Goal: Task Accomplishment & Management: Use online tool/utility

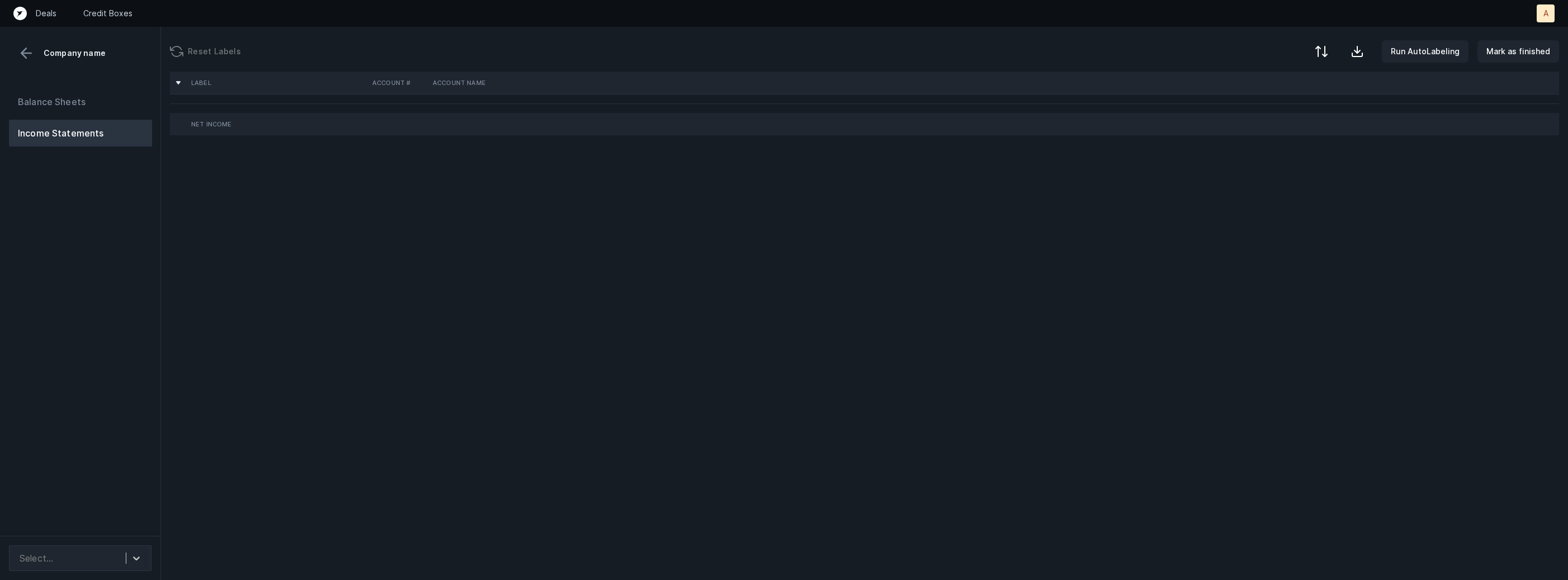
click at [66, 338] on div "Balance Sheets Income Statements" at bounding box center [80, 307] width 161 height 456
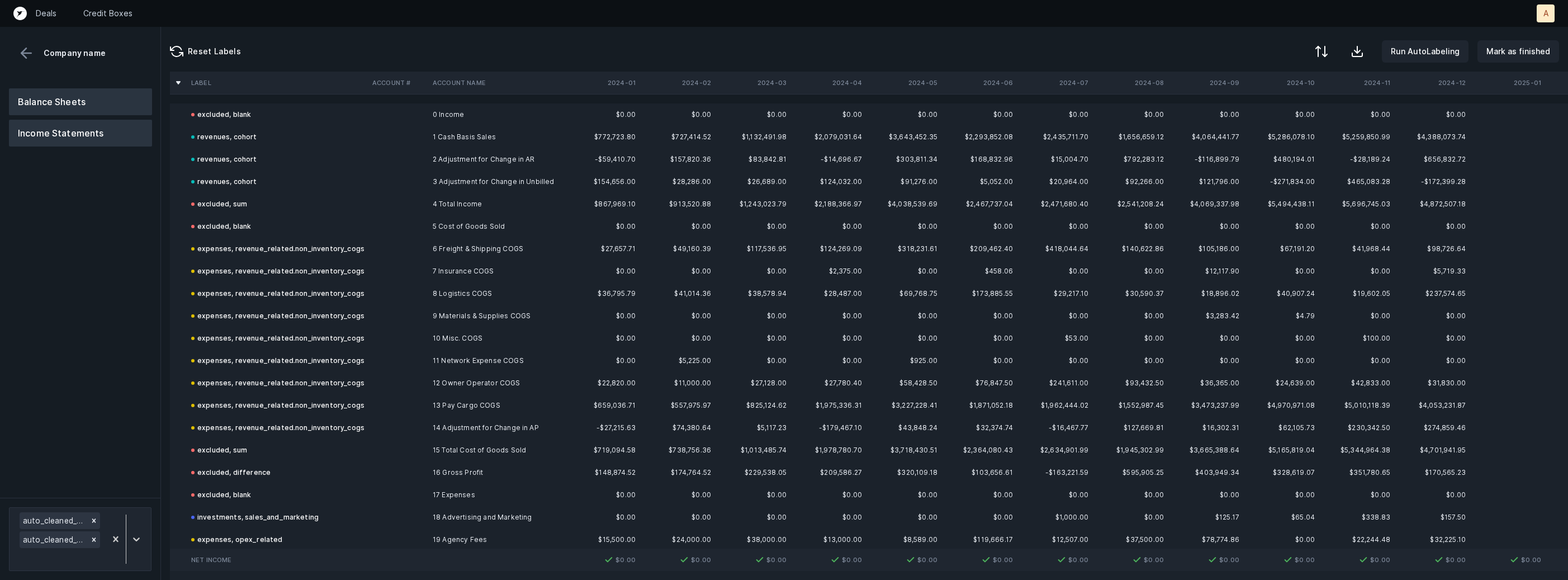
click at [82, 104] on button "Balance Sheets" at bounding box center [80, 102] width 143 height 27
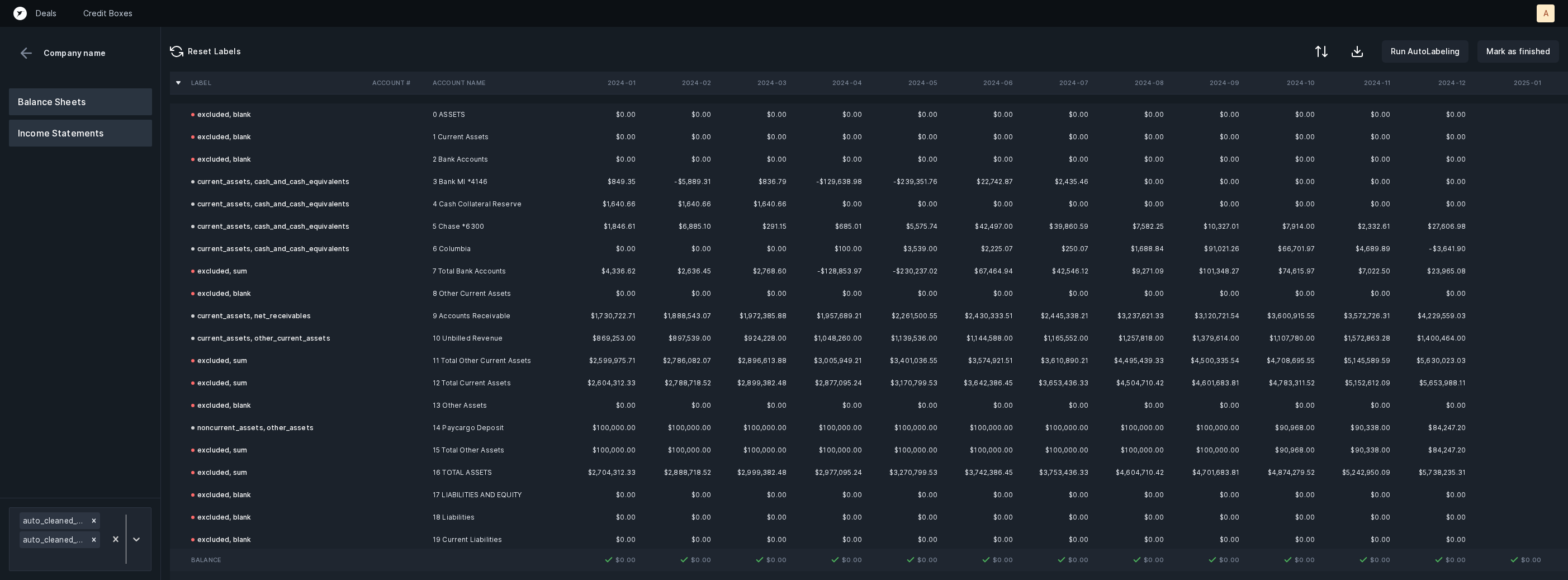
click at [64, 138] on button "Income Statements" at bounding box center [80, 133] width 143 height 27
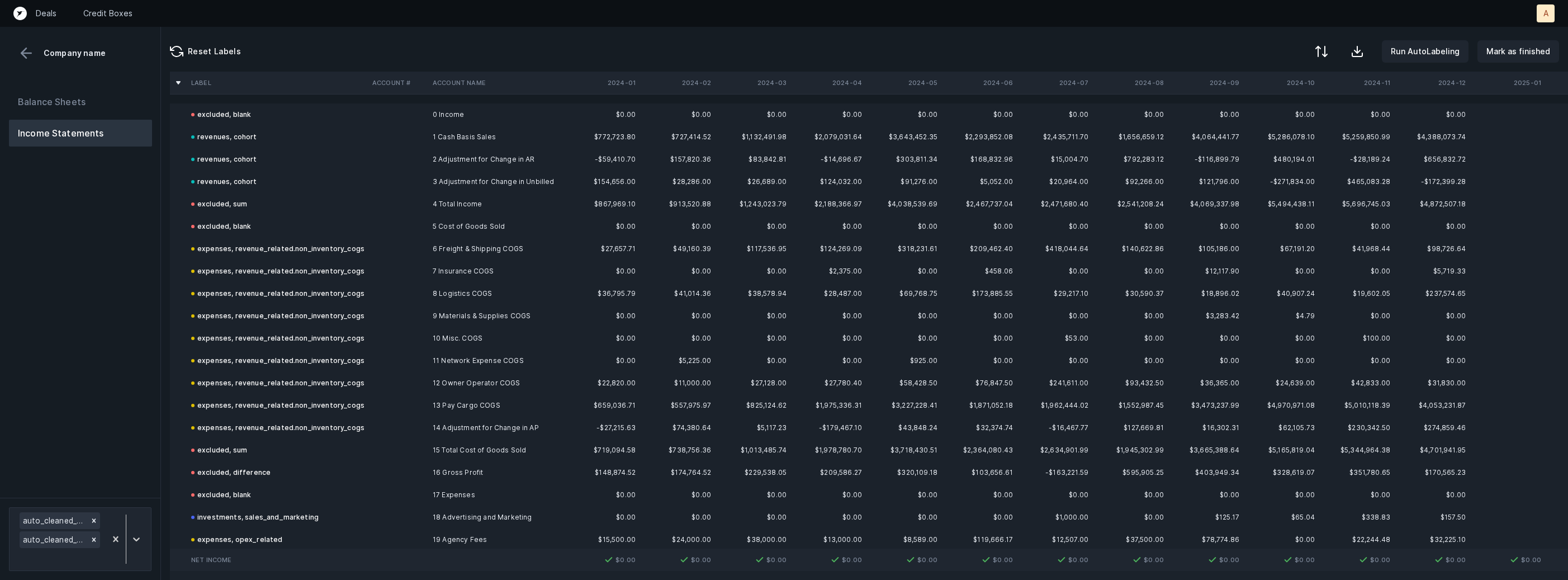
click at [30, 56] on button at bounding box center [26, 53] width 17 height 17
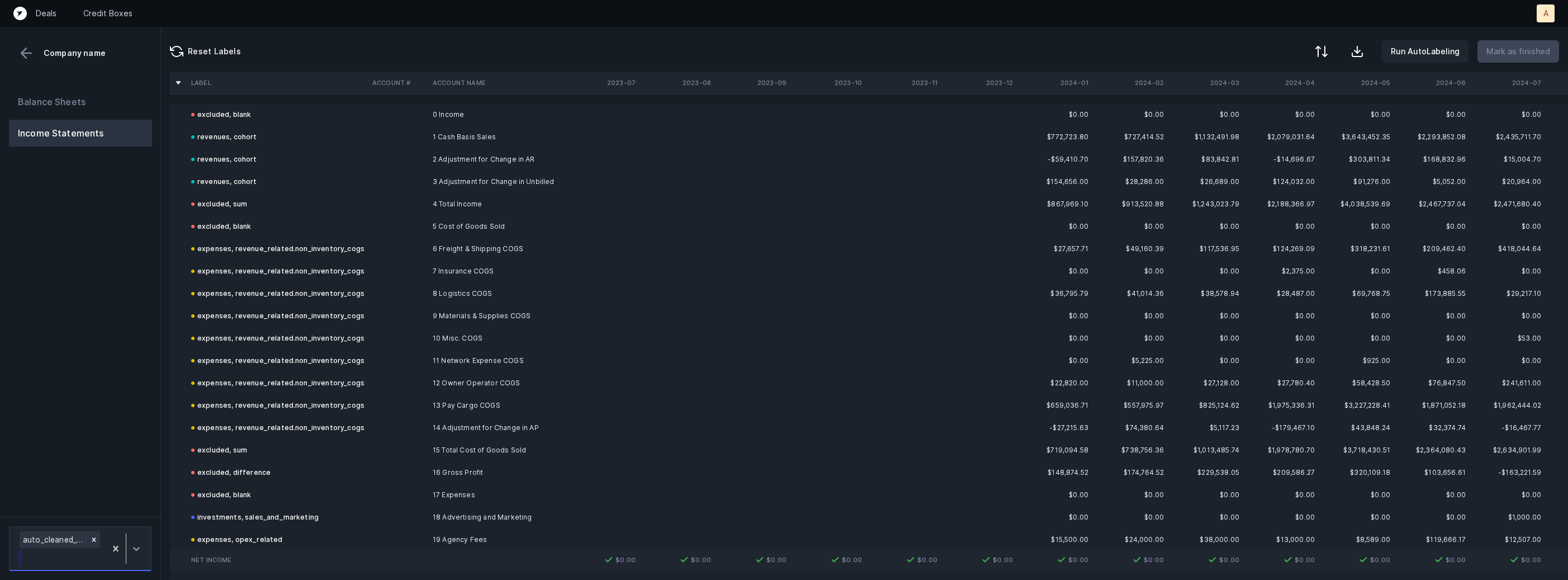
click at [138, 546] on icon at bounding box center [136, 548] width 11 height 11
click at [138, 487] on div "Beacon_P&L(2023)_Cleaned.csv" at bounding box center [80, 485] width 142 height 23
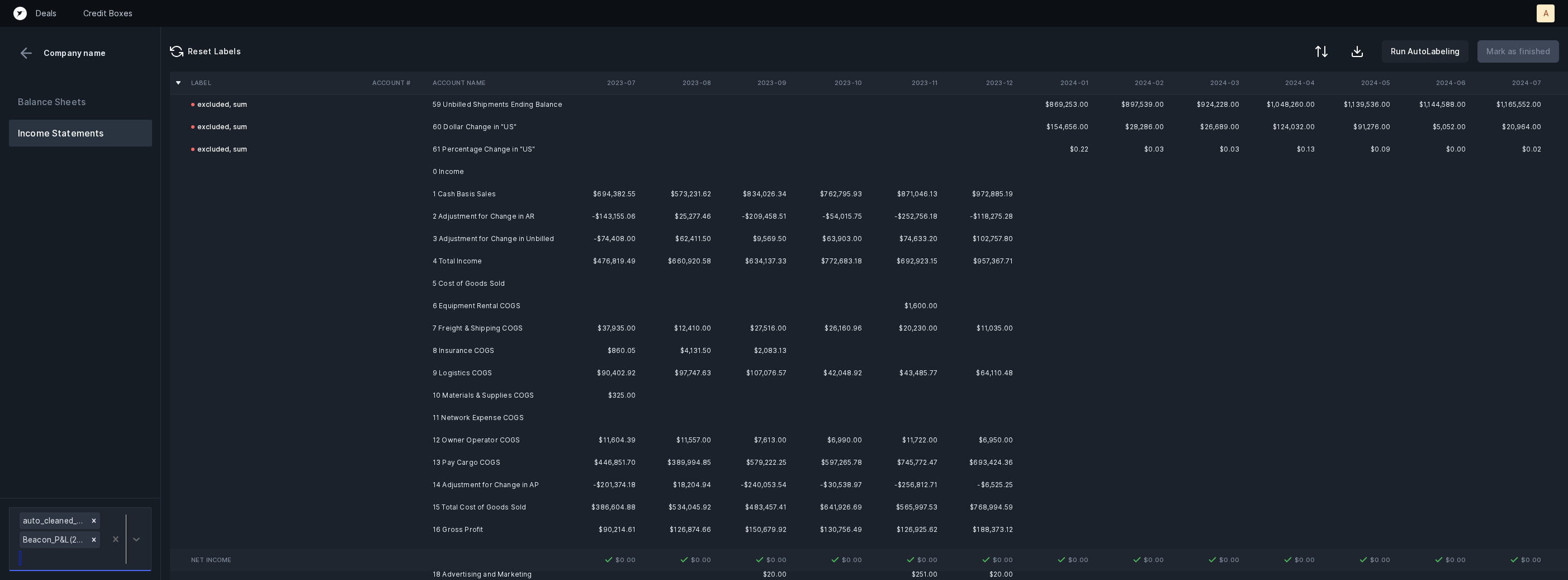
scroll to position [1326, 0]
click at [516, 197] on td "1 Cash Basis Sales" at bounding box center [495, 197] width 136 height 23
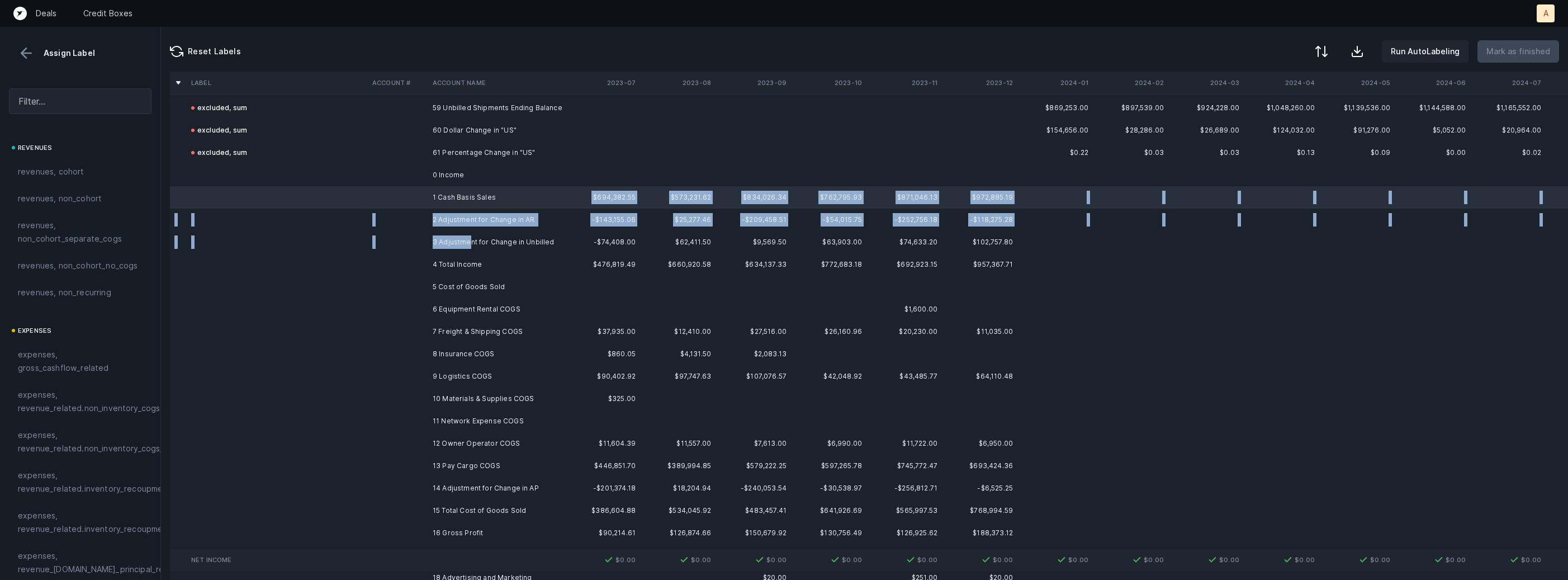
click at [469, 240] on td "3 Adjustment for Change in Unbilled" at bounding box center [495, 241] width 136 height 23
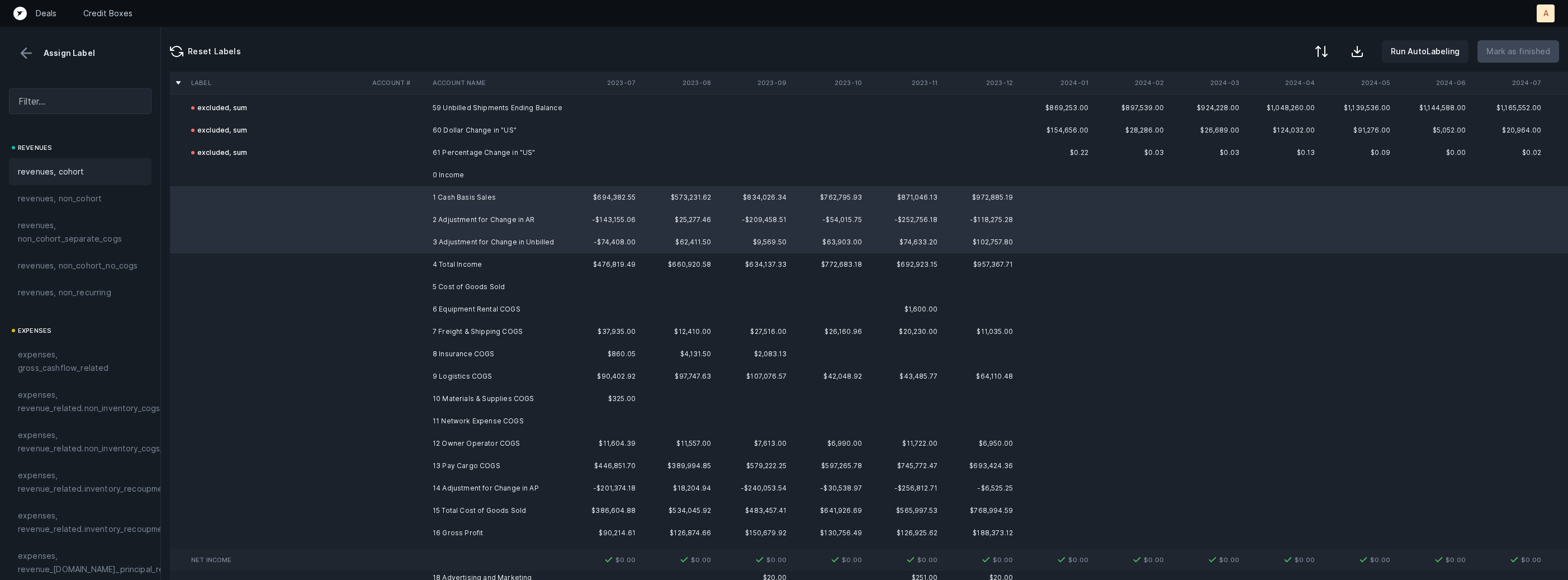
click at [106, 177] on div "revenues, cohort" at bounding box center [80, 171] width 124 height 14
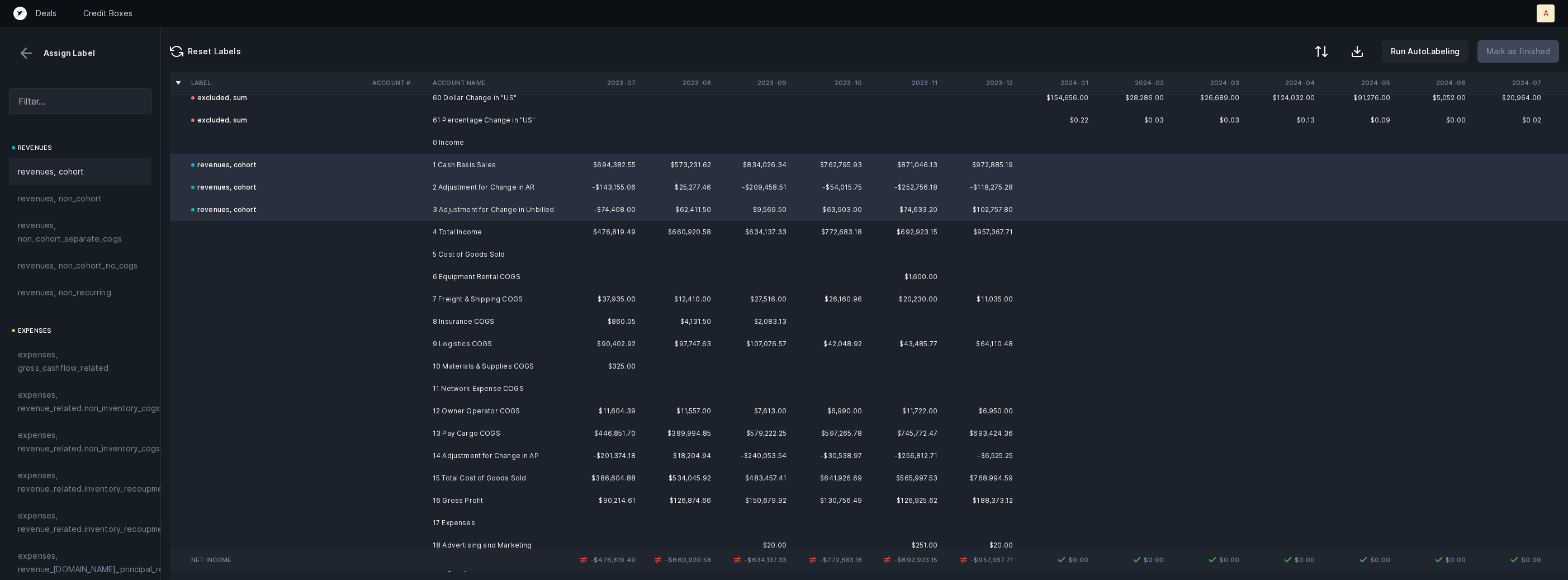
click at [469, 300] on td "7 Freight & Shipping COGS" at bounding box center [495, 299] width 136 height 23
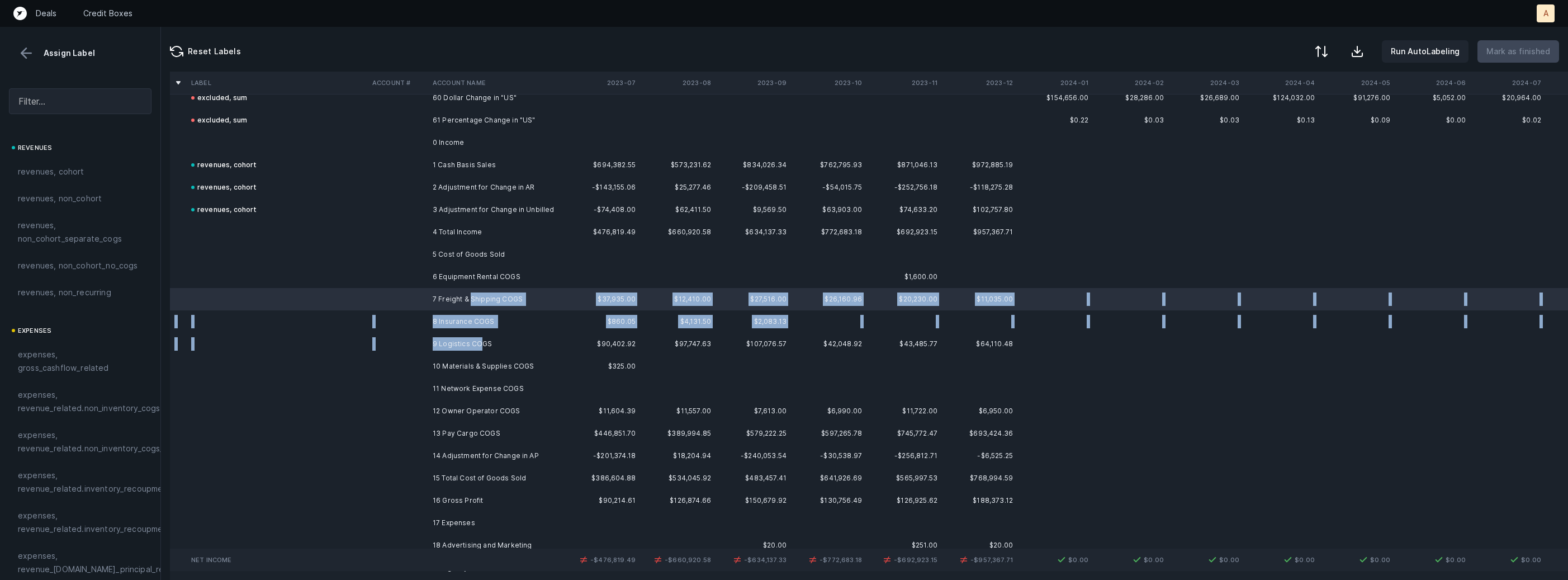
click at [478, 340] on td "9 Logistics COGS" at bounding box center [495, 343] width 136 height 23
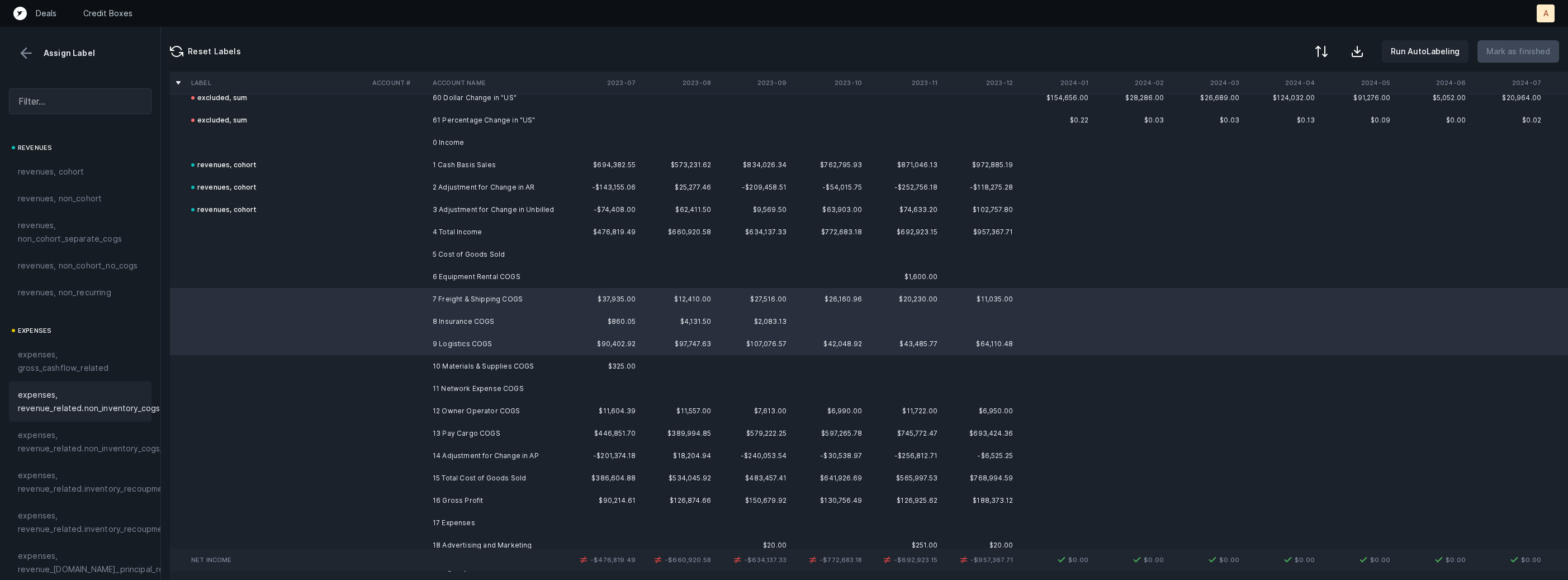
click at [109, 398] on span "expenses, revenue_related.non_inventory_cogs" at bounding box center [89, 402] width 142 height 27
click at [412, 360] on td at bounding box center [397, 366] width 60 height 23
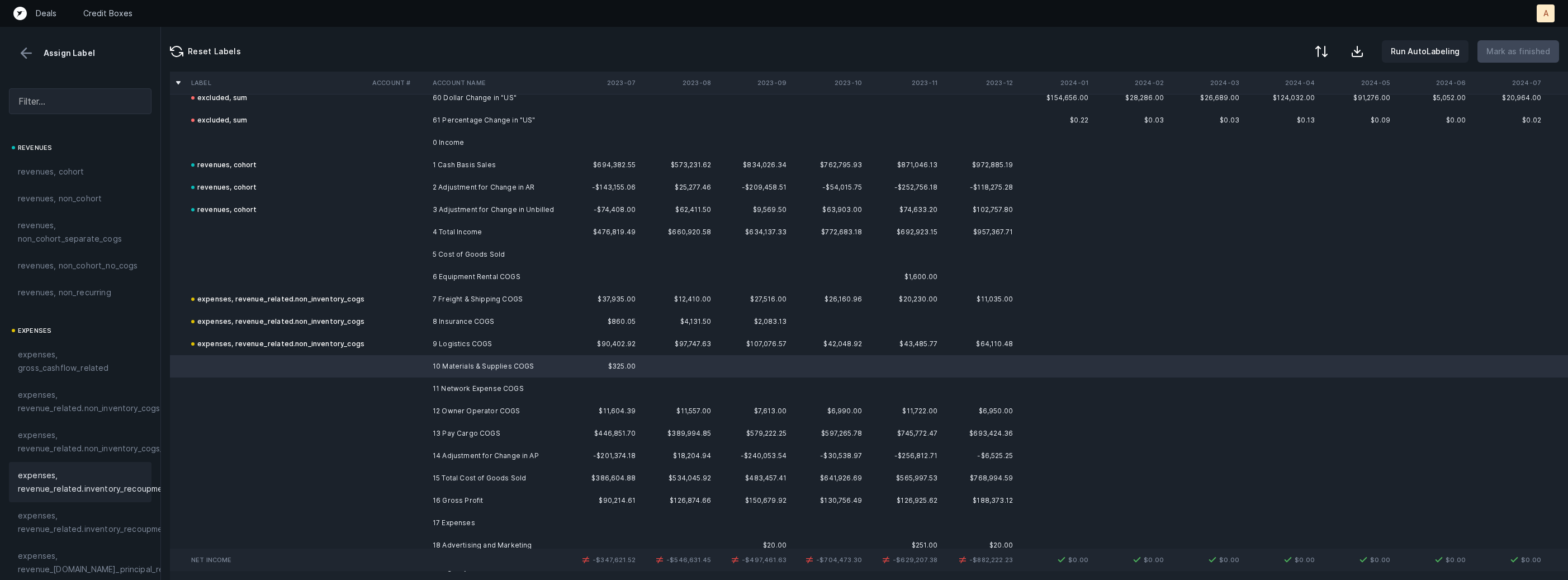
click at [106, 483] on span "expenses, revenue_related.inventory_recoupment" at bounding box center [95, 482] width 153 height 27
click at [432, 394] on td "11 Network Expense COGS" at bounding box center [495, 388] width 136 height 23
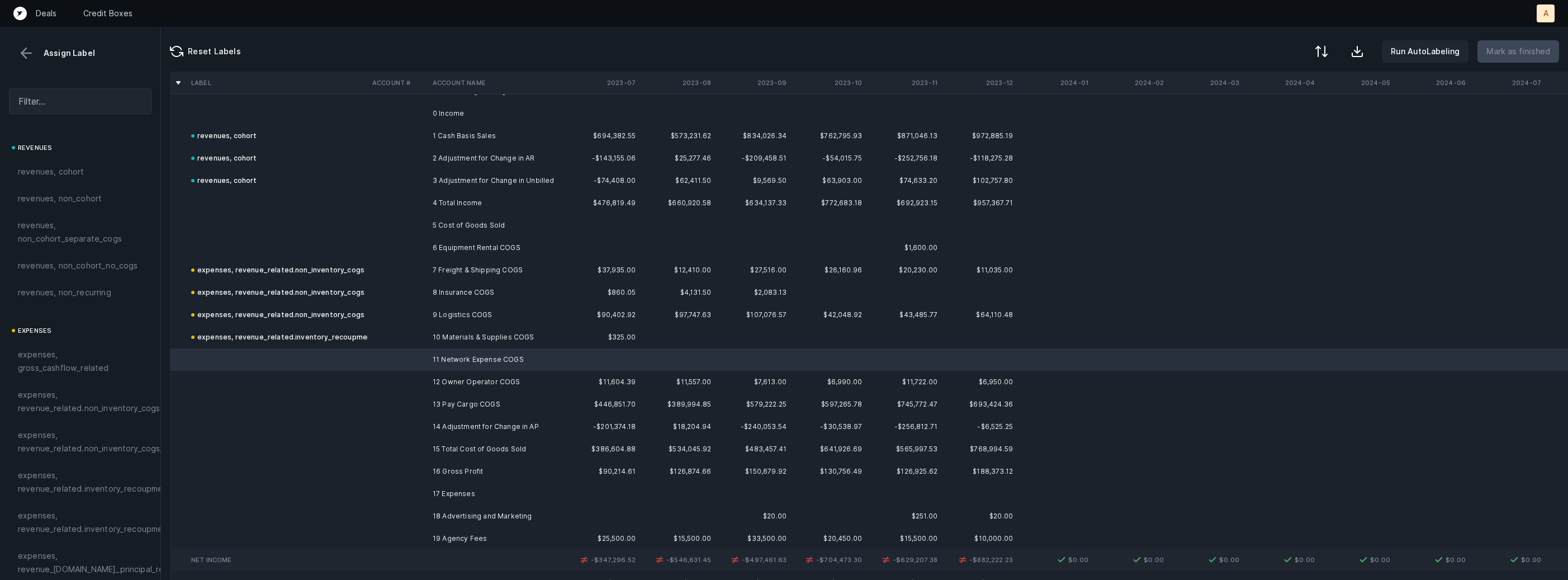
scroll to position [1400, 0]
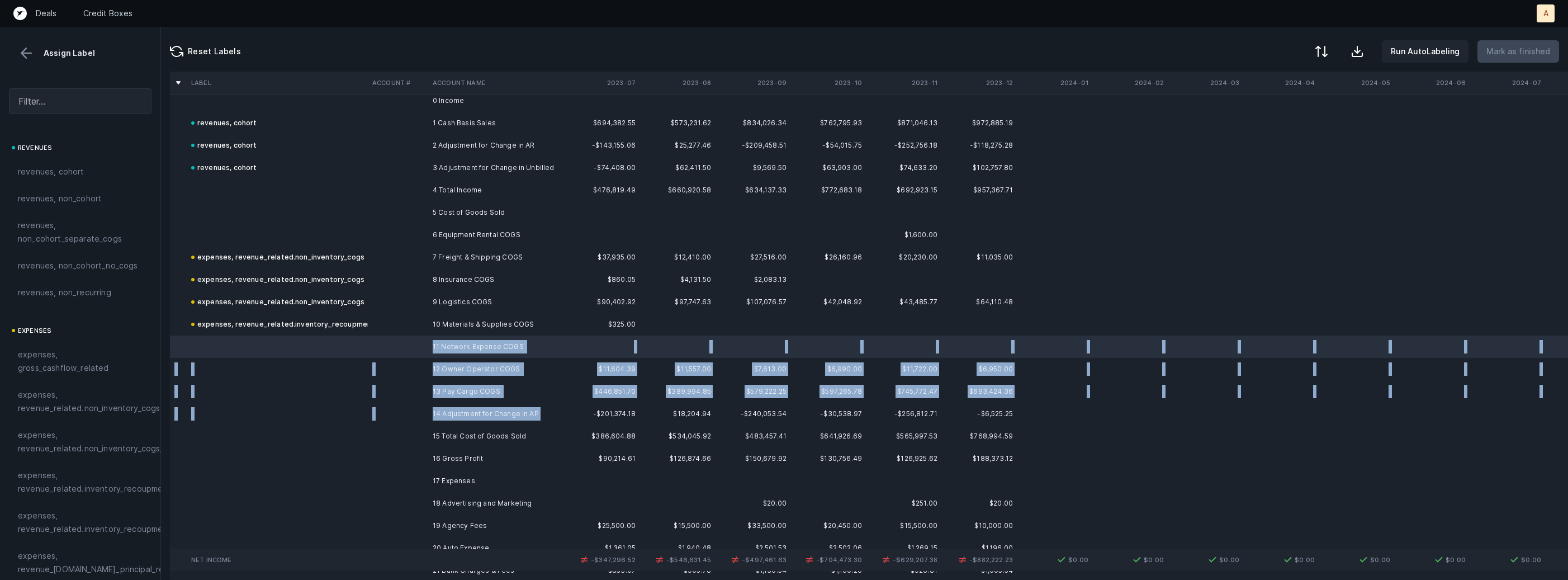
click at [474, 421] on td "14 Adjustment for Change in AP" at bounding box center [495, 413] width 136 height 23
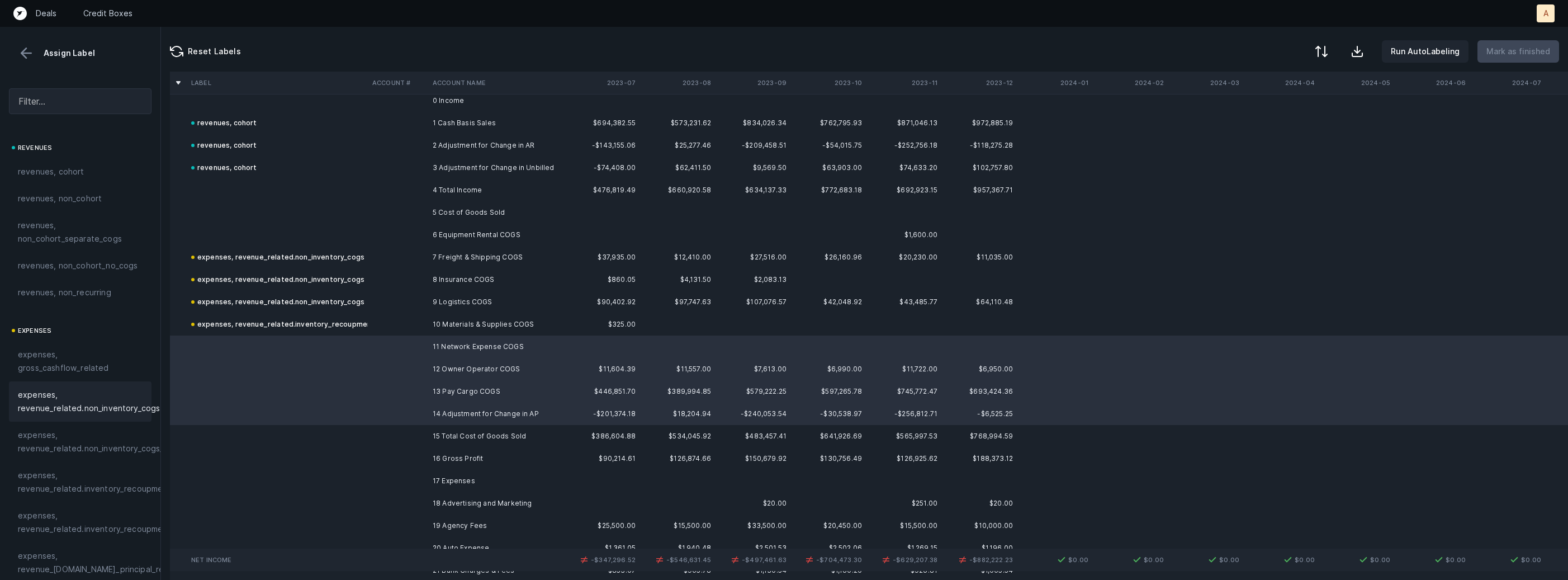
click at [111, 407] on span "expenses, revenue_related.non_inventory_cogs" at bounding box center [89, 402] width 142 height 27
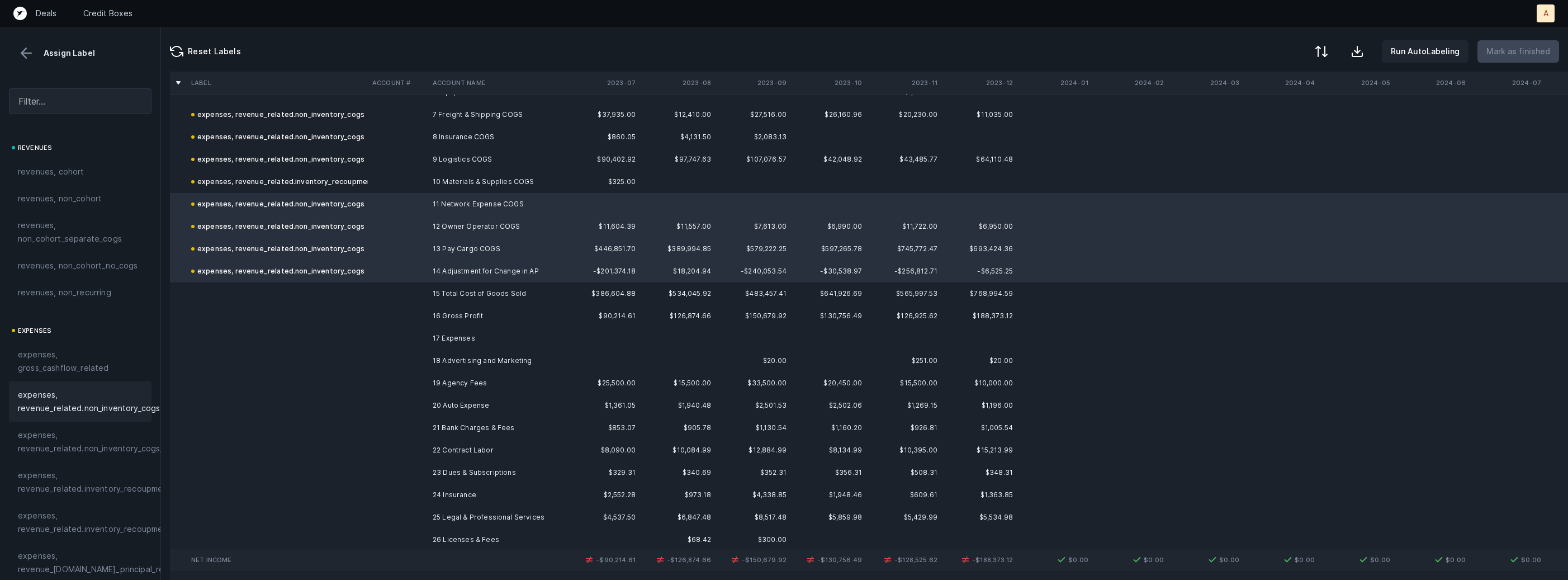
scroll to position [1546, 0]
click at [394, 358] on td at bounding box center [397, 357] width 60 height 23
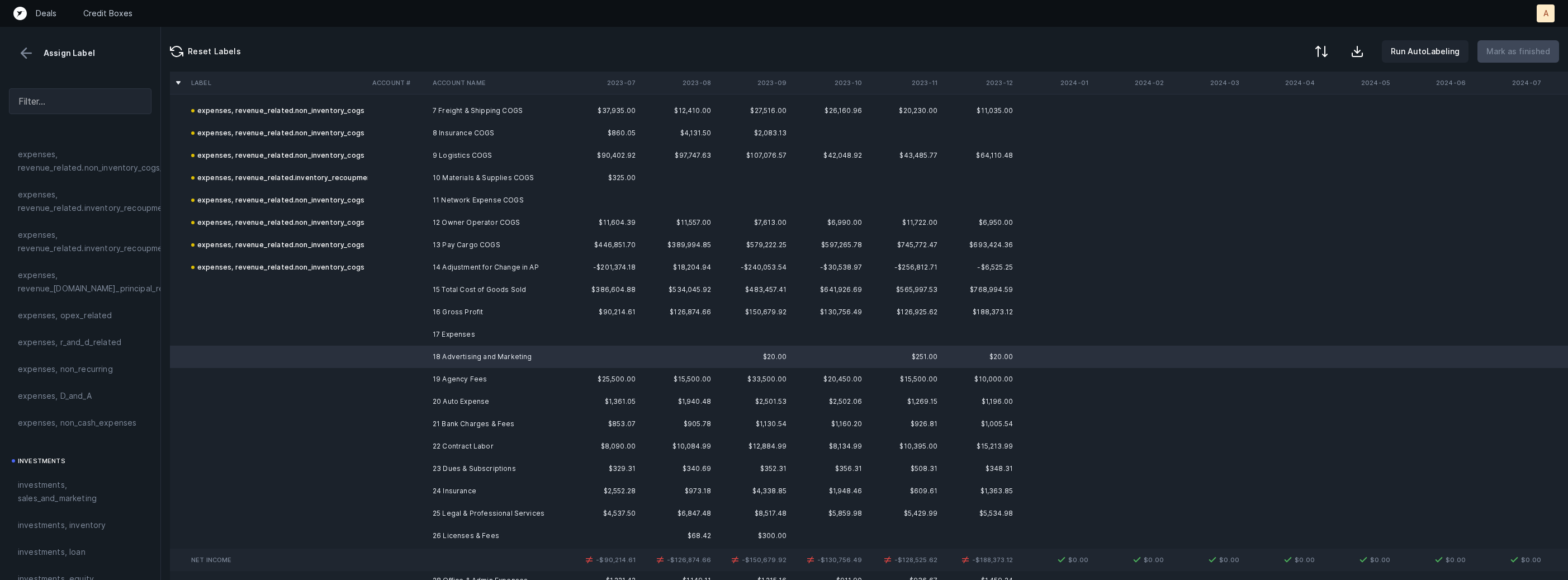
scroll to position [316, 0]
click at [76, 448] on span "investments, sales_and_marketing" at bounding box center [80, 456] width 124 height 27
click at [464, 376] on td "19 Agency Fees" at bounding box center [495, 378] width 136 height 23
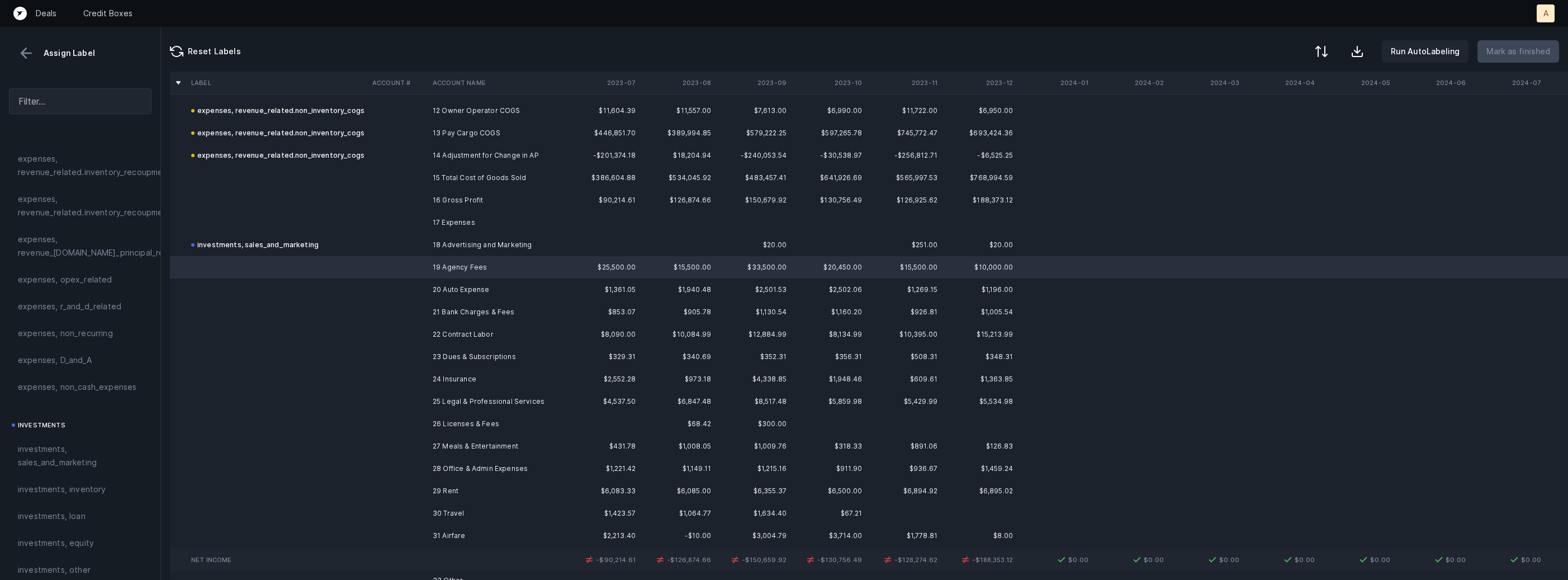
scroll to position [1663, 0]
click at [479, 413] on td "26 Licenses & Fees" at bounding box center [495, 419] width 136 height 23
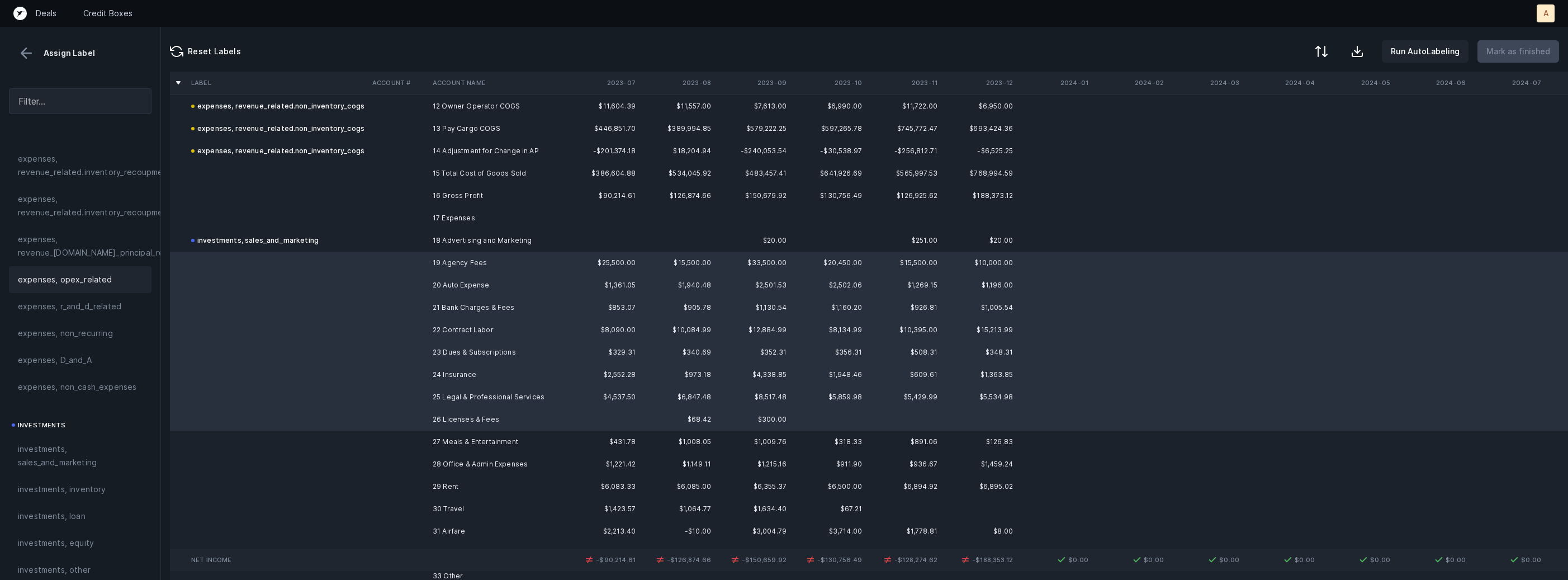
click at [104, 286] on div "expenses, opex_related" at bounding box center [80, 279] width 142 height 27
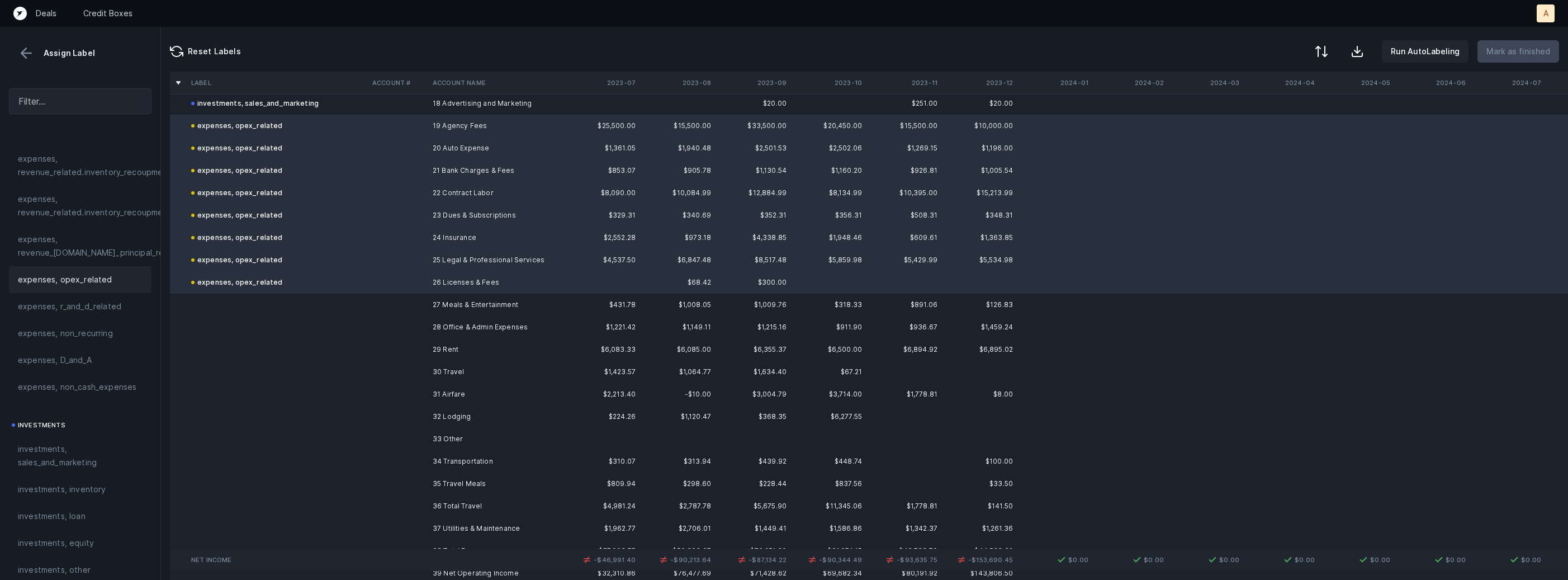
scroll to position [1803, 0]
click at [395, 300] on td at bounding box center [397, 301] width 60 height 23
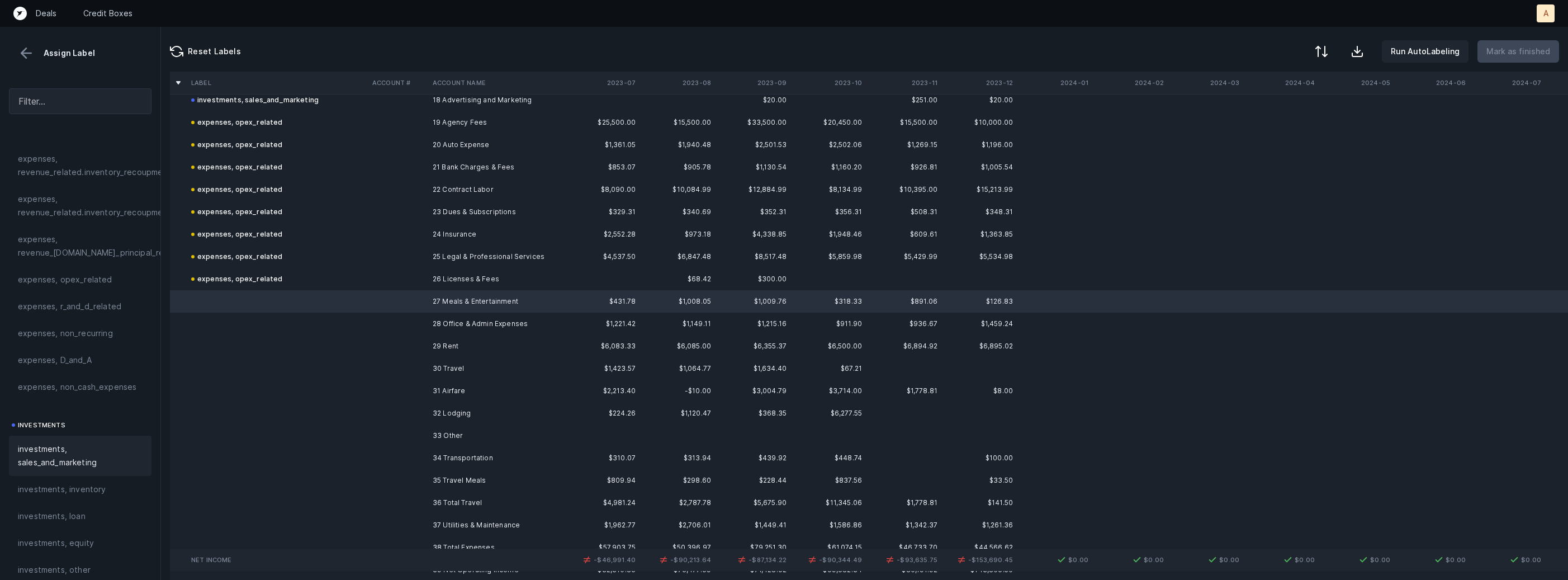
click at [61, 440] on div "investments, sales_and_marketing" at bounding box center [80, 456] width 142 height 41
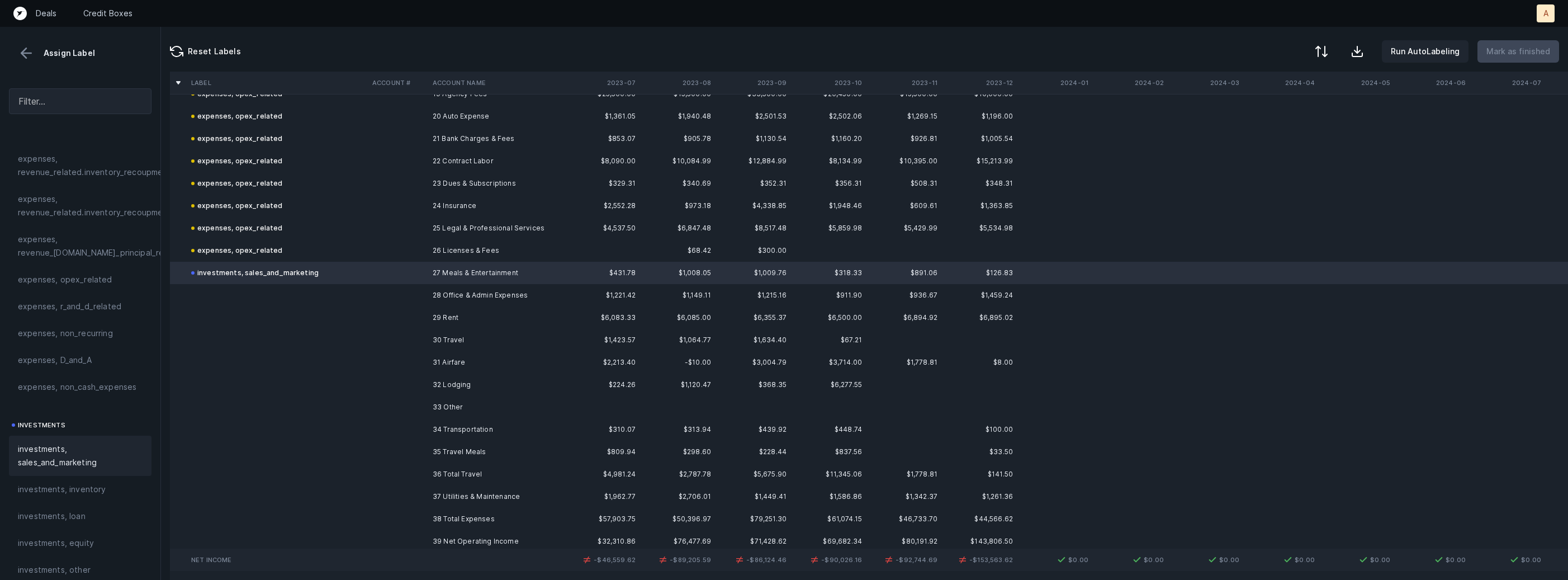
scroll to position [1859, 0]
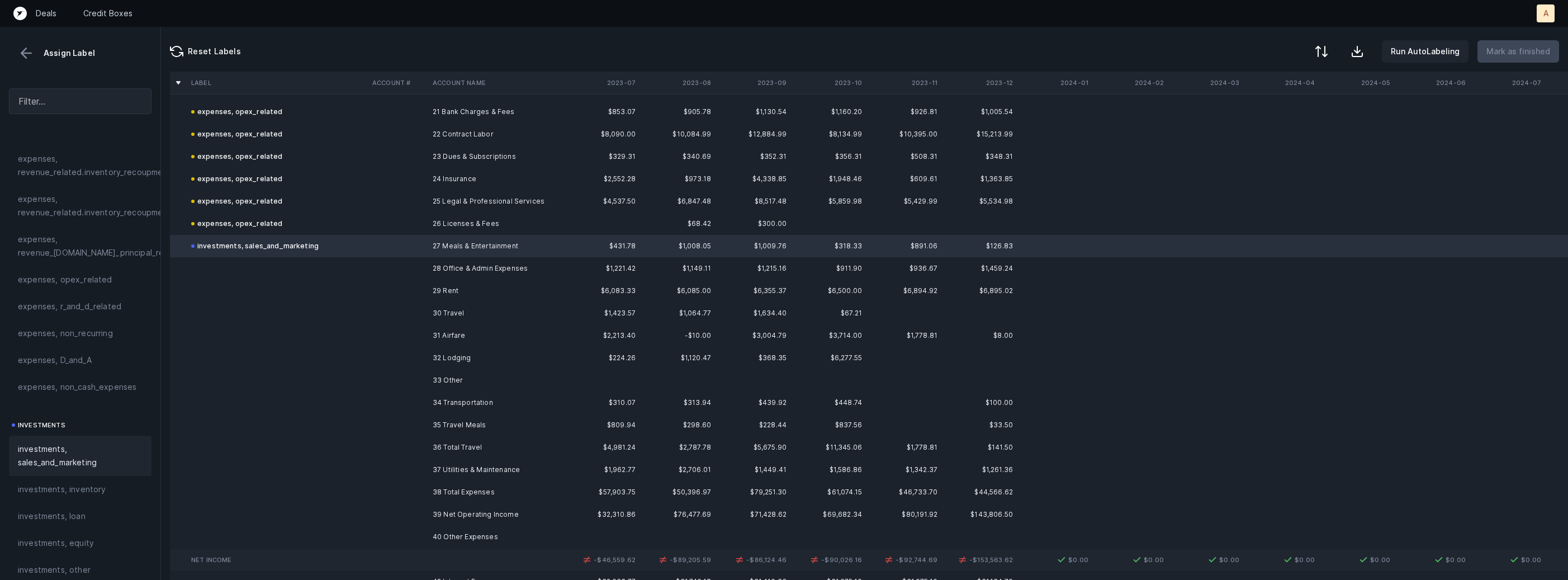
click at [448, 268] on td "28 Office & Admin Expenses" at bounding box center [495, 268] width 136 height 23
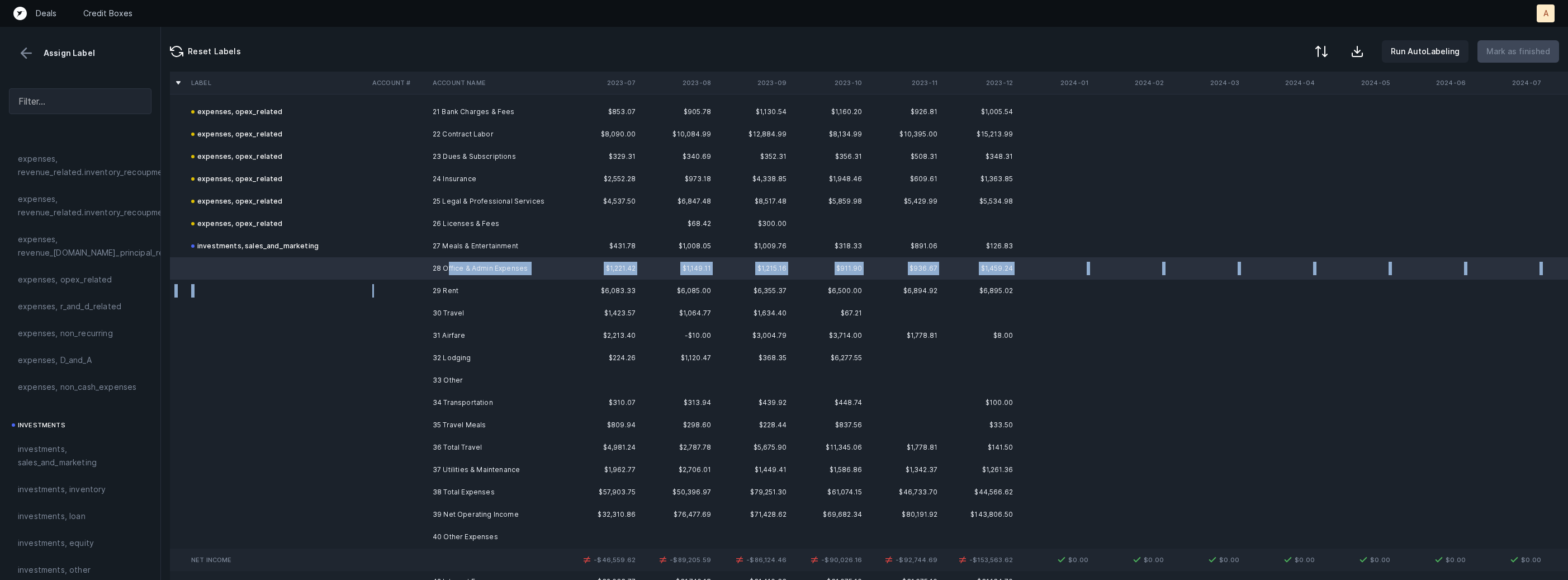
click at [424, 285] on td at bounding box center [397, 290] width 60 height 23
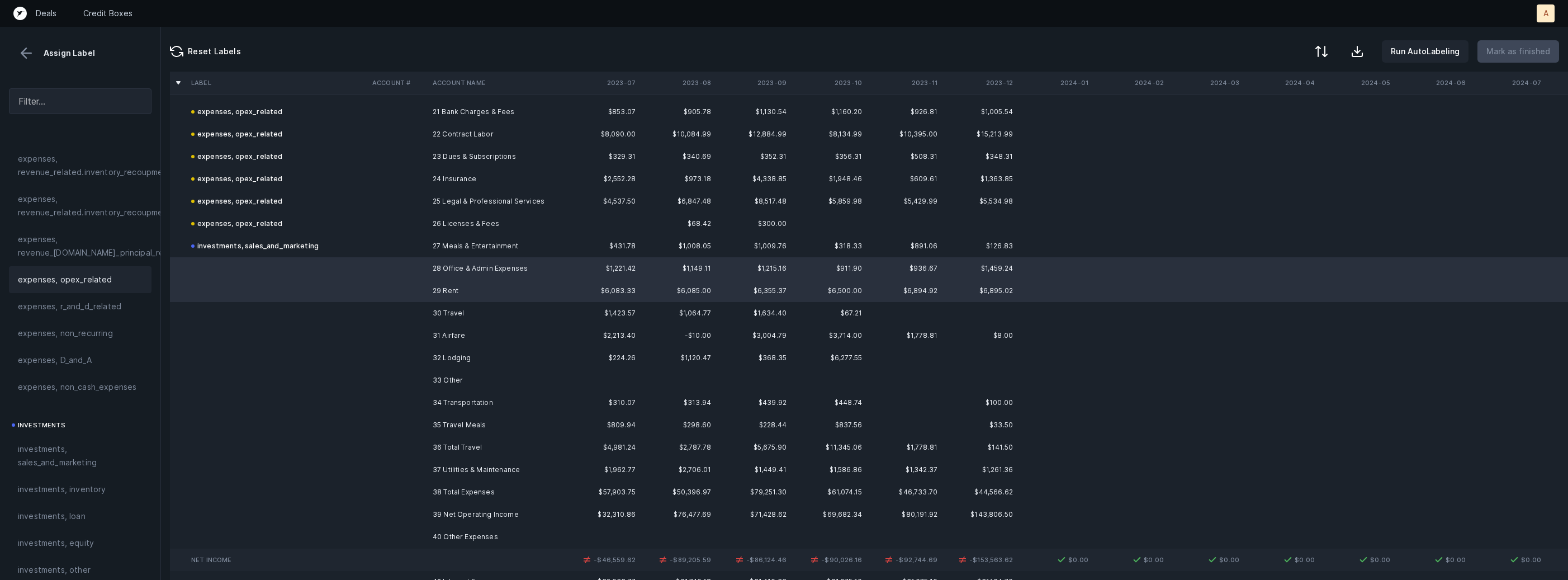
click at [95, 279] on span "expenses, opex_related" at bounding box center [65, 279] width 95 height 14
click at [429, 311] on td "30 Travel" at bounding box center [495, 313] width 136 height 23
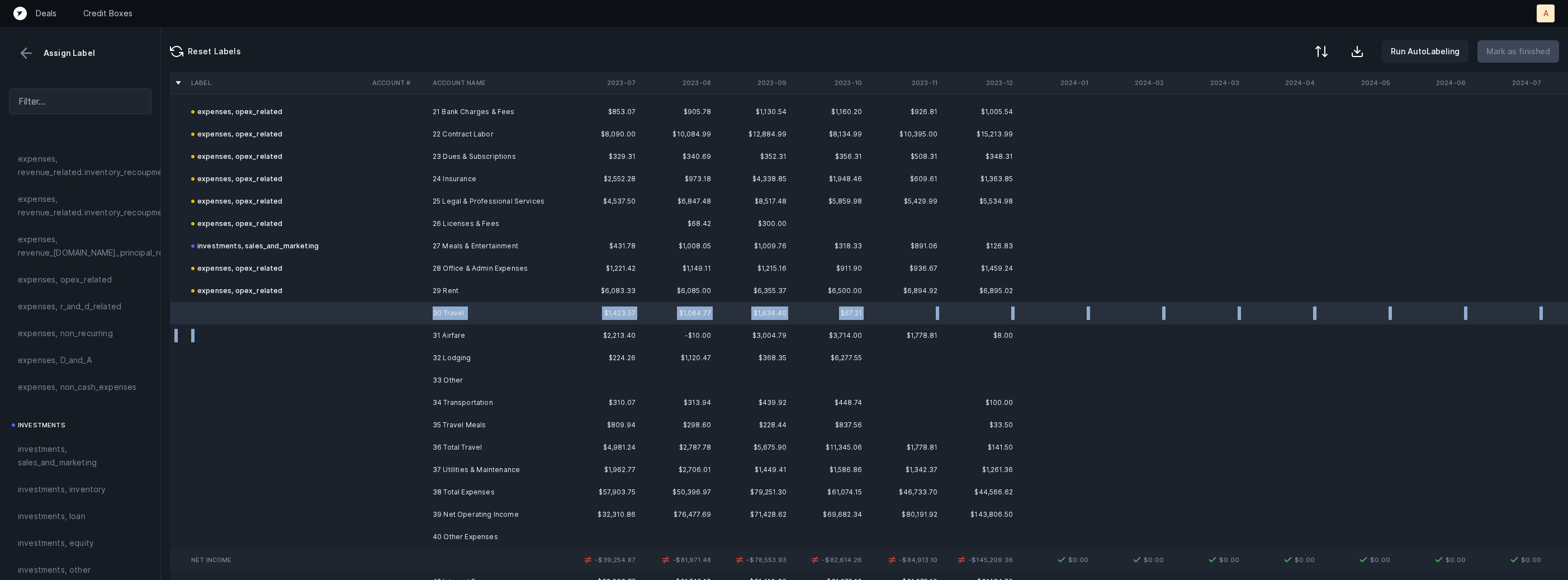
click at [416, 326] on td at bounding box center [397, 335] width 60 height 23
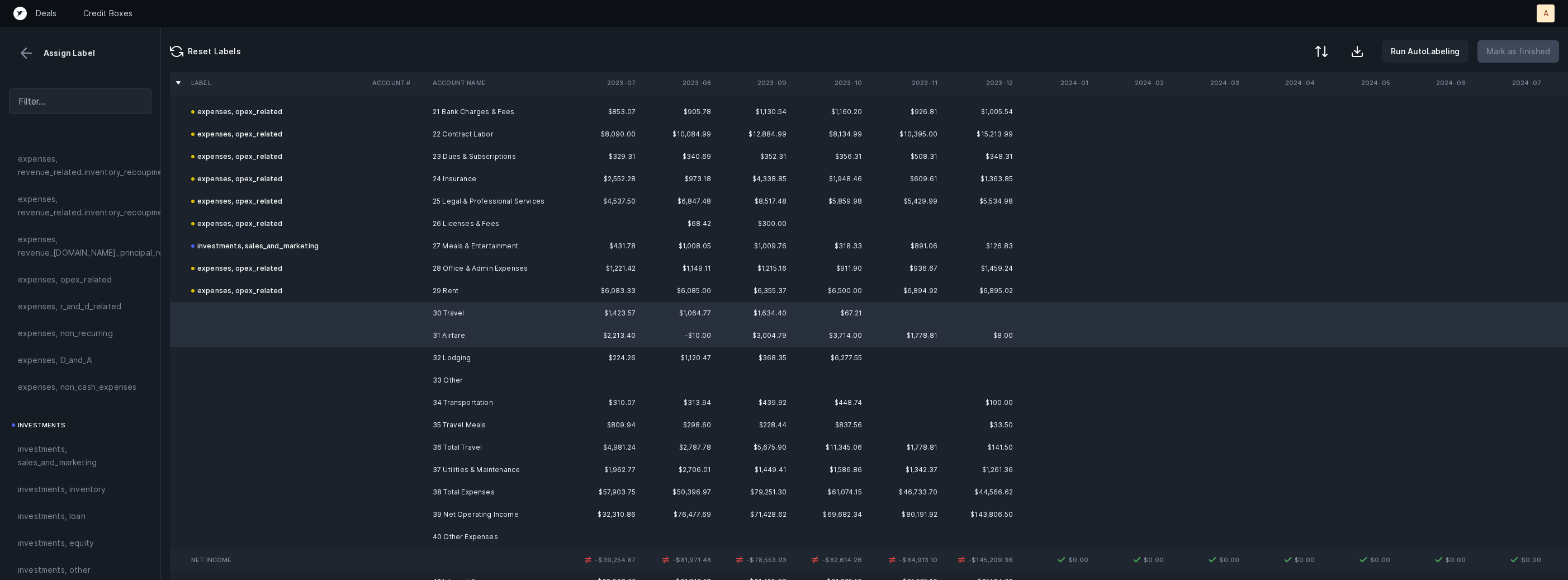
click at [380, 351] on td at bounding box center [397, 358] width 60 height 23
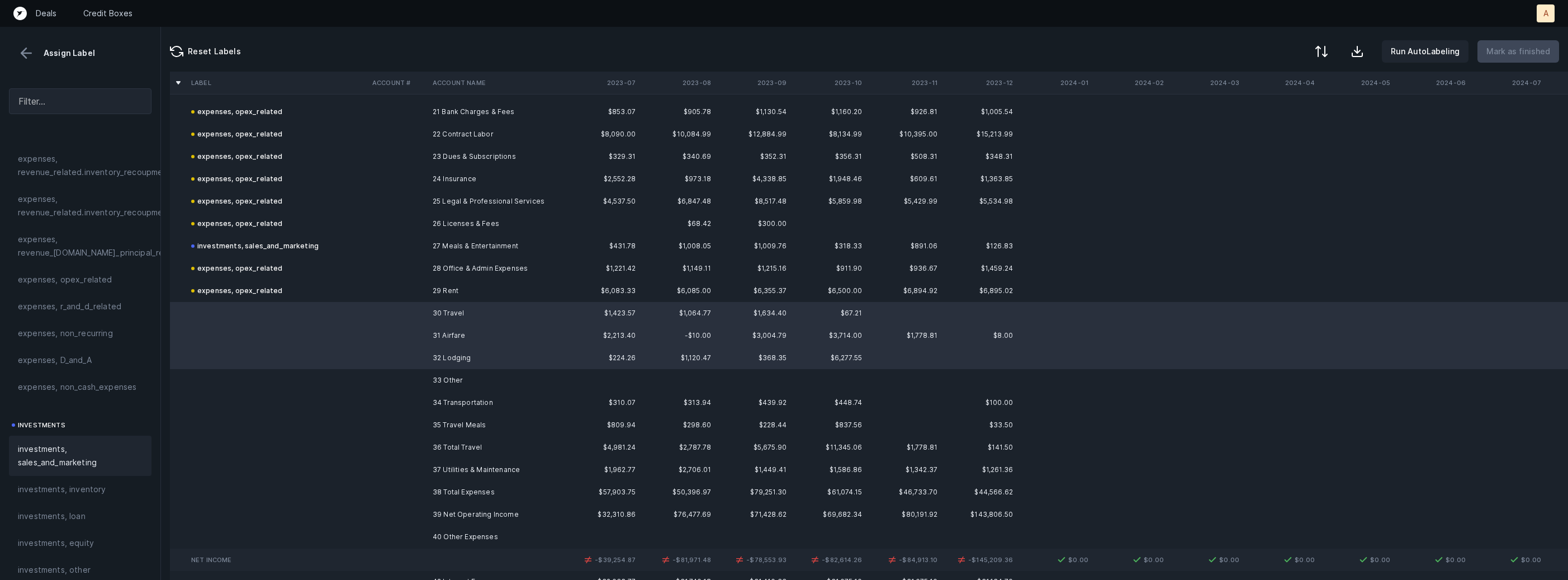
click at [107, 465] on span "investments, sales_and_marketing" at bounding box center [80, 456] width 124 height 27
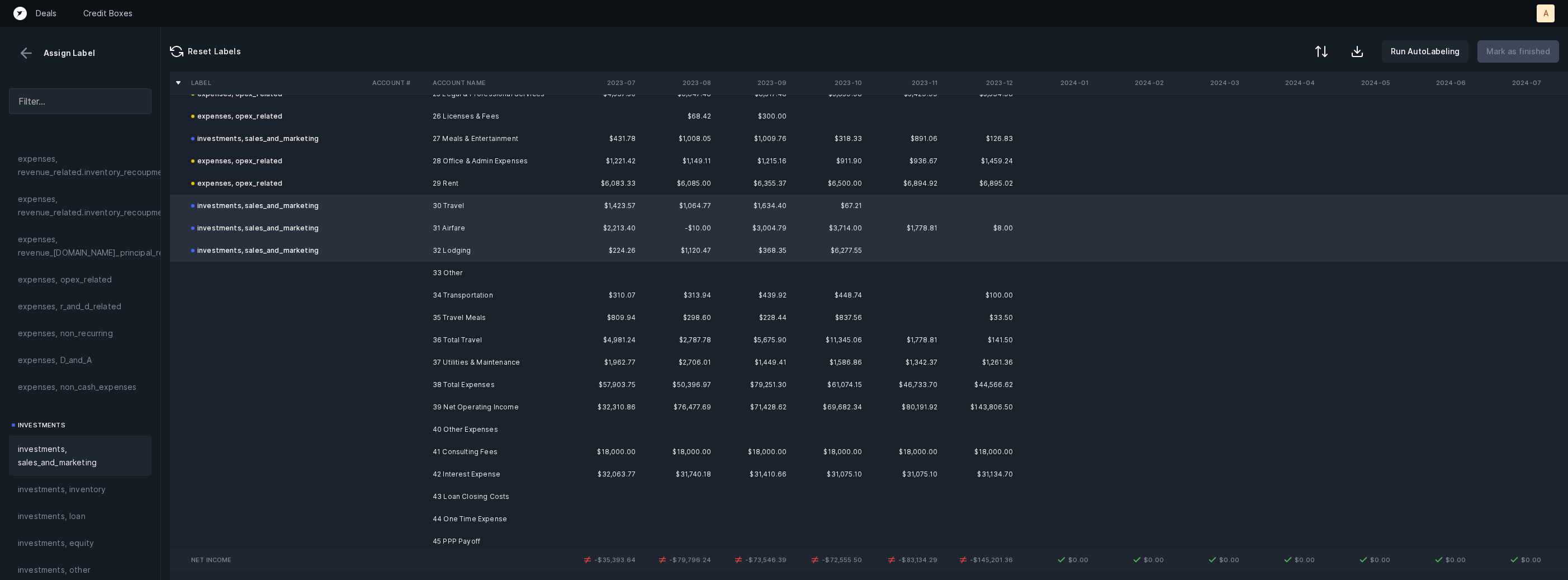
scroll to position [2011, 0]
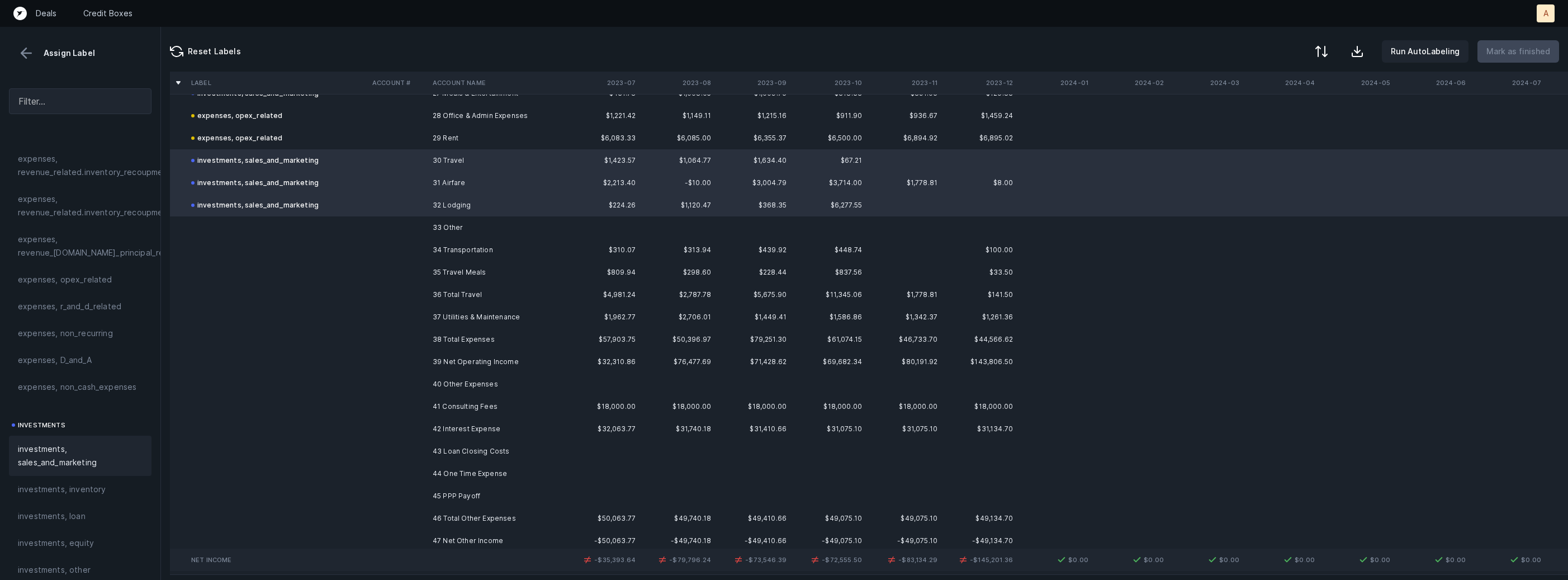
click at [458, 232] on td "33 Other" at bounding box center [495, 227] width 136 height 23
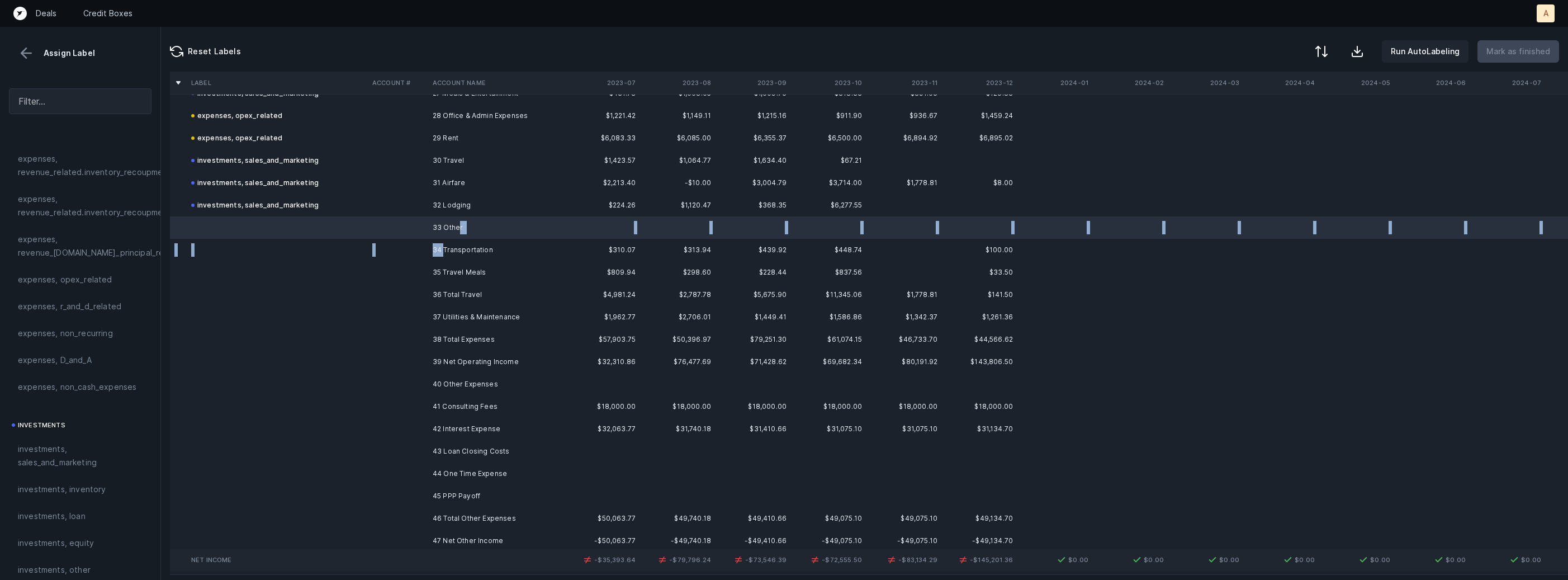
click at [444, 249] on td "34 Transportation" at bounding box center [495, 249] width 136 height 23
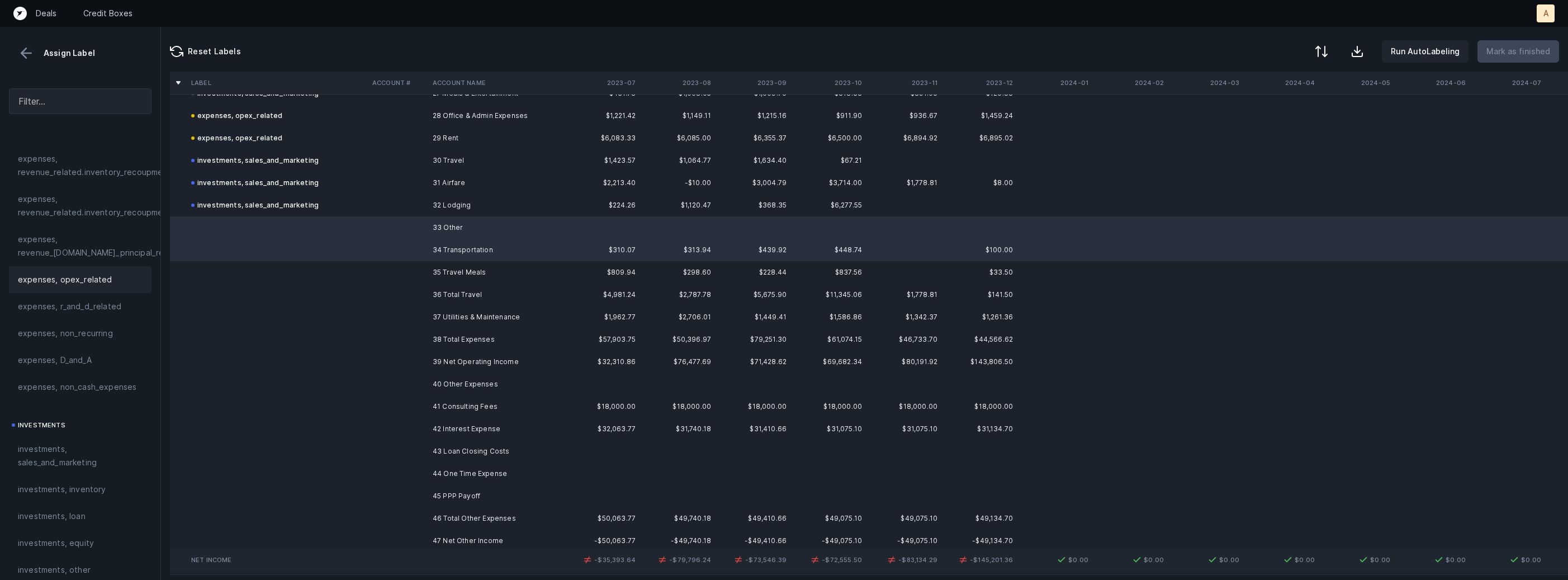
click at [105, 277] on span "expenses, opex_related" at bounding box center [65, 279] width 95 height 14
click at [390, 275] on td at bounding box center [397, 272] width 60 height 23
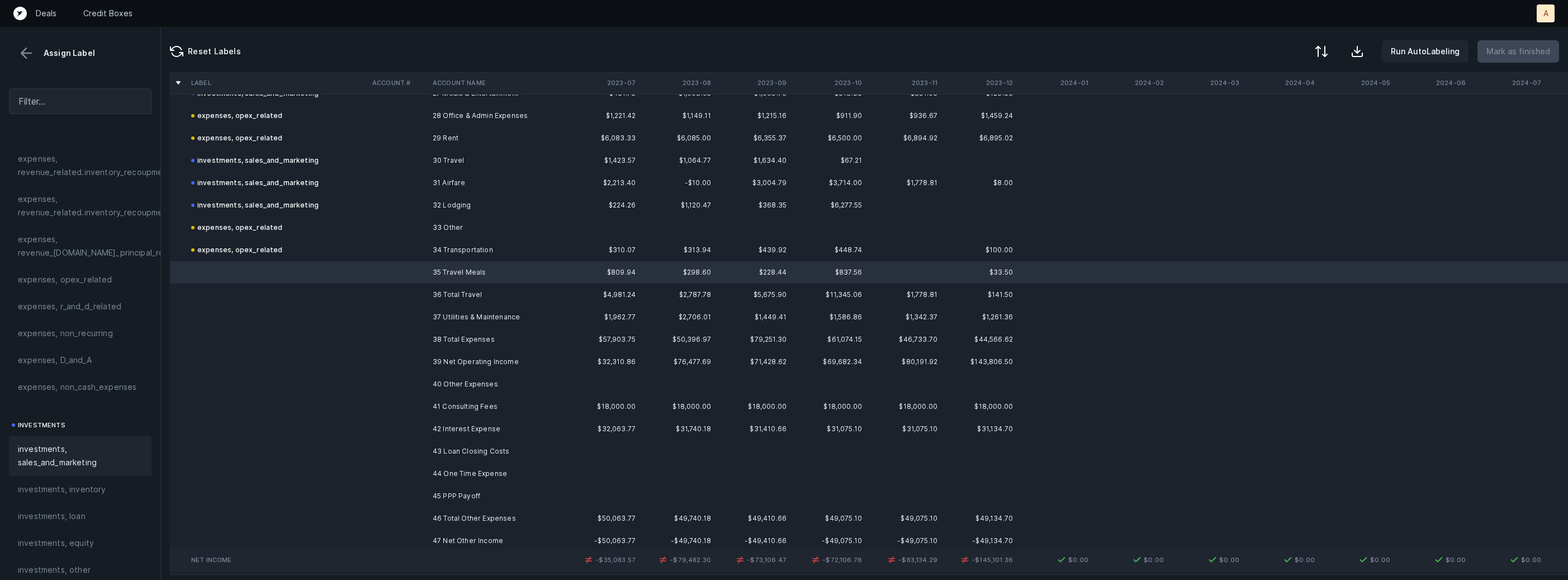
click at [66, 453] on span "investments, sales_and_marketing" at bounding box center [80, 456] width 124 height 27
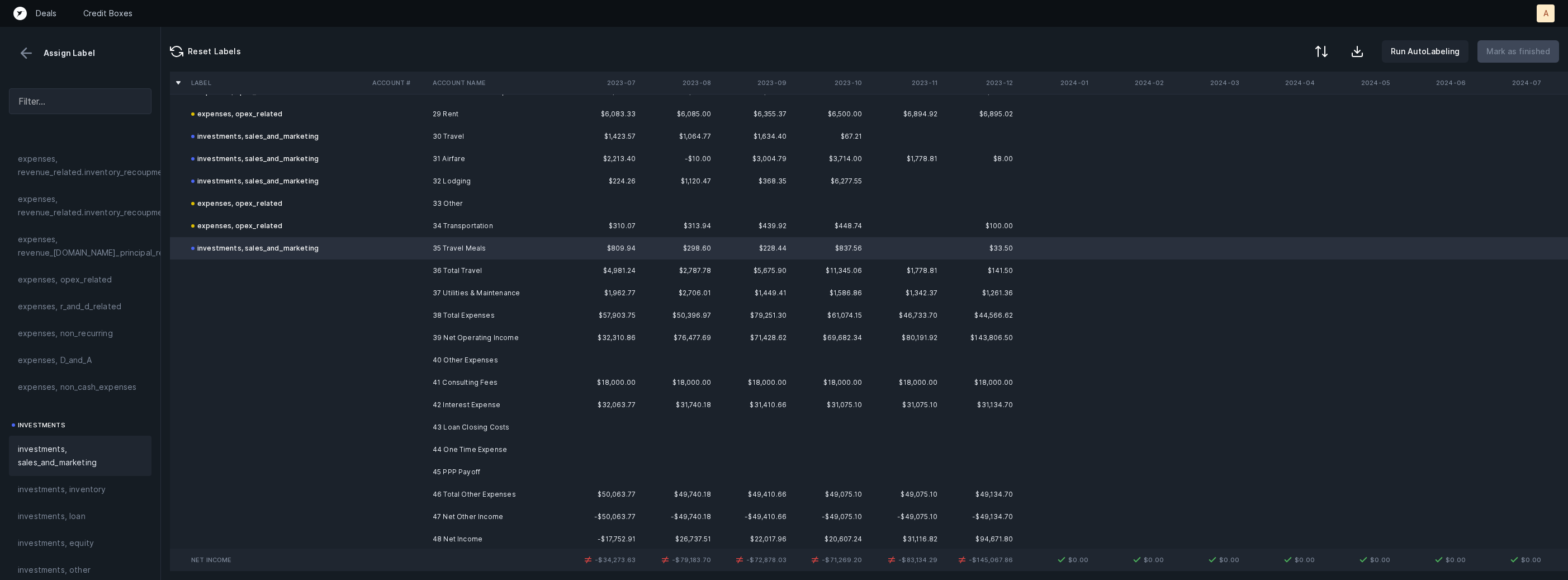
scroll to position [2044, 0]
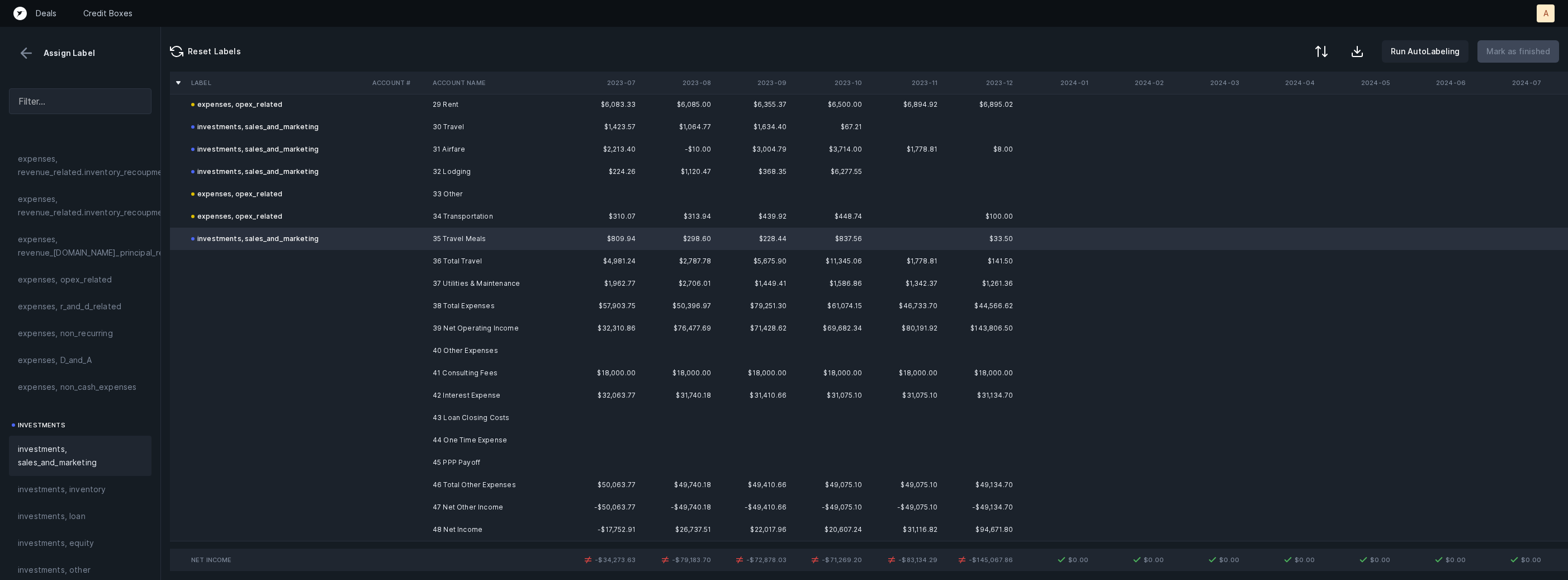
click at [468, 285] on td "37 Utilities & Maintenance" at bounding box center [495, 283] width 136 height 23
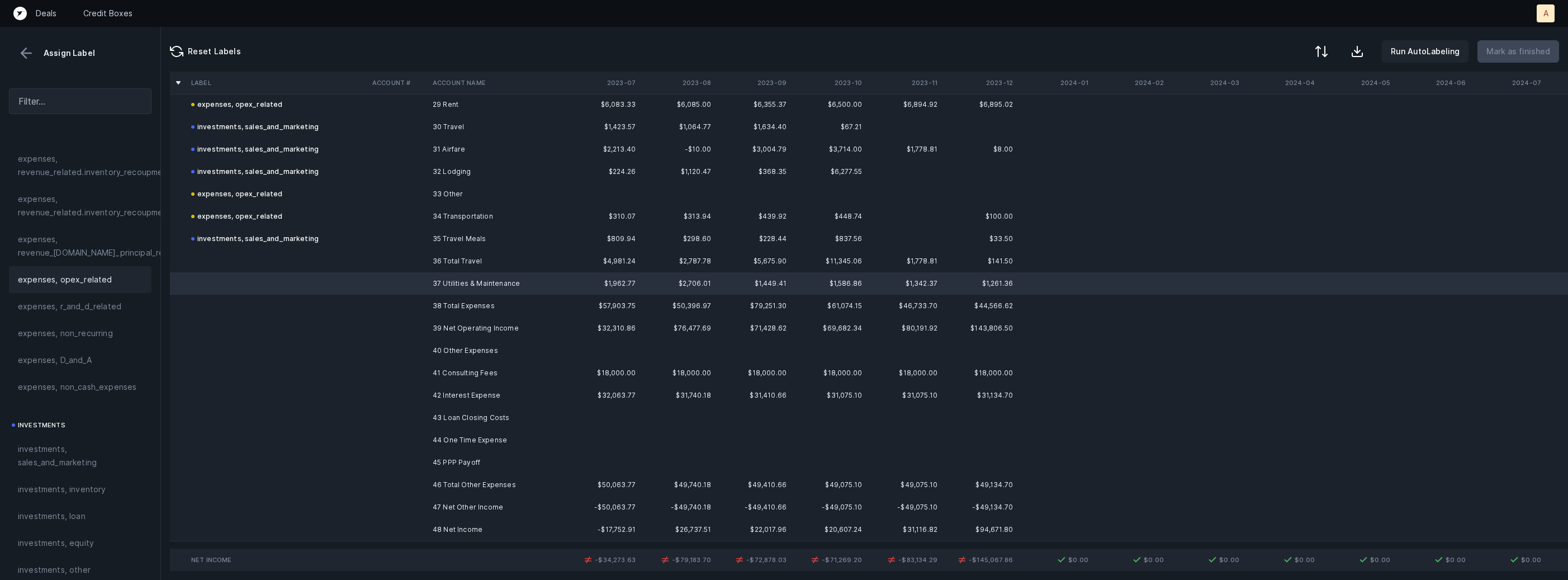
click at [97, 290] on div "expenses, opex_related" at bounding box center [80, 279] width 142 height 27
click at [425, 363] on td at bounding box center [397, 373] width 60 height 23
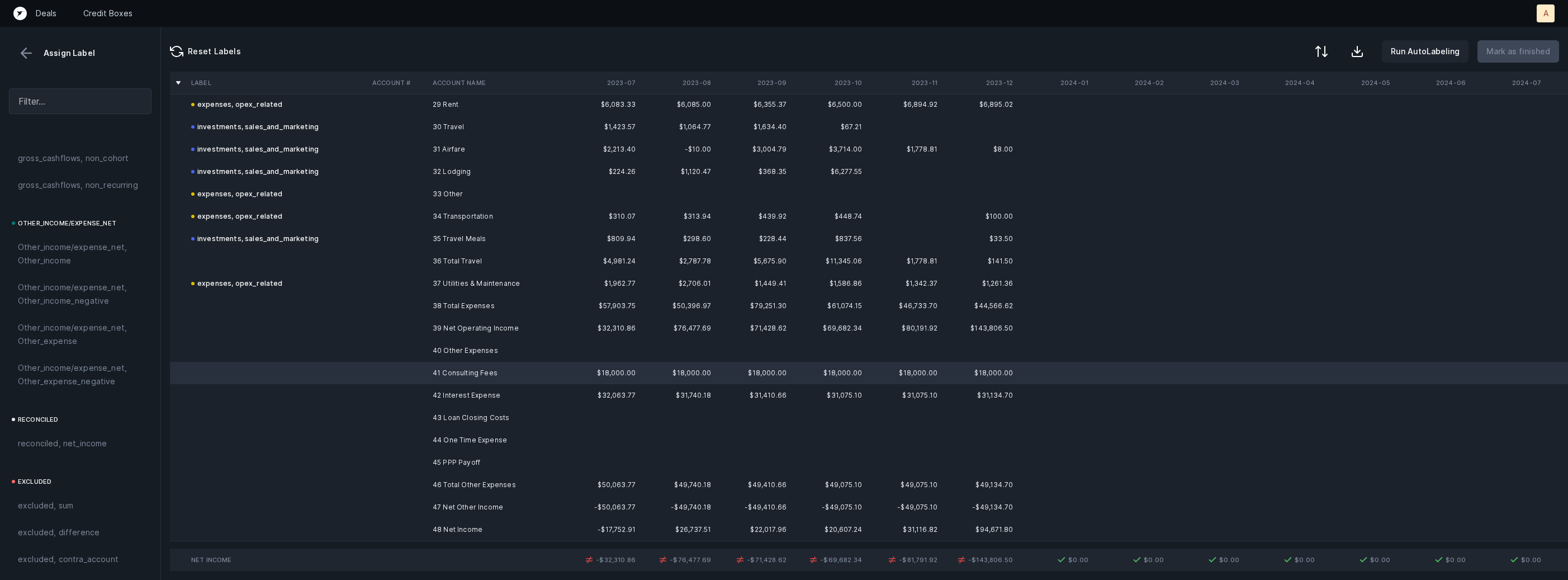
scroll to position [1241, 0]
click at [68, 332] on span "Other_income/expense_net, Other_expense" at bounding box center [80, 330] width 124 height 27
click at [412, 395] on td at bounding box center [397, 394] width 60 height 23
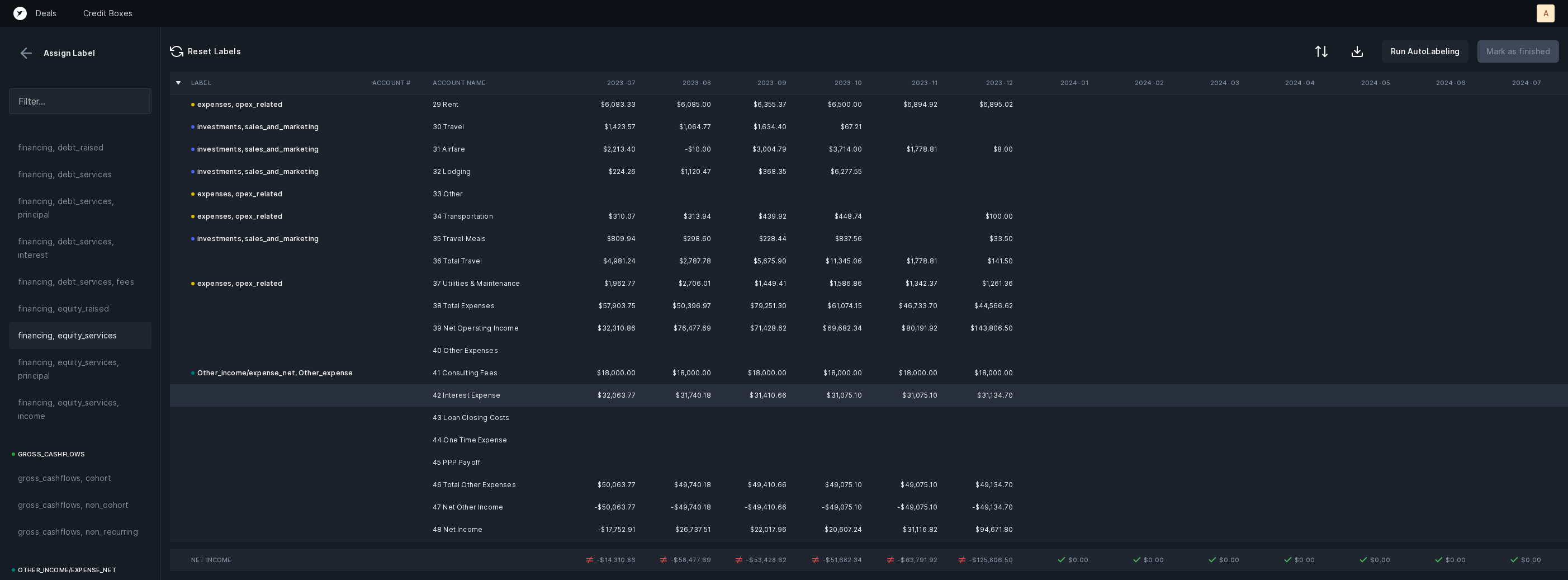
scroll to position [867, 0]
click at [79, 276] on span "financing, debt_services, interest" at bounding box center [80, 270] width 124 height 27
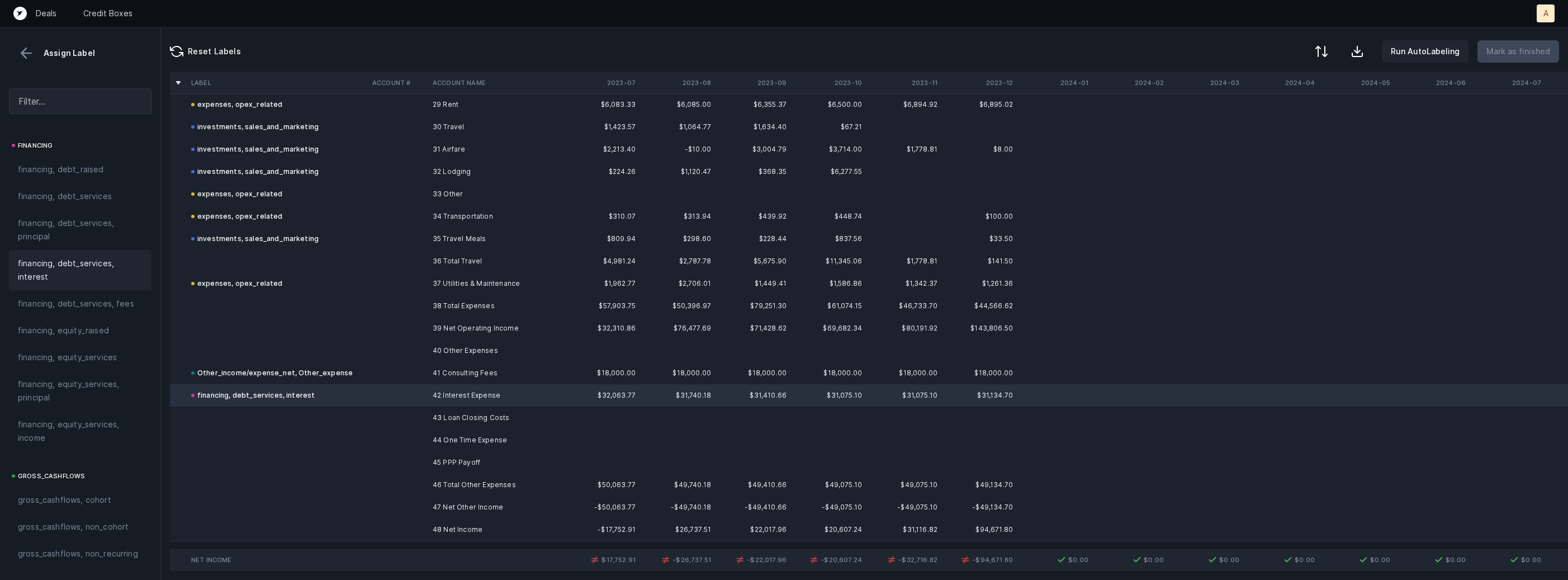
click at [427, 415] on td at bounding box center [397, 417] width 60 height 23
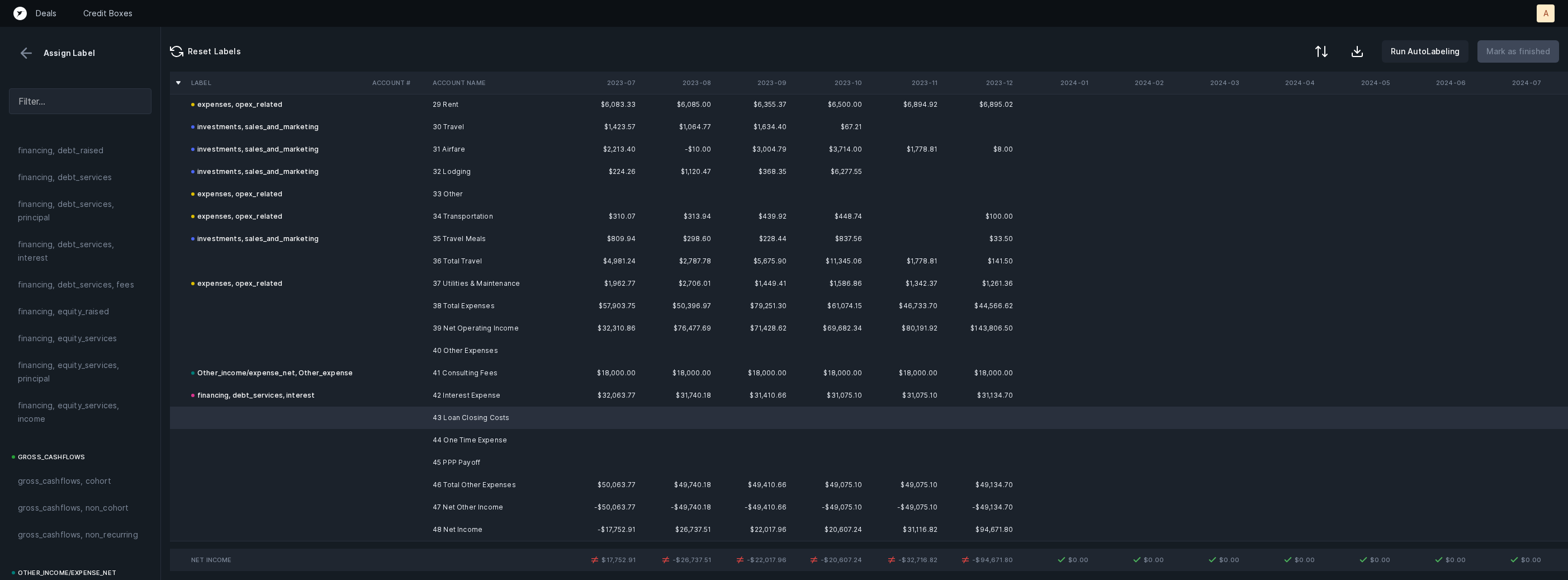
scroll to position [884, 0]
click at [126, 296] on div "financing, debt_services, fees" at bounding box center [80, 288] width 142 height 27
click at [501, 440] on td "44 One Time Expense" at bounding box center [495, 440] width 136 height 23
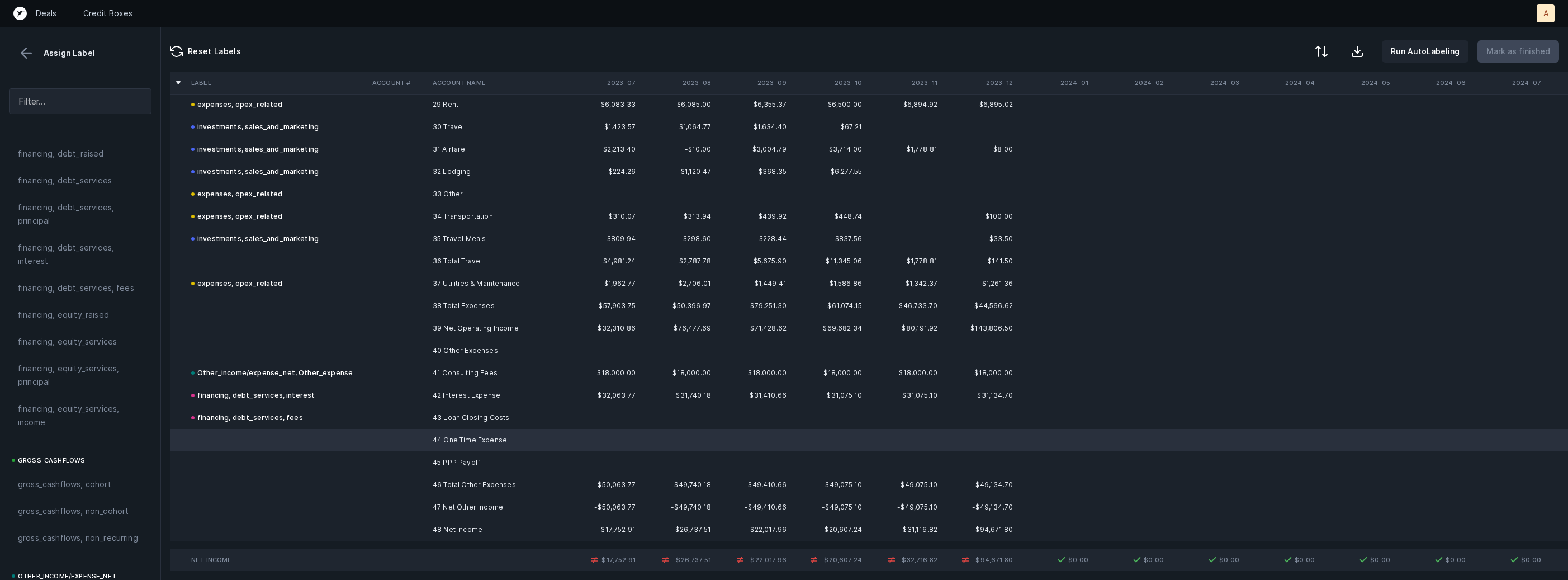
click at [472, 459] on td "45 PPP Payoff" at bounding box center [495, 462] width 136 height 23
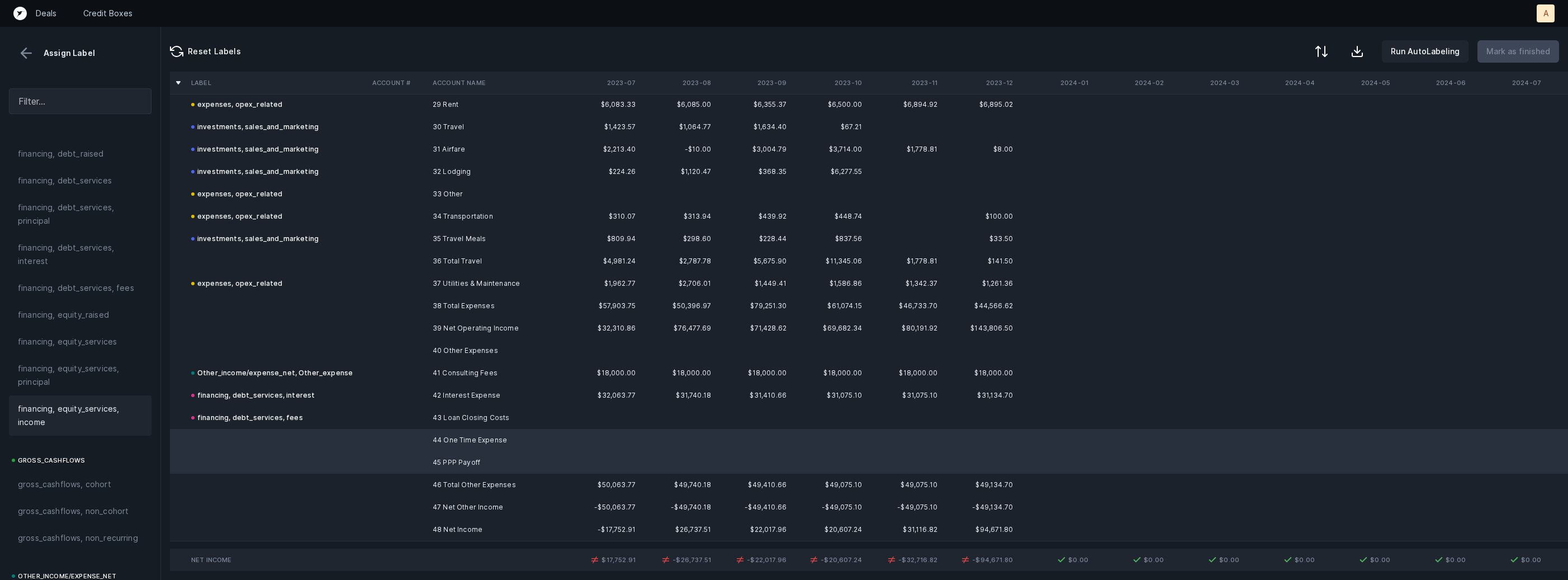
scroll to position [1267, 0]
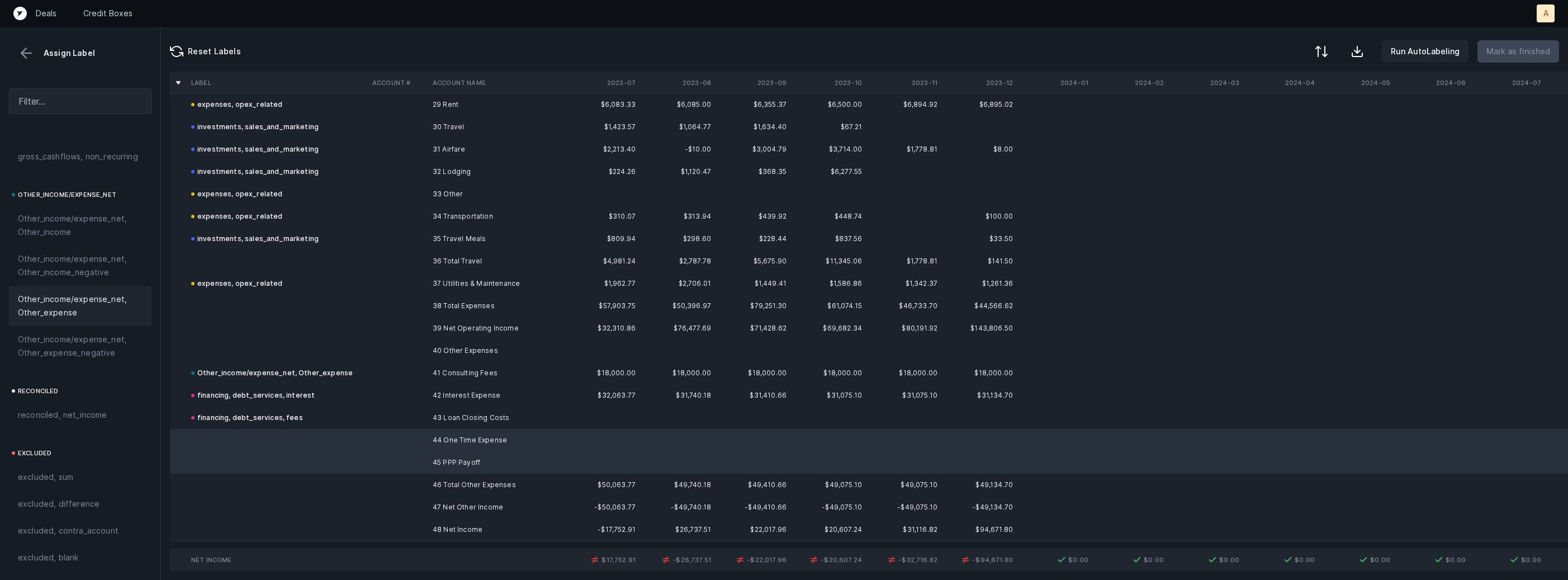
click at [78, 312] on span "Other_income/expense_net, Other_expense" at bounding box center [80, 306] width 124 height 27
click at [444, 524] on td "48 Net Income" at bounding box center [495, 529] width 136 height 23
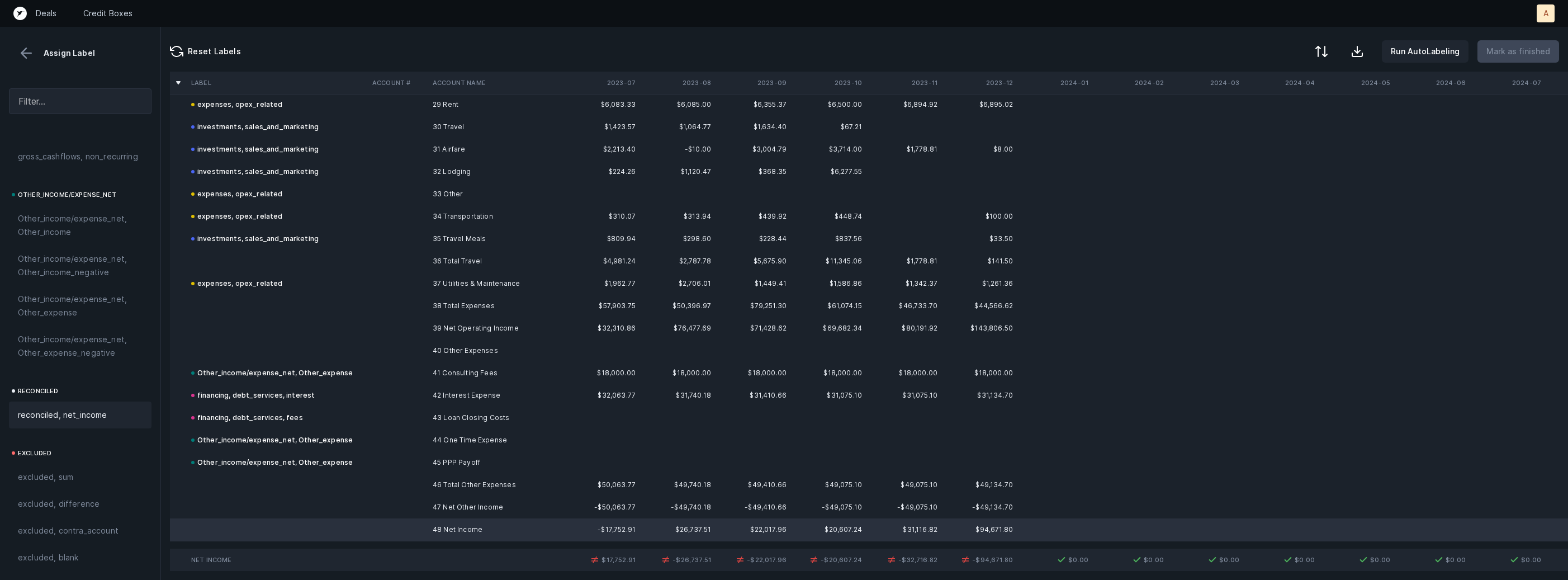
click at [114, 409] on div "reconciled, net_income" at bounding box center [80, 414] width 124 height 14
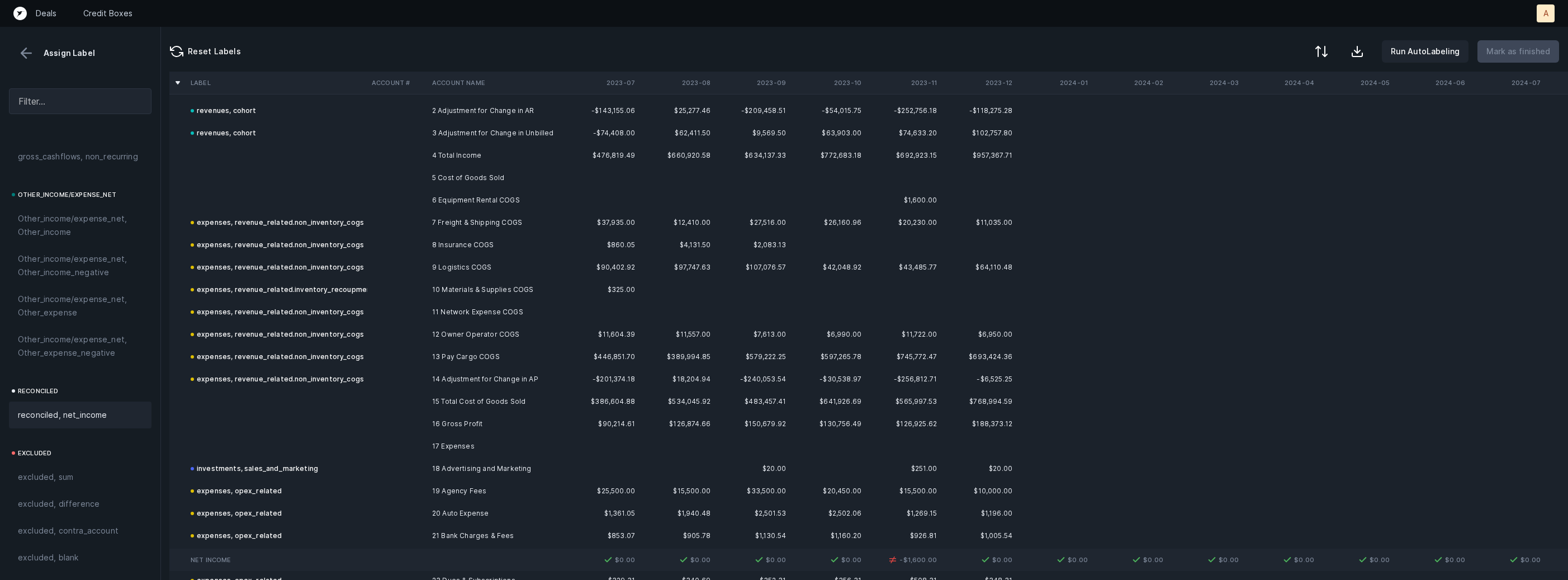
scroll to position [1421, 1]
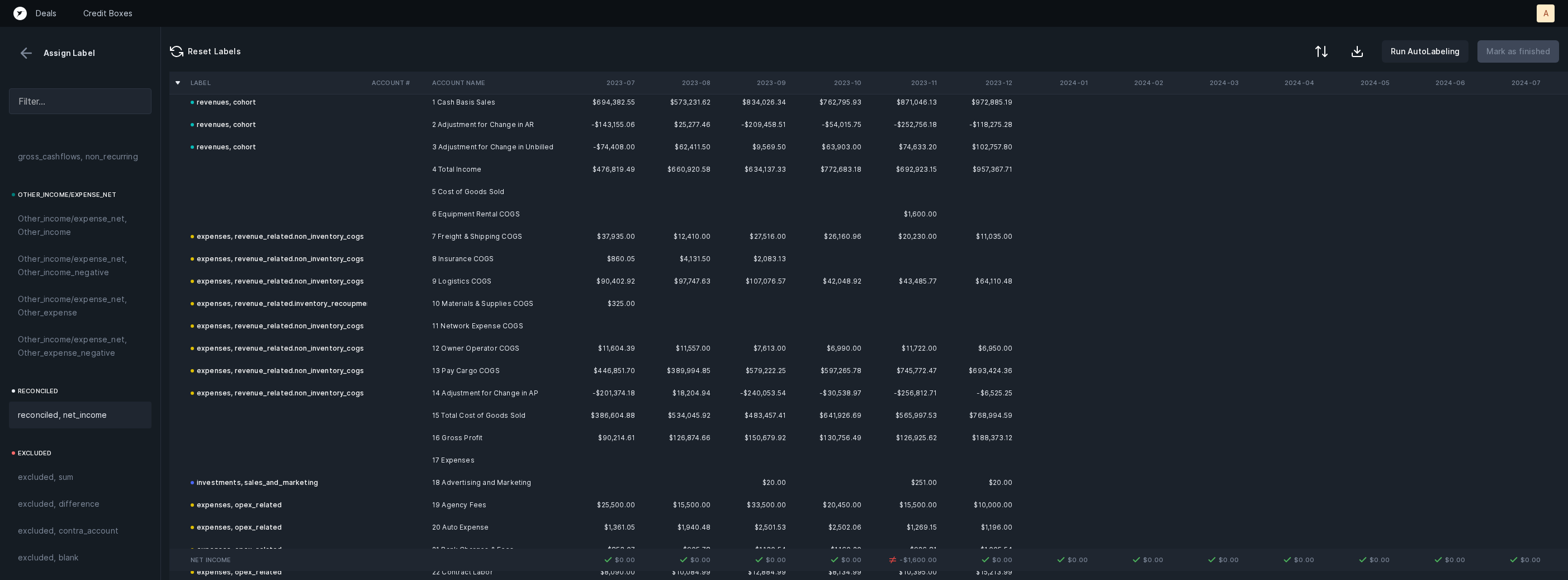
click at [501, 203] on td "6 Equipment Rental COGS" at bounding box center [495, 213] width 136 height 23
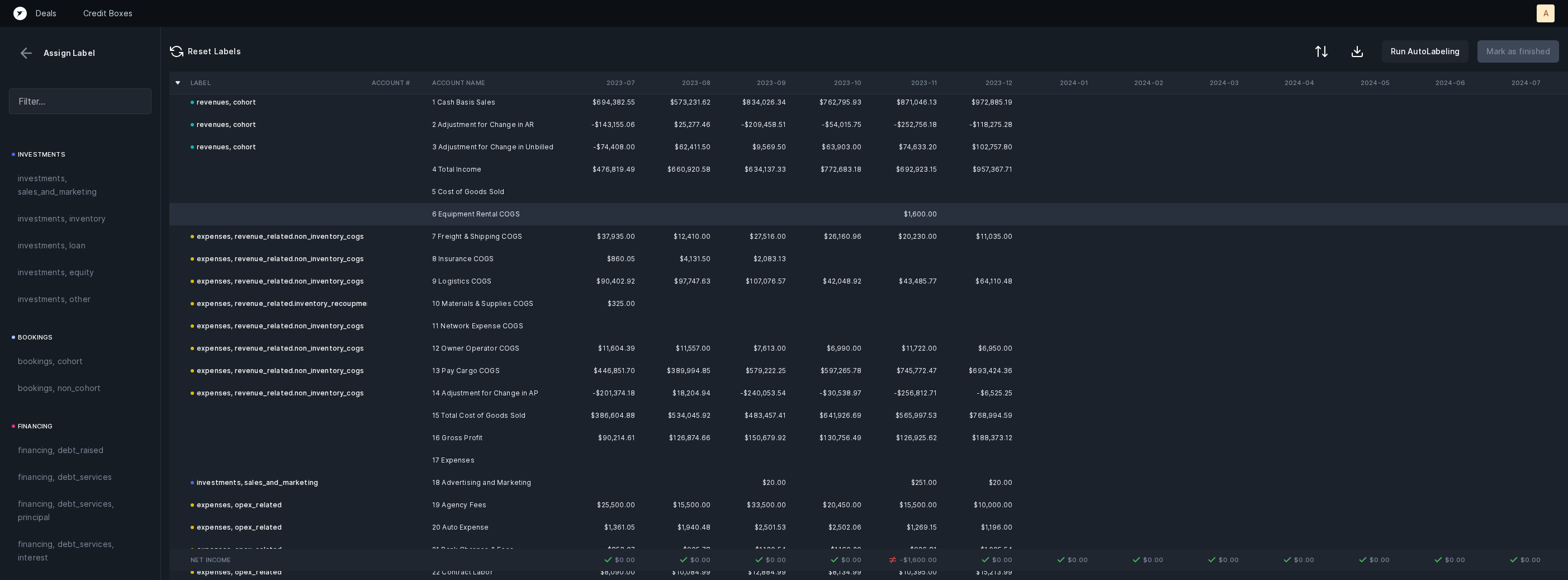
scroll to position [0, 0]
click at [29, 397] on span "expenses, revenue_related.non_inventory_cogs" at bounding box center [89, 402] width 142 height 27
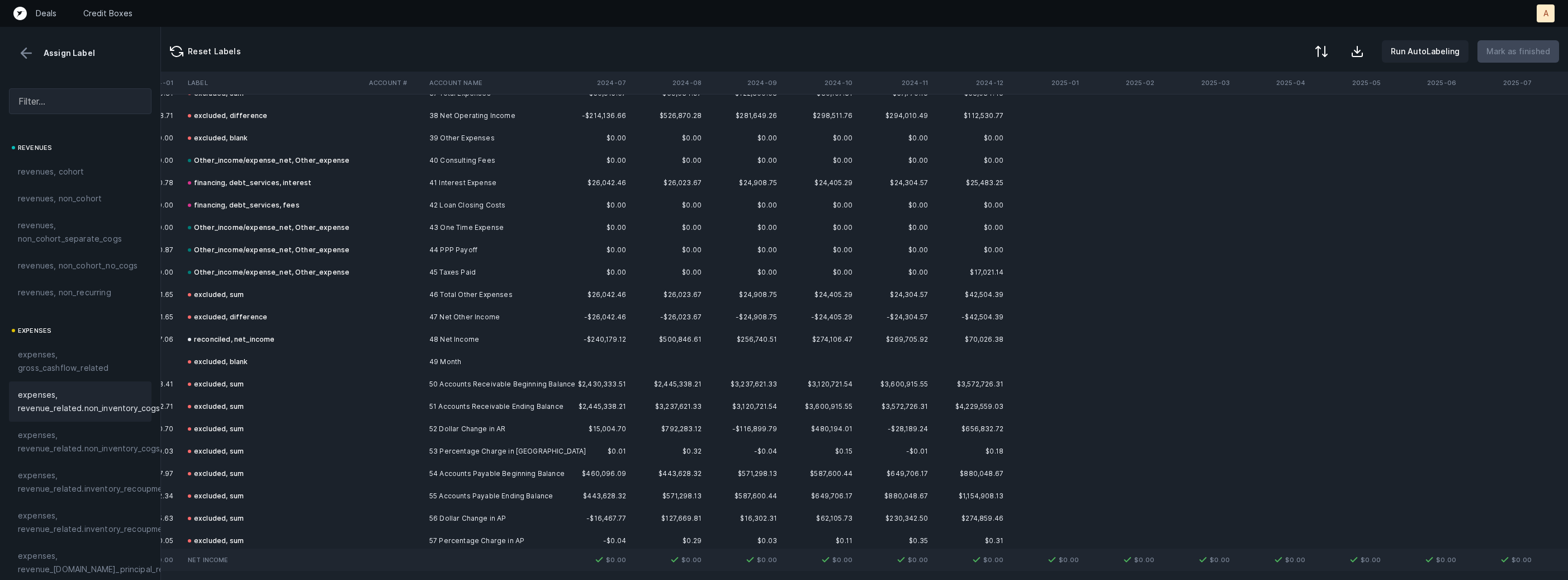
scroll to position [848, 958]
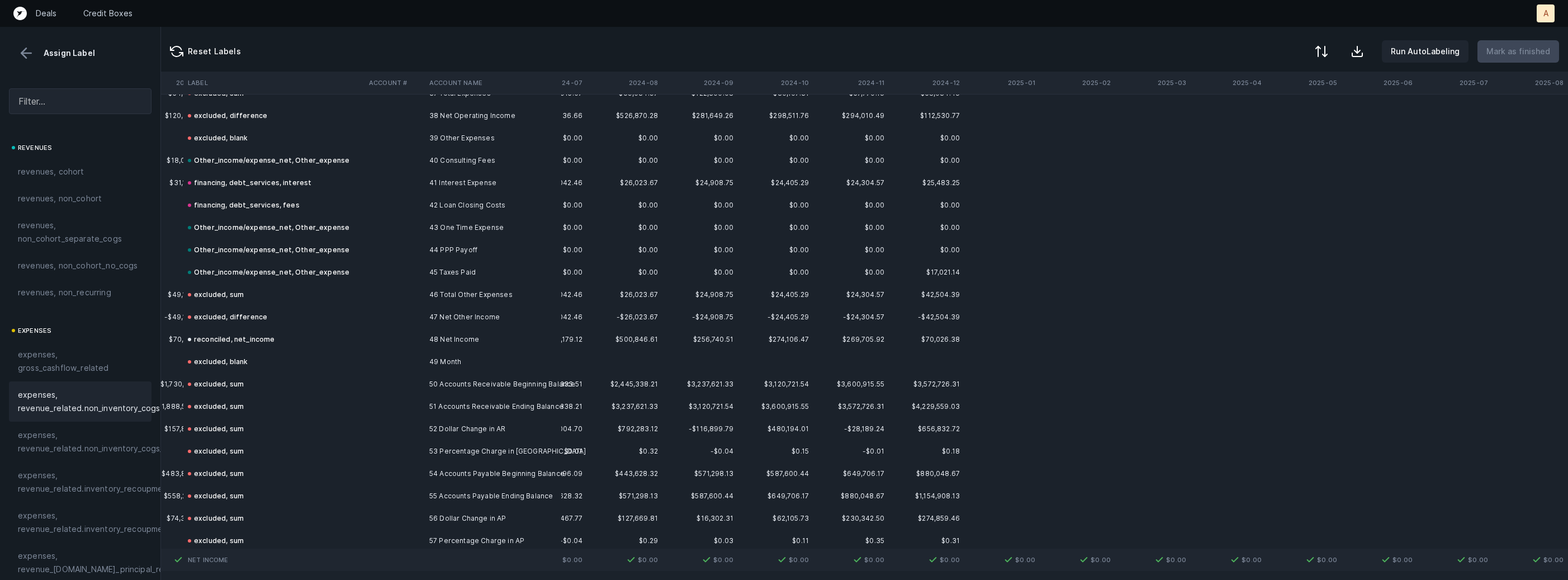
click at [30, 55] on button at bounding box center [26, 53] width 17 height 17
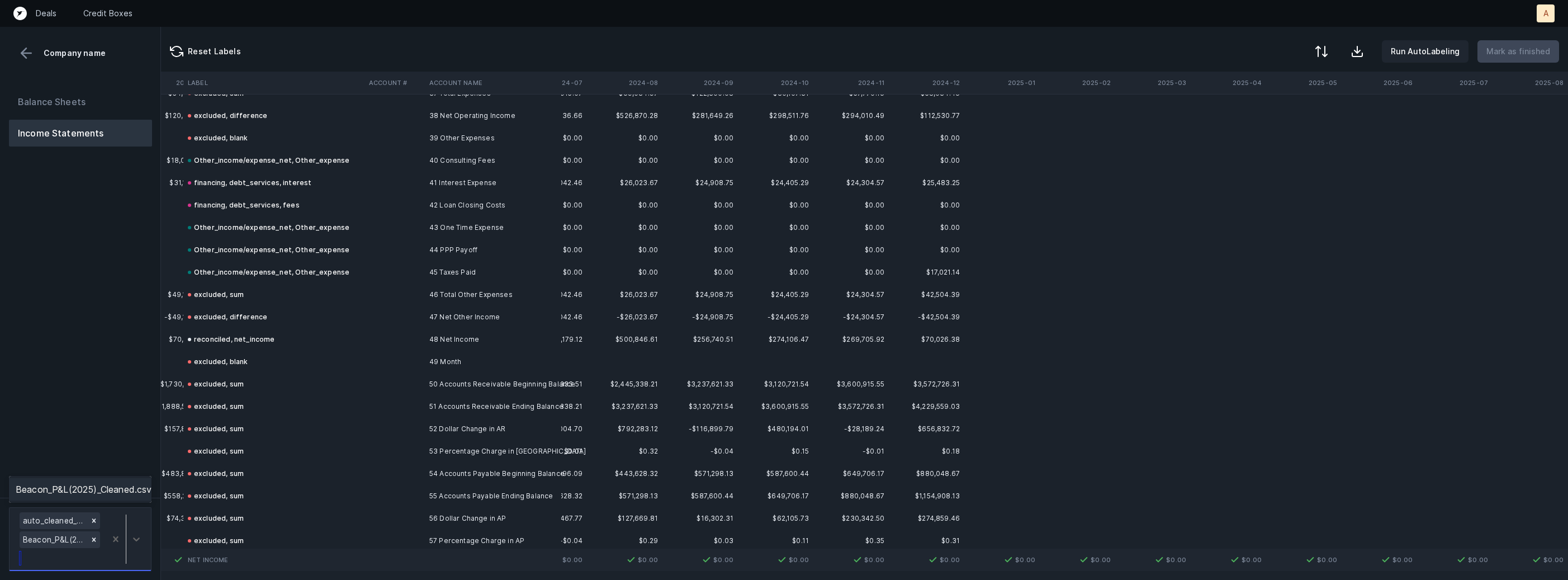
click at [131, 512] on div at bounding box center [125, 539] width 41 height 59
click at [131, 493] on div "Beacon_P&L(2025)_Cleaned.csv" at bounding box center [80, 489] width 142 height 23
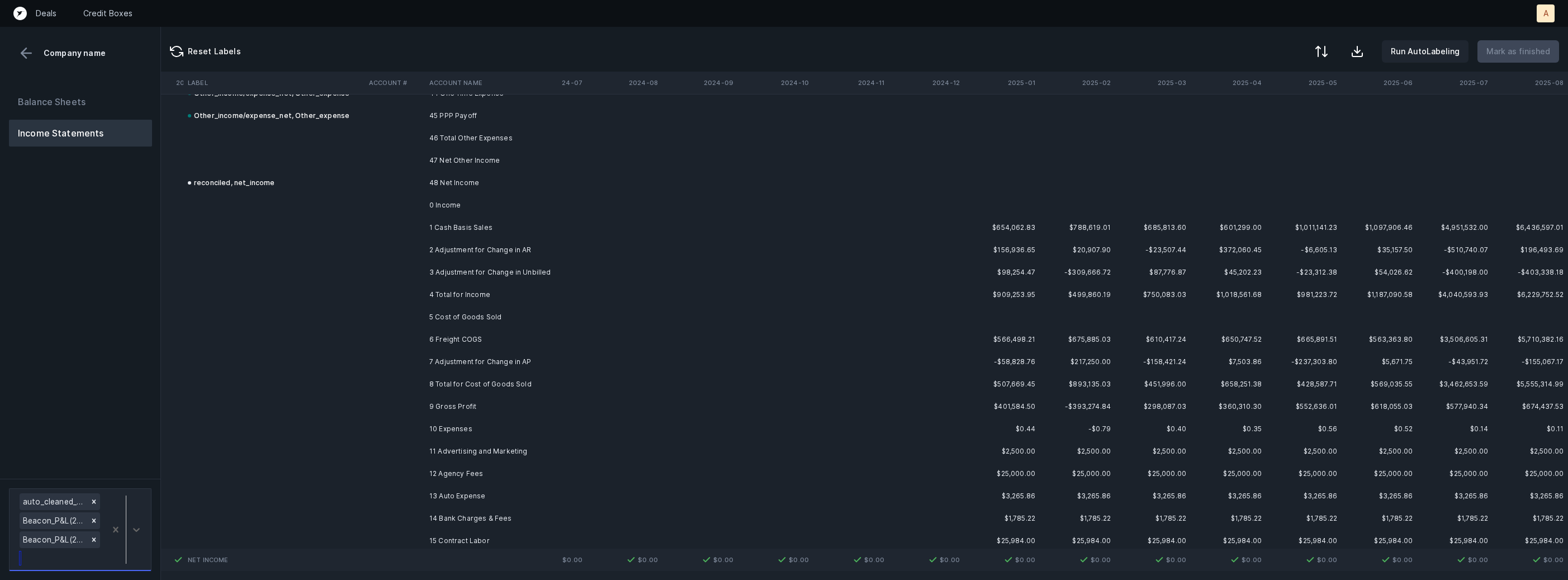
scroll to position [2388, 958]
click at [541, 229] on td "1 Cash Basis Sales" at bounding box center [493, 230] width 136 height 23
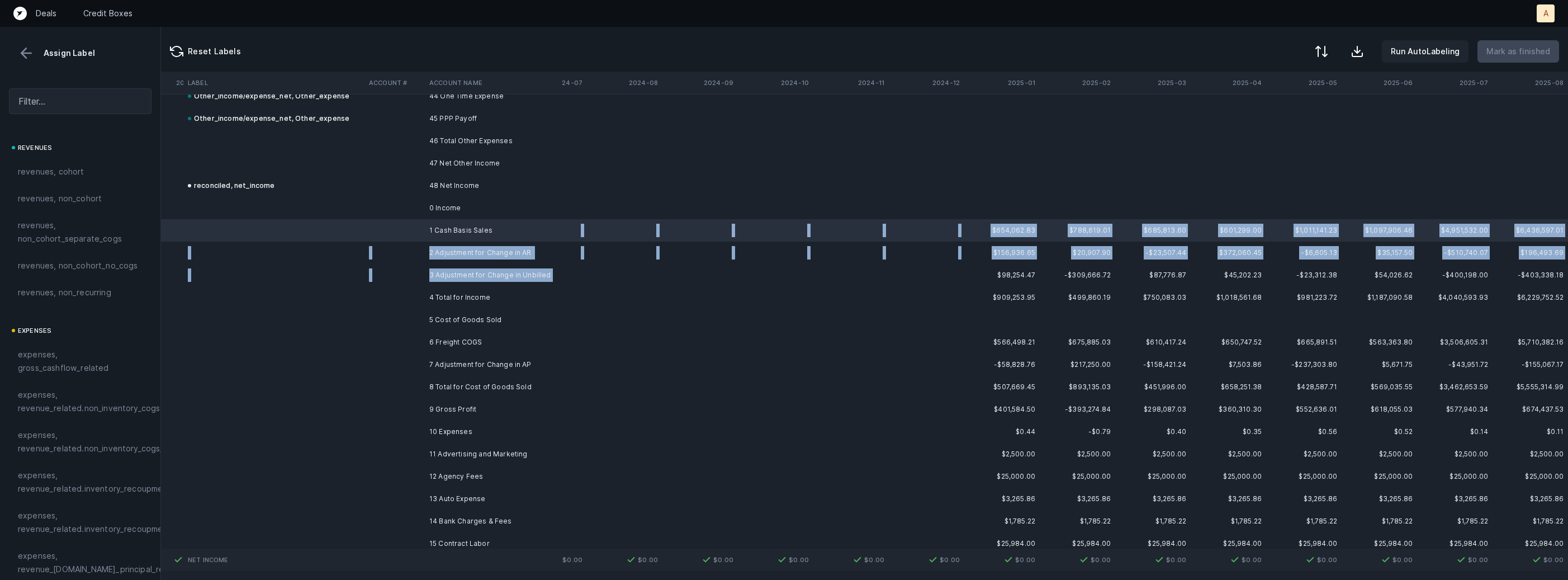
click at [485, 281] on td "3 Adjustment for Change in Unbilled" at bounding box center [493, 275] width 136 height 23
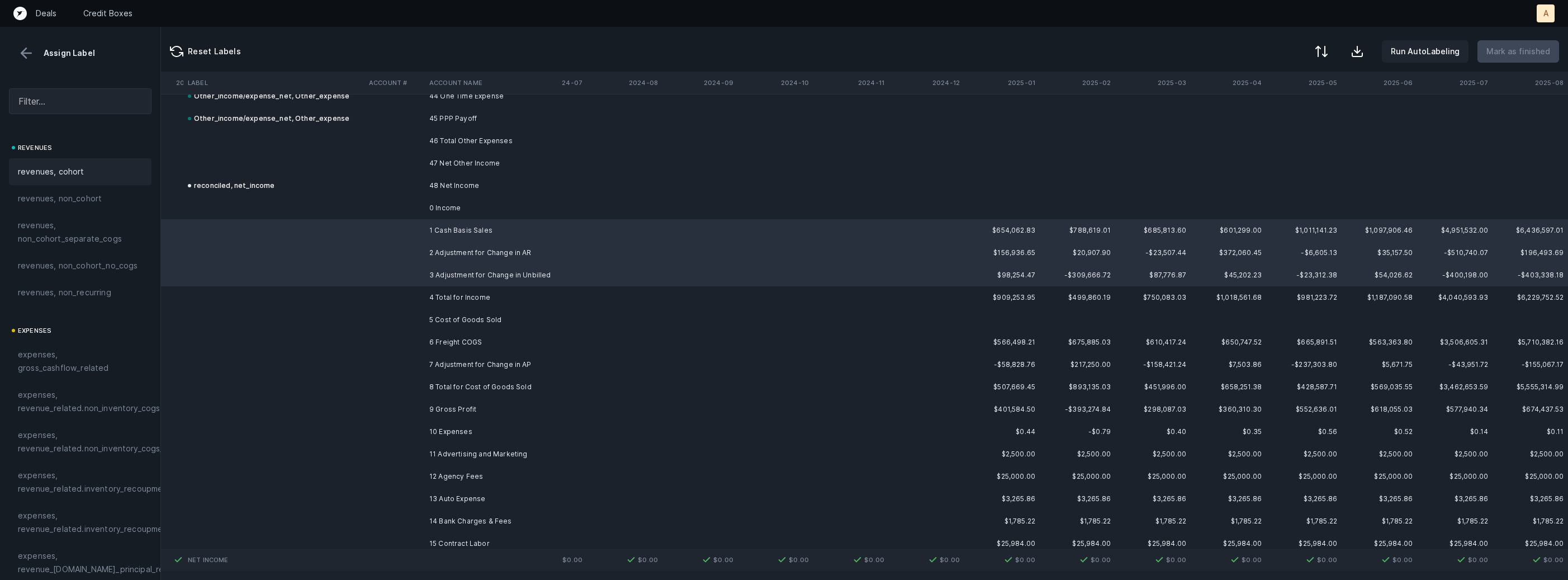
click at [113, 169] on div "revenues, cohort" at bounding box center [80, 171] width 124 height 14
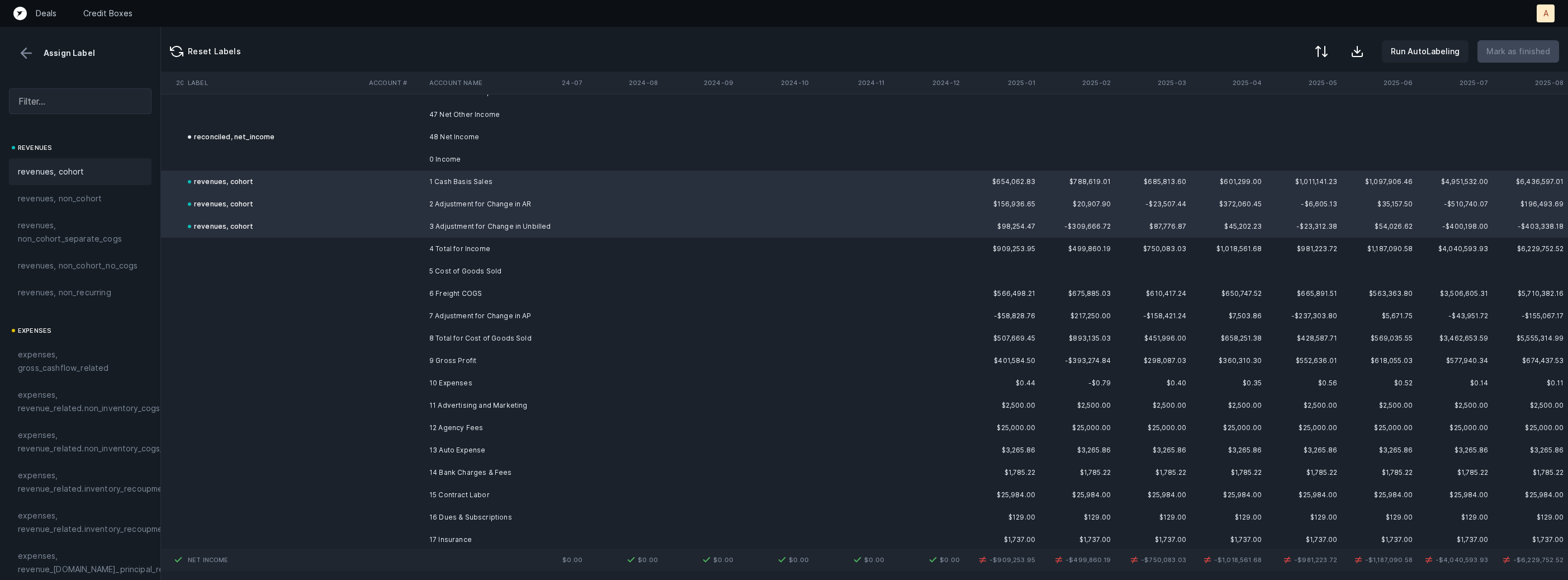
scroll to position [2444, 958]
click at [464, 286] on td "6 Freight COGS" at bounding box center [493, 286] width 136 height 23
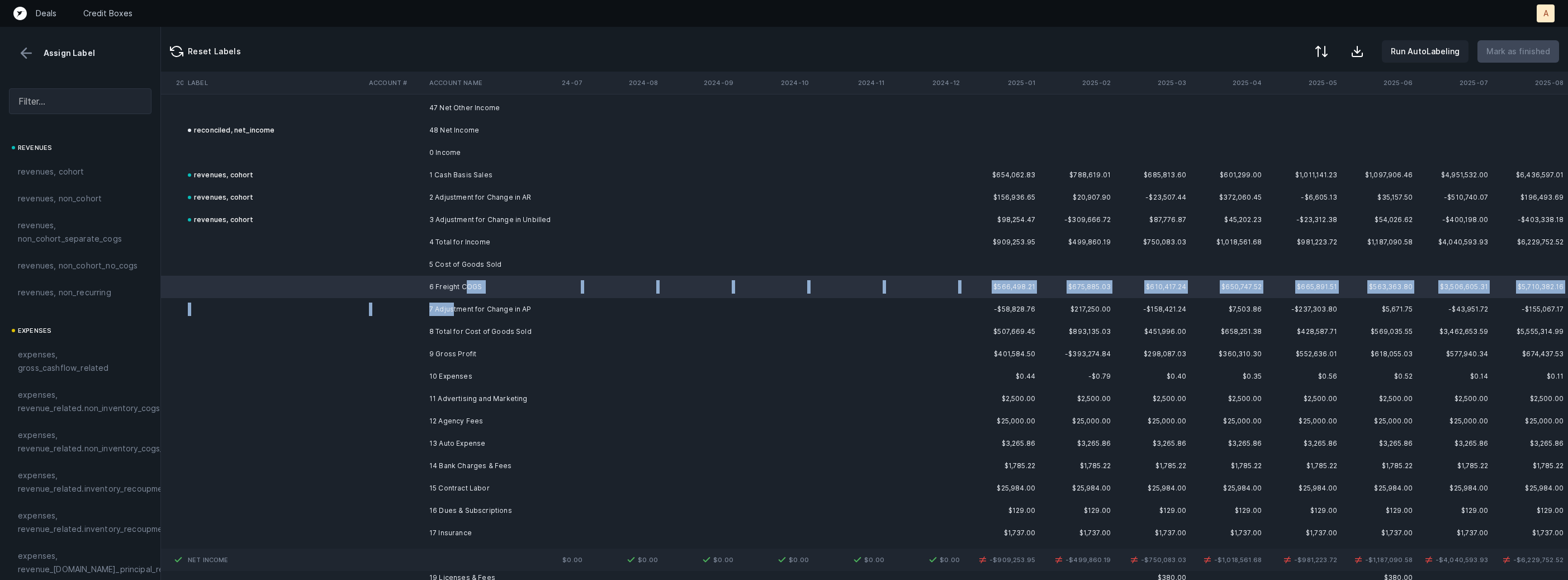
click at [453, 305] on td "7 Adjustment for Change in AP" at bounding box center [493, 309] width 136 height 23
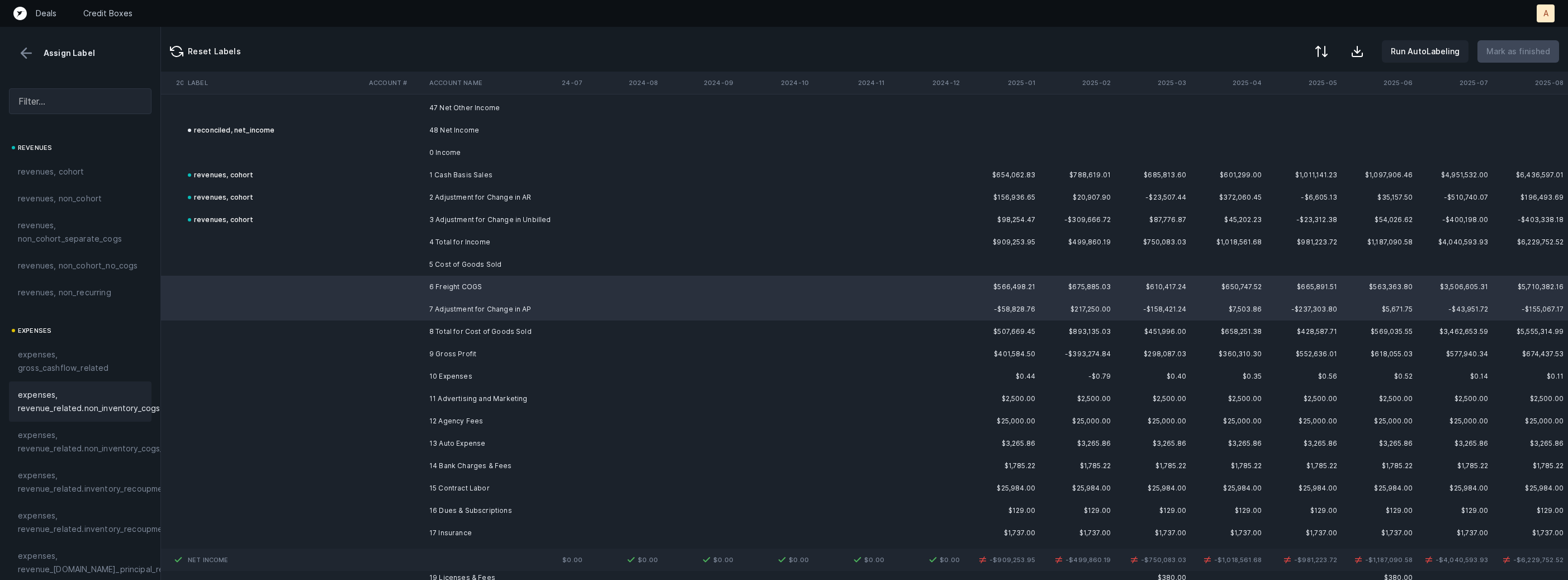
click at [110, 406] on span "expenses, revenue_related.non_inventory_cogs" at bounding box center [89, 402] width 142 height 27
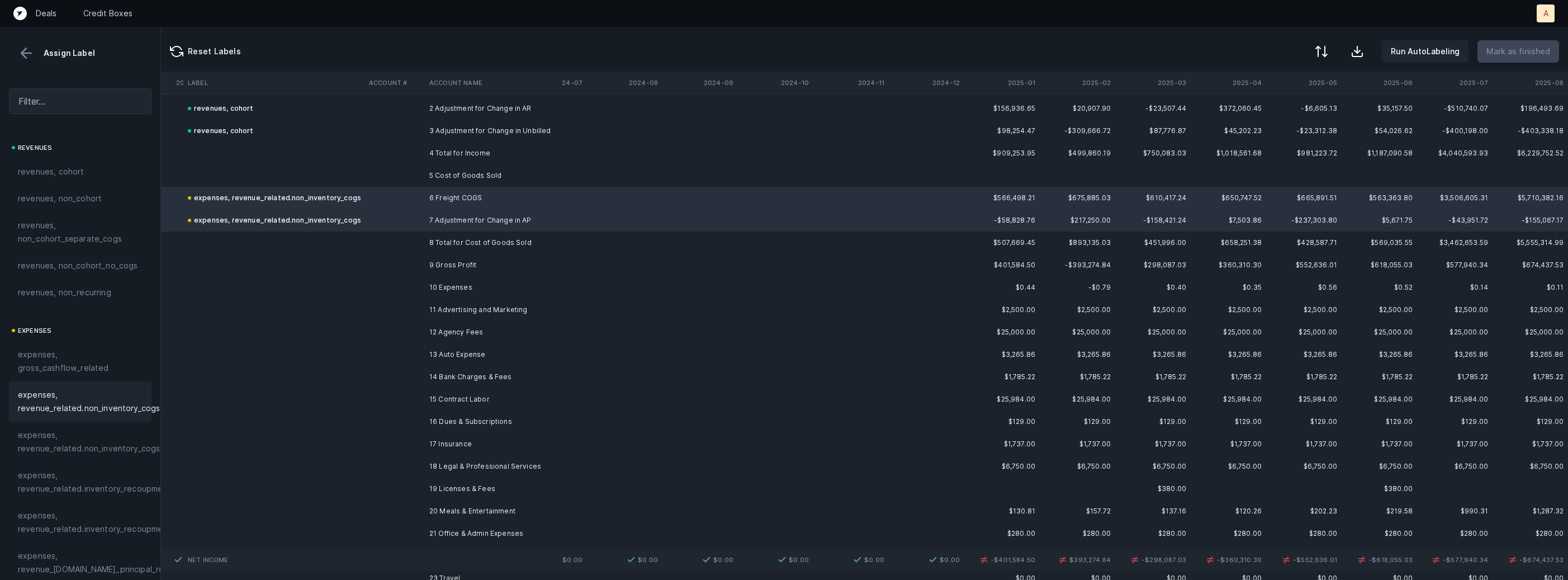
scroll to position [2589, 958]
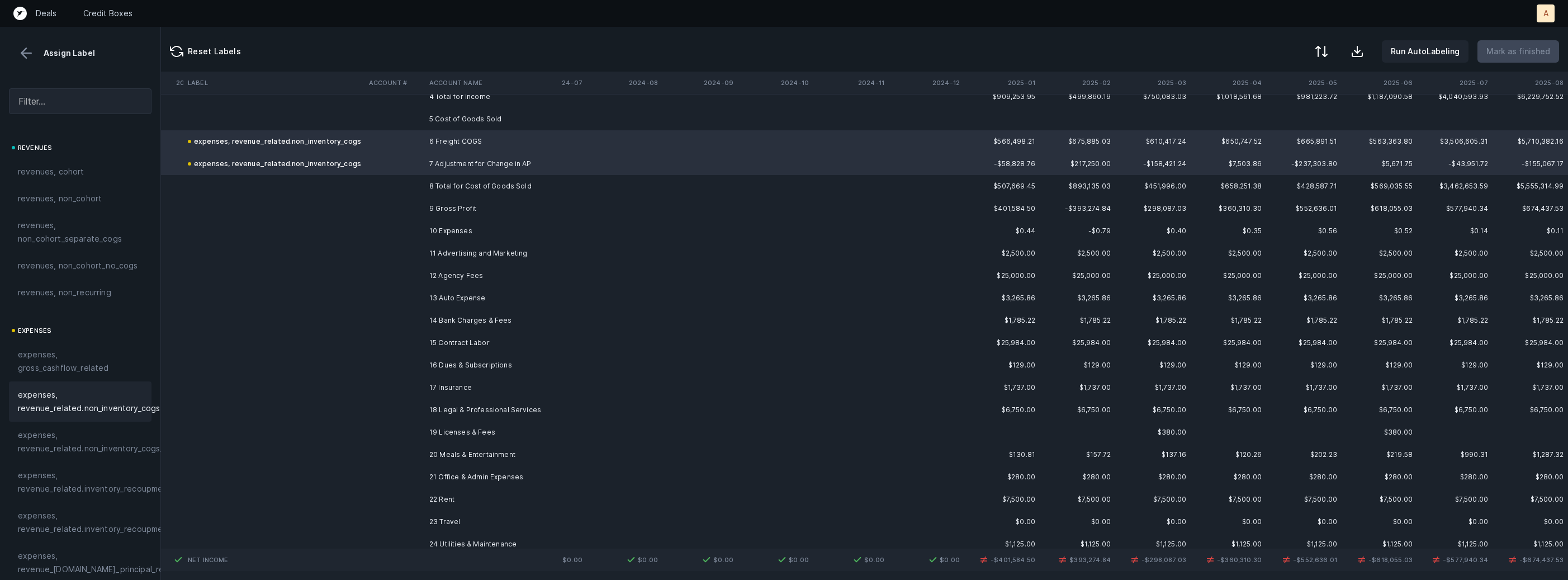
click at [485, 249] on td "11 Advertising and Marketing" at bounding box center [493, 253] width 136 height 23
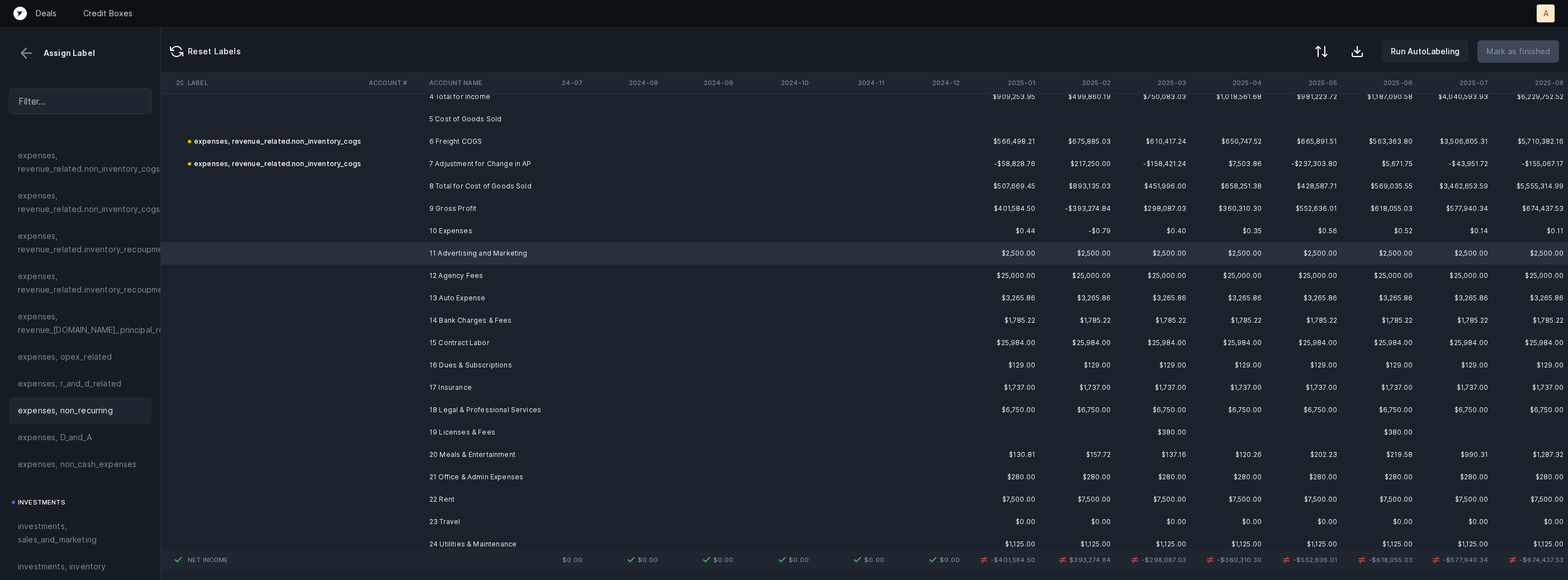
scroll to position [273, 0]
click at [80, 485] on span "investments, sales_and_marketing" at bounding box center [80, 499] width 124 height 27
click at [485, 267] on td "12 Agency Fees" at bounding box center [493, 276] width 136 height 23
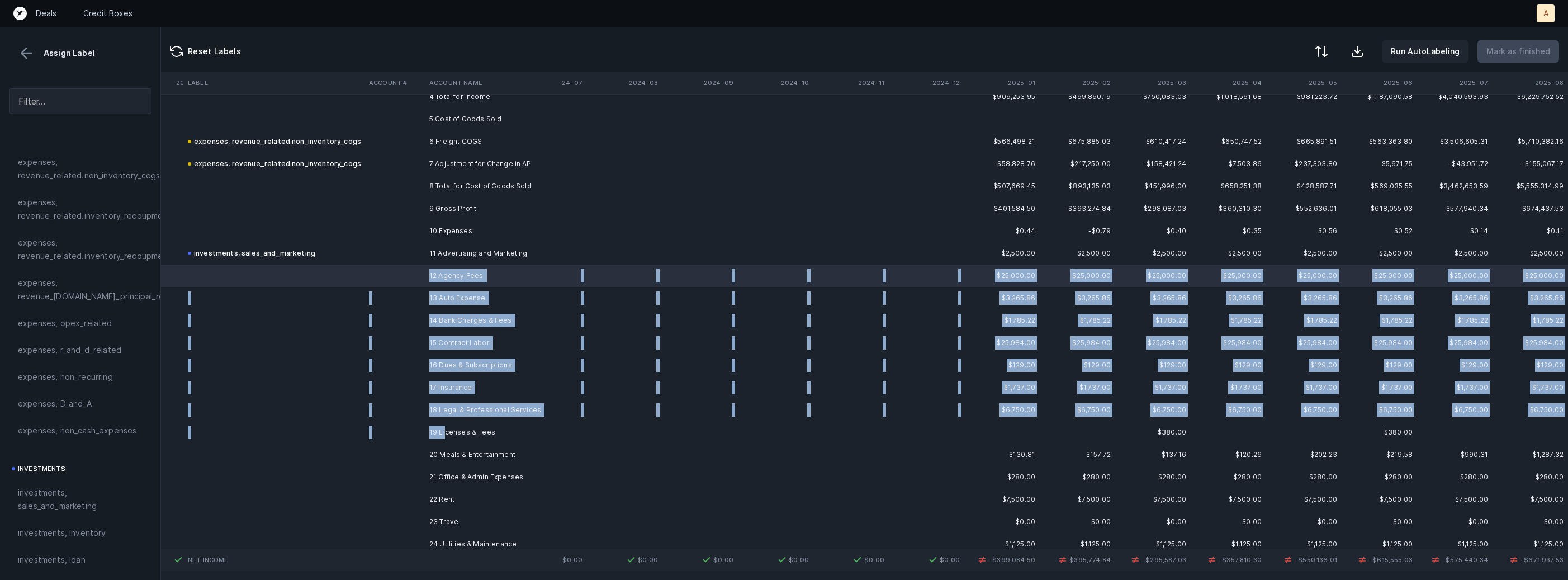
click at [446, 427] on td "19 Licenses & Fees" at bounding box center [493, 431] width 136 height 23
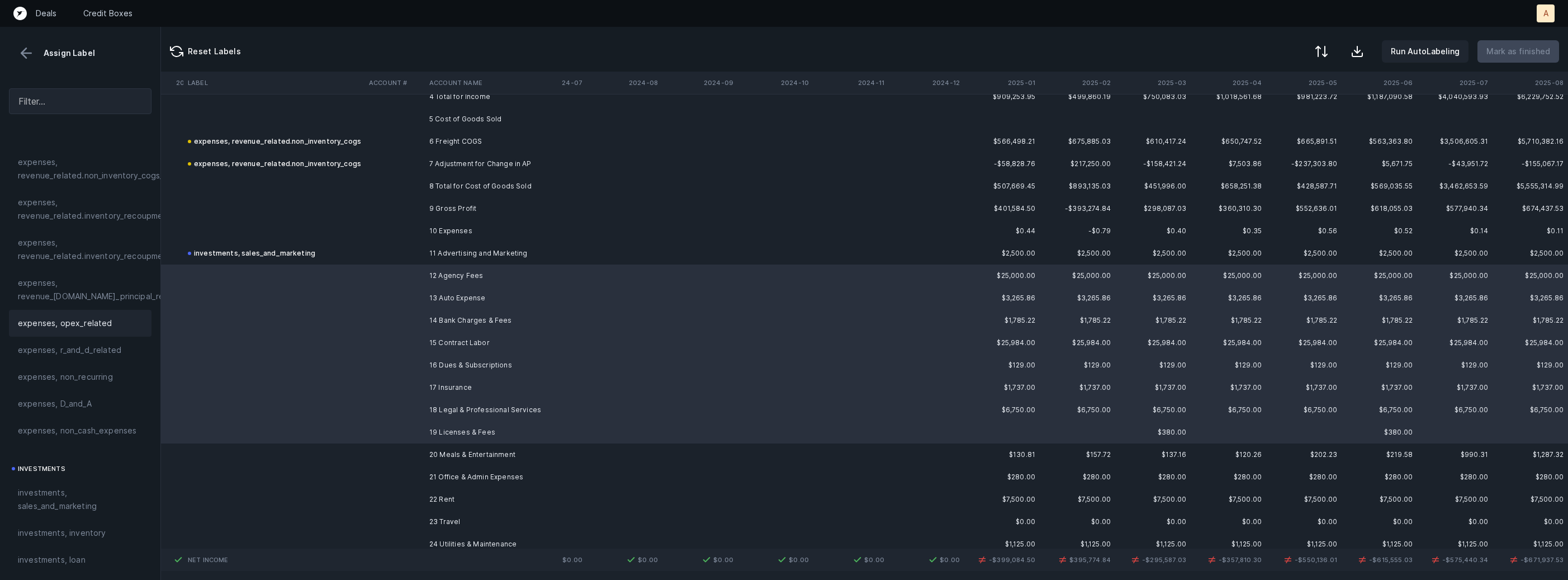
click at [101, 326] on span "expenses, opex_related" at bounding box center [65, 322] width 95 height 14
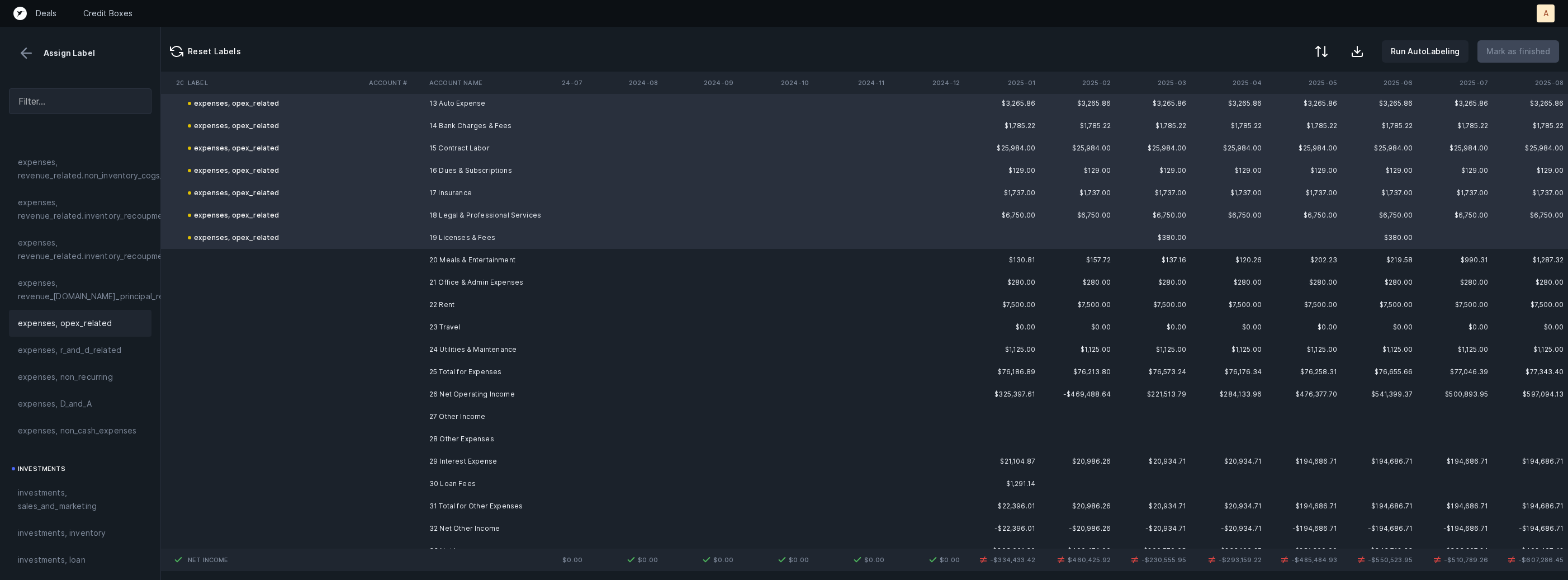
scroll to position [2794, 958]
click at [474, 256] on td "20 Meals & Entertainment" at bounding box center [493, 249] width 136 height 23
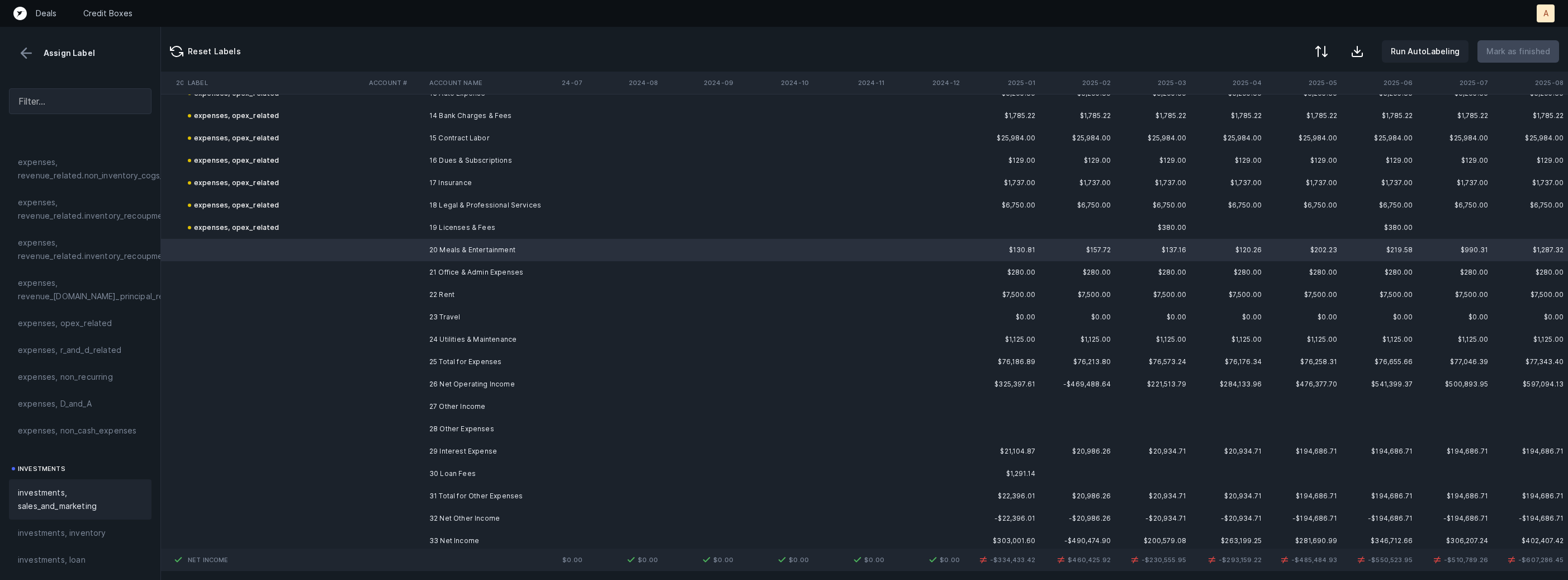
click at [82, 488] on span "investments, sales_and_marketing" at bounding box center [80, 499] width 124 height 27
click at [506, 273] on td "21 Office & Admin Expenses" at bounding box center [493, 272] width 136 height 23
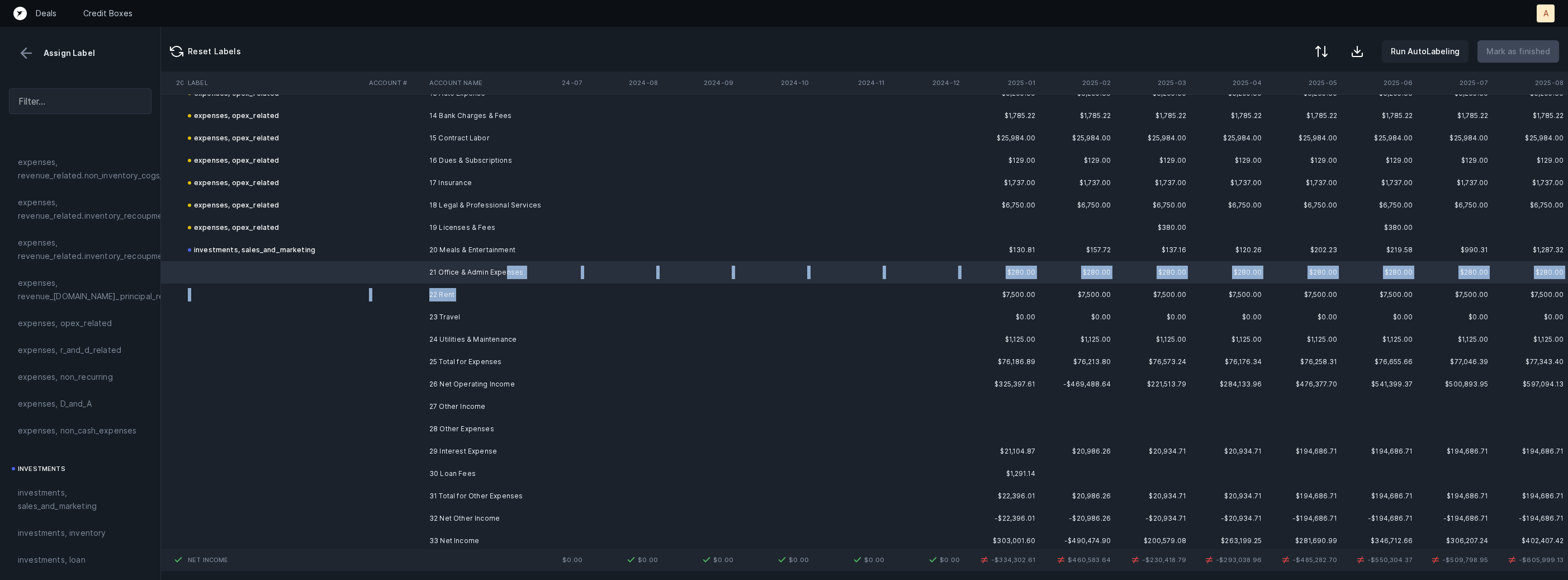
click at [471, 286] on td "22 Rent" at bounding box center [493, 295] width 136 height 23
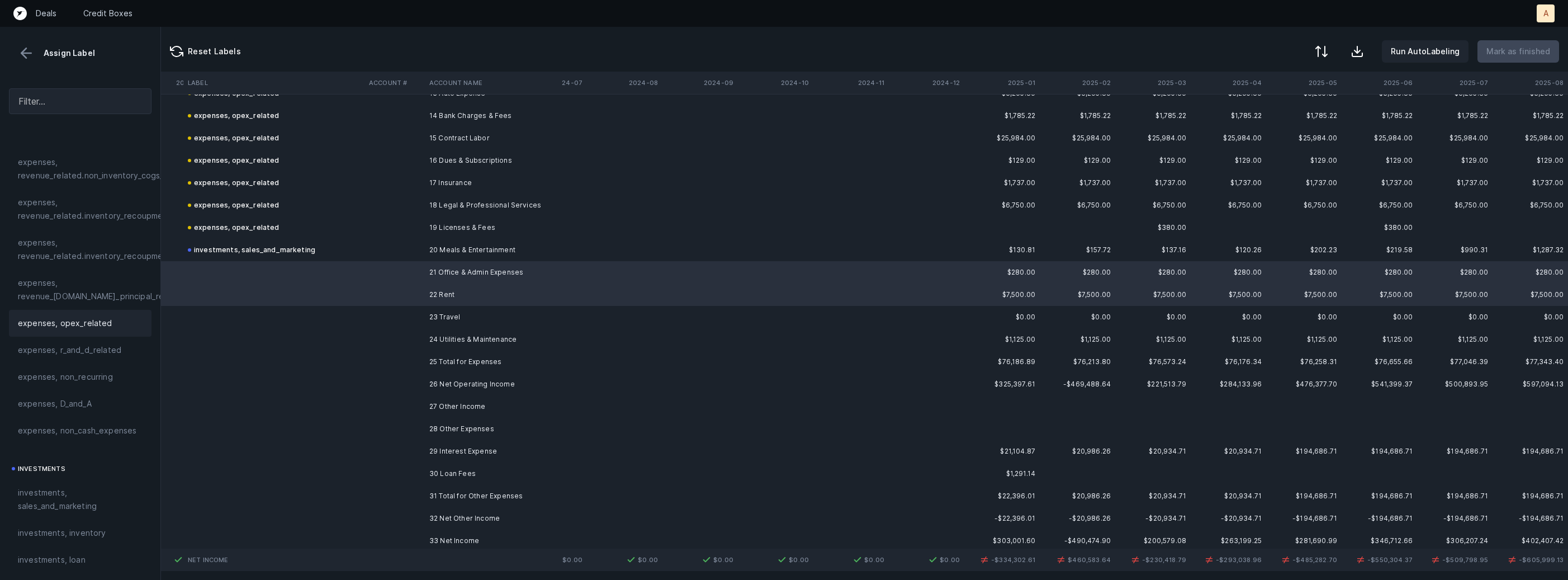
click at [86, 327] on span "expenses, opex_related" at bounding box center [65, 322] width 95 height 14
click at [417, 312] on td at bounding box center [394, 317] width 60 height 23
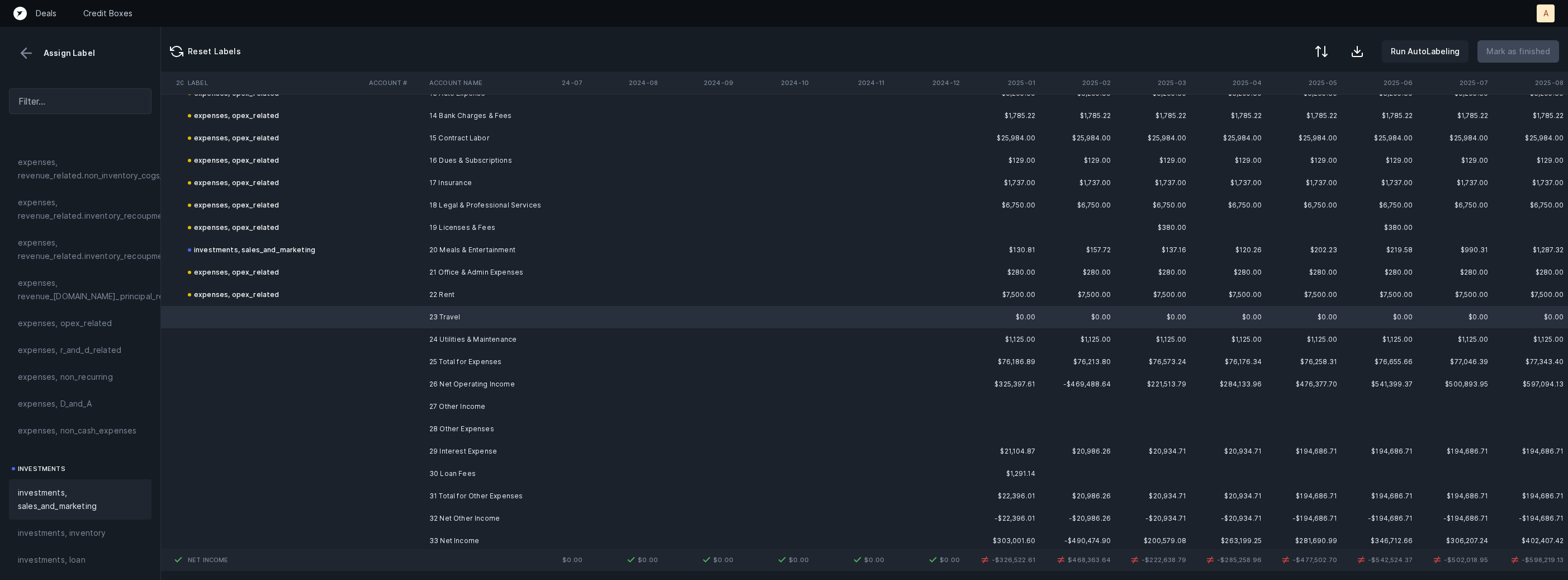
click at [59, 496] on span "investments, sales_and_marketing" at bounding box center [80, 499] width 124 height 27
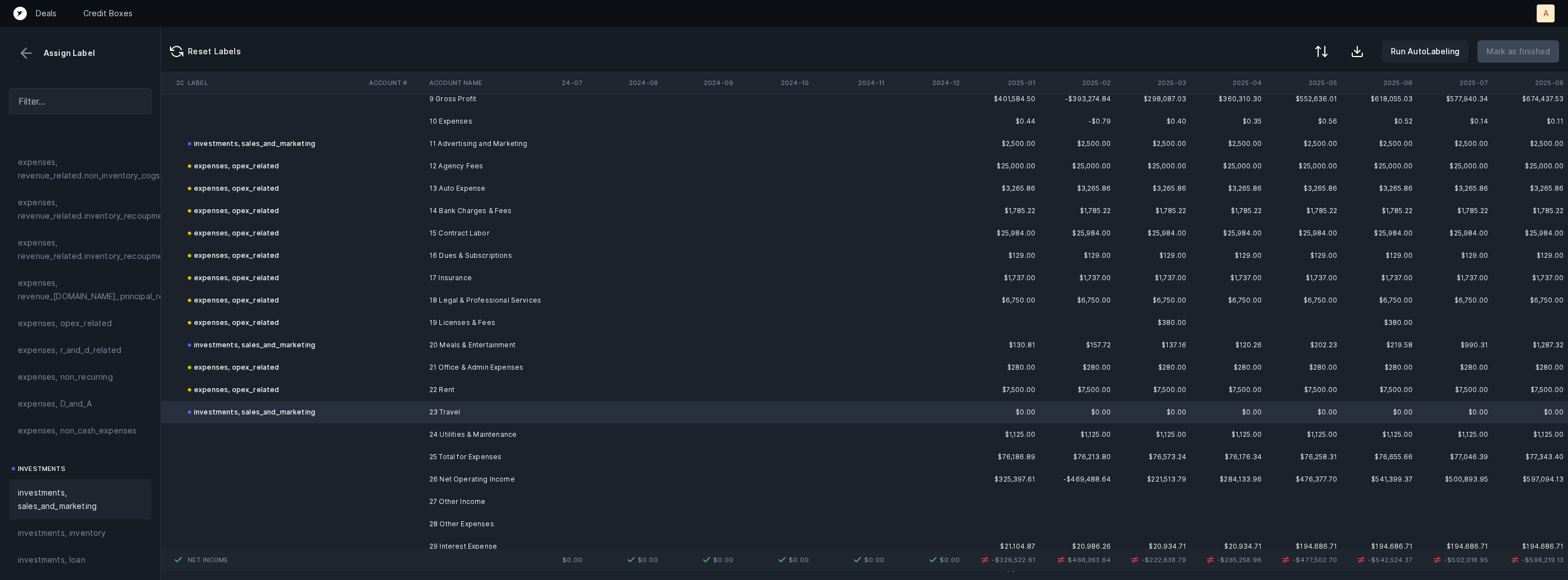
scroll to position [2805, 958]
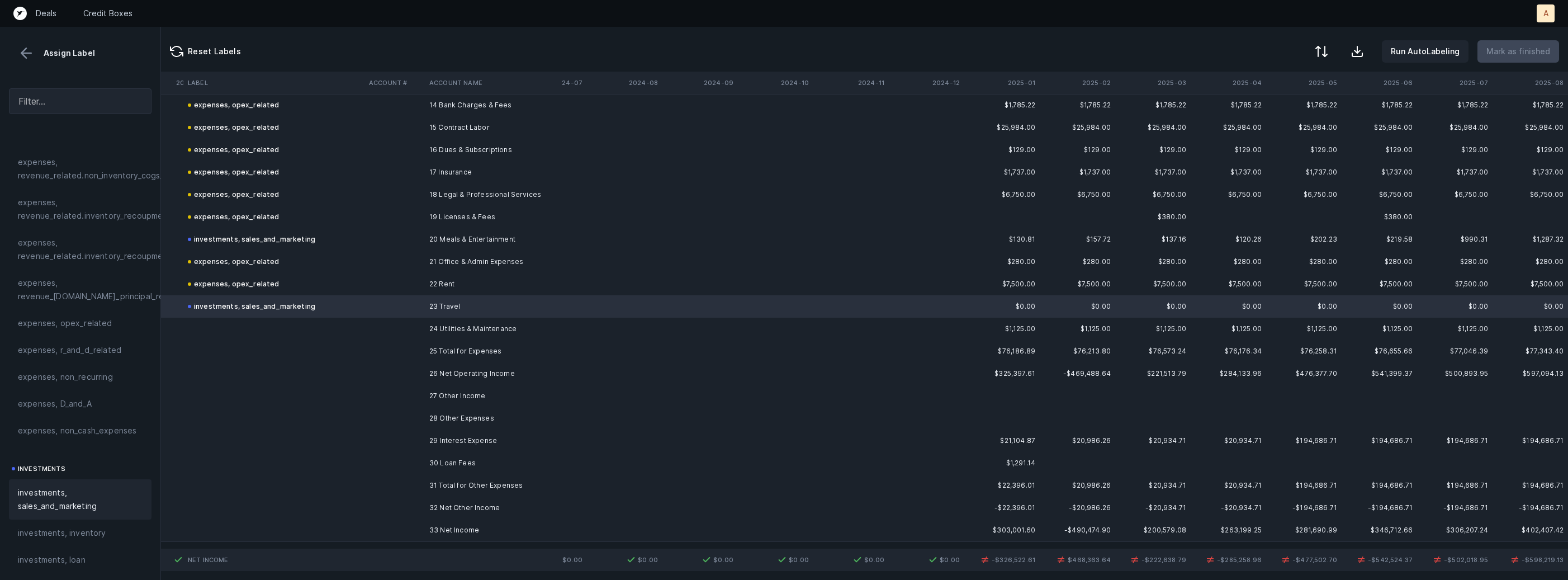
click at [378, 332] on td at bounding box center [394, 329] width 60 height 23
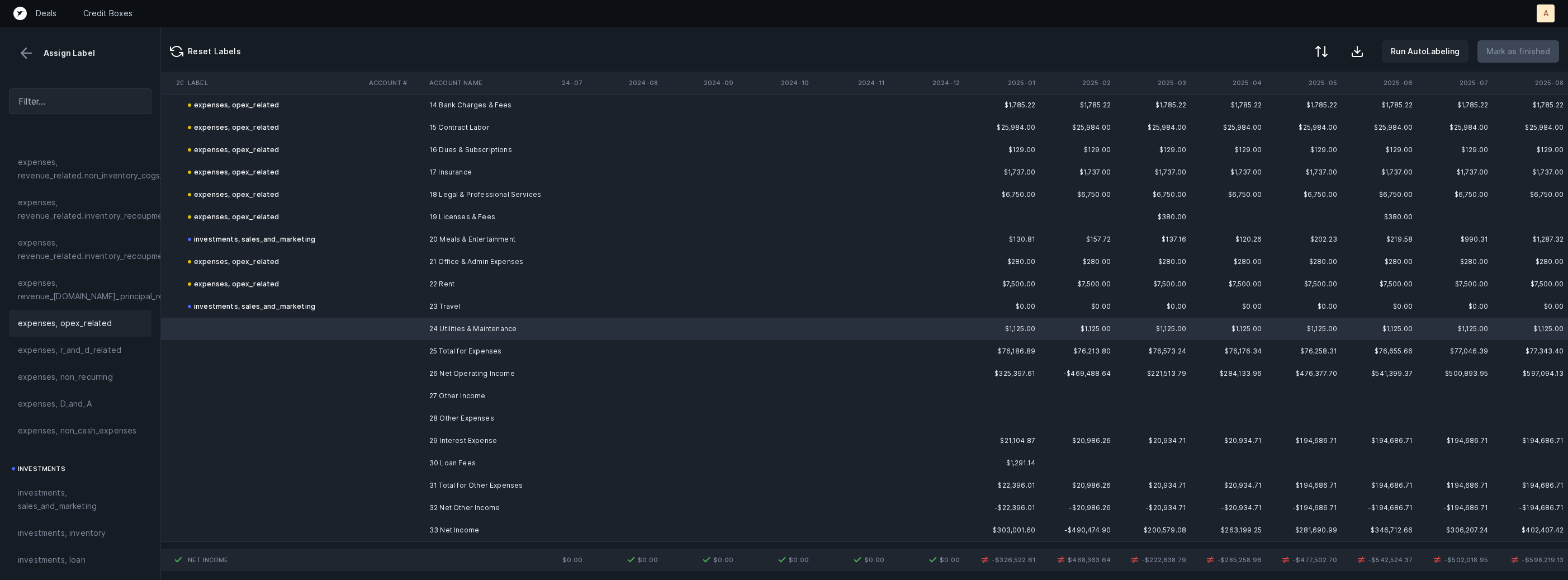
click at [73, 329] on span "expenses, opex_related" at bounding box center [65, 322] width 95 height 14
click at [442, 432] on td "29 Interest Expense" at bounding box center [493, 440] width 136 height 23
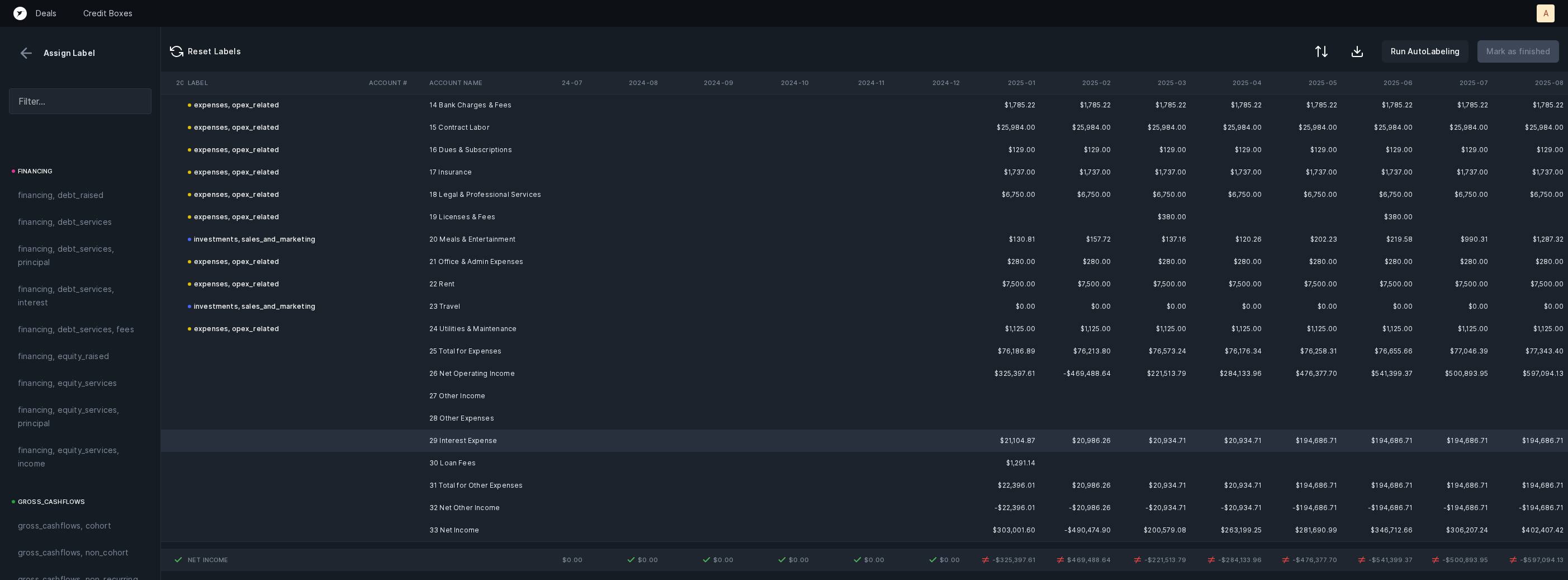
scroll to position [787, 0]
click at [76, 362] on span "financing, debt_services, interest" at bounding box center [80, 350] width 124 height 27
click at [462, 458] on td "30 Loan Fees" at bounding box center [493, 462] width 136 height 23
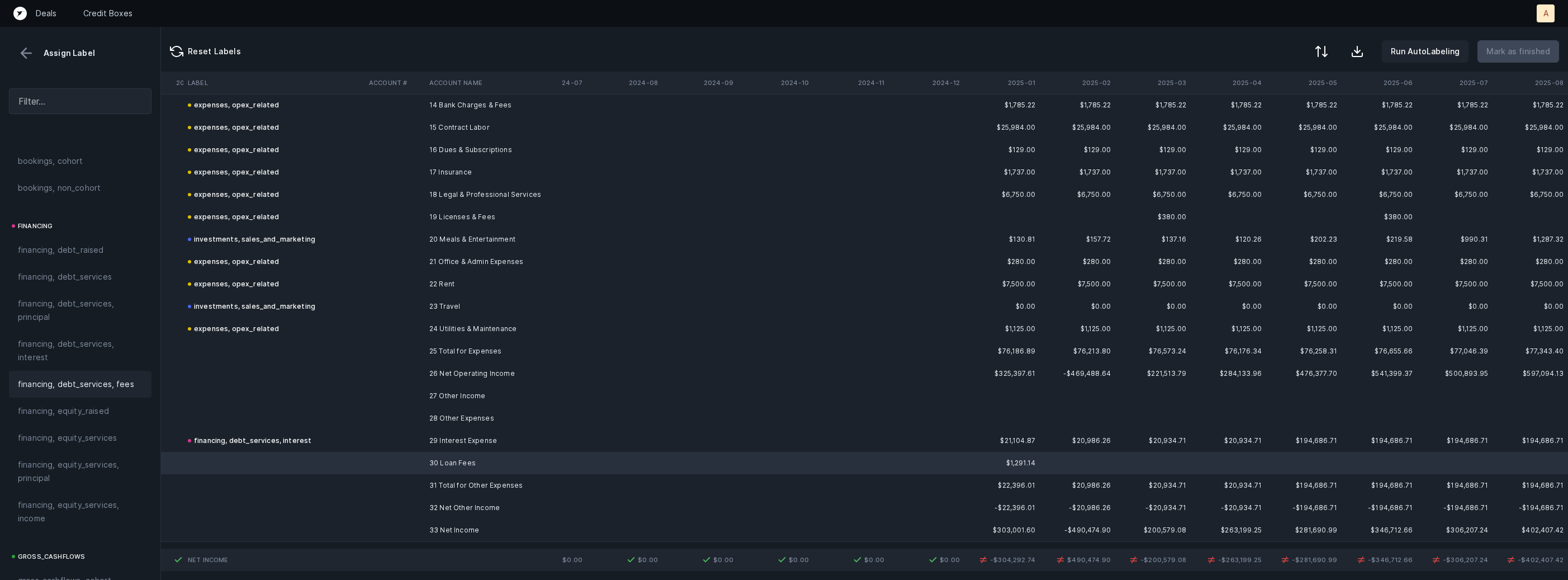
click at [62, 384] on span "financing, debt_services, fees" at bounding box center [76, 384] width 116 height 14
click at [483, 537] on td "33 Net Income" at bounding box center [493, 530] width 136 height 23
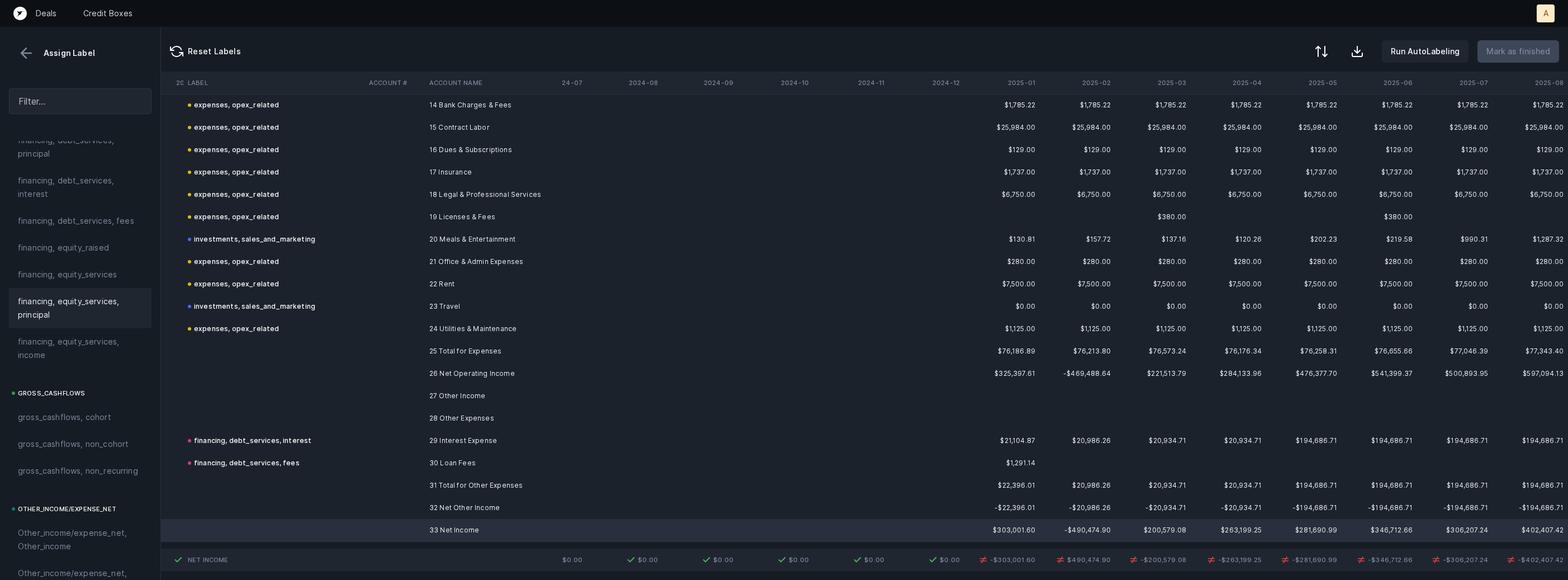
scroll to position [1267, 0]
click at [112, 412] on div "reconciled, net_income" at bounding box center [80, 414] width 124 height 14
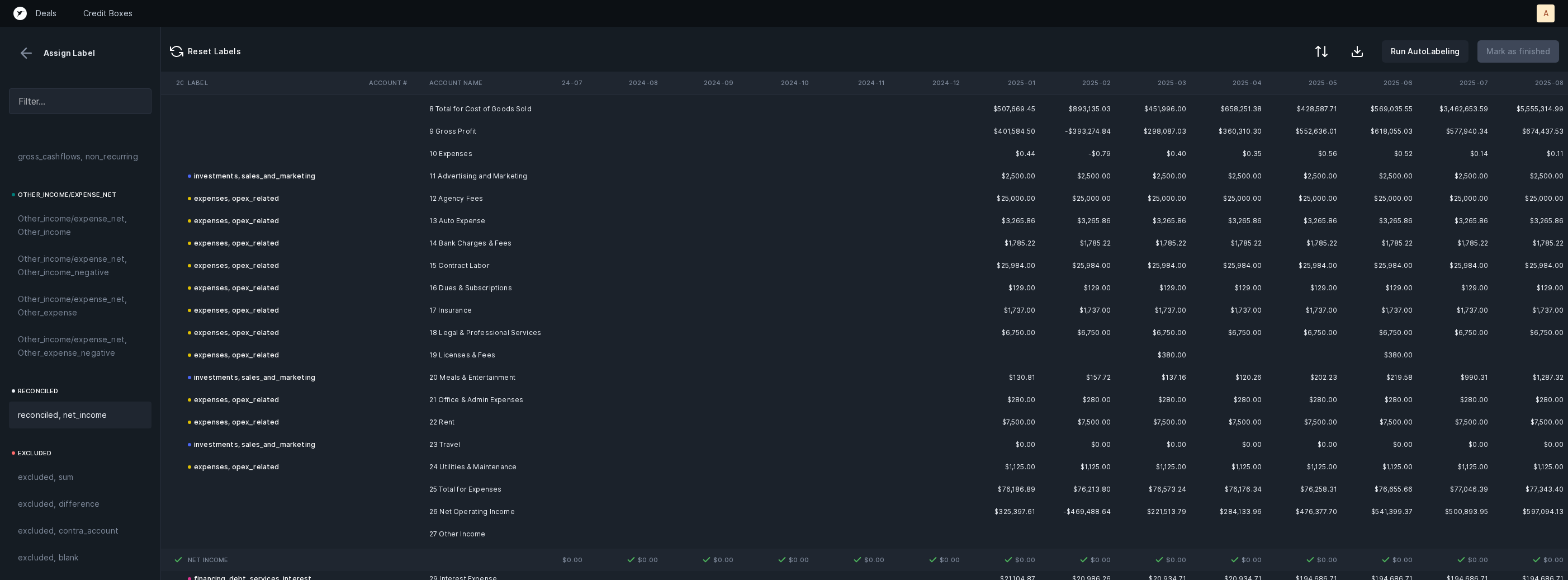
scroll to position [2805, 958]
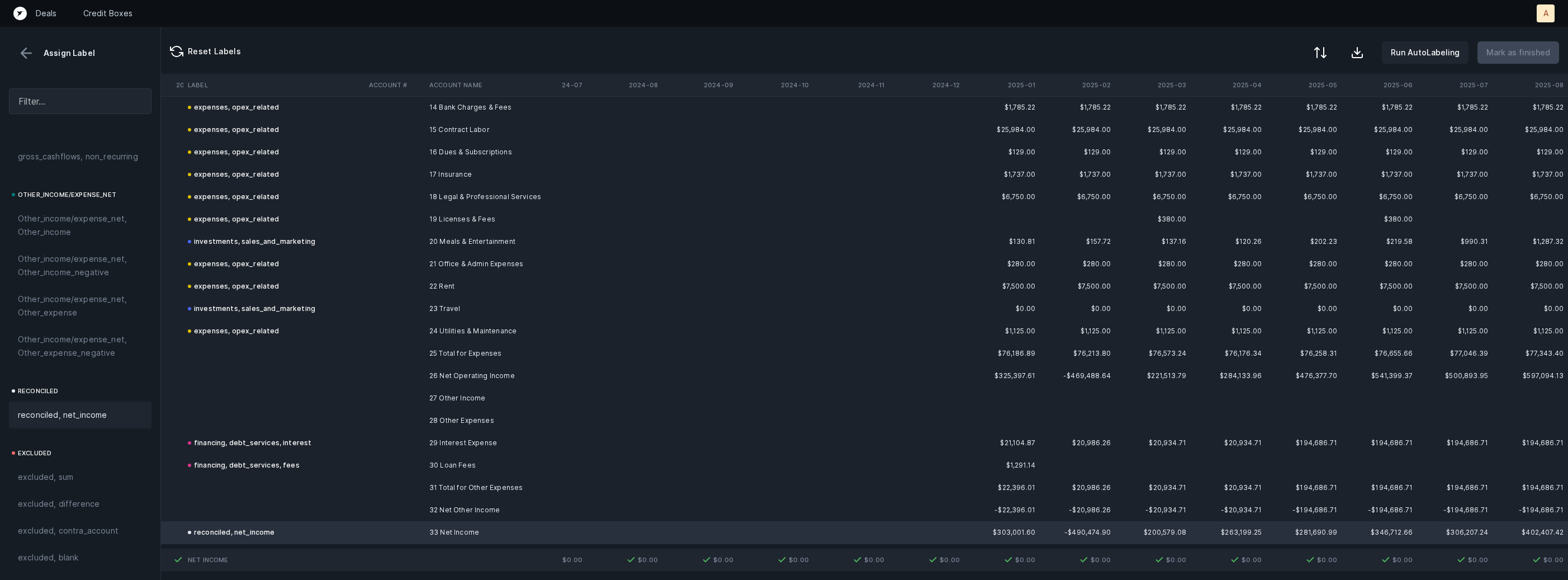
click at [1319, 47] on button at bounding box center [1319, 52] width 24 height 24
click at [1243, 114] on div "By Hum label" at bounding box center [1249, 118] width 50 height 14
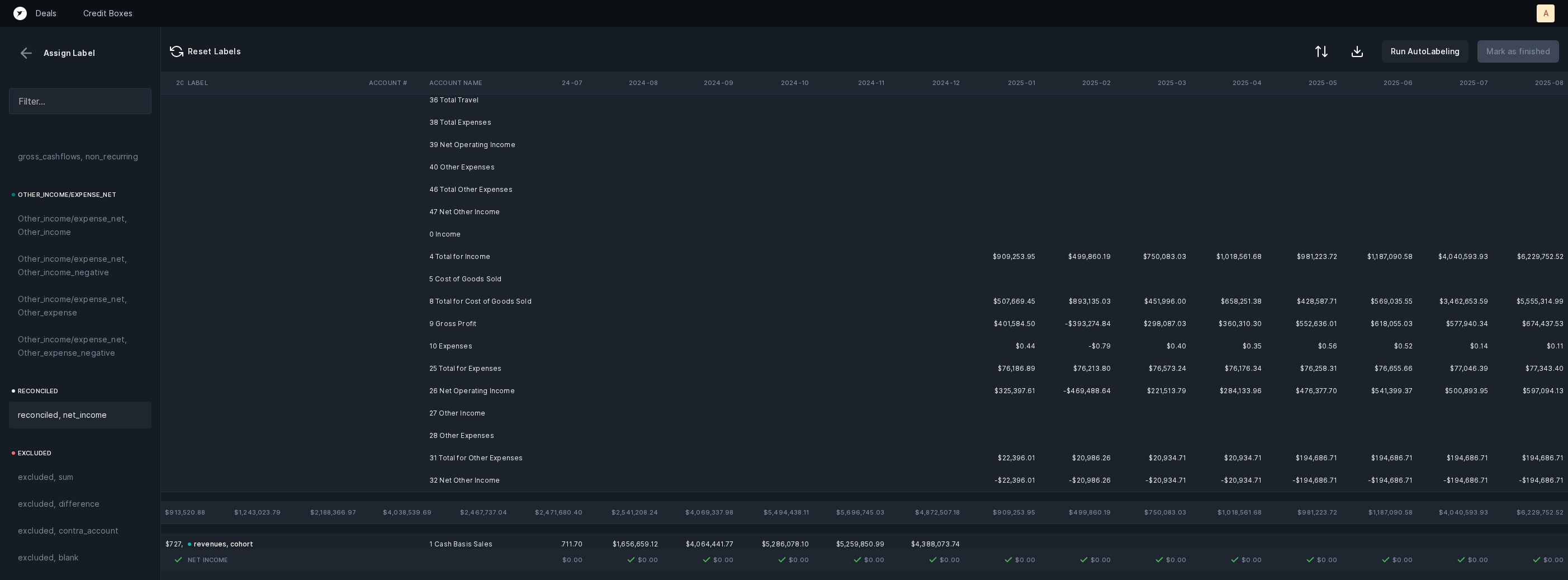
scroll to position [0, 958]
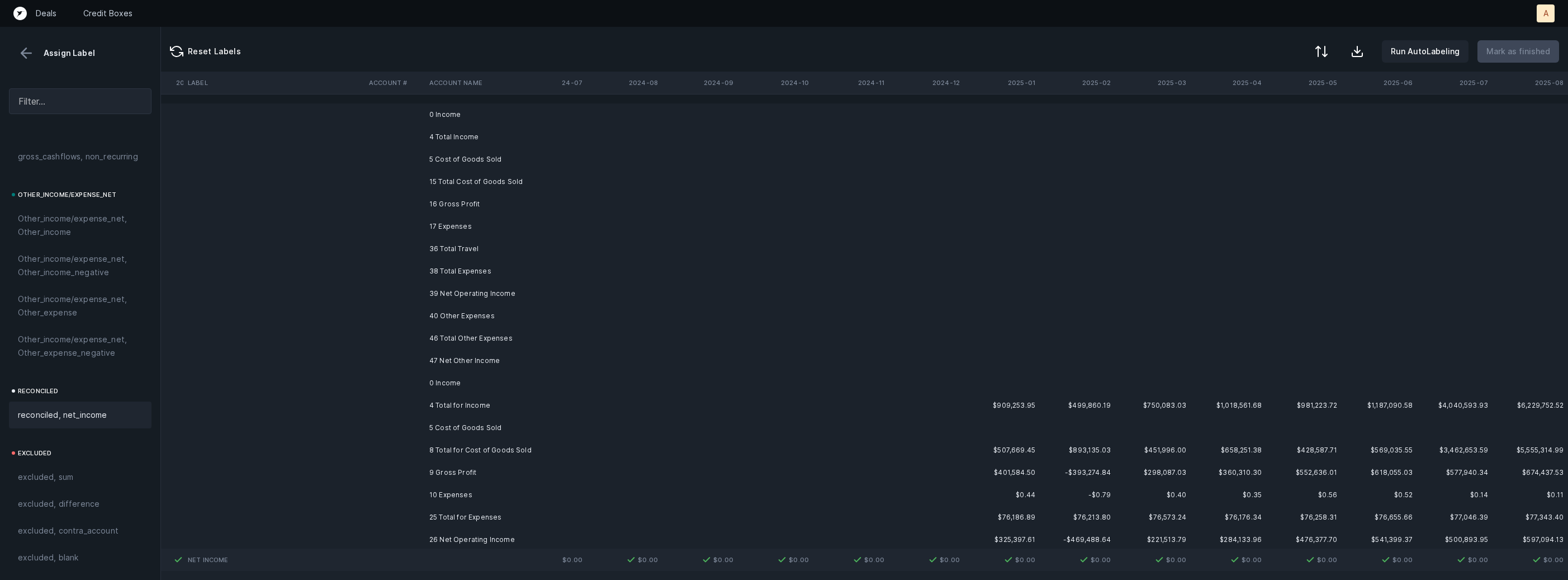
click at [431, 120] on td "0 Income" at bounding box center [493, 114] width 136 height 23
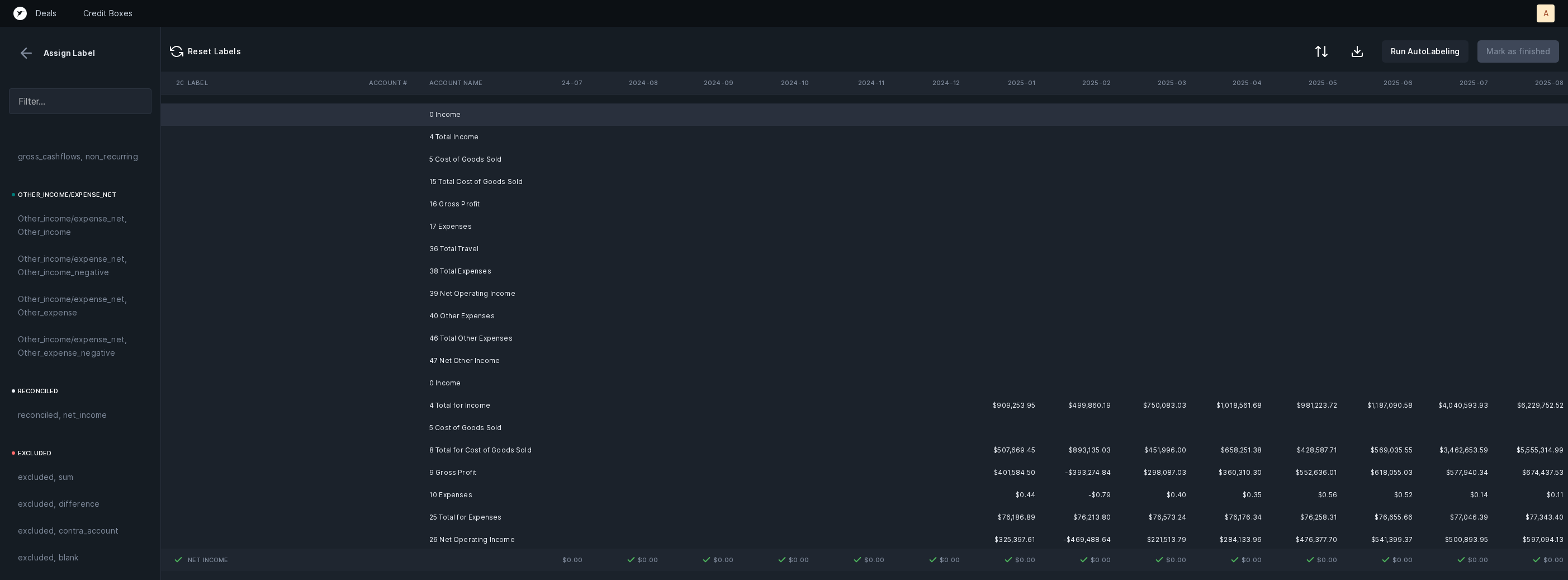
click at [436, 159] on td "5 Cost of Goods Sold" at bounding box center [493, 159] width 136 height 23
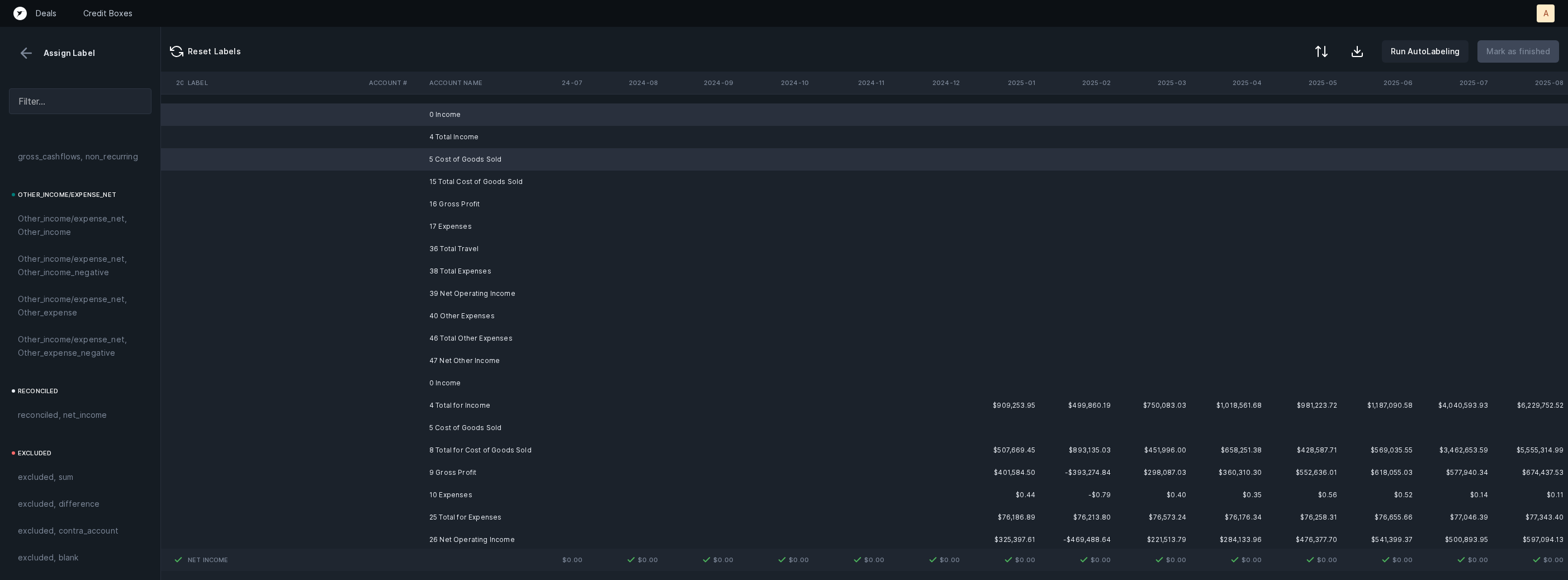
click at [436, 228] on td "17 Expenses" at bounding box center [493, 226] width 136 height 23
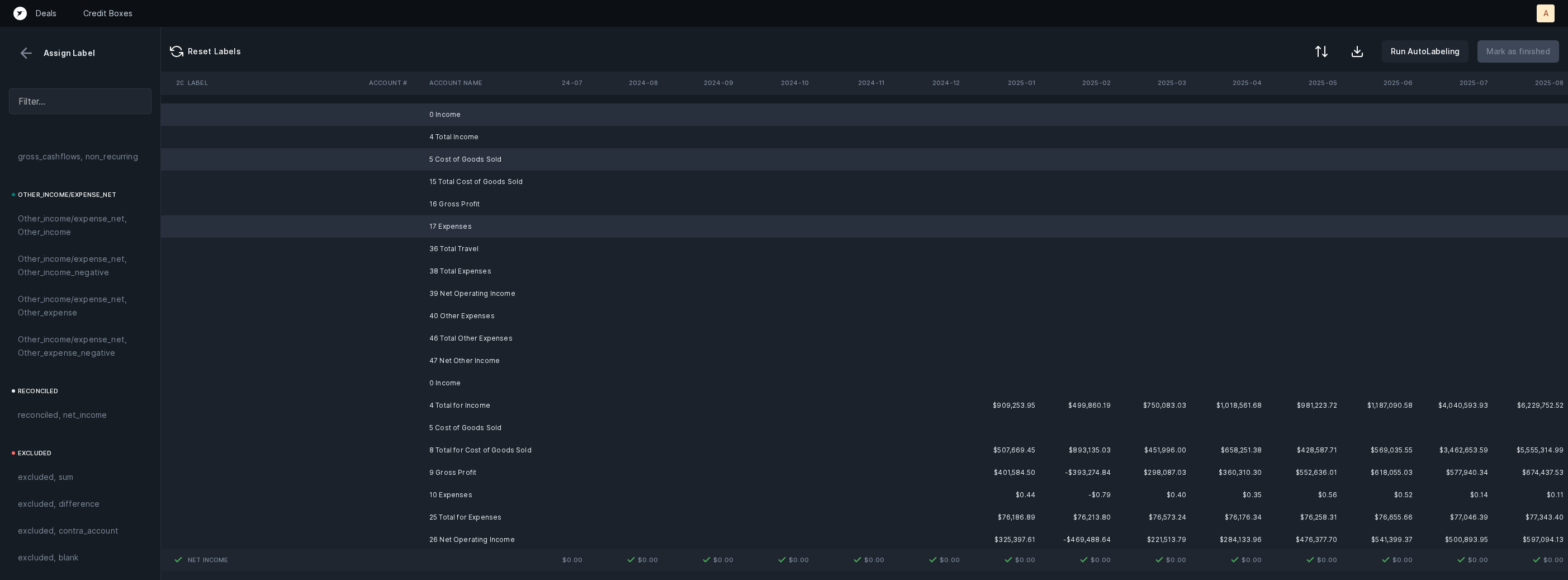
click at [428, 304] on td "40 Other Expenses" at bounding box center [493, 315] width 136 height 23
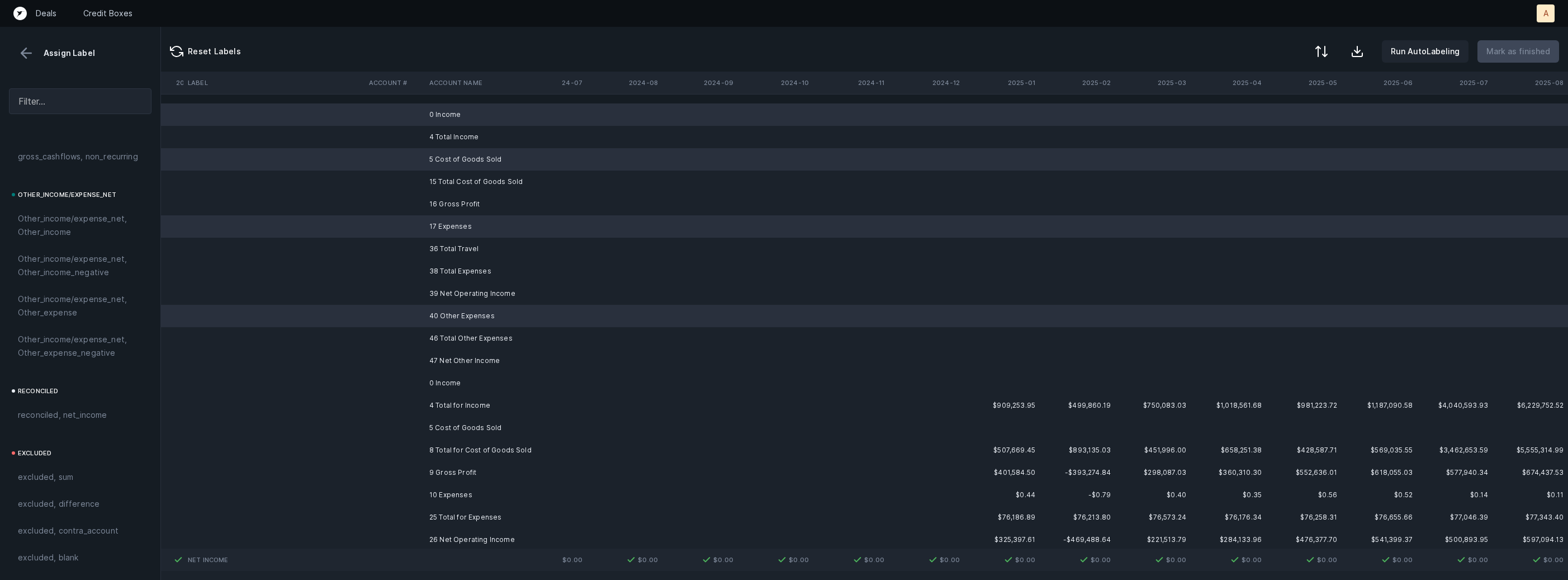
click at [429, 378] on td "0 Income" at bounding box center [493, 383] width 136 height 23
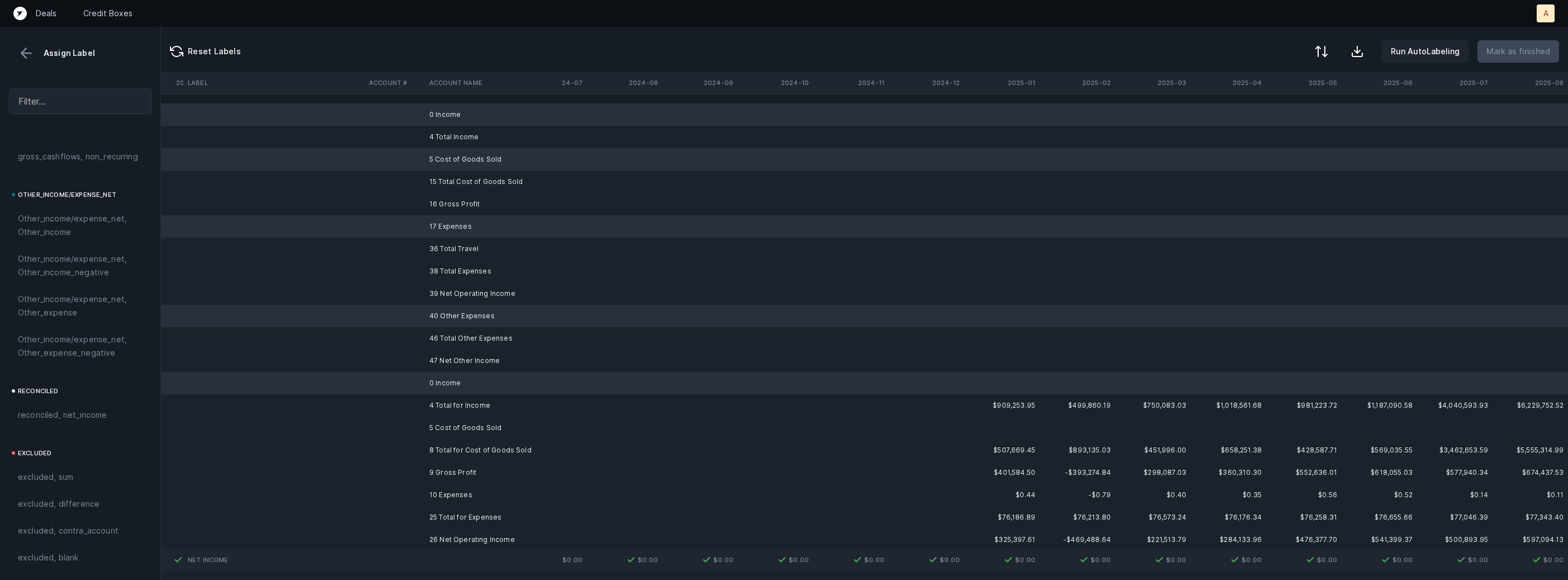
click at [446, 430] on td "5 Cost of Goods Sold" at bounding box center [493, 427] width 136 height 23
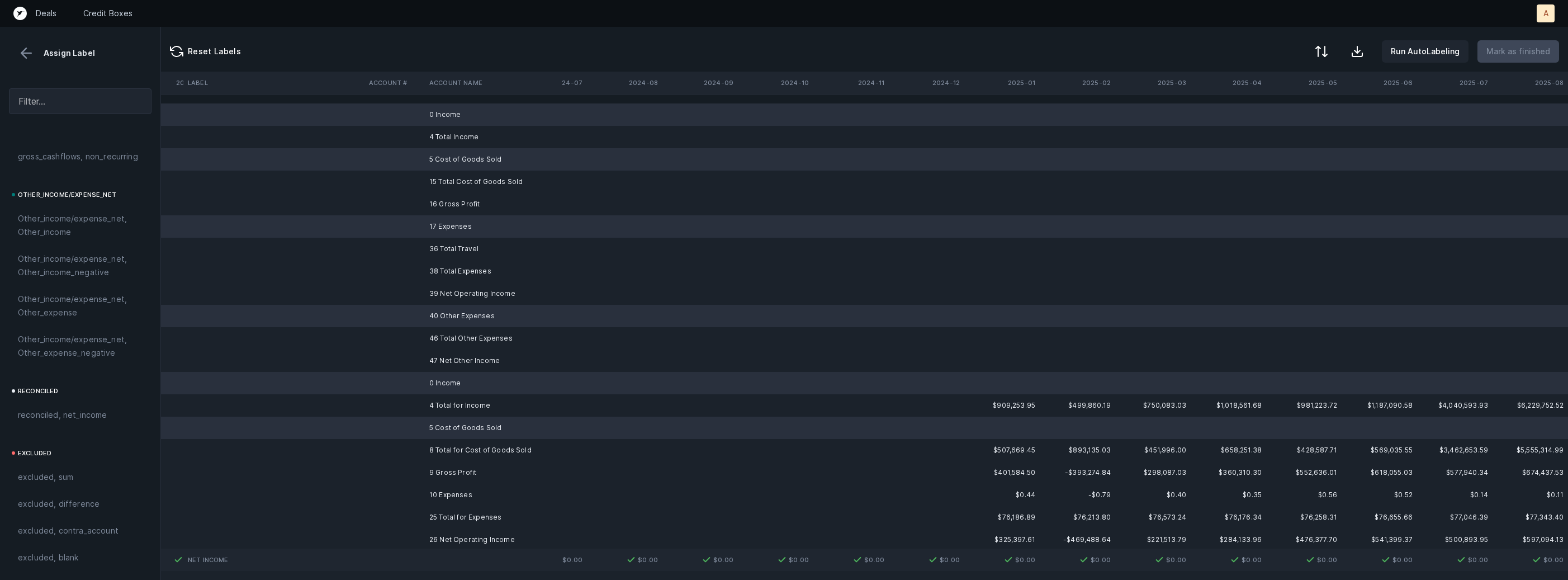
click at [438, 489] on td "10 Expenses" at bounding box center [493, 494] width 136 height 23
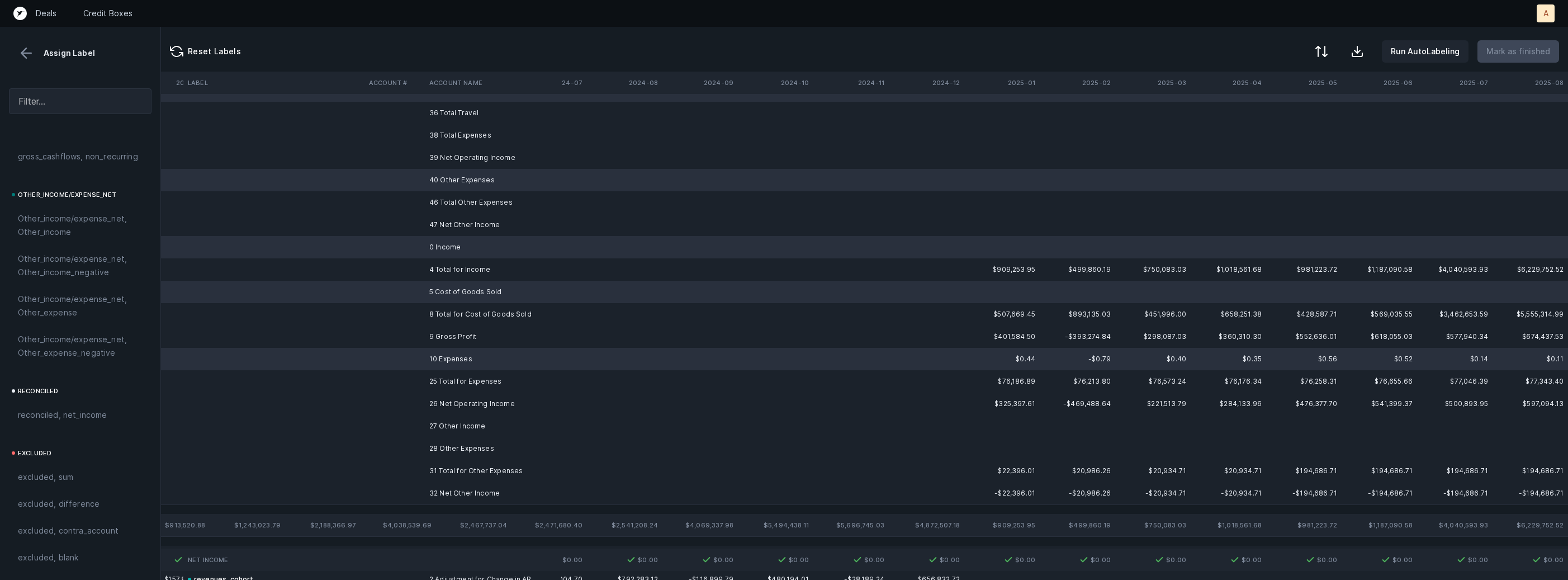
scroll to position [150, 958]
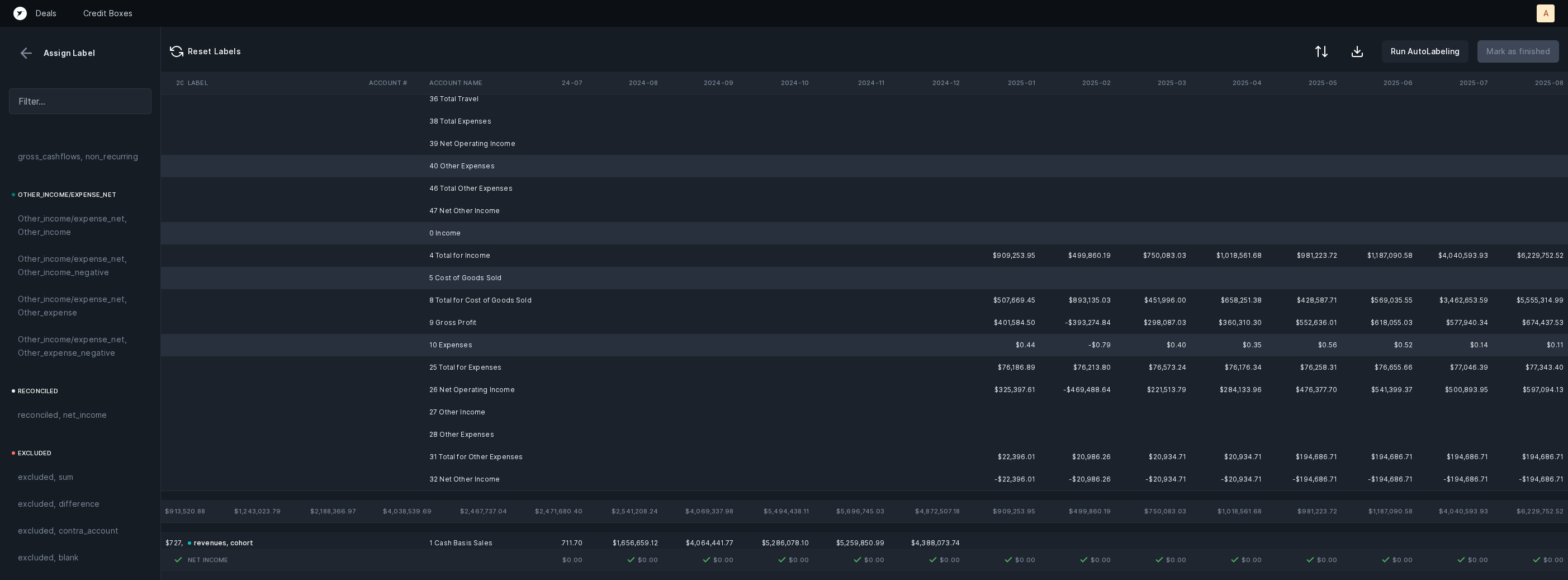
click at [467, 414] on td "27 Other Income" at bounding box center [493, 412] width 136 height 23
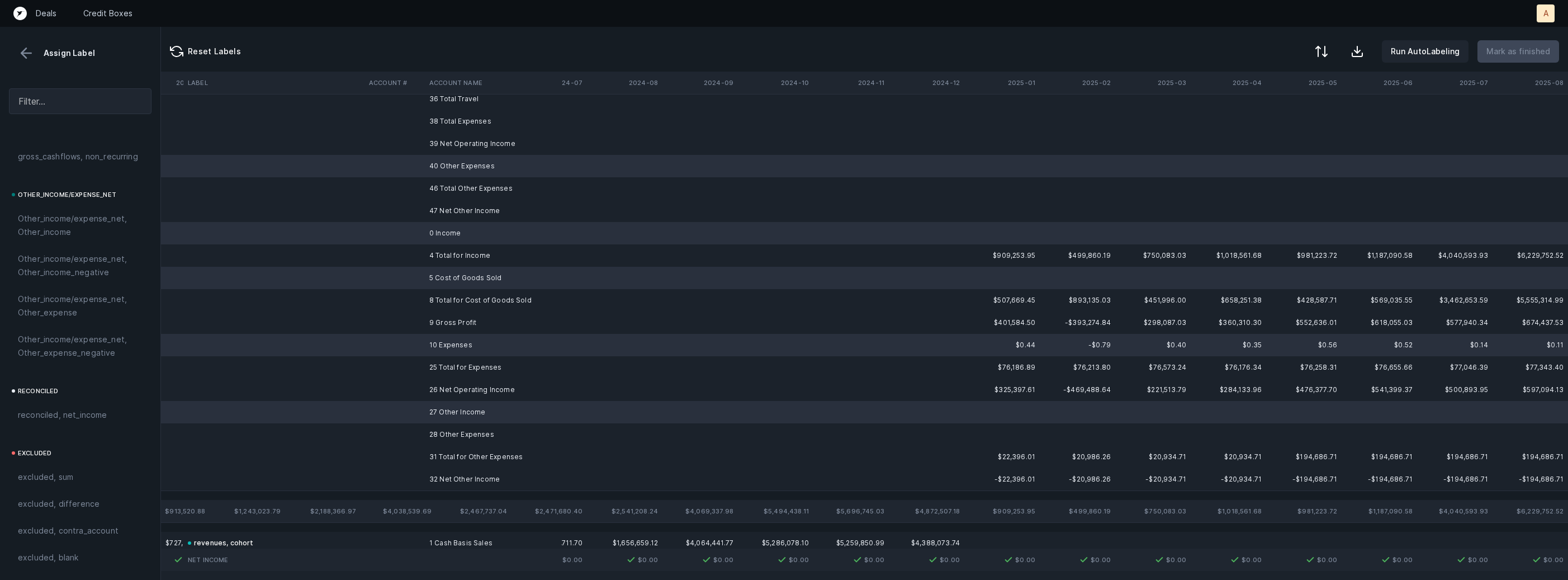
click at [456, 429] on td "28 Other Expenses" at bounding box center [493, 434] width 136 height 23
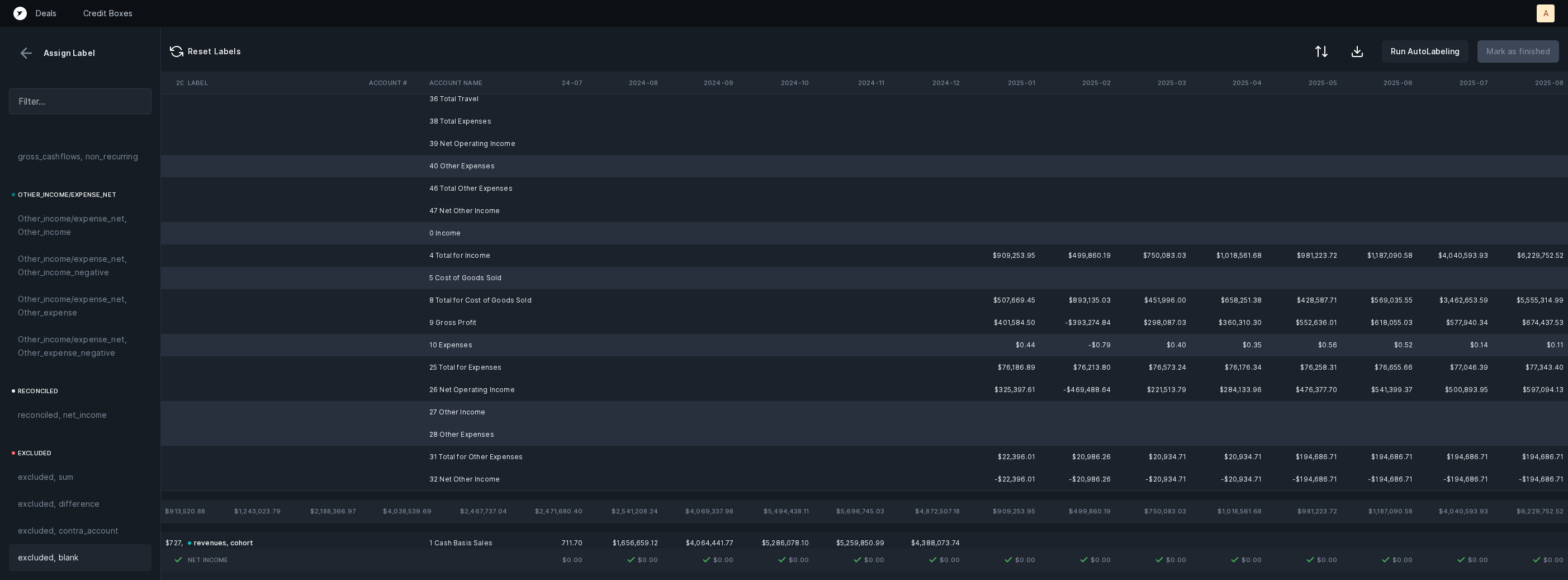
click at [95, 550] on div "excluded, blank" at bounding box center [80, 557] width 124 height 14
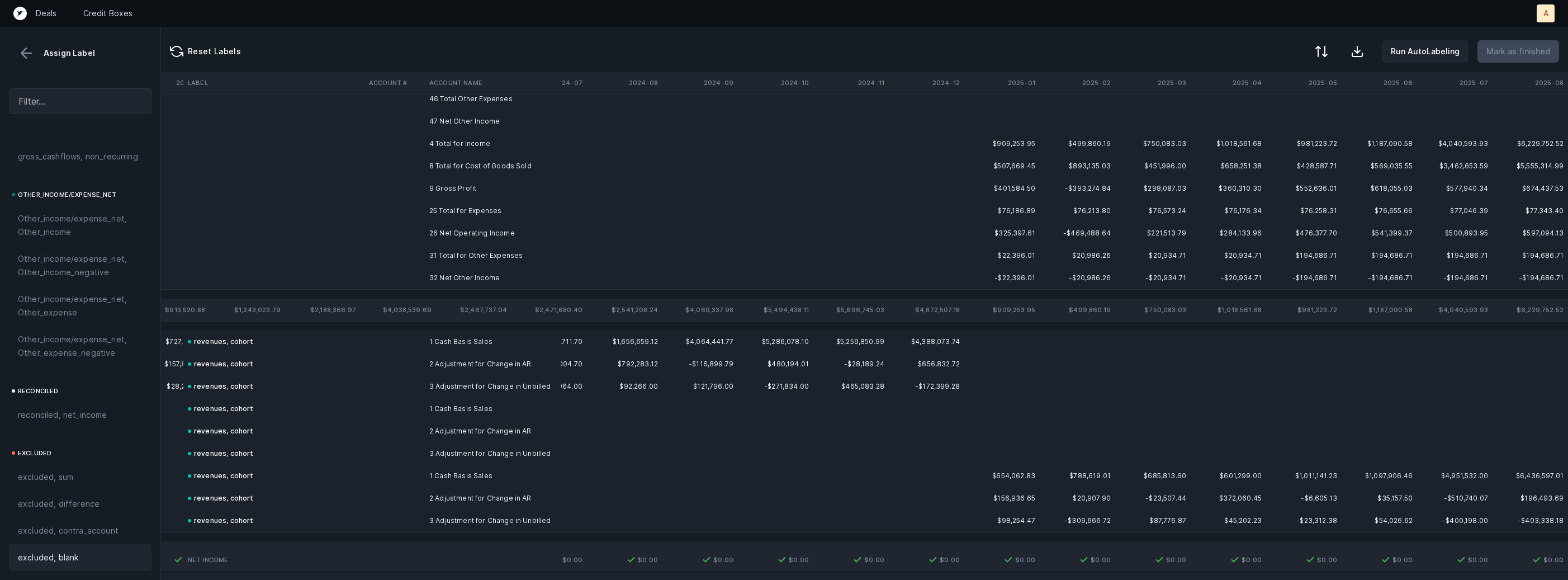
scroll to position [0, 958]
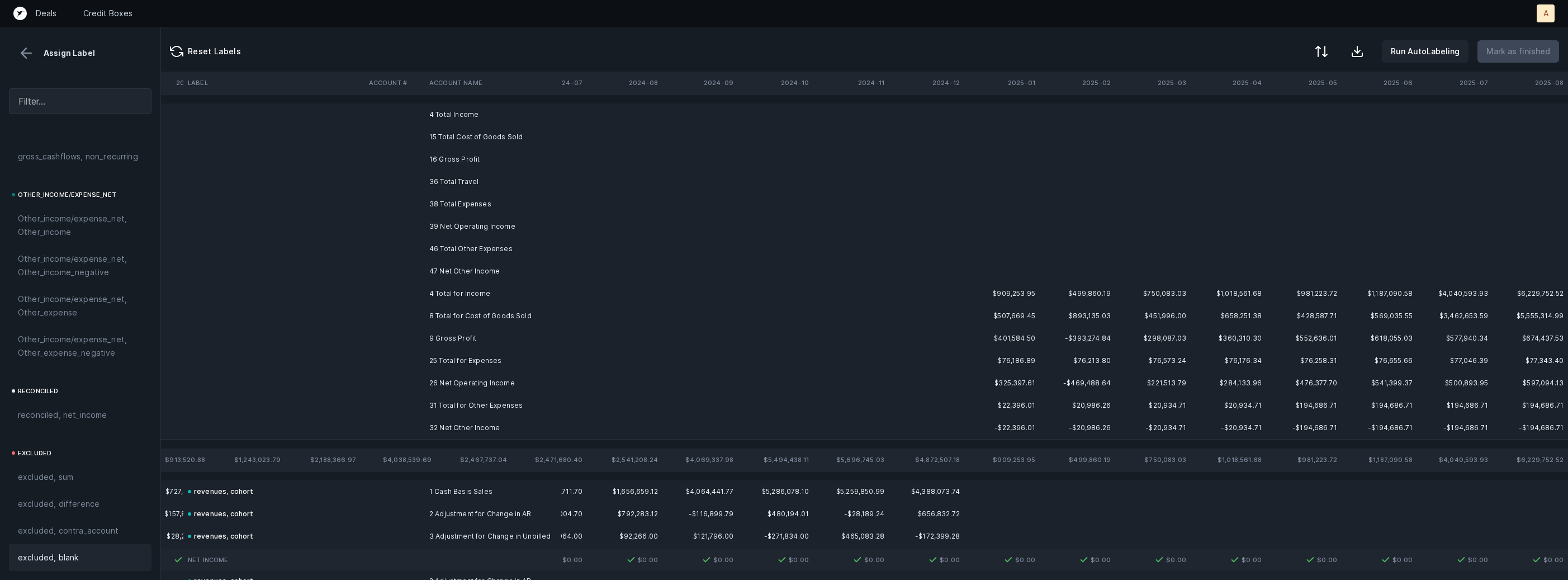
click at [472, 155] on td "16 Gross Profit" at bounding box center [493, 159] width 136 height 23
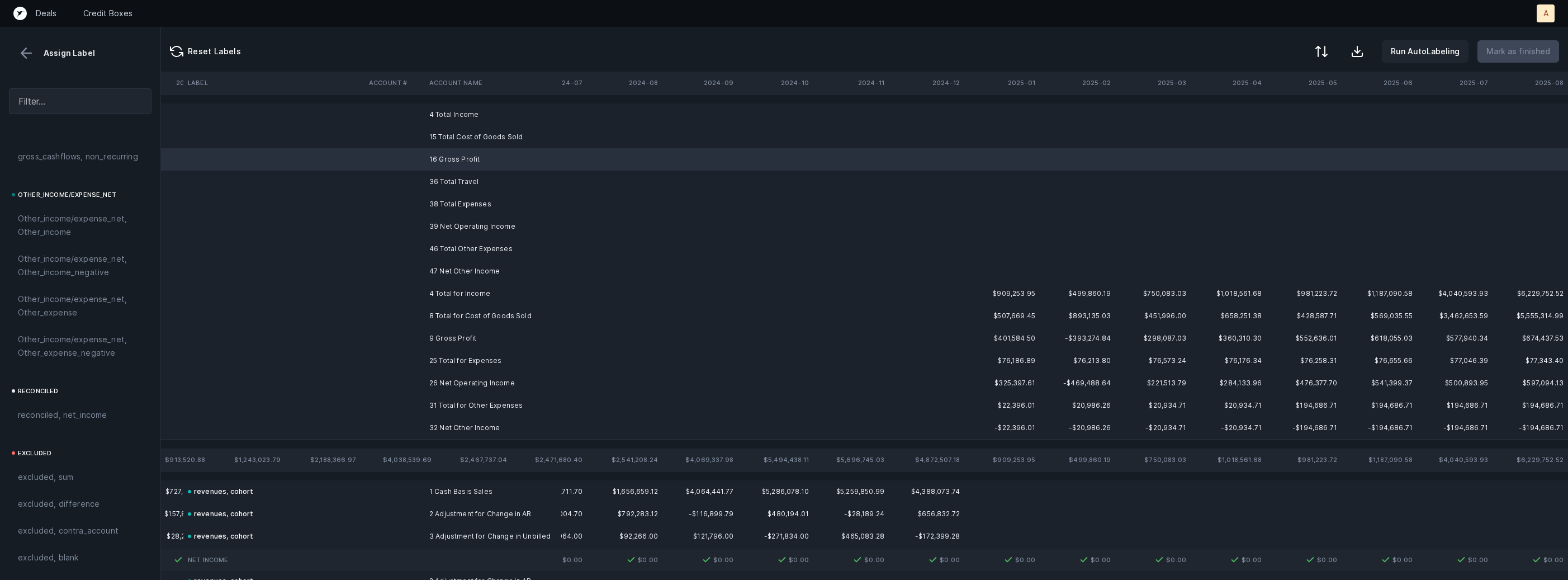
click at [448, 222] on td "39 Net Operating Income" at bounding box center [493, 226] width 136 height 23
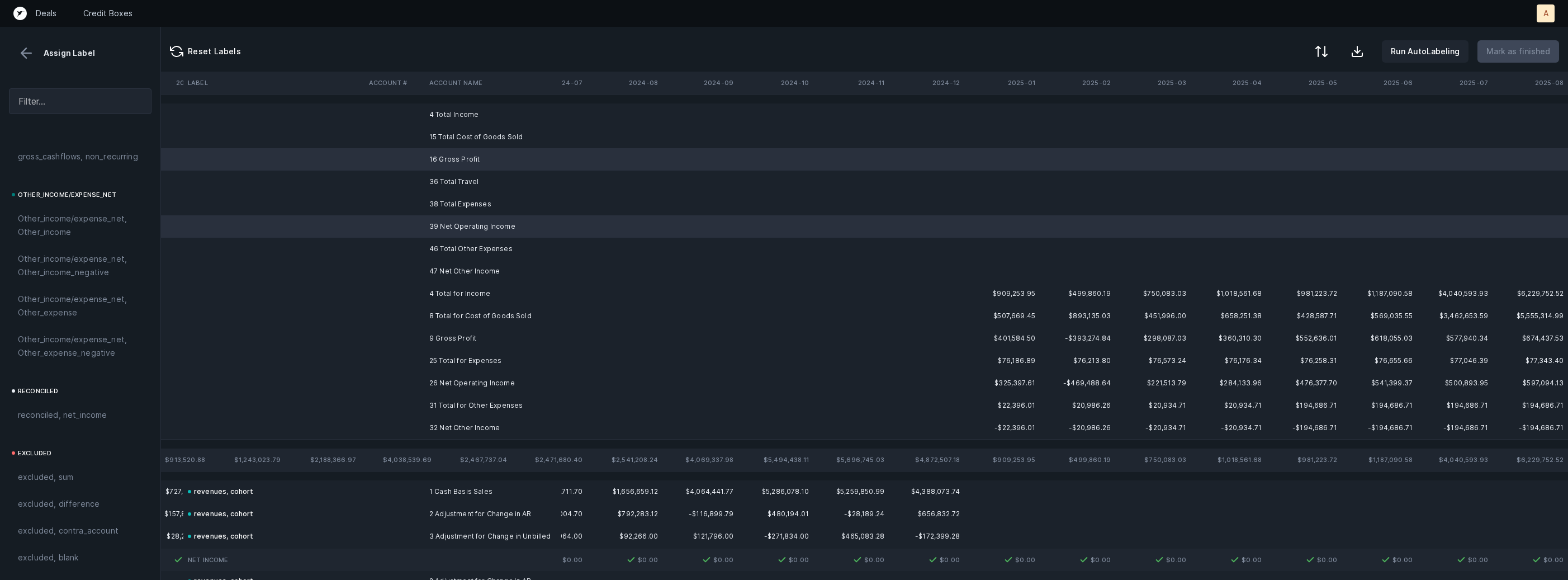
click at [449, 267] on td "47 Net Other Income" at bounding box center [493, 271] width 136 height 23
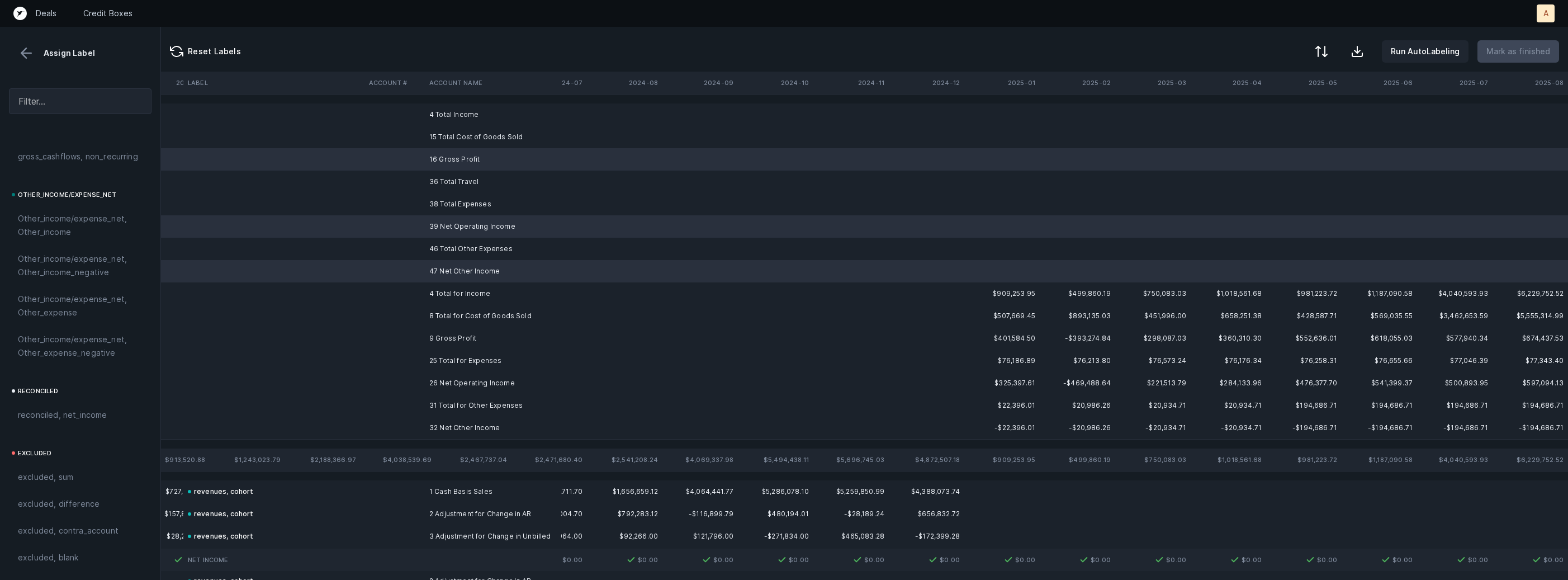
click at [443, 333] on td "9 Gross Profit" at bounding box center [493, 338] width 136 height 23
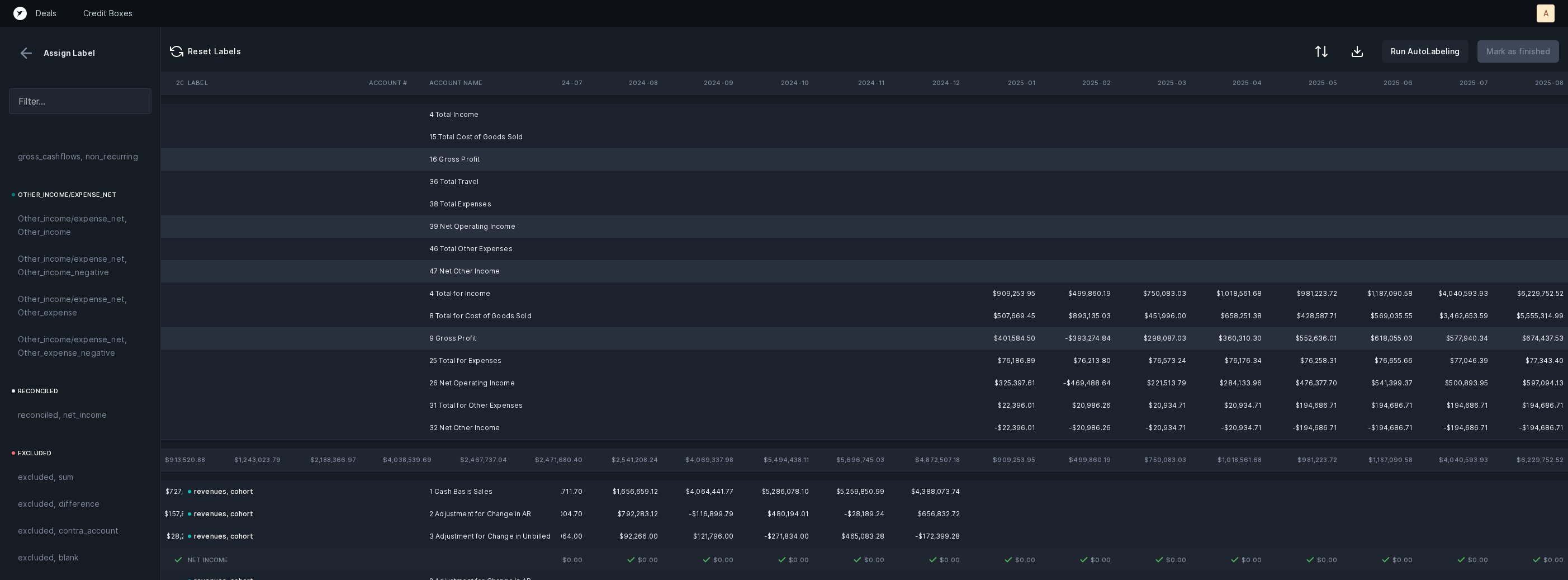
click at [440, 379] on td "26 Net Operating Income" at bounding box center [493, 383] width 136 height 23
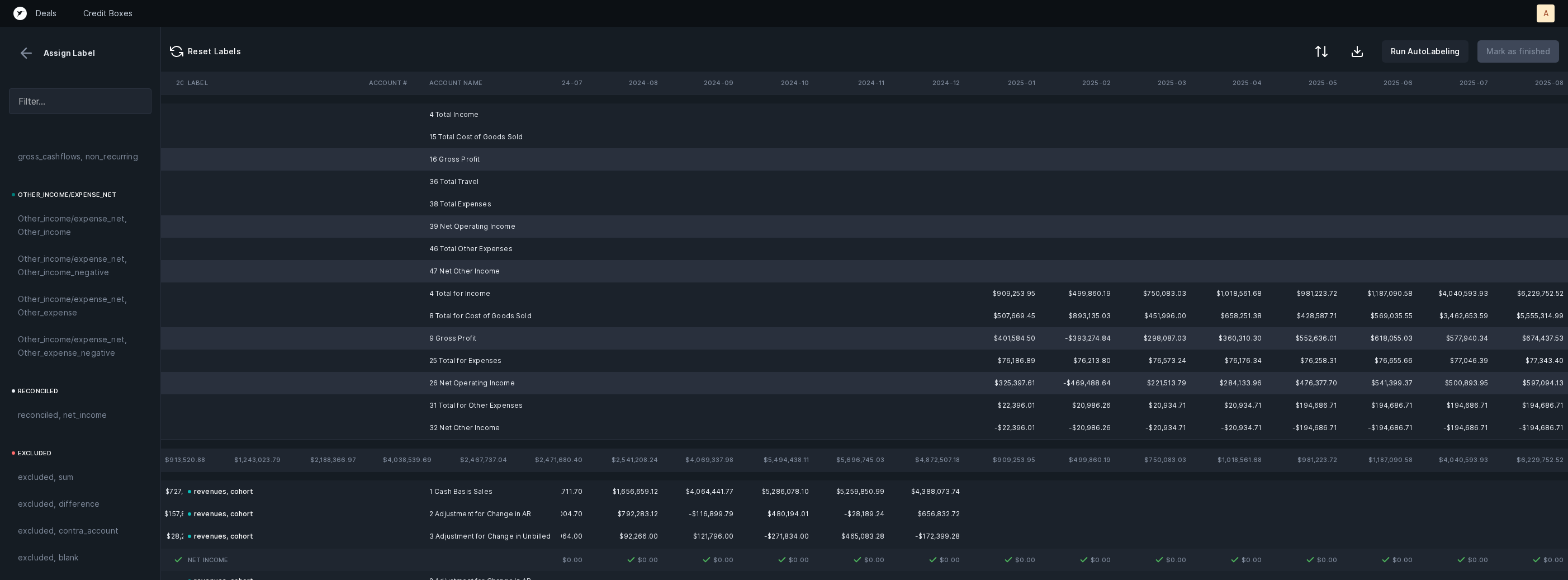
click at [430, 424] on td "32 Net Other Income" at bounding box center [493, 427] width 136 height 23
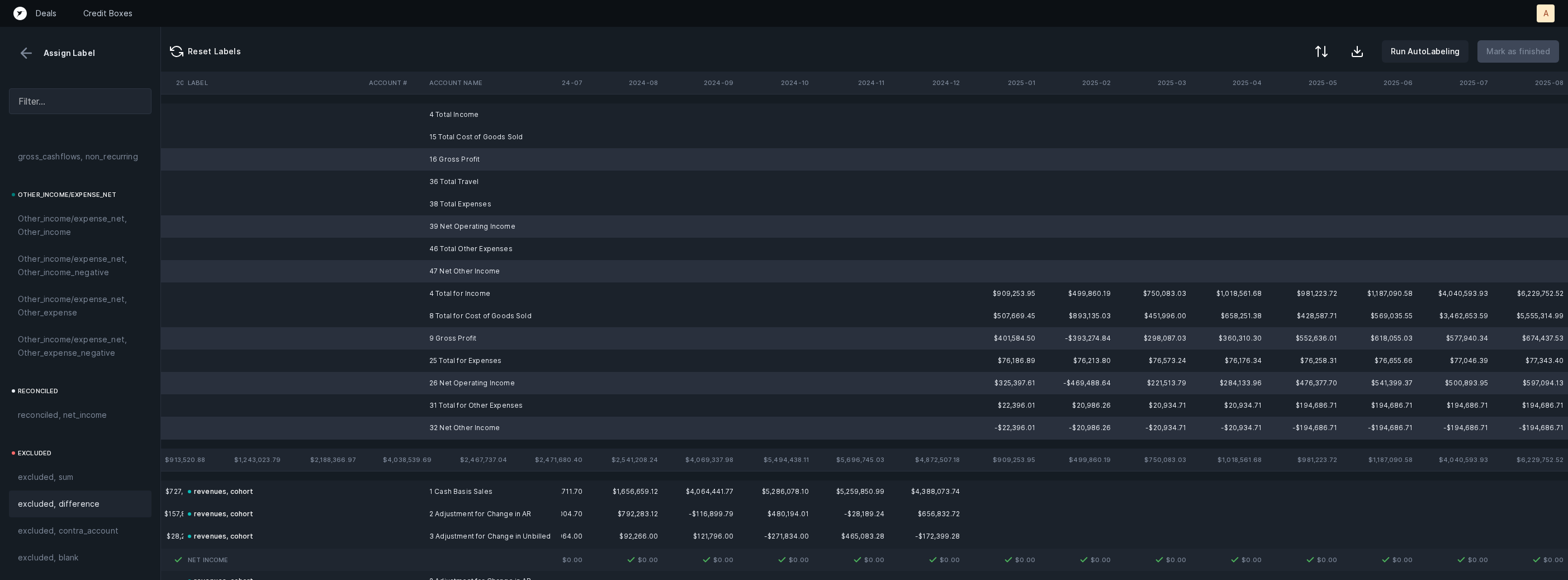
click at [93, 511] on div "excluded, difference" at bounding box center [80, 503] width 142 height 27
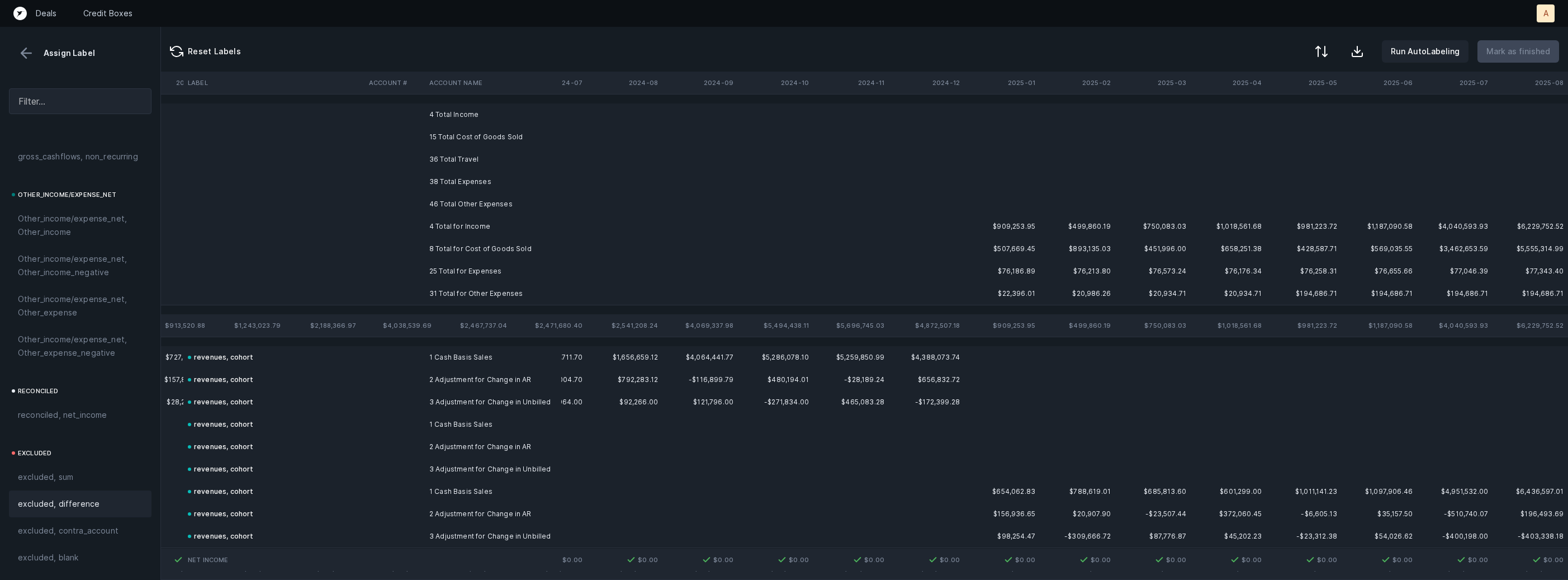
click at [453, 111] on td "4 Total Income" at bounding box center [493, 114] width 136 height 23
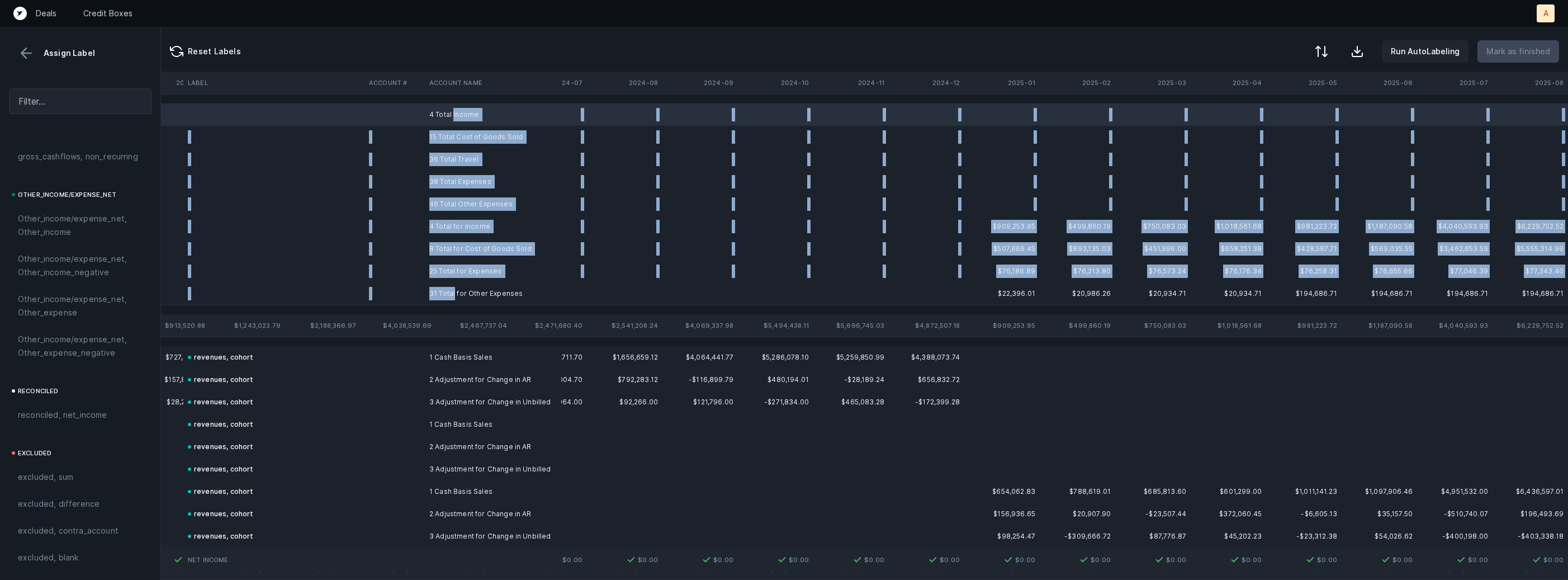
click at [454, 290] on td "31 Total for Other Expenses" at bounding box center [493, 293] width 136 height 23
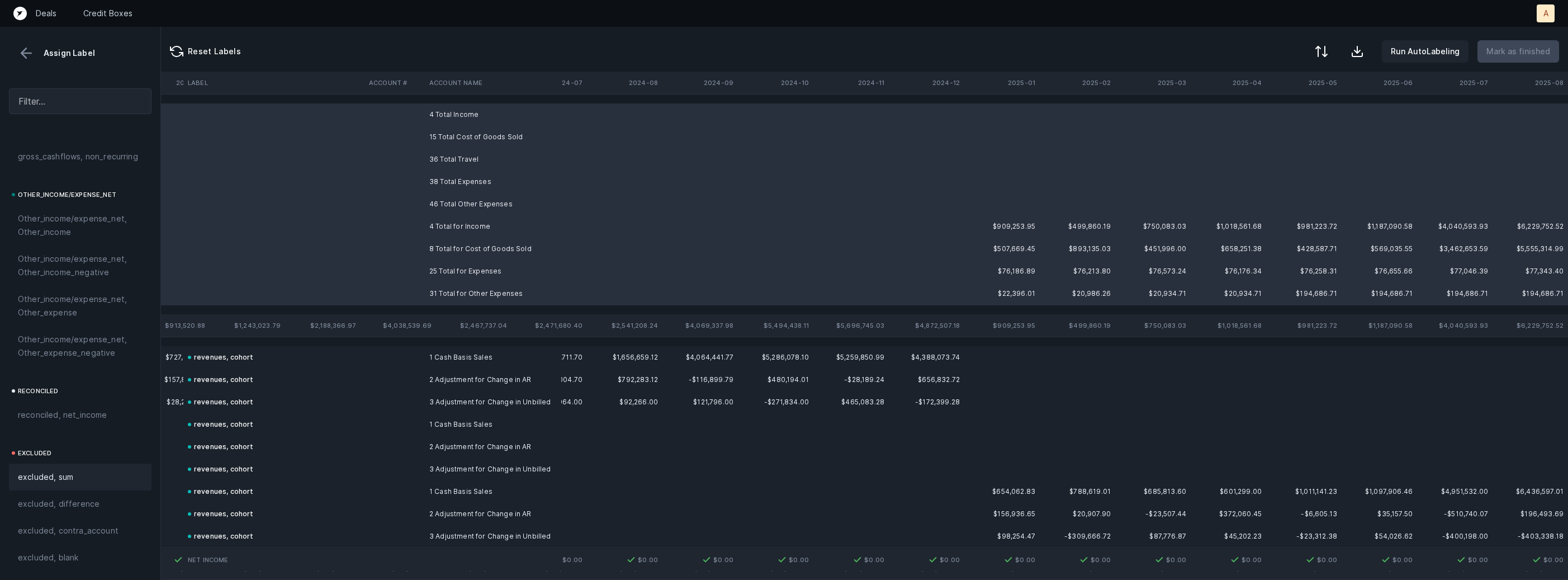
click at [50, 477] on span "excluded, sum" at bounding box center [45, 476] width 55 height 14
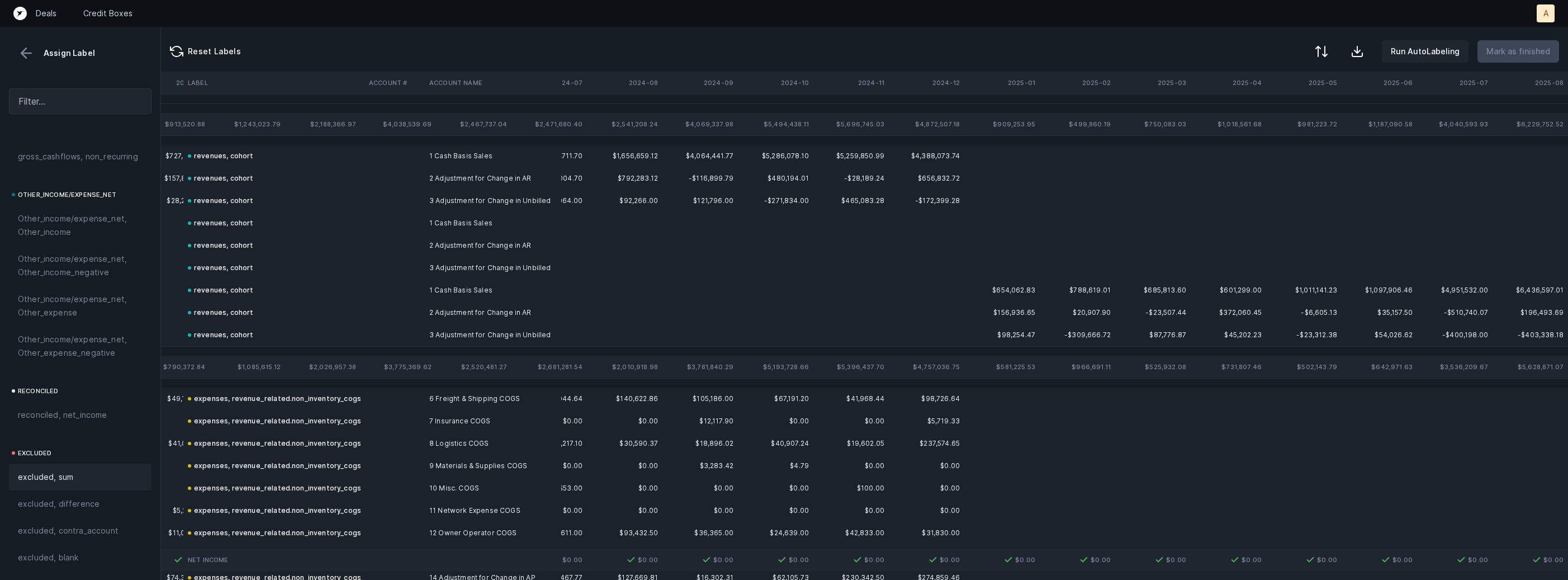
click at [21, 52] on button at bounding box center [26, 53] width 17 height 17
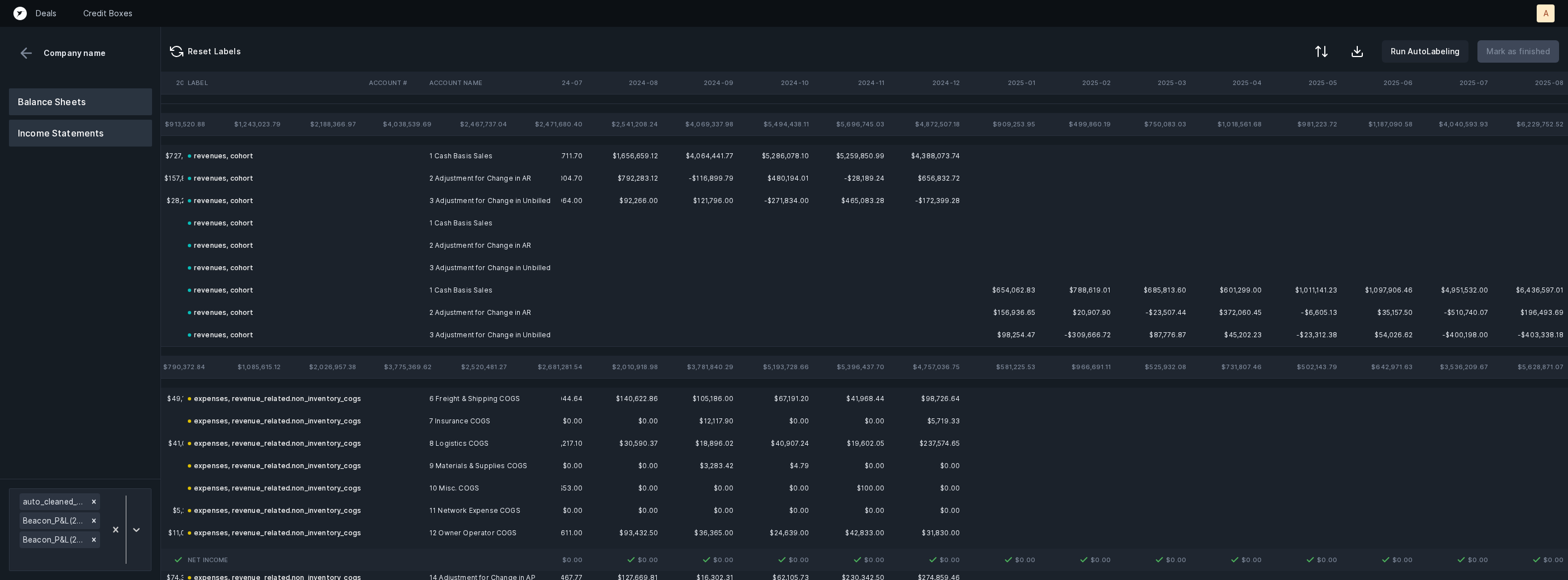
click at [46, 104] on button "Balance Sheets" at bounding box center [80, 102] width 143 height 27
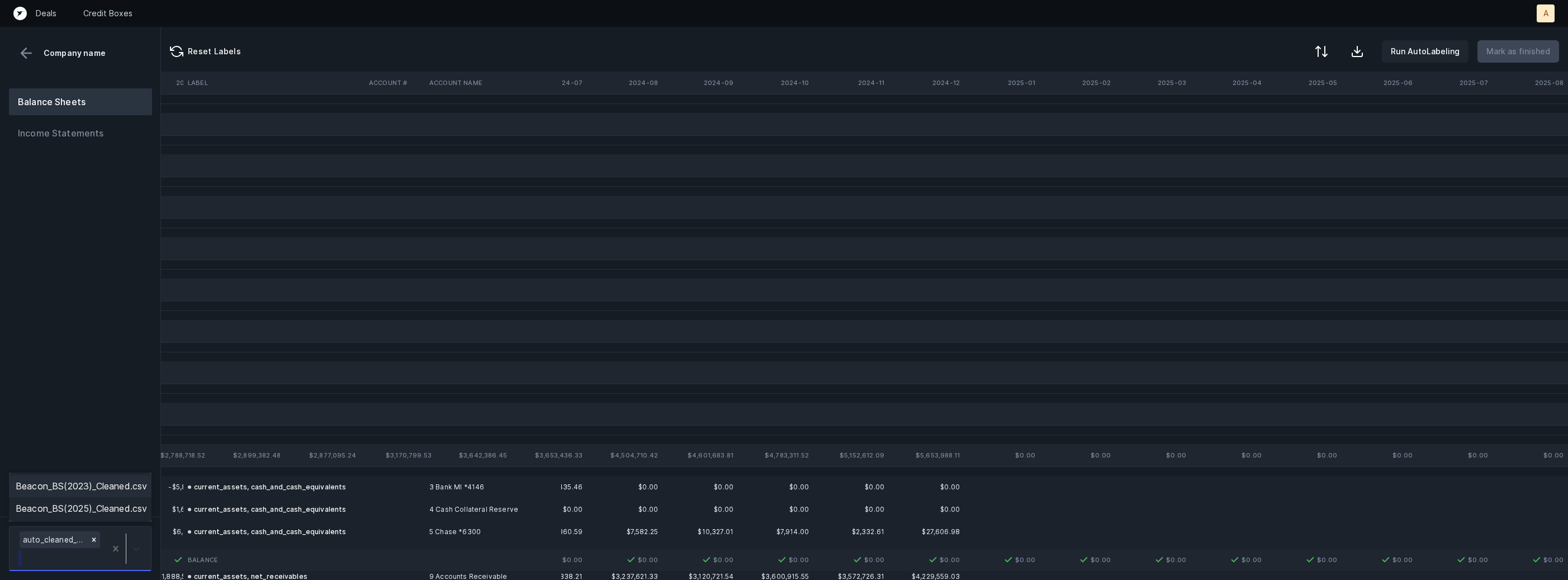
click at [140, 538] on div at bounding box center [125, 548] width 41 height 39
click at [128, 490] on div "Beacon_BS(2023)_Cleaned.csv" at bounding box center [80, 485] width 142 height 23
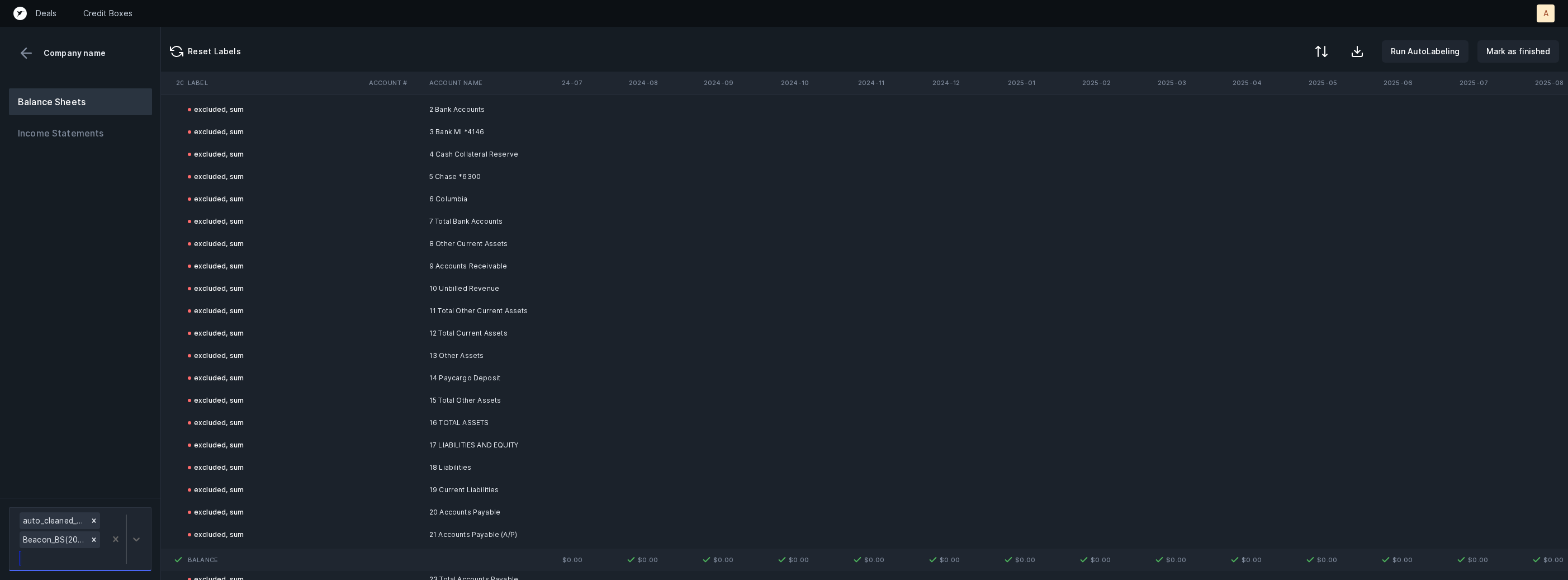
scroll to position [1832, 958]
click at [1319, 51] on div at bounding box center [1320, 52] width 14 height 14
click at [1277, 92] on div "By original order" at bounding box center [1256, 95] width 63 height 14
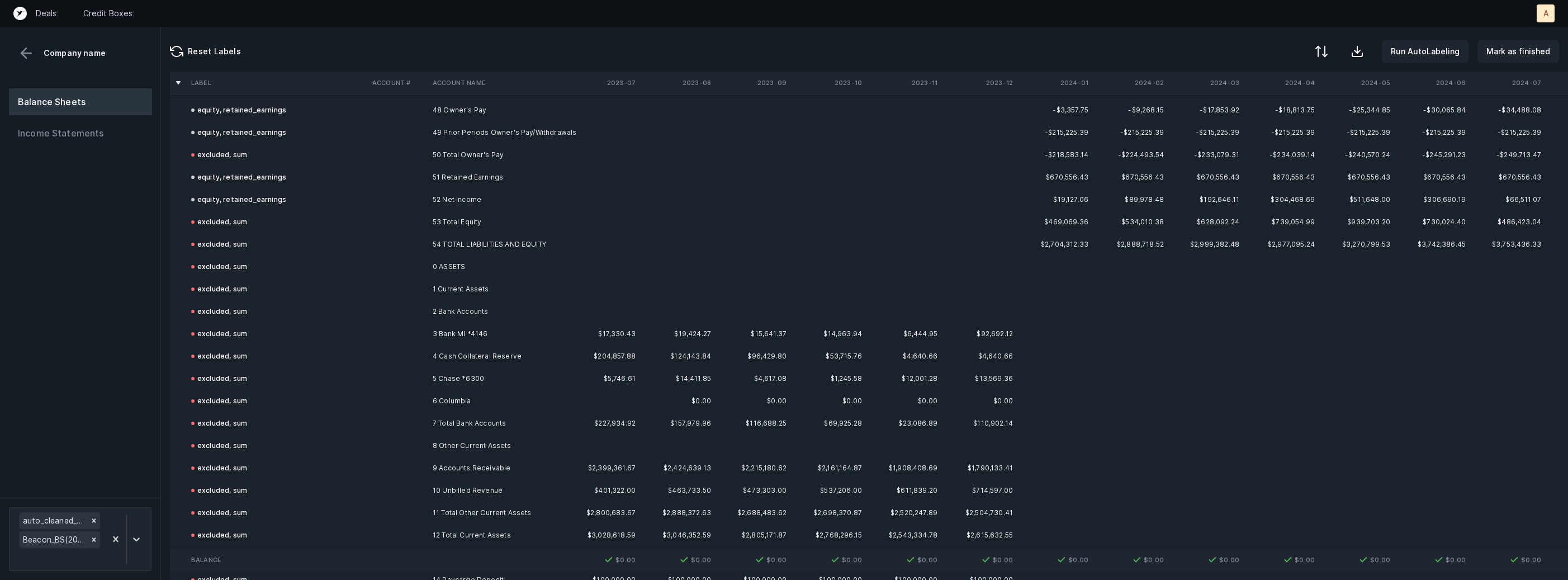
scroll to position [1122, 0]
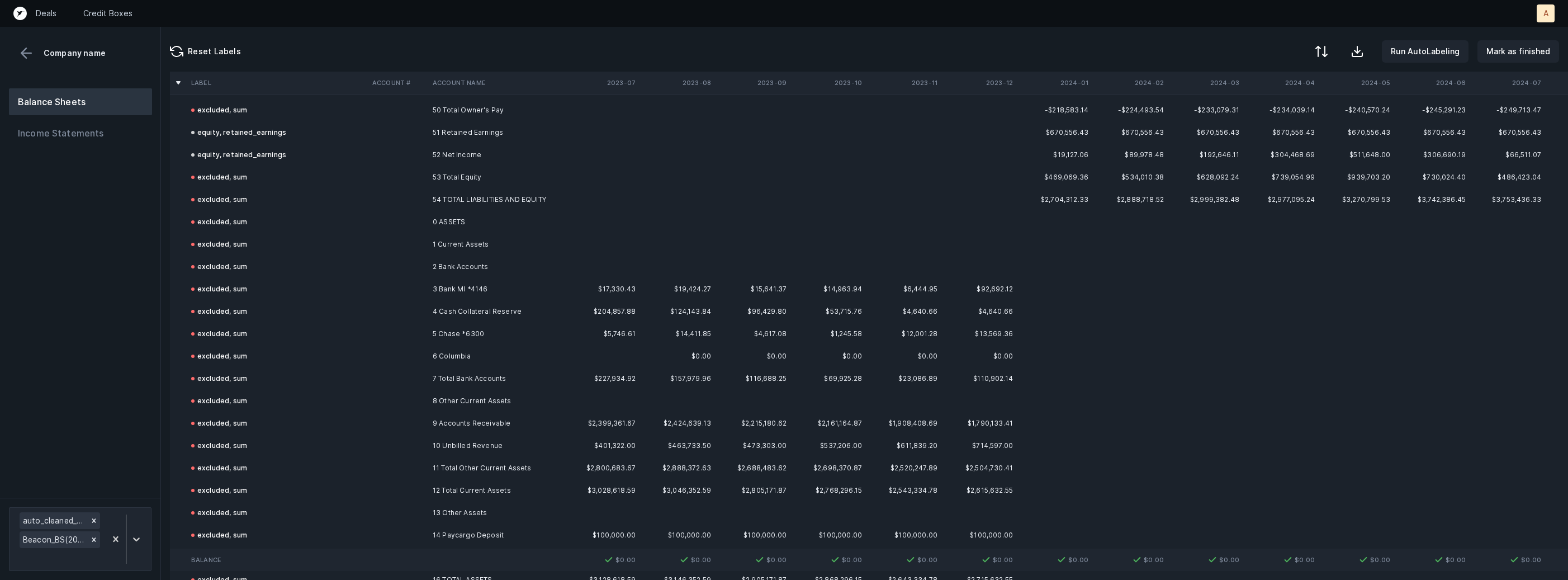
click at [487, 203] on td "54 TOTAL LIABILITIES AND EQUITY" at bounding box center [495, 199] width 136 height 23
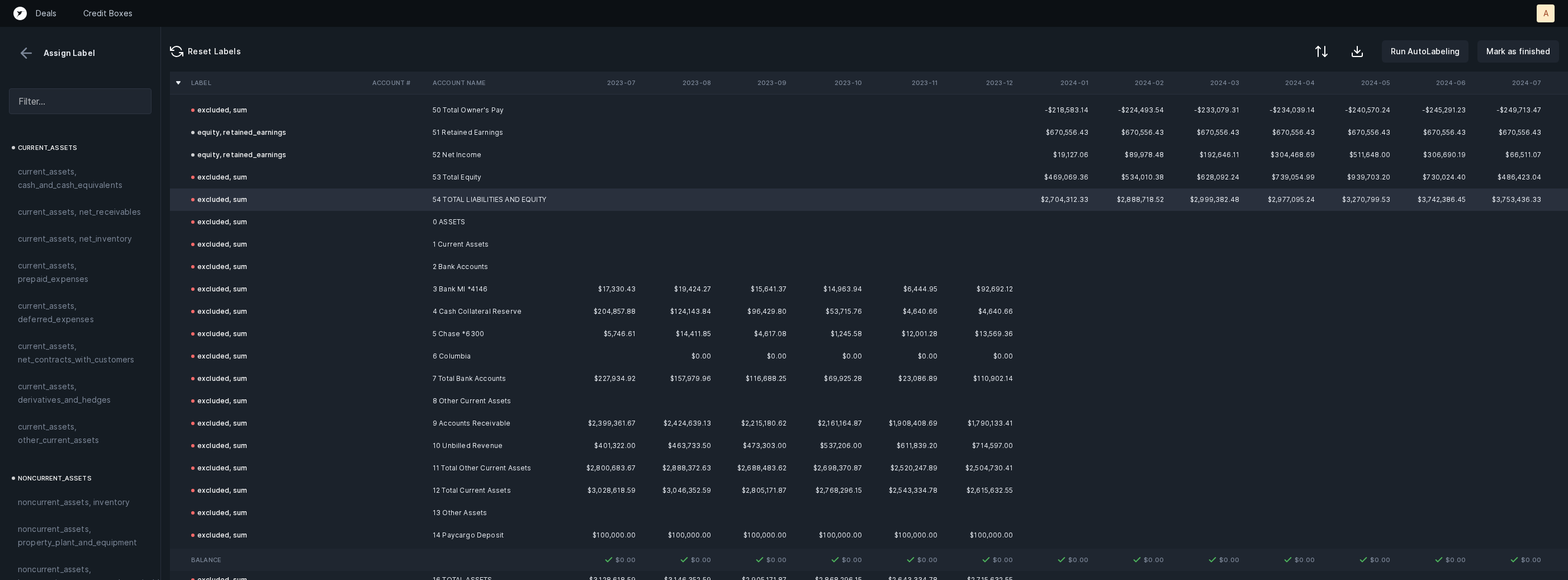
click at [467, 219] on td "0 ASSETS" at bounding box center [495, 222] width 136 height 23
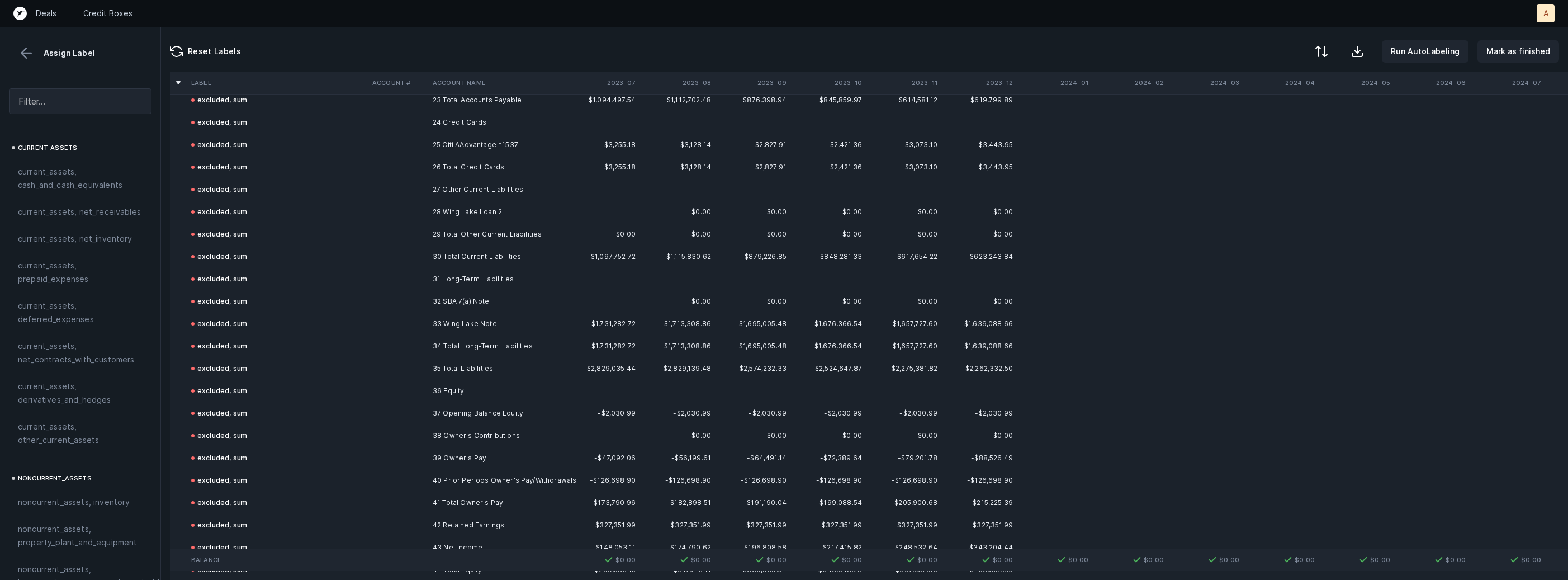
scroll to position [1821, 0]
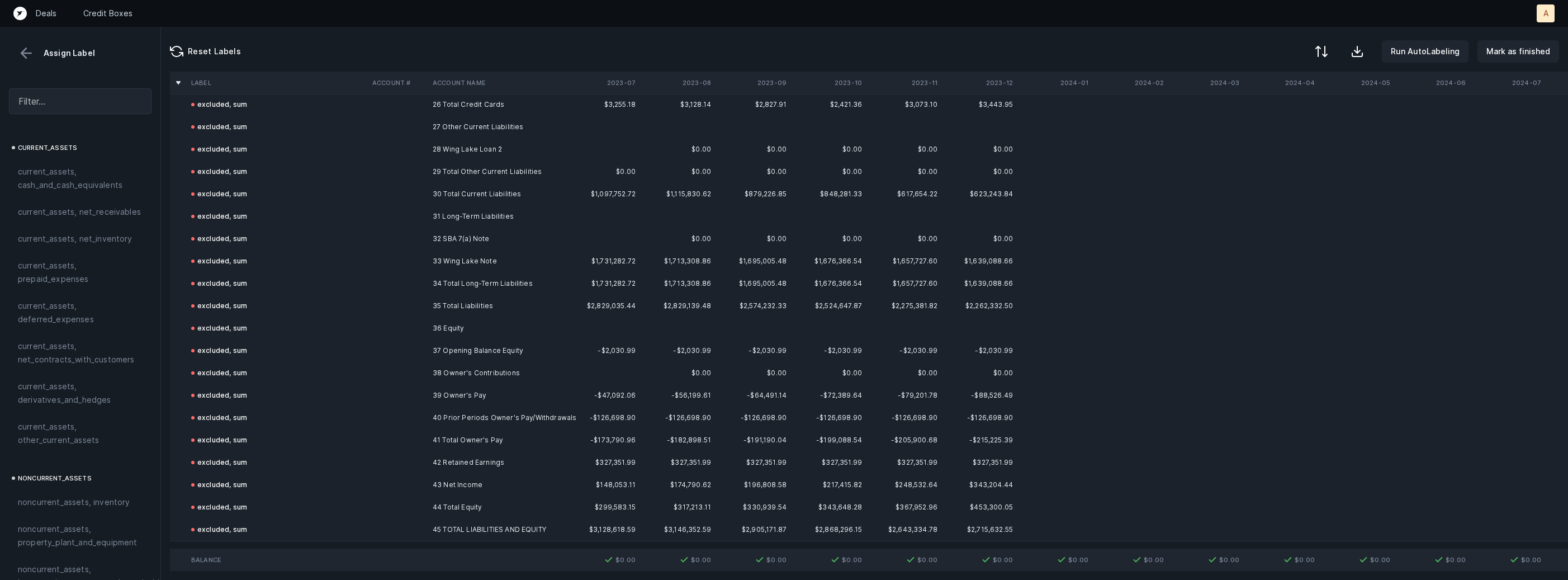
click at [431, 522] on td "45 TOTAL LIABILITIES AND EQUITY" at bounding box center [495, 529] width 136 height 23
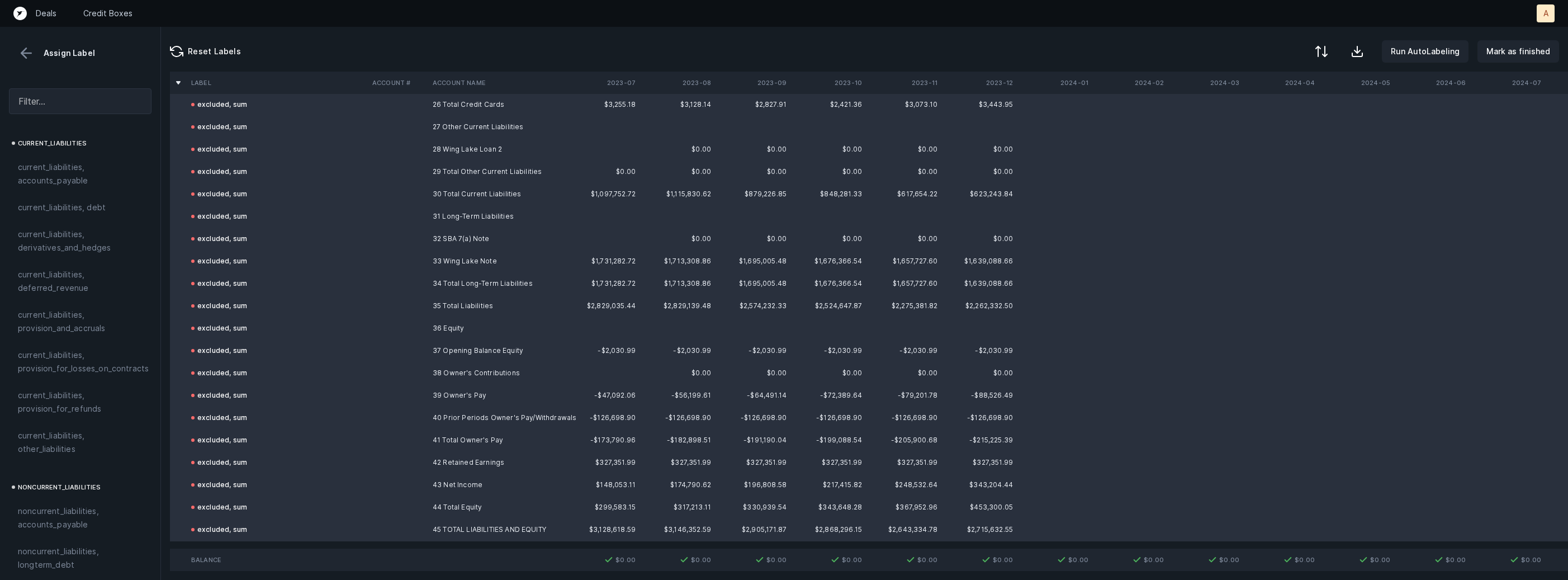
scroll to position [1228, 0]
click at [102, 484] on div "excluded, sum" at bounding box center [80, 488] width 124 height 14
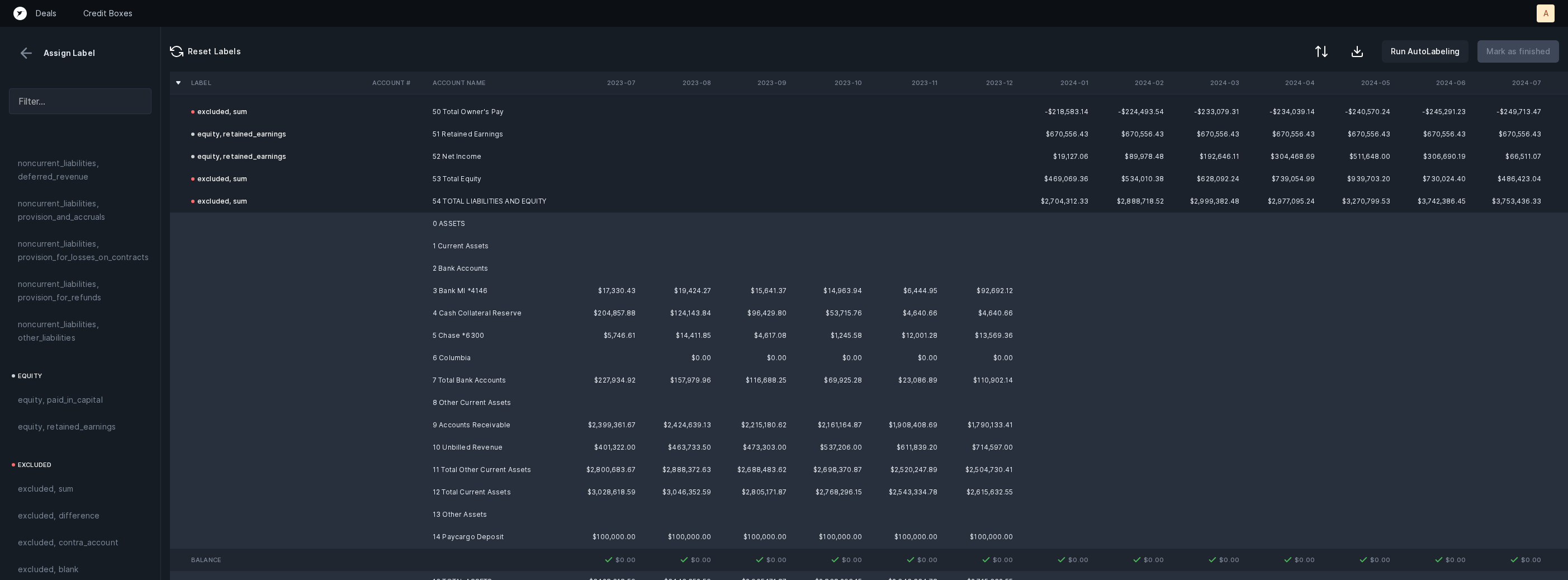
scroll to position [1092, 0]
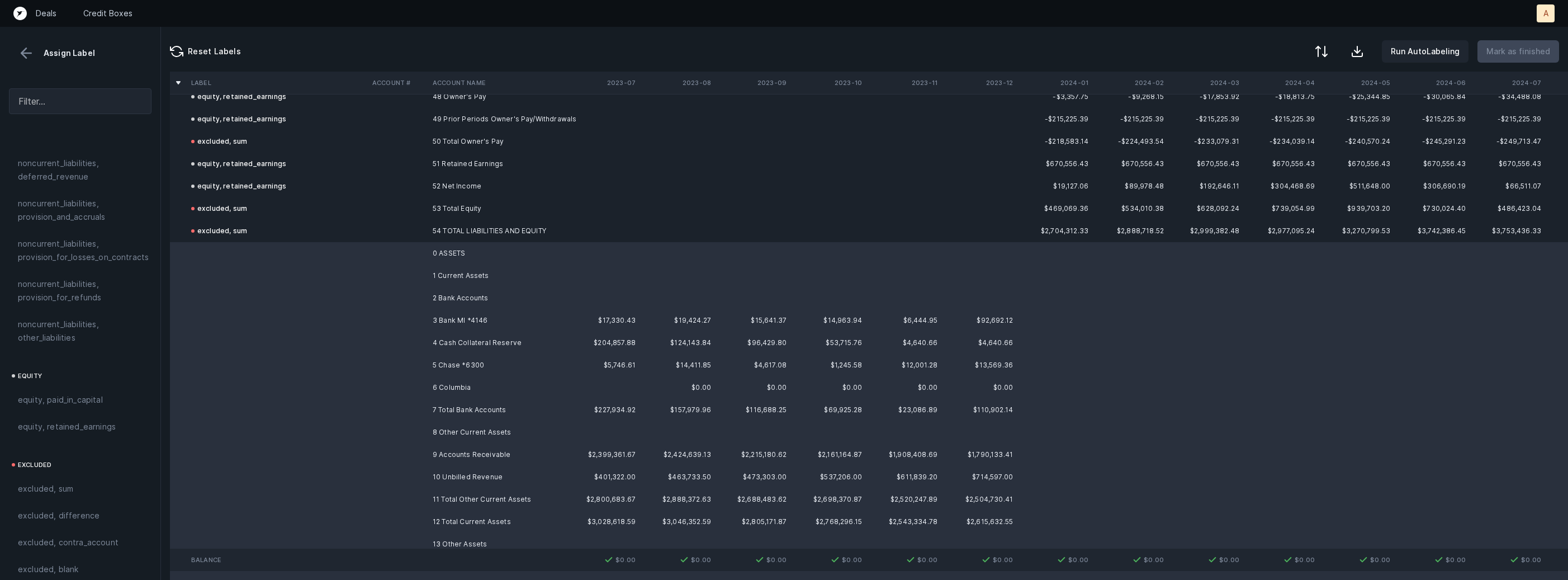
click at [529, 332] on td "4 Cash Collateral Reserve" at bounding box center [495, 342] width 136 height 23
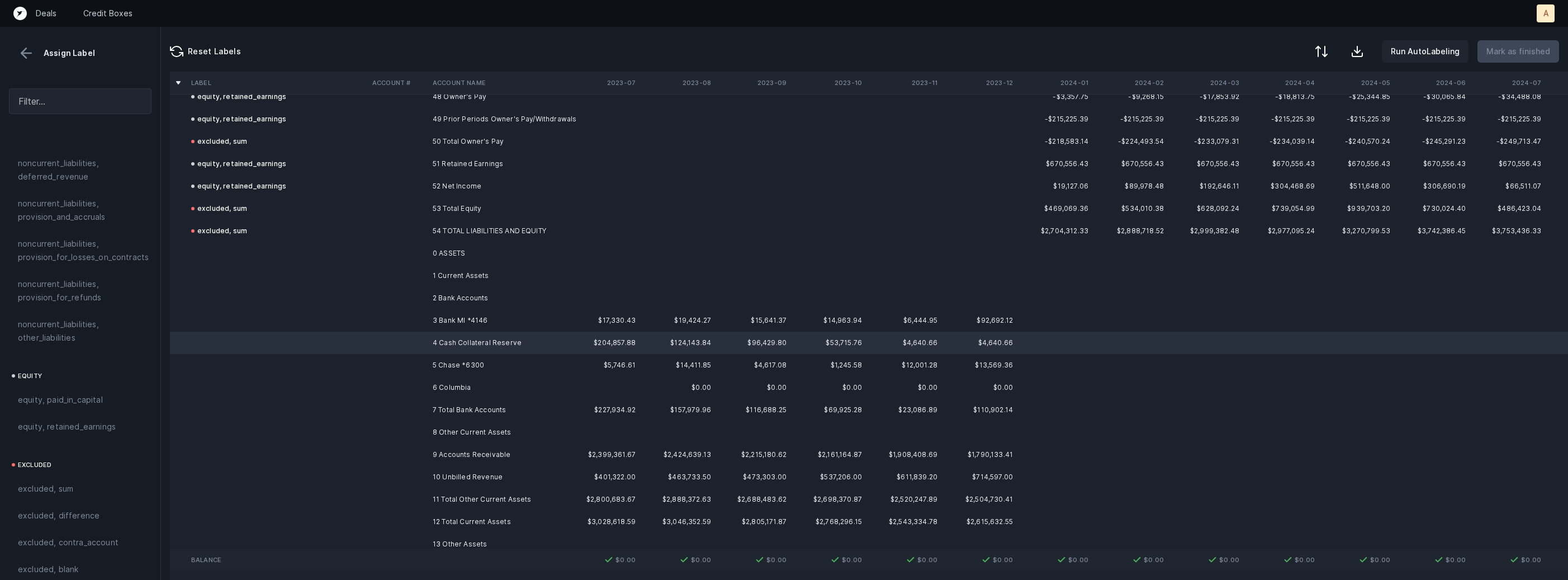
click at [466, 331] on td "4 Cash Collateral Reserve" at bounding box center [495, 342] width 136 height 23
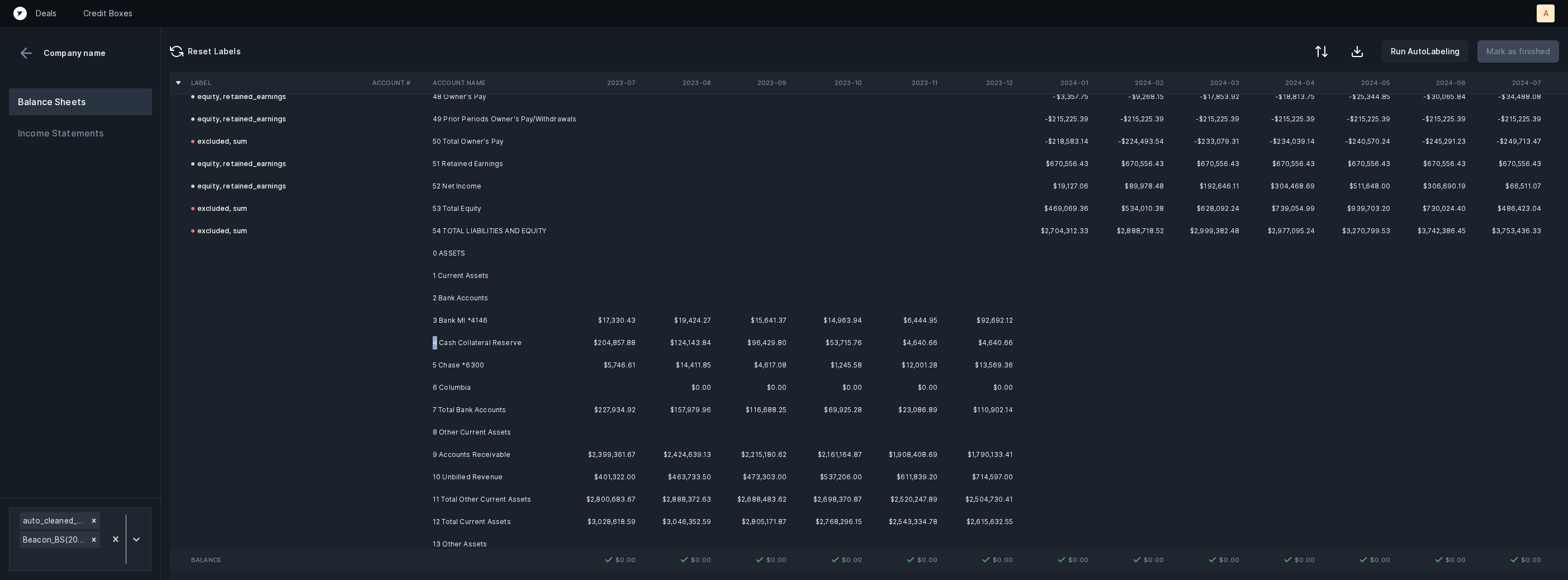
click at [466, 331] on td "4 Cash Collateral Reserve" at bounding box center [495, 342] width 136 height 23
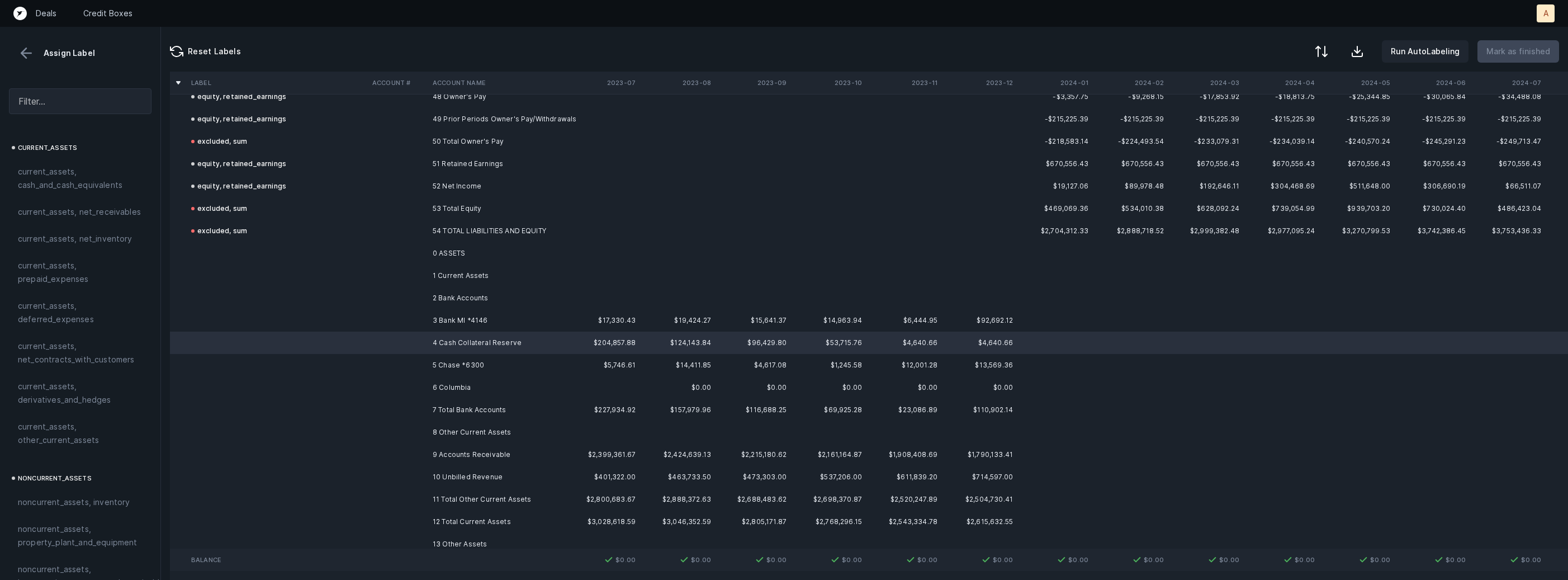
click at [463, 321] on td "3 Bank MI *4146" at bounding box center [495, 320] width 136 height 23
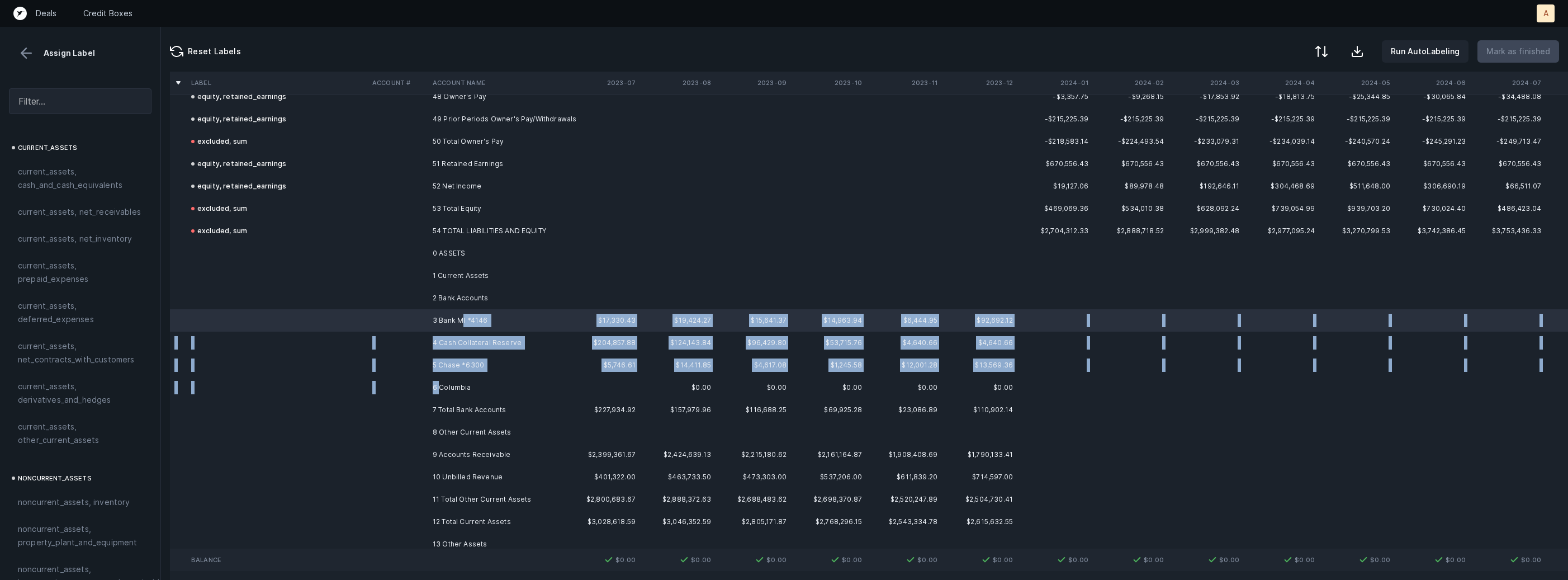
click at [440, 388] on td "6 Columbia" at bounding box center [495, 387] width 136 height 23
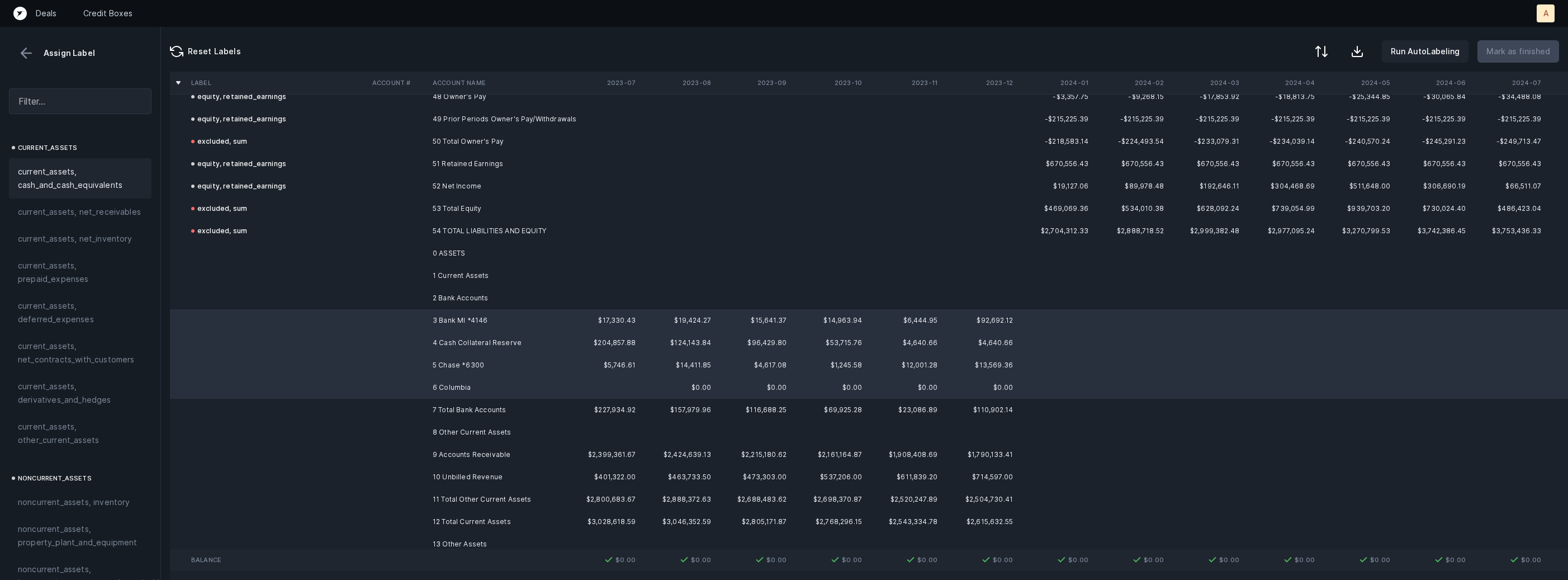
click at [86, 176] on span "current_assets, cash_and_cash_equivalents" at bounding box center [80, 178] width 124 height 27
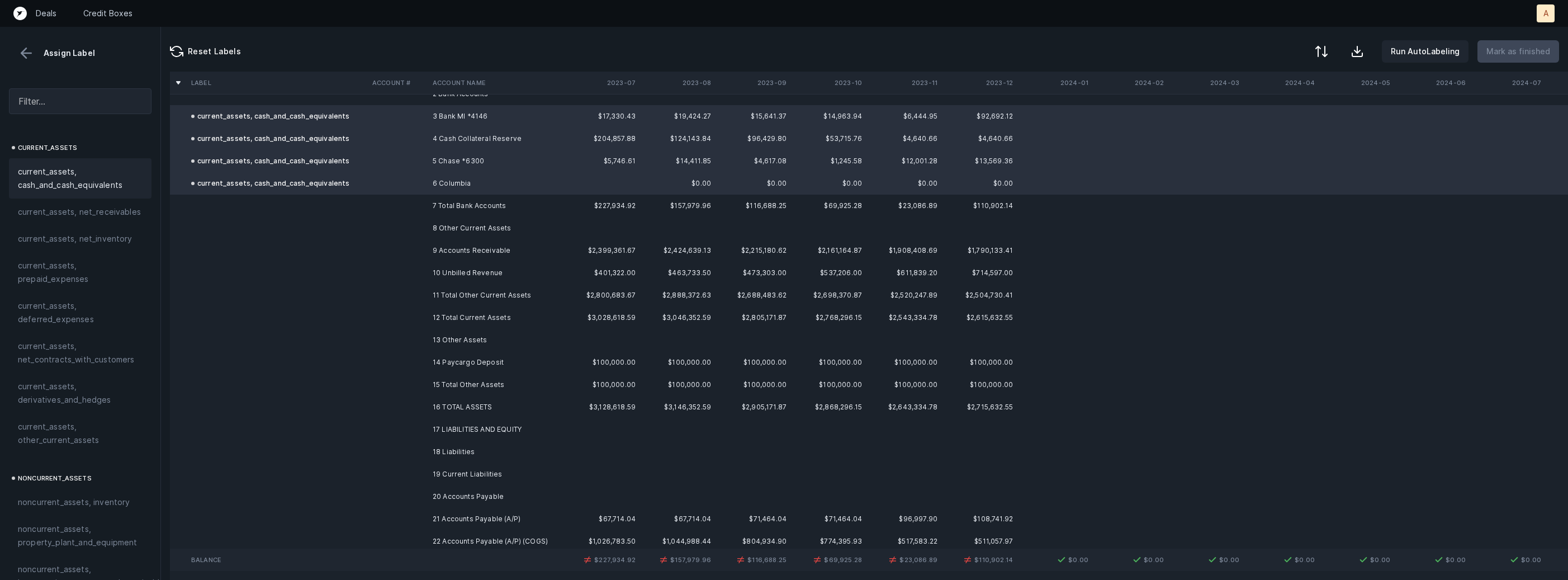
scroll to position [1317, 0]
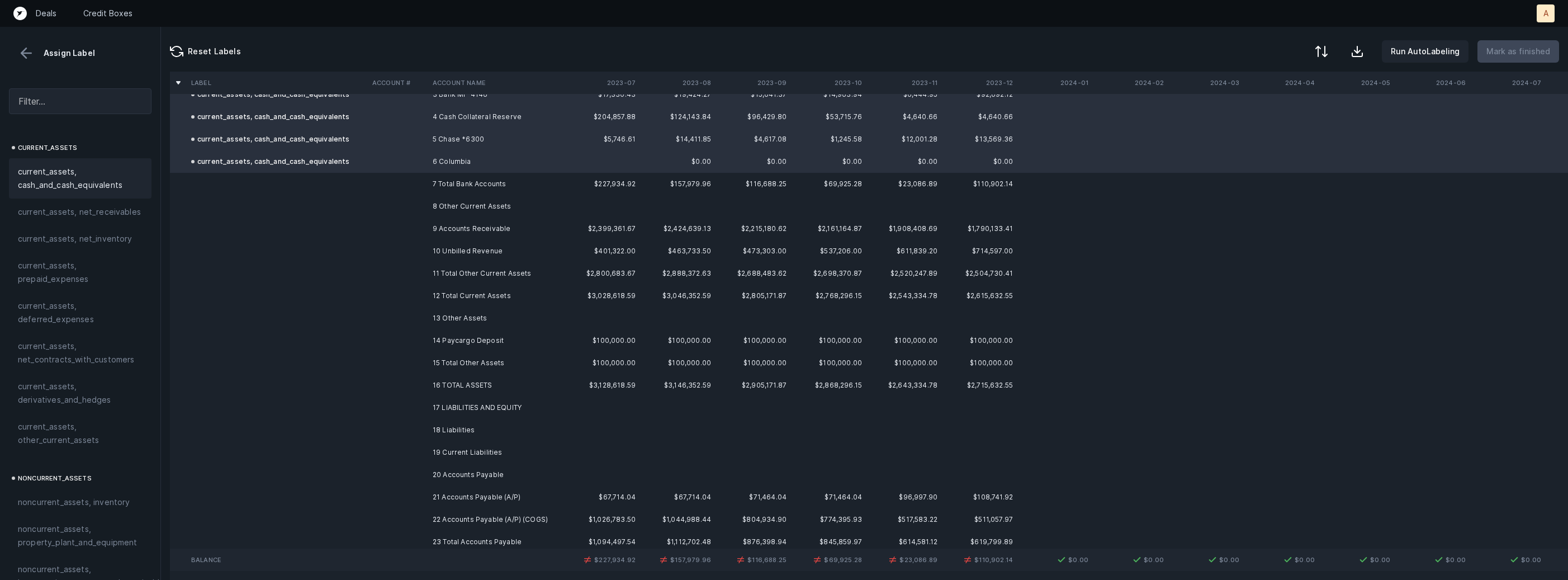
click at [474, 228] on td "9 Accounts Receivable" at bounding box center [495, 228] width 136 height 23
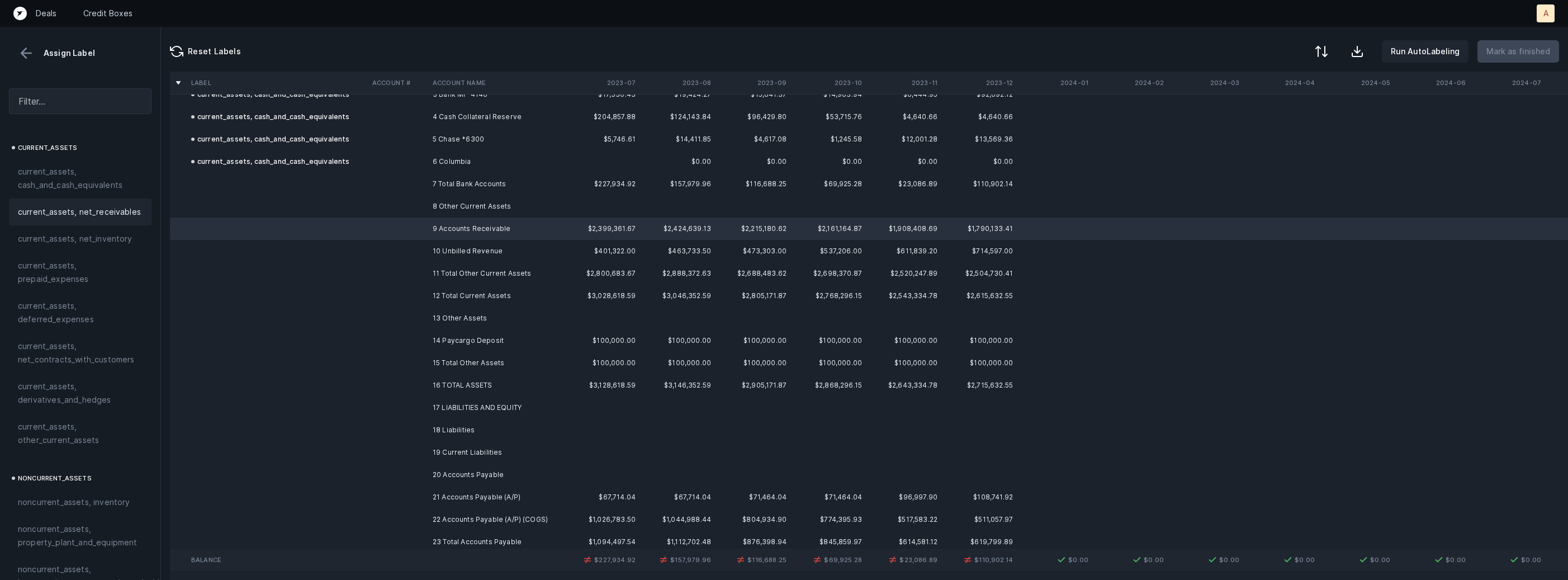
click at [113, 221] on div "current_assets, net_receivables" at bounding box center [80, 212] width 142 height 27
click at [383, 253] on td at bounding box center [397, 250] width 60 height 23
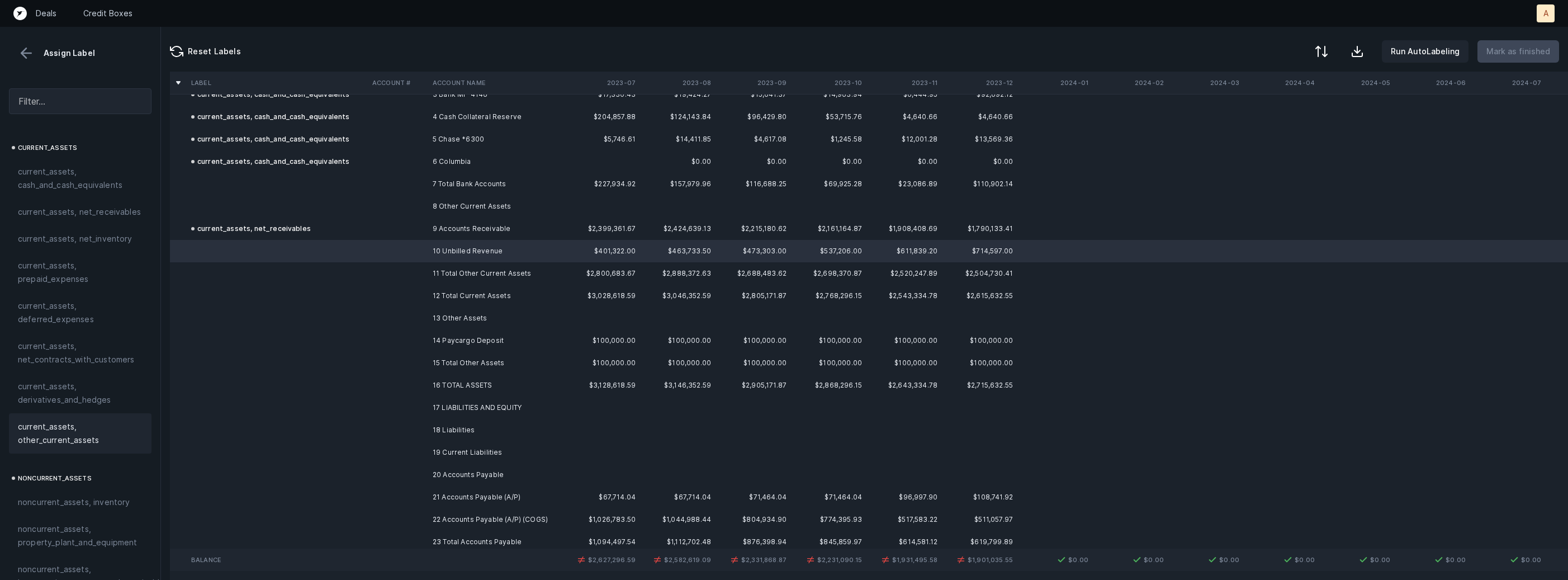
click at [59, 420] on span "current_assets, other_current_assets" at bounding box center [80, 433] width 124 height 27
click at [337, 343] on td at bounding box center [276, 340] width 181 height 23
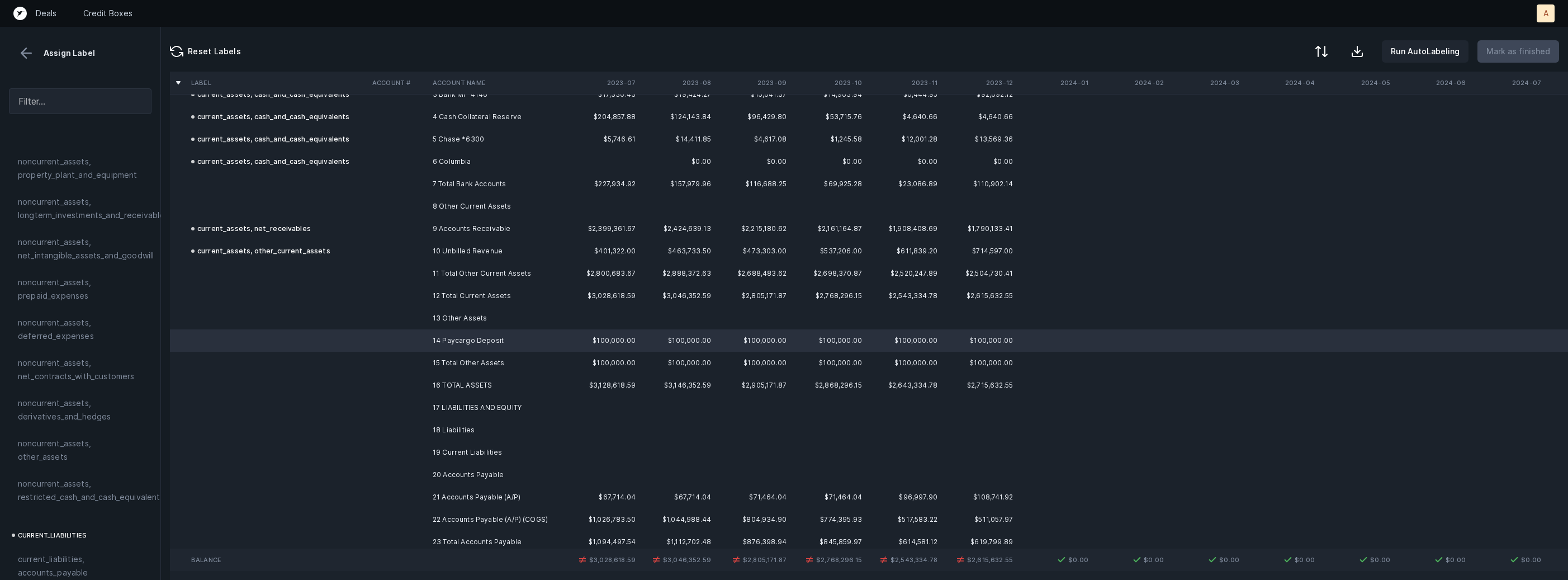
scroll to position [404, 0]
click at [64, 457] on div "noncurrent_assets, restricted_cash_and_cash_equivalents" at bounding box center [80, 453] width 142 height 41
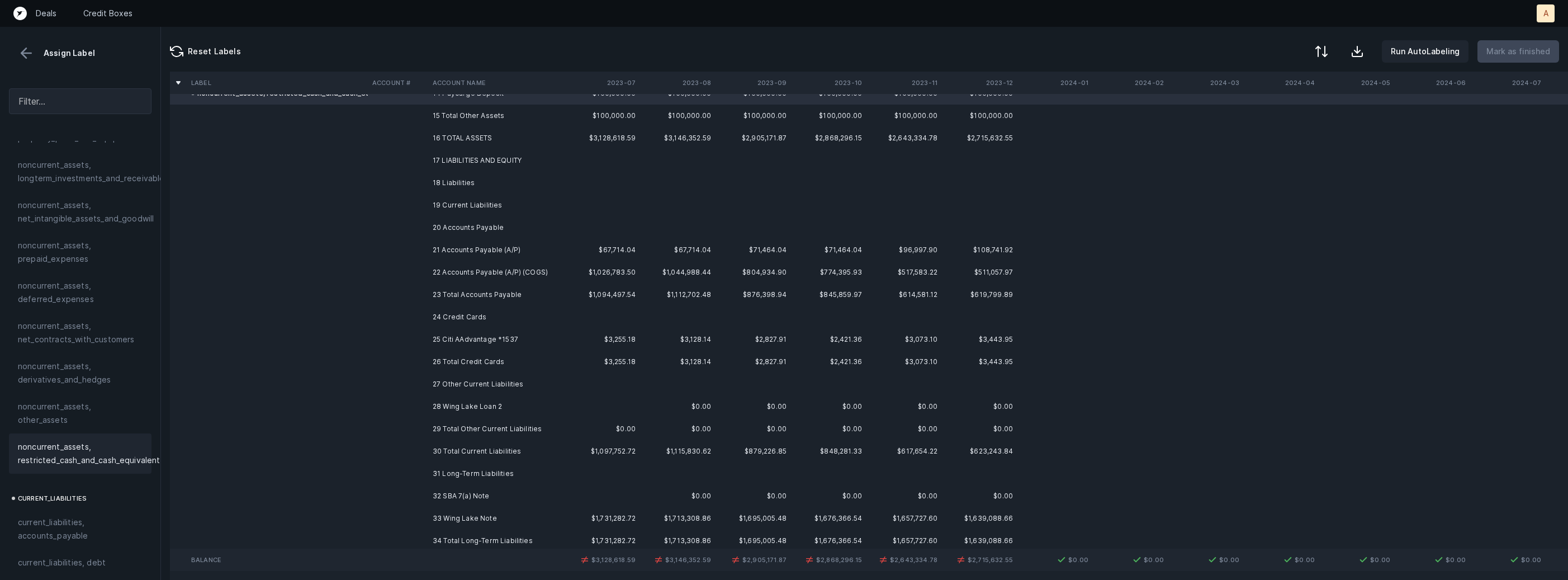
scroll to position [1568, 0]
click at [466, 249] on td "21 Accounts Payable (A/P)" at bounding box center [495, 246] width 136 height 23
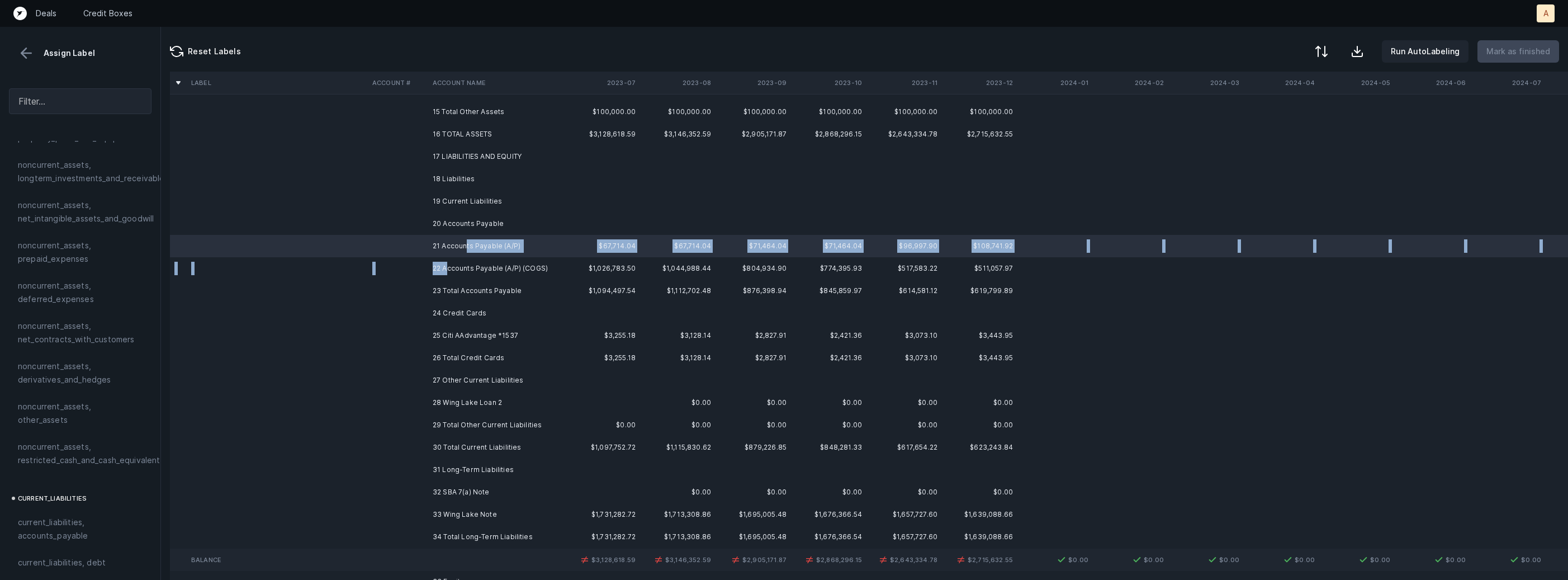
click at [449, 267] on td "22 Accounts Payable (A/P) (COGS)" at bounding box center [495, 268] width 136 height 23
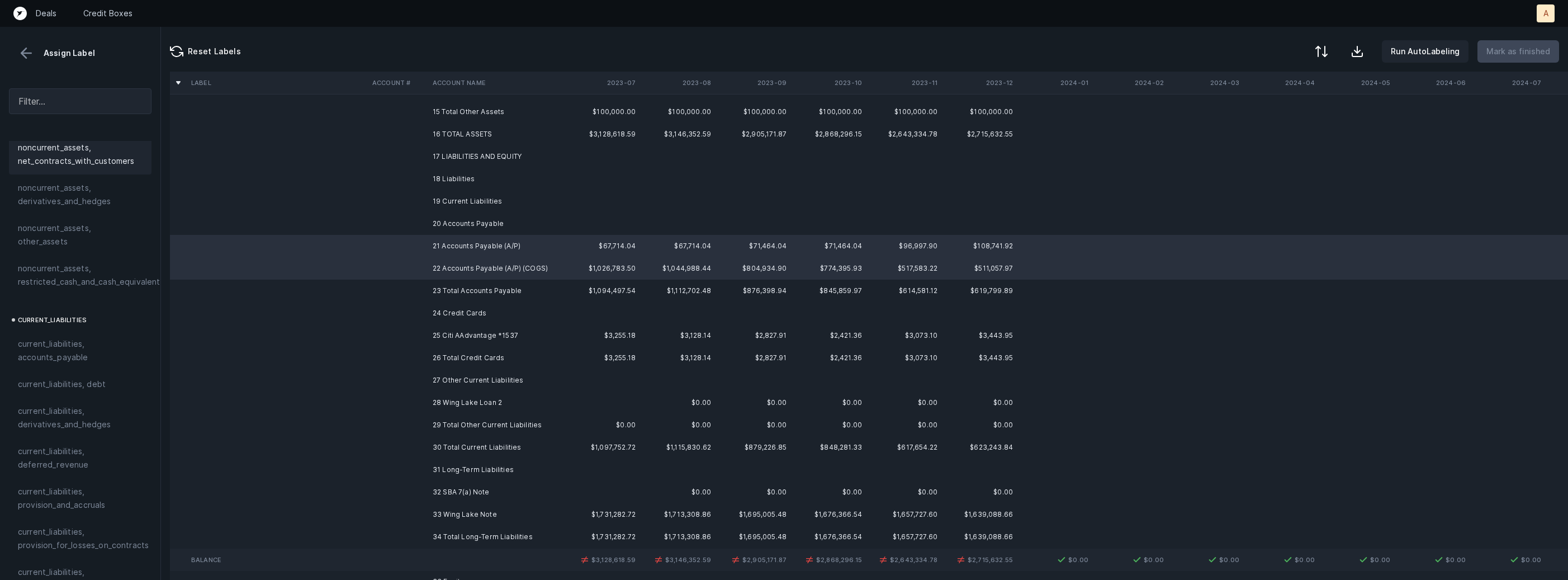
scroll to position [593, 0]
click at [113, 332] on span "current_liabilities, accounts_payable" at bounding box center [80, 340] width 124 height 27
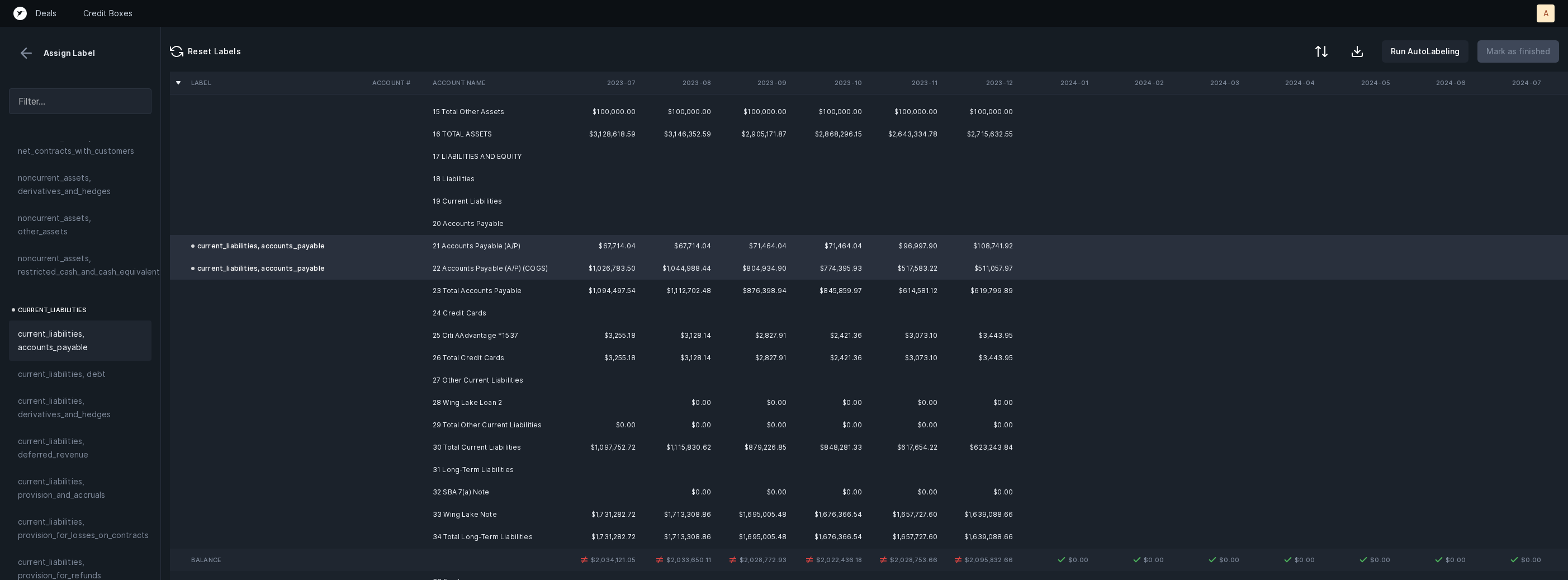
click at [420, 331] on td at bounding box center [397, 335] width 60 height 23
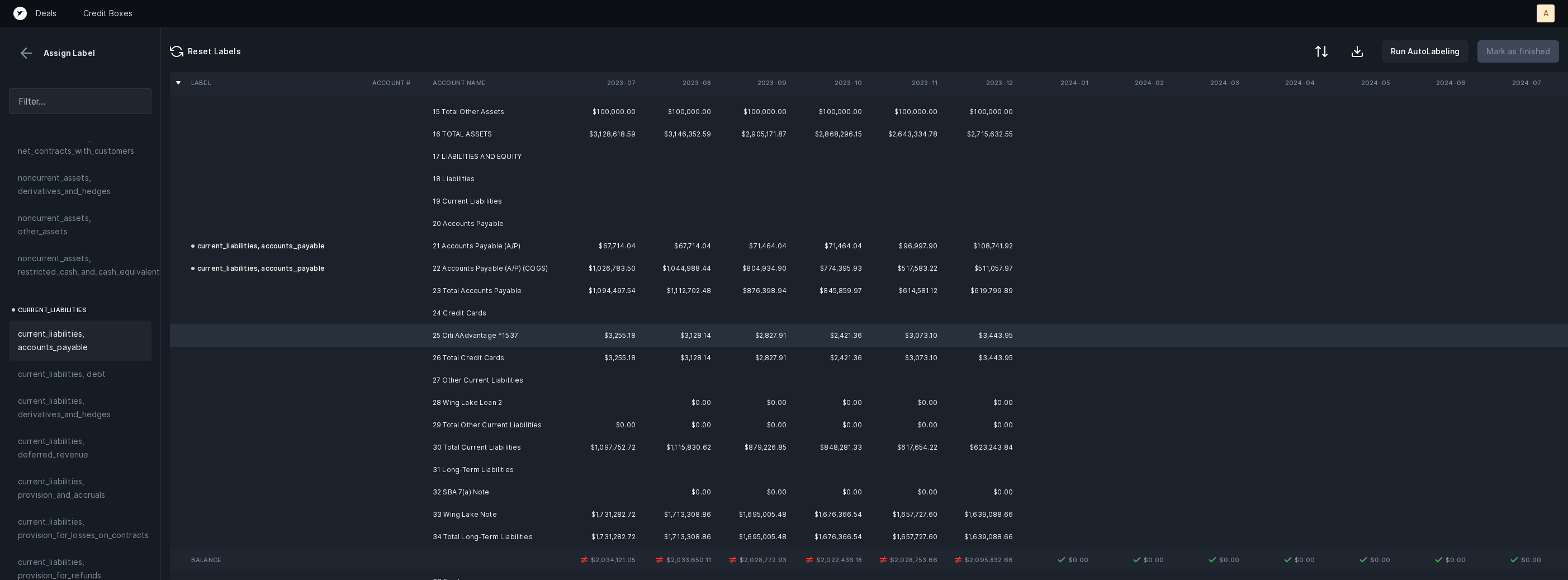
click at [77, 345] on div "current_liabilities, accounts_payable" at bounding box center [80, 340] width 142 height 41
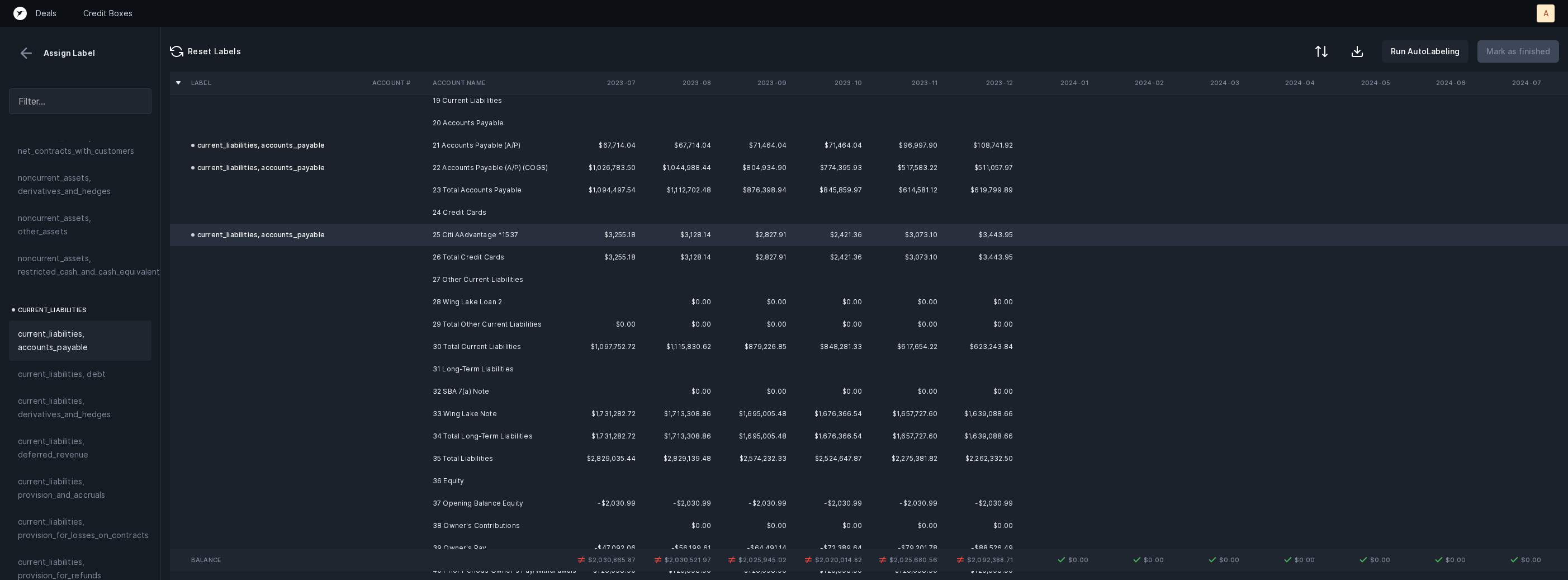
scroll to position [1671, 0]
click at [366, 297] on td at bounding box center [276, 300] width 181 height 23
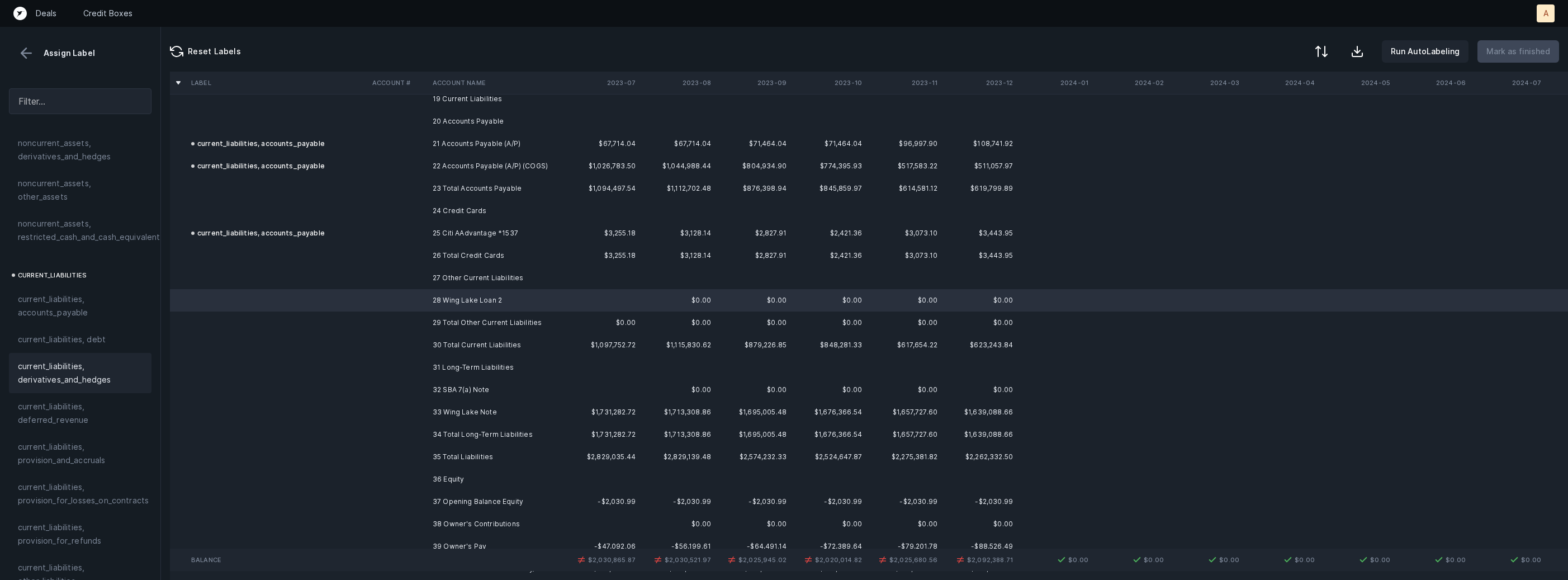
scroll to position [658, 0]
click at [87, 302] on span "current_liabilities, debt" at bounding box center [61, 308] width 87 height 14
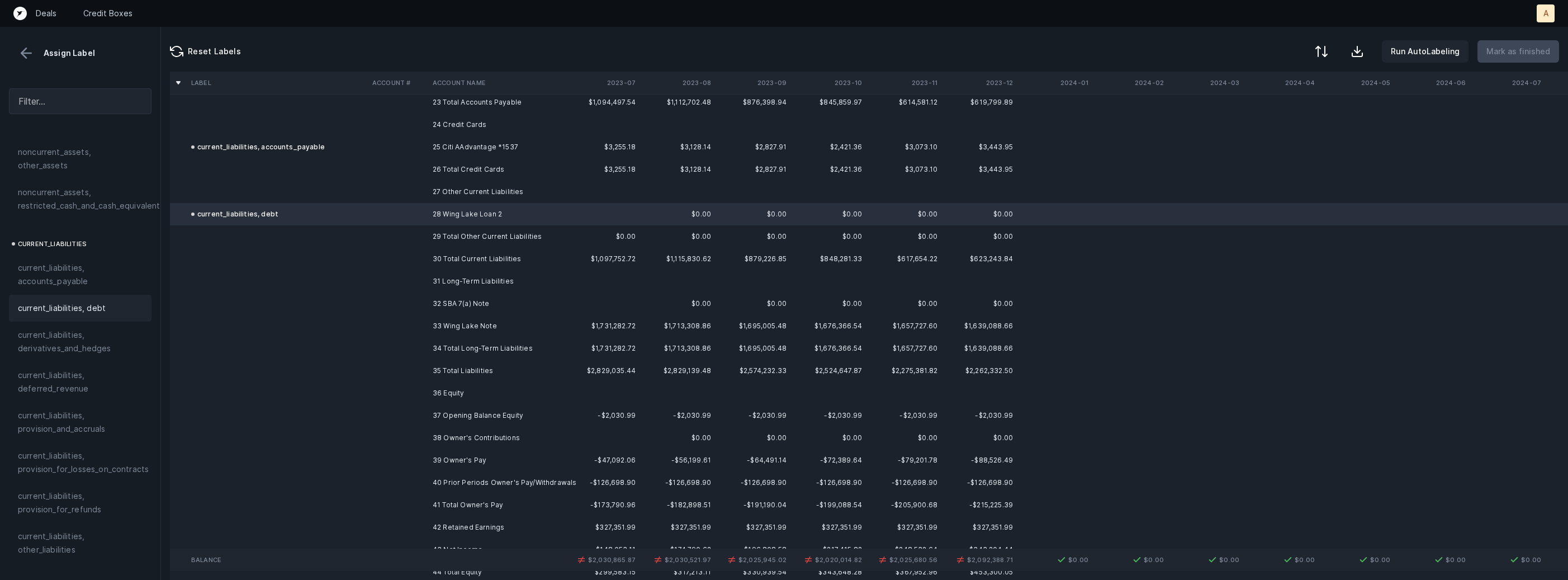
scroll to position [1796, 0]
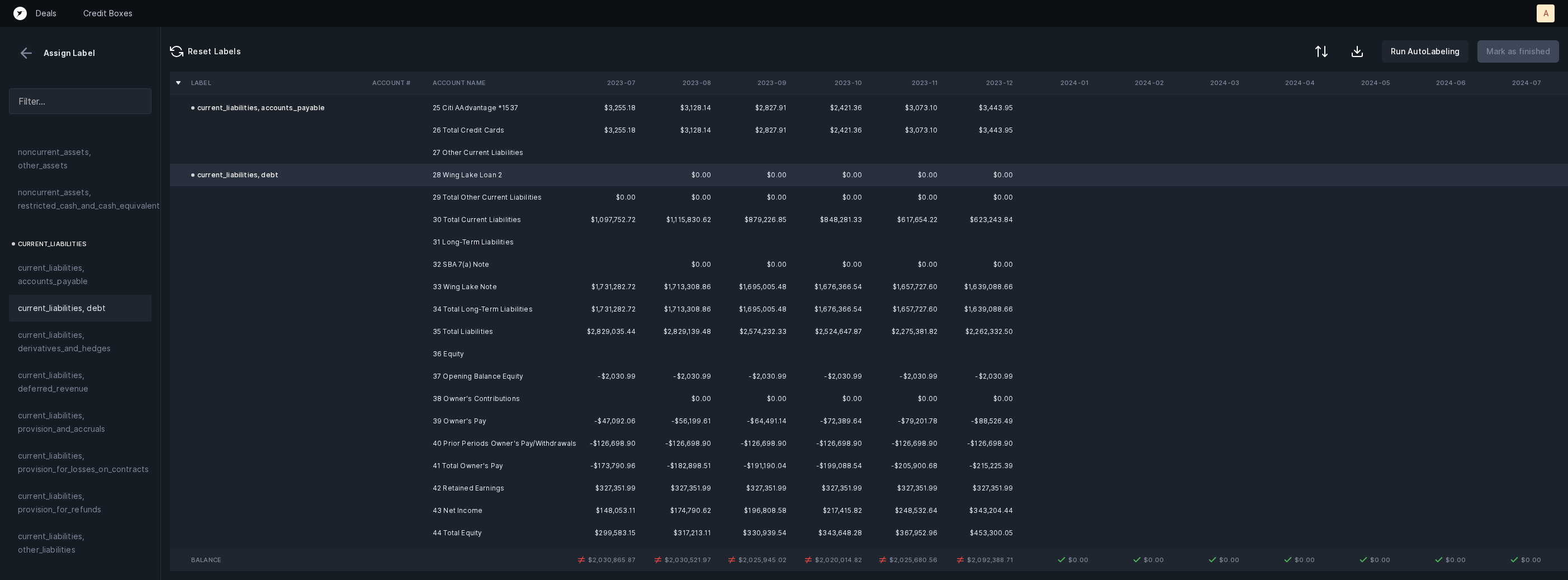
click at [421, 288] on td at bounding box center [397, 286] width 60 height 23
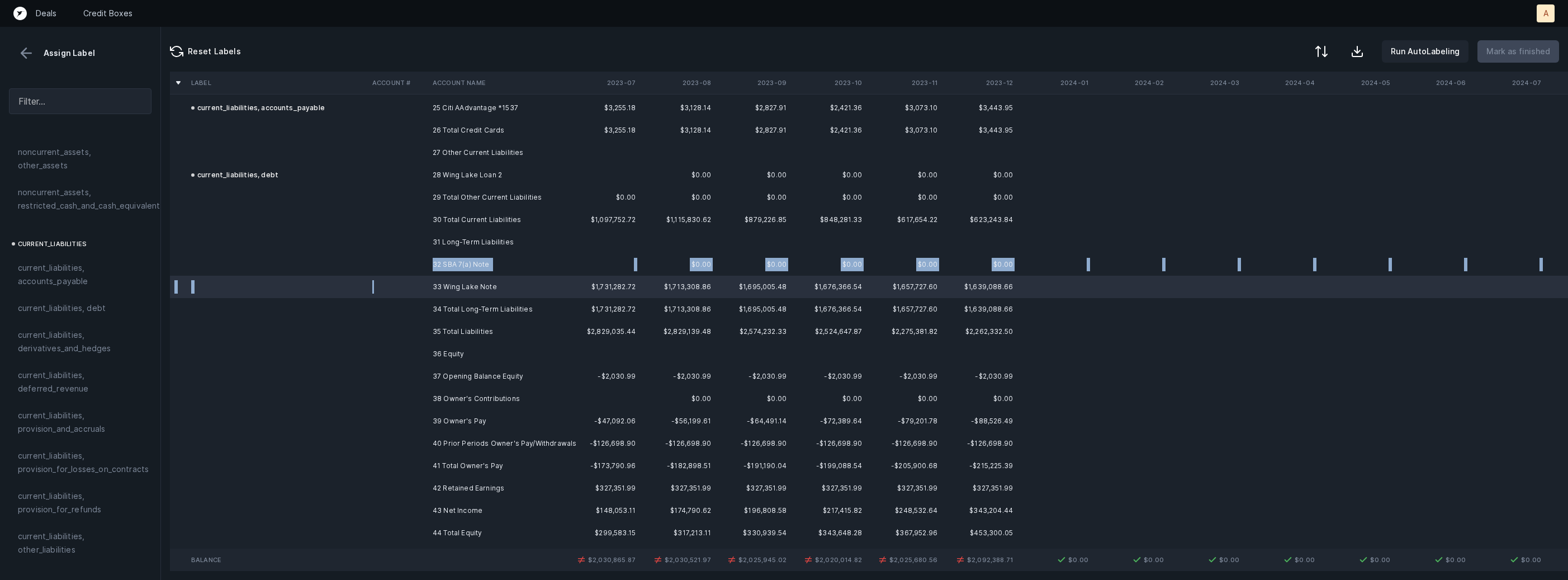
click at [423, 267] on td at bounding box center [397, 264] width 60 height 23
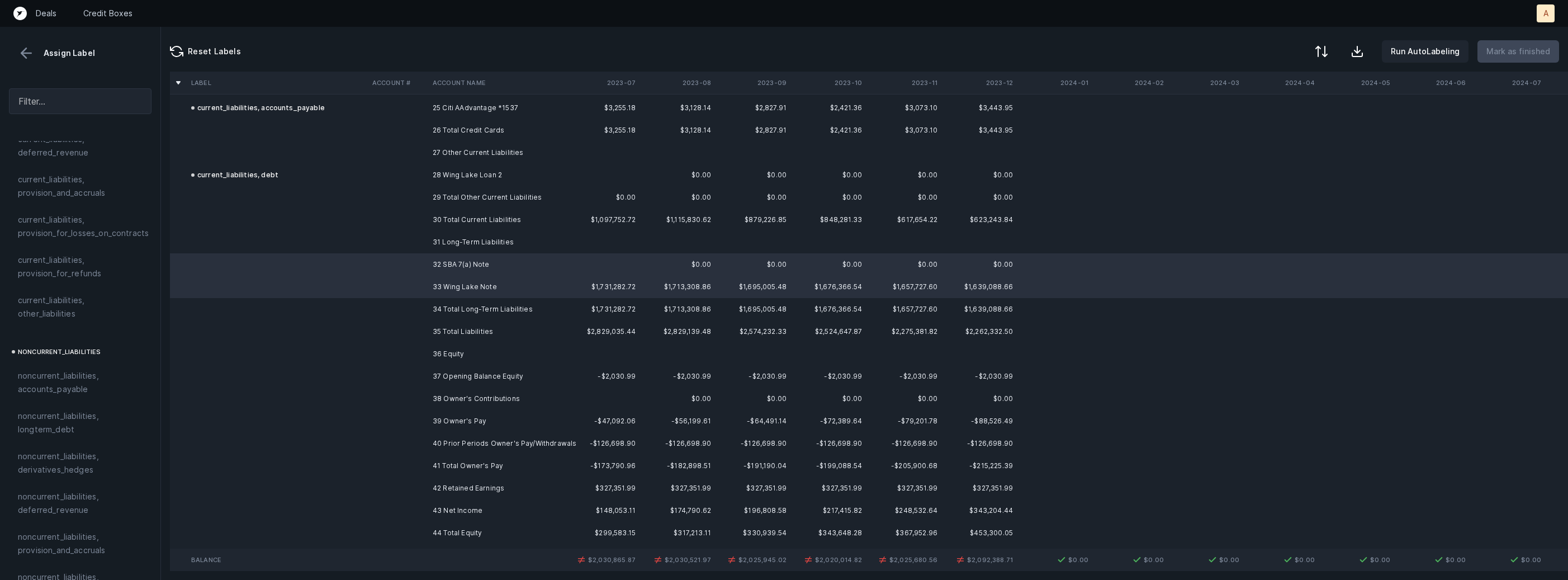
scroll to position [915, 0]
click at [89, 388] on span "noncurrent_liabilities, longterm_debt" at bounding box center [80, 402] width 124 height 27
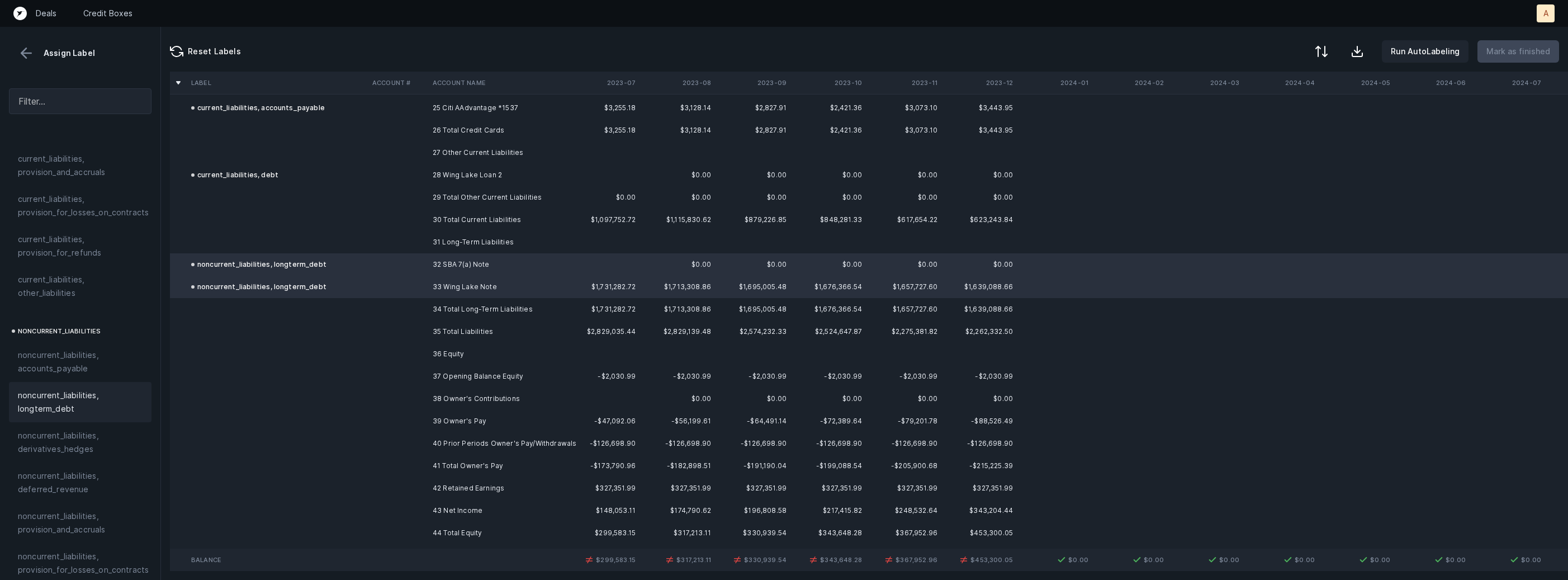
scroll to position [1821, 0]
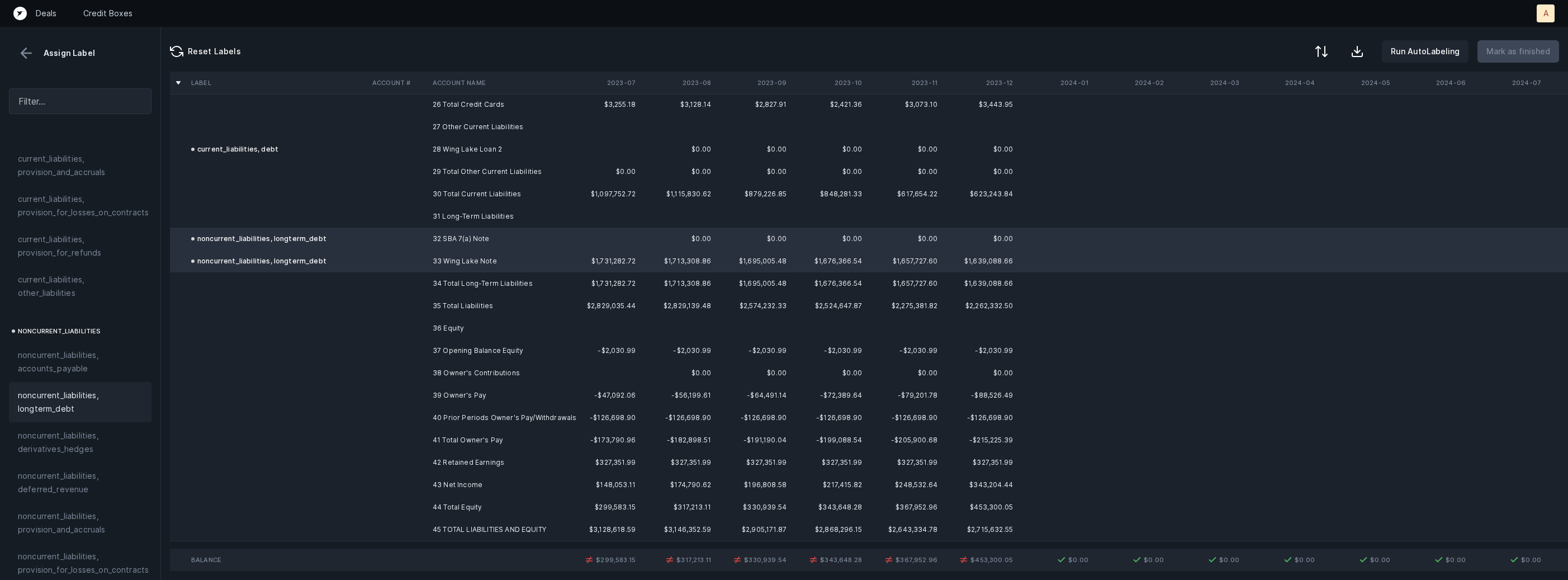
click at [471, 351] on td "37 Opening Balance Equity" at bounding box center [495, 350] width 136 height 23
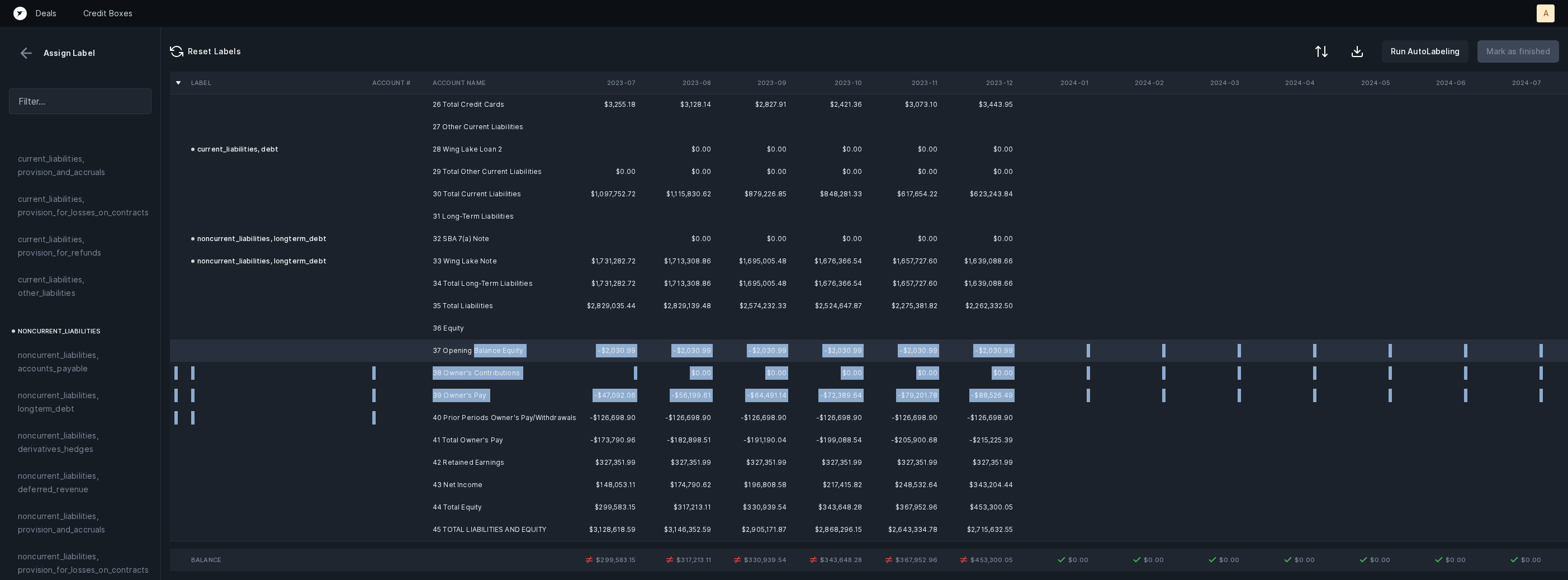
click at [445, 409] on td "40 Prior Periods Owner's Pay/Withdrawals" at bounding box center [495, 417] width 136 height 23
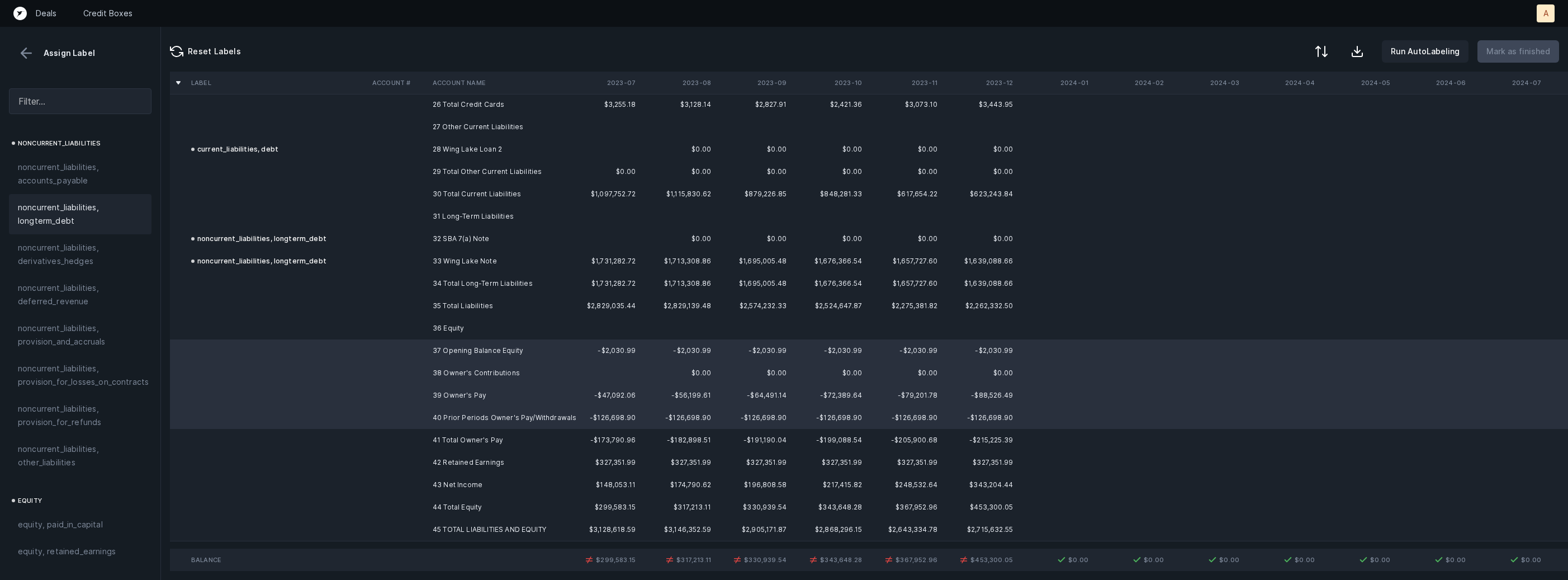
scroll to position [1228, 0]
click at [57, 393] on span "equity, paid_in_capital" at bounding box center [60, 399] width 85 height 14
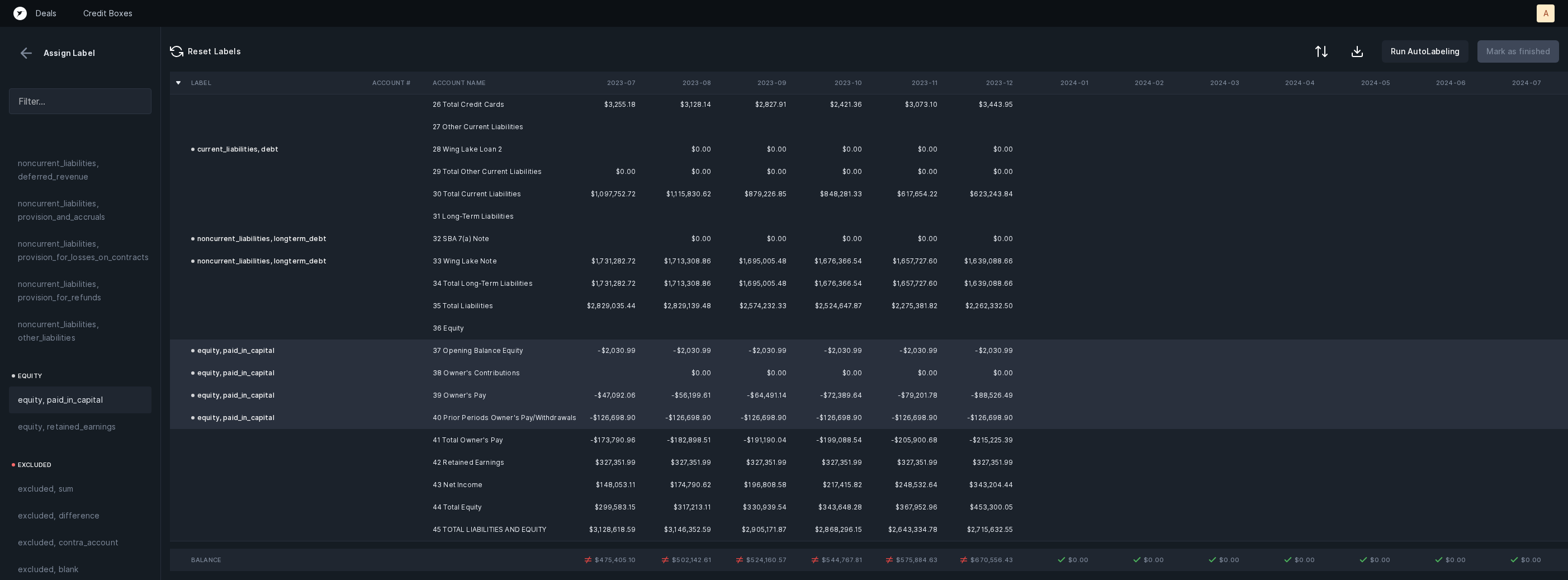
click at [421, 425] on td at bounding box center [397, 417] width 60 height 23
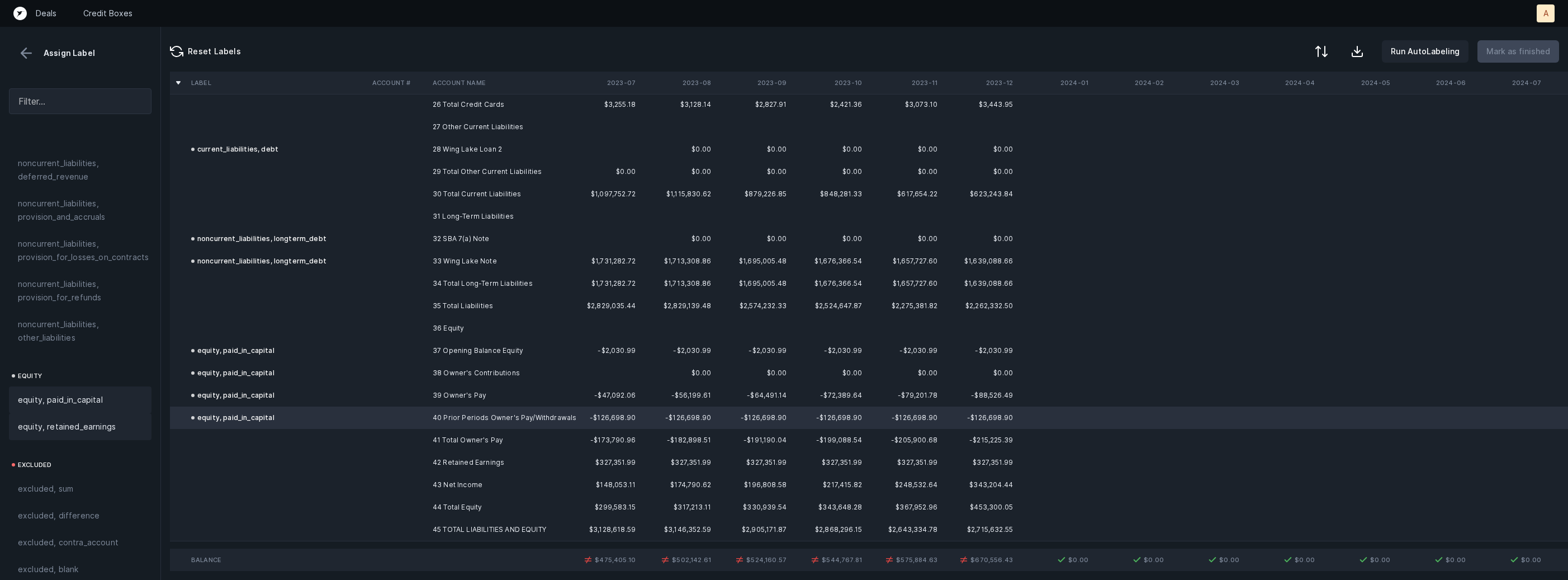
click at [113, 423] on div "equity, retained_earnings" at bounding box center [80, 427] width 142 height 27
click at [506, 459] on td "42 Retained Earnings" at bounding box center [495, 462] width 136 height 23
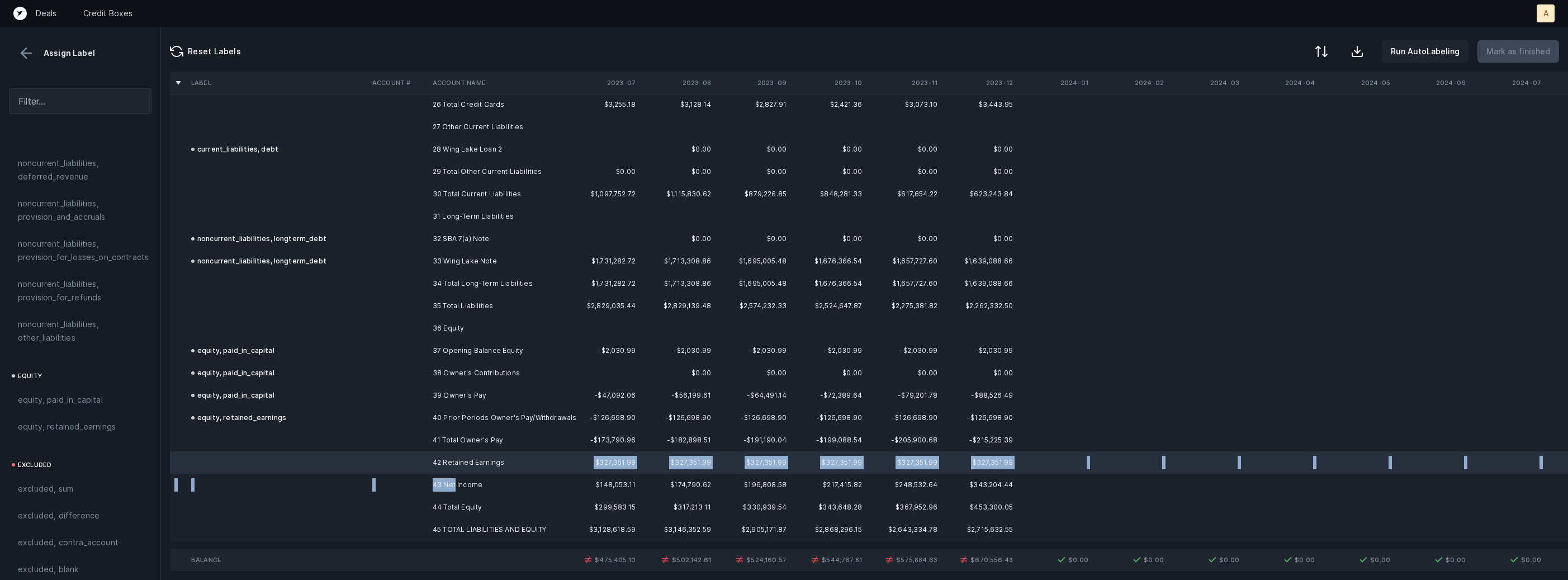
click at [455, 490] on td "43 Net Income" at bounding box center [495, 485] width 136 height 23
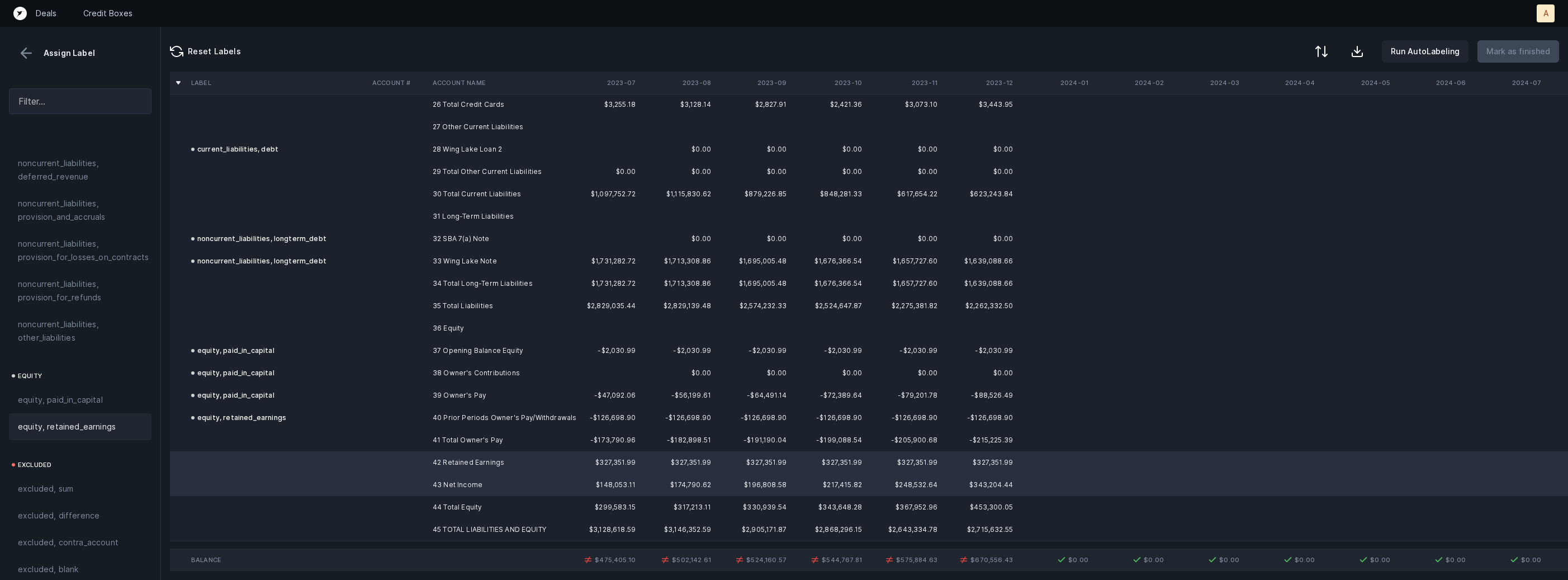
click at [57, 421] on div "equity, retained_earnings" at bounding box center [80, 427] width 142 height 27
click at [29, 59] on button at bounding box center [26, 53] width 17 height 17
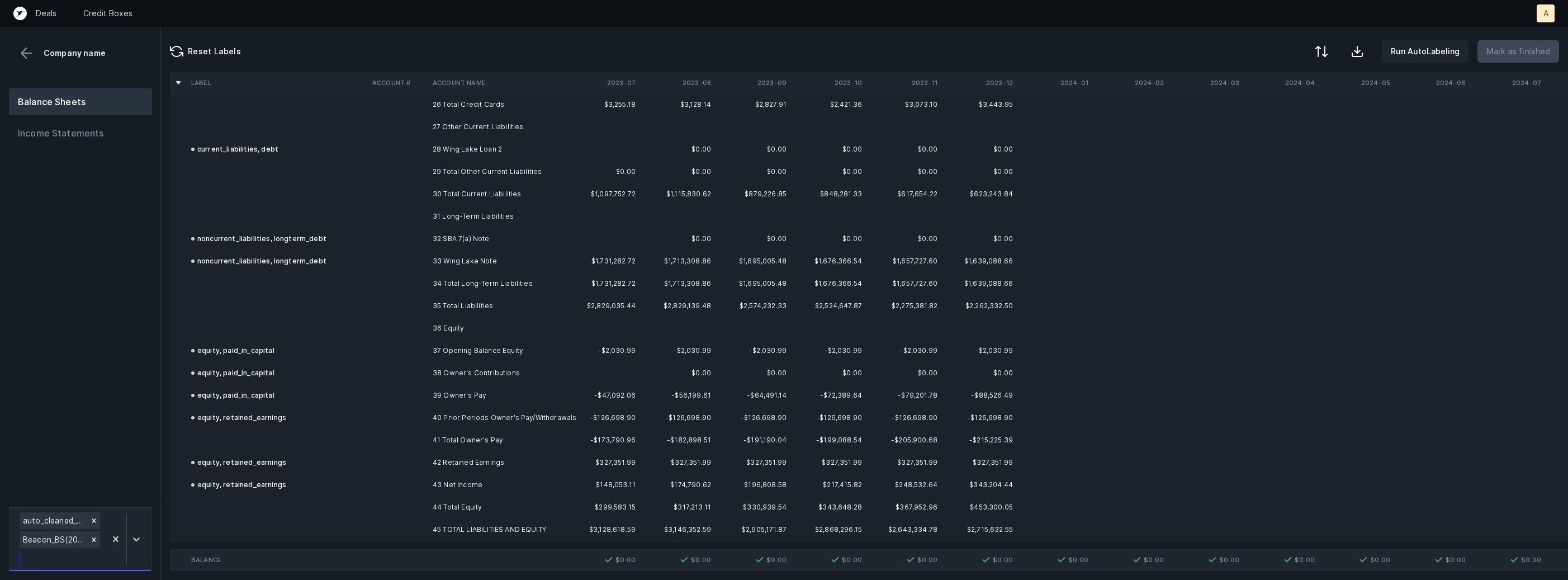
click at [129, 509] on div "auto_cleaned_company9565_fileID_32738_tabBalance Sheet.csv Beacon_BS(2023)_Clea…" at bounding box center [80, 539] width 142 height 64
click at [126, 490] on div "Beacon_BS(2025)_Cleaned.csv" at bounding box center [80, 489] width 142 height 23
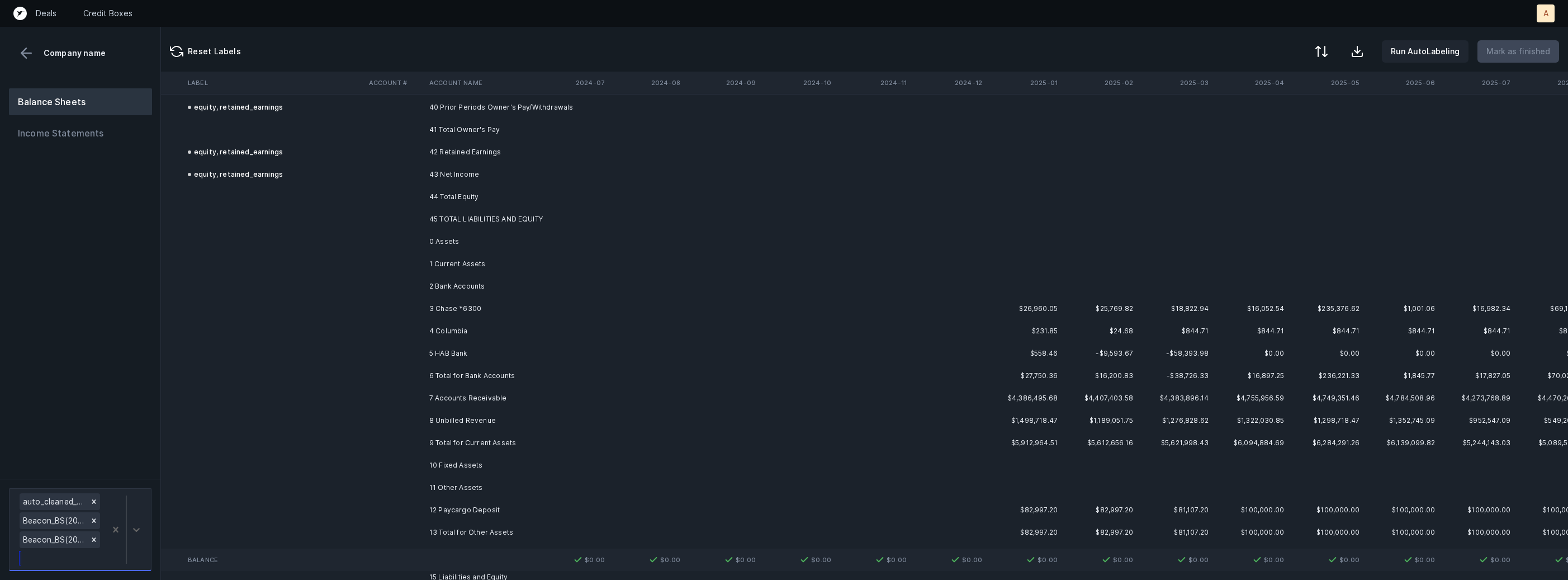
scroll to position [2132, 958]
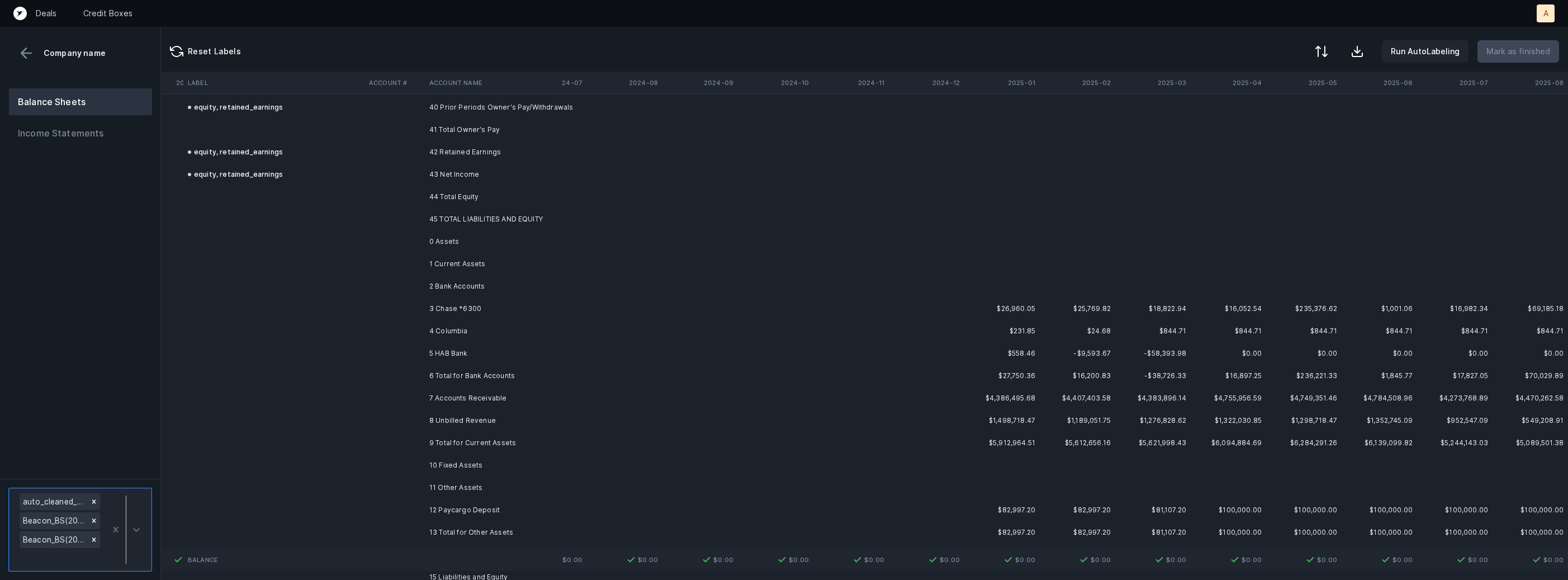
click at [488, 302] on td "3 Chase *6300" at bounding box center [493, 308] width 136 height 23
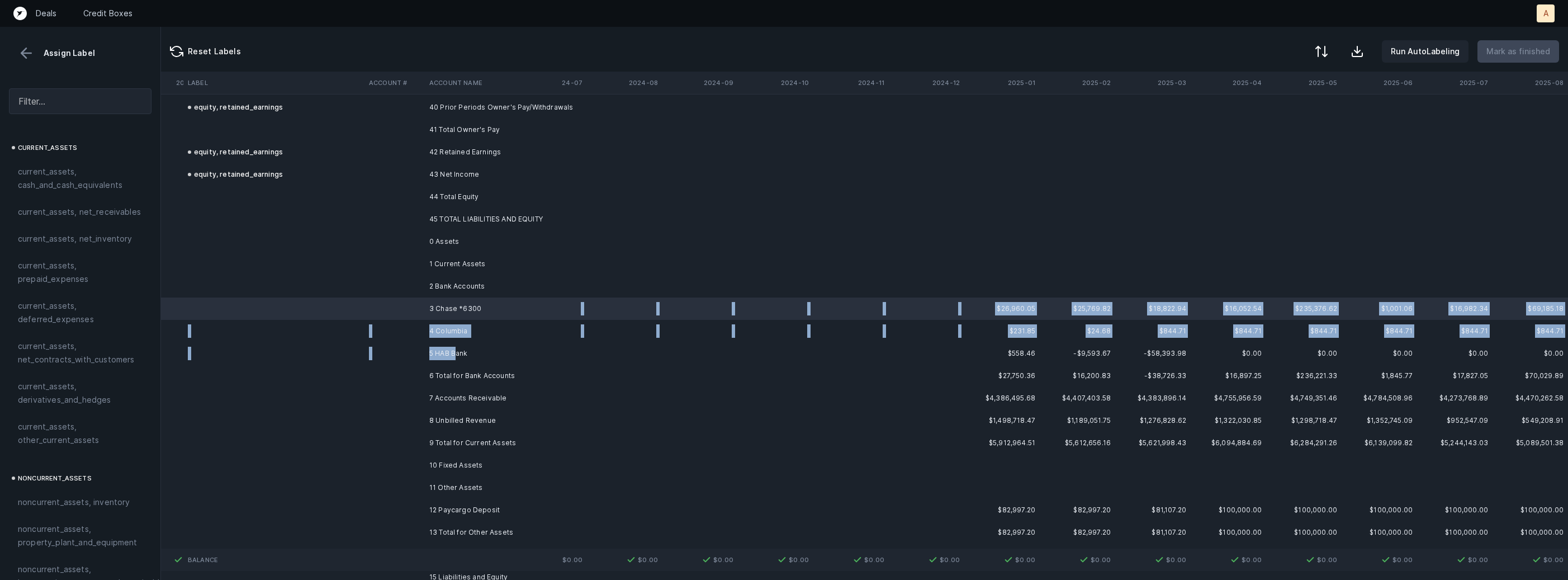
click at [455, 347] on td "5 HAB Bank" at bounding box center [493, 353] width 136 height 23
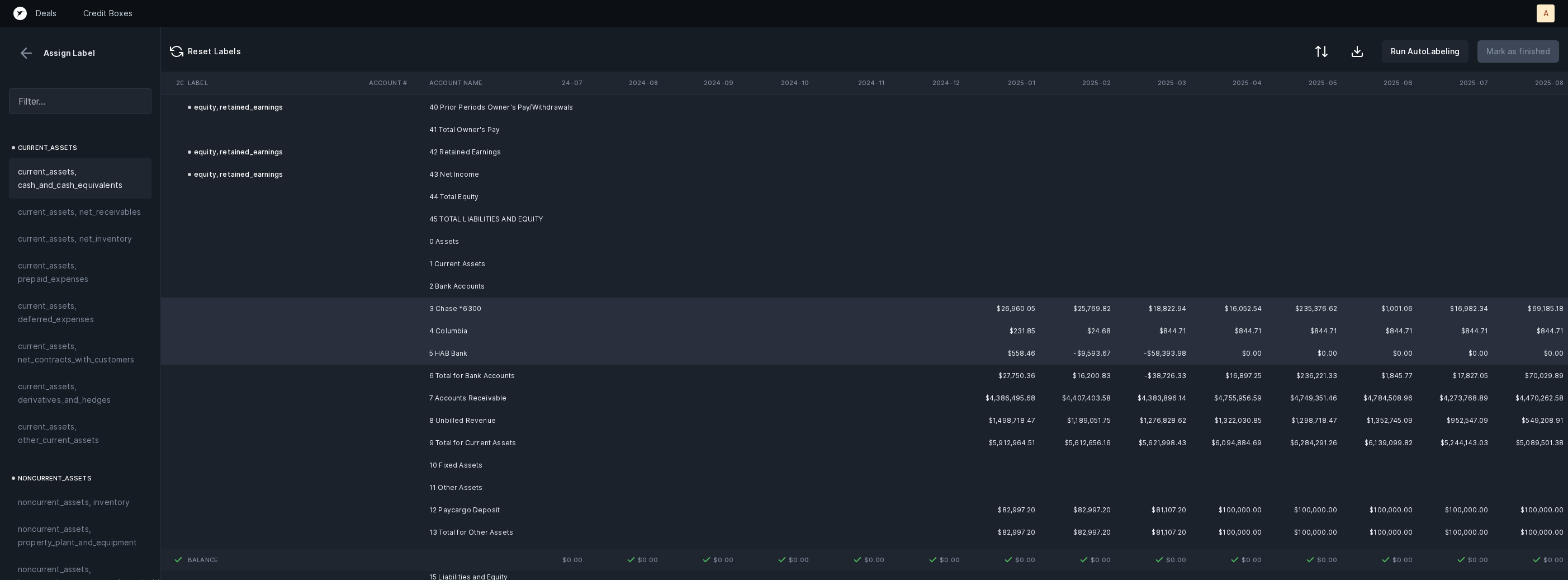
click at [95, 184] on span "current_assets, cash_and_cash_equivalents" at bounding box center [80, 178] width 124 height 27
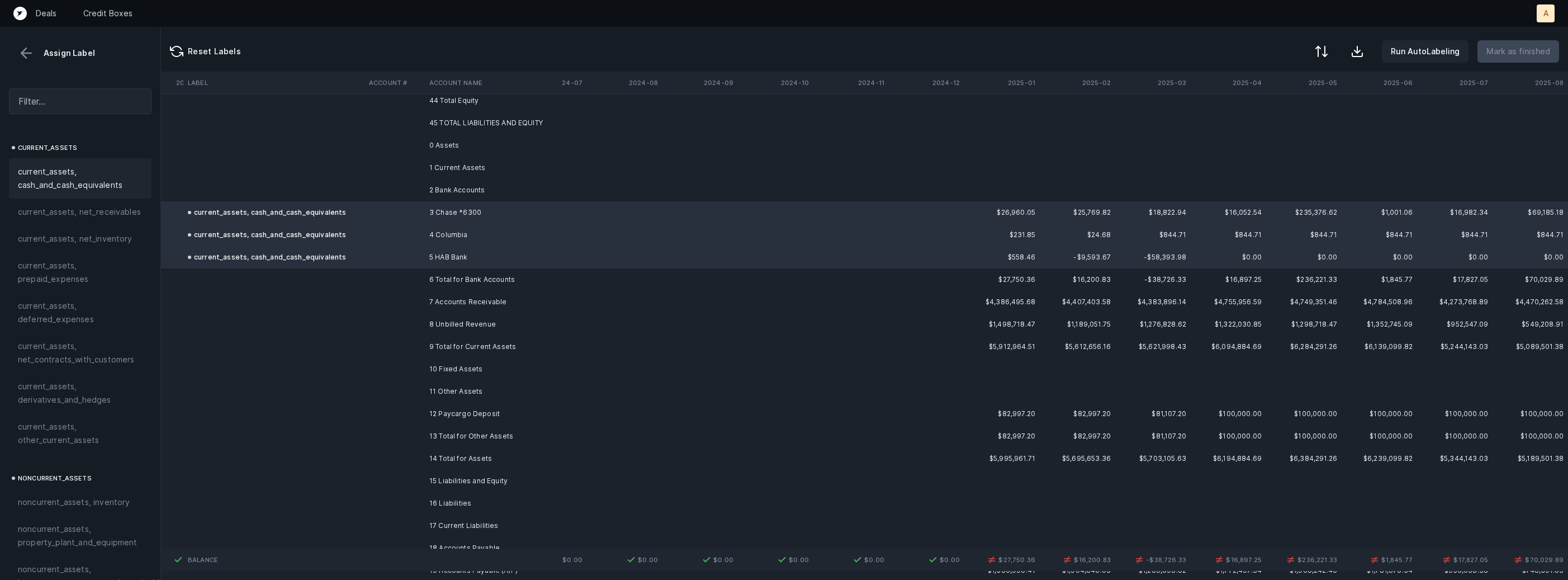
scroll to position [2245, 958]
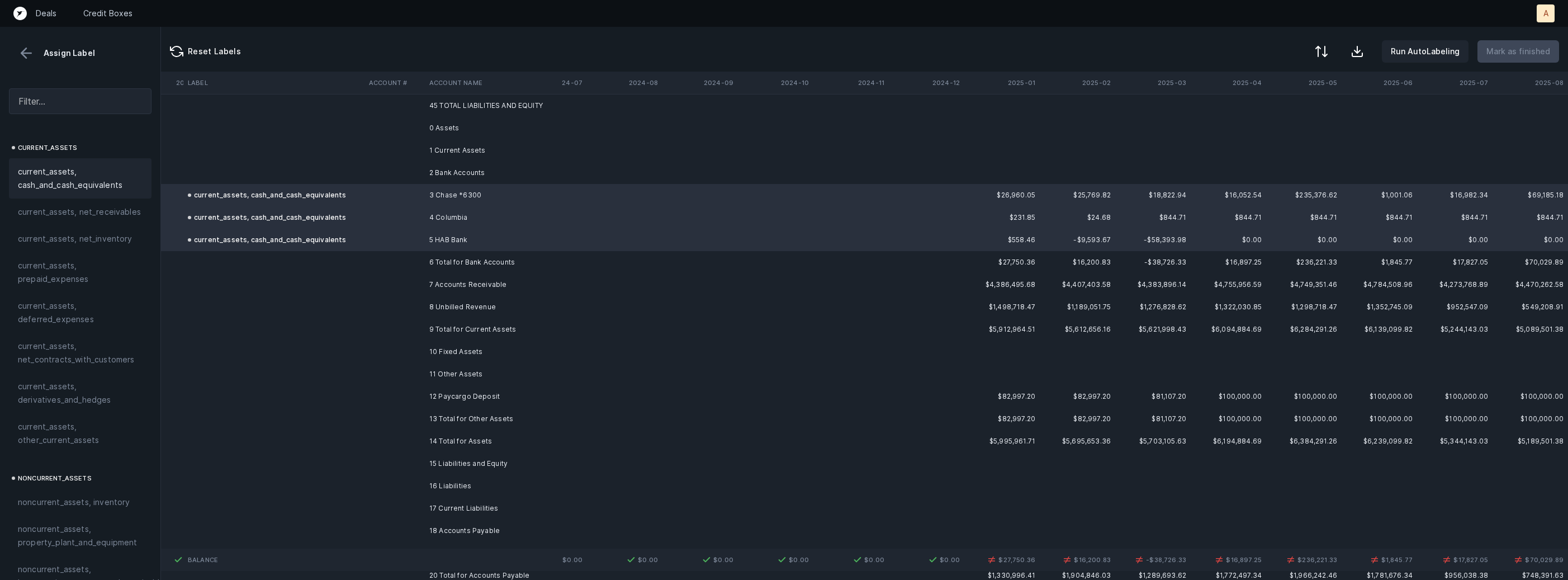
click at [434, 277] on td "7 Accounts Receivable" at bounding box center [493, 285] width 136 height 23
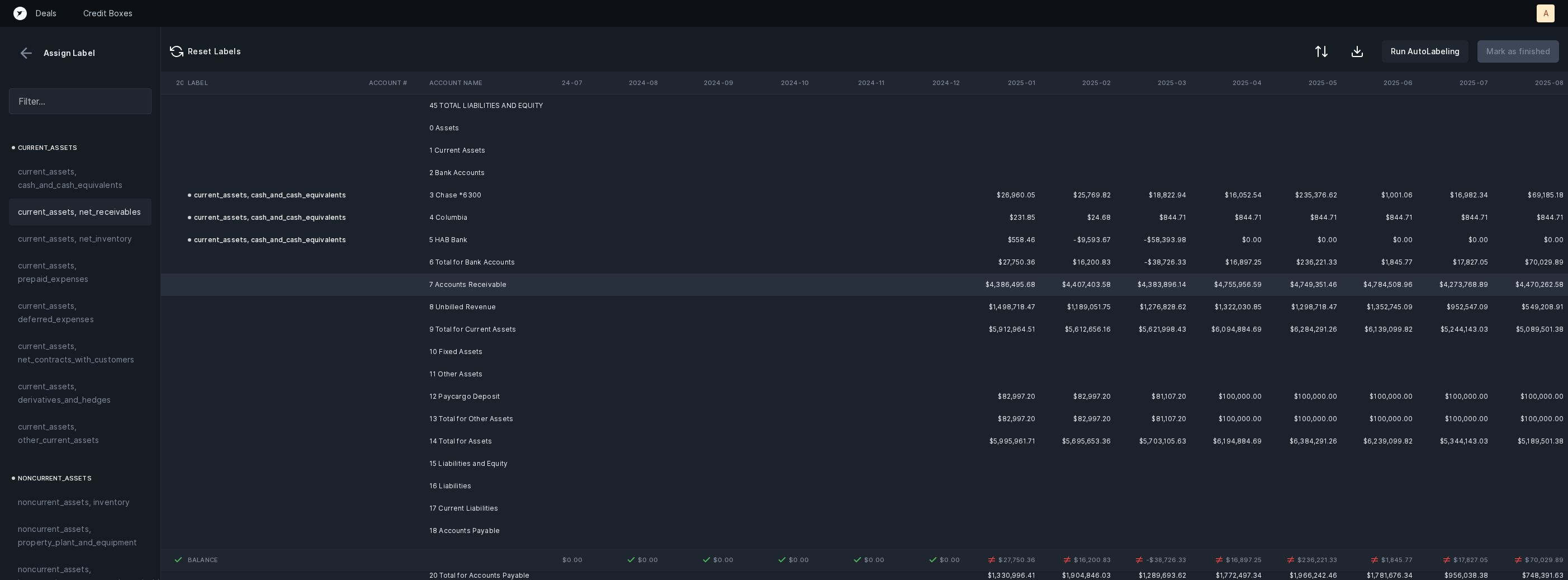
click at [86, 210] on span "current_assets, net_receivables" at bounding box center [79, 212] width 123 height 14
click at [466, 303] on td "8 Unbilled Revenue" at bounding box center [493, 306] width 136 height 23
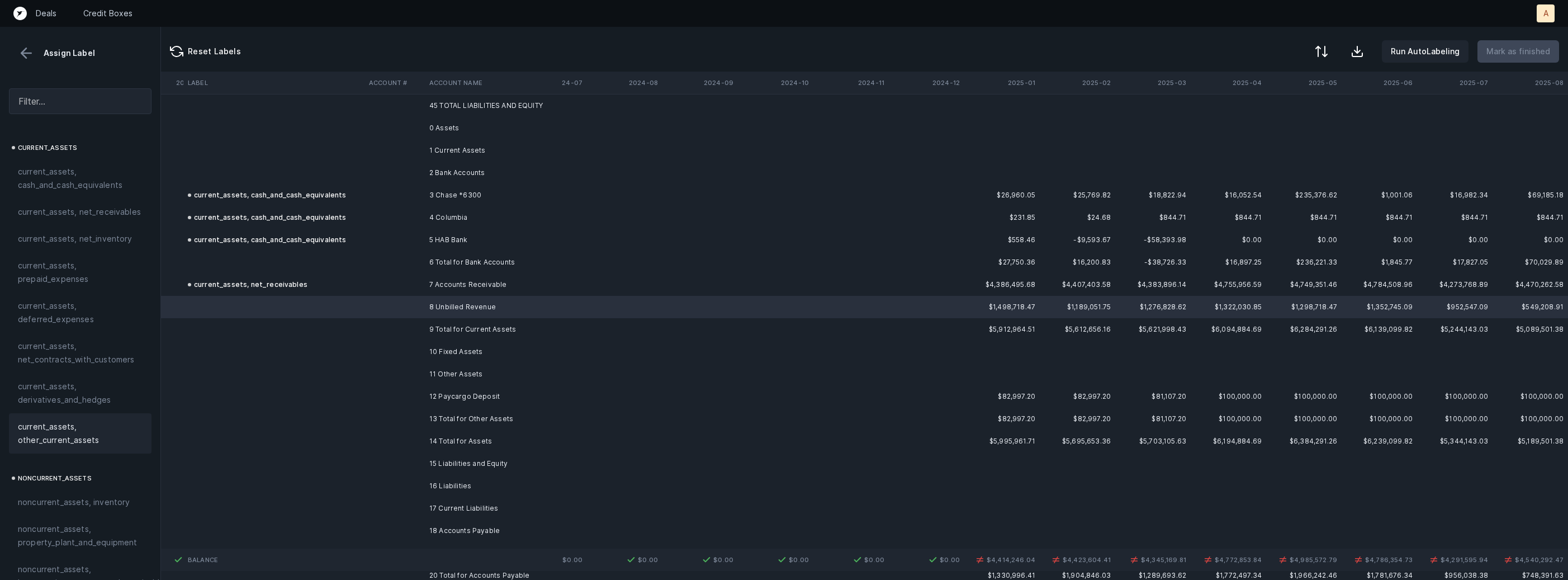
click at [67, 439] on span "current_assets, other_current_assets" at bounding box center [80, 433] width 124 height 27
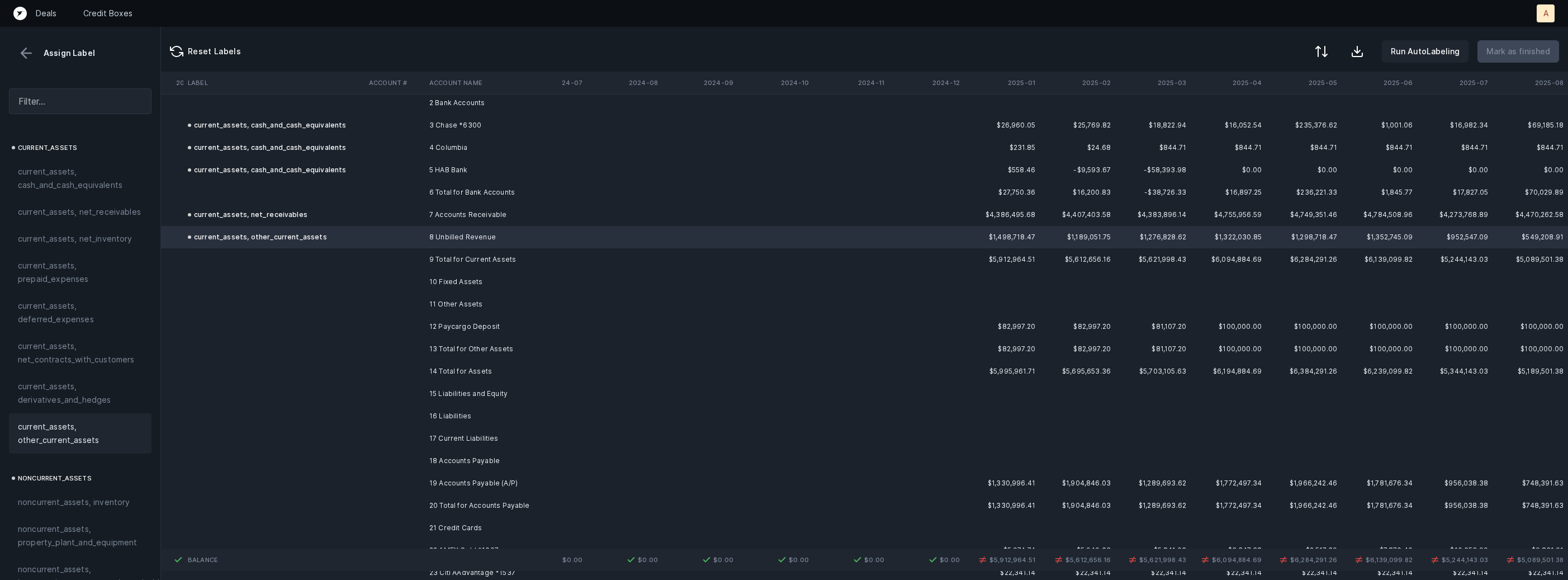
scroll to position [2326, 958]
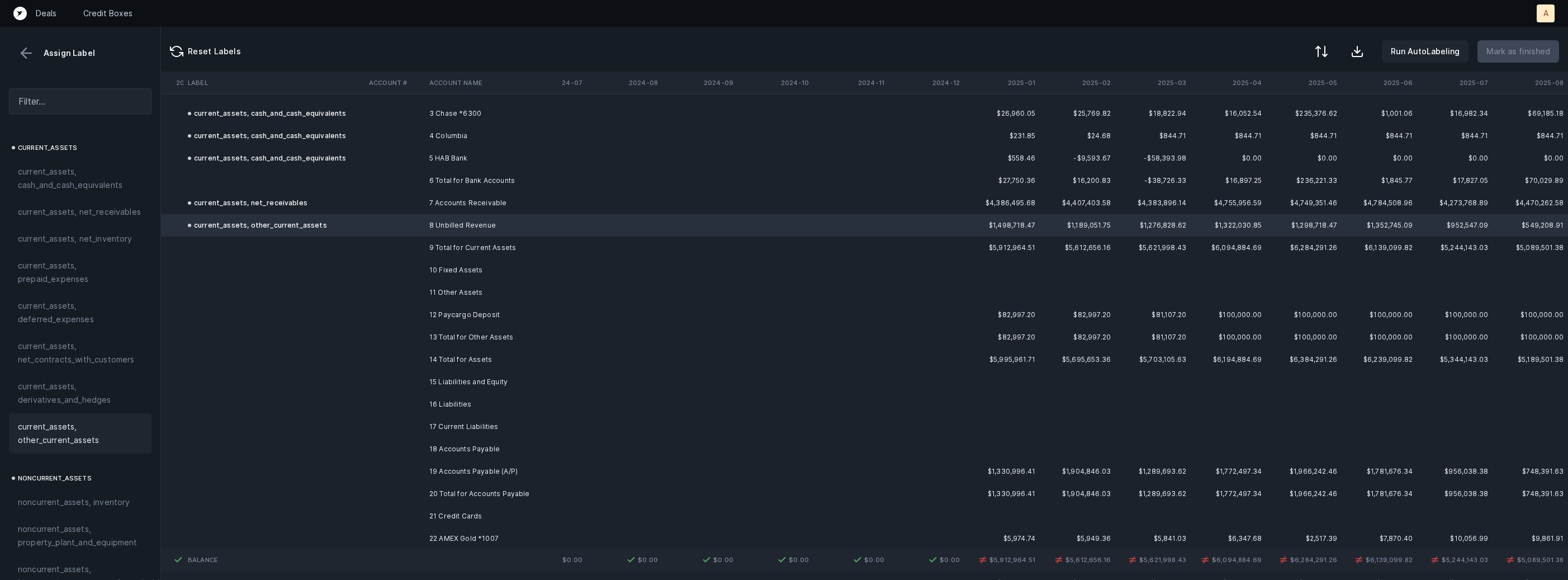
click at [456, 311] on td "12 Paycargo Deposit" at bounding box center [493, 314] width 136 height 23
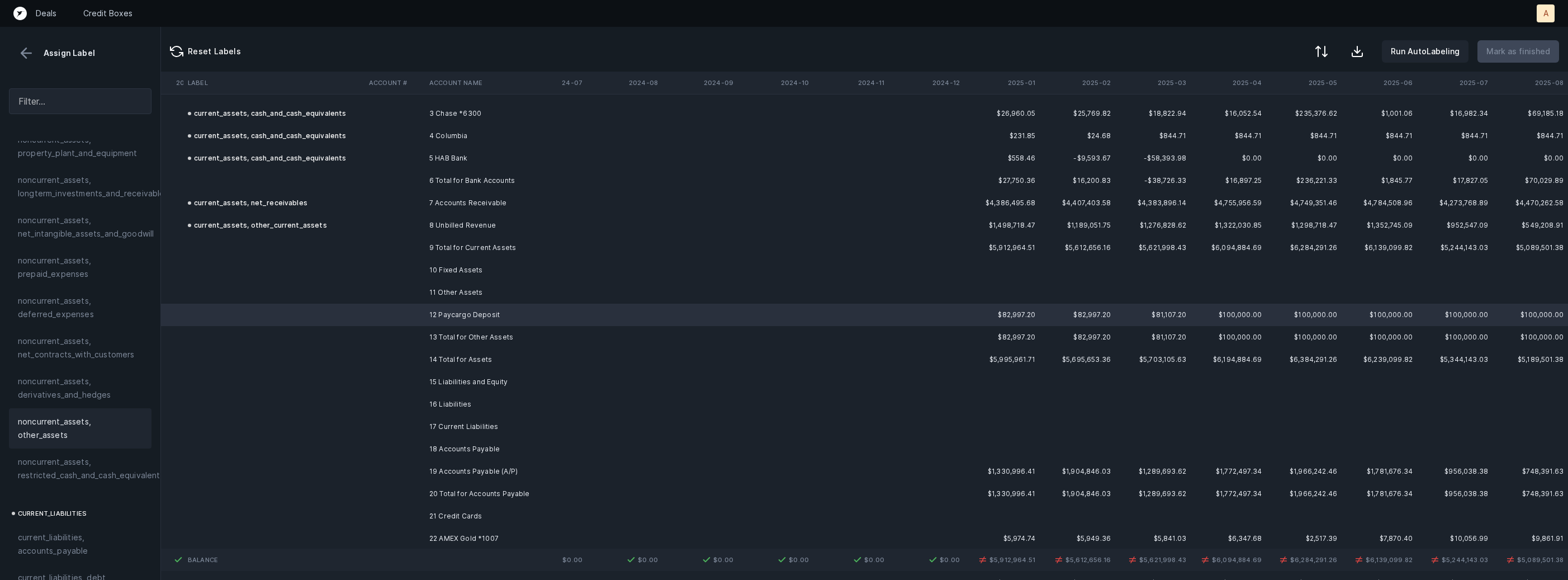
scroll to position [397, 0]
click at [82, 447] on span "noncurrent_assets, restricted_cash_and_cash_equivalents" at bounding box center [91, 460] width 147 height 27
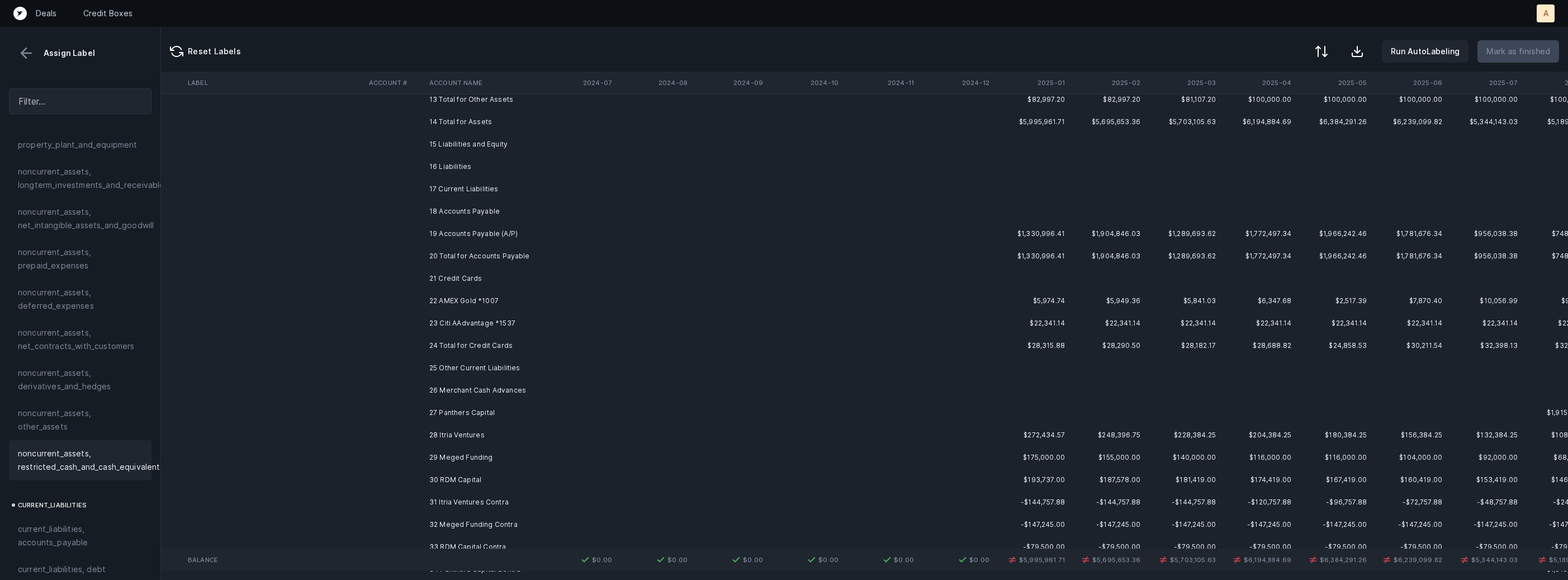
scroll to position [2564, 958]
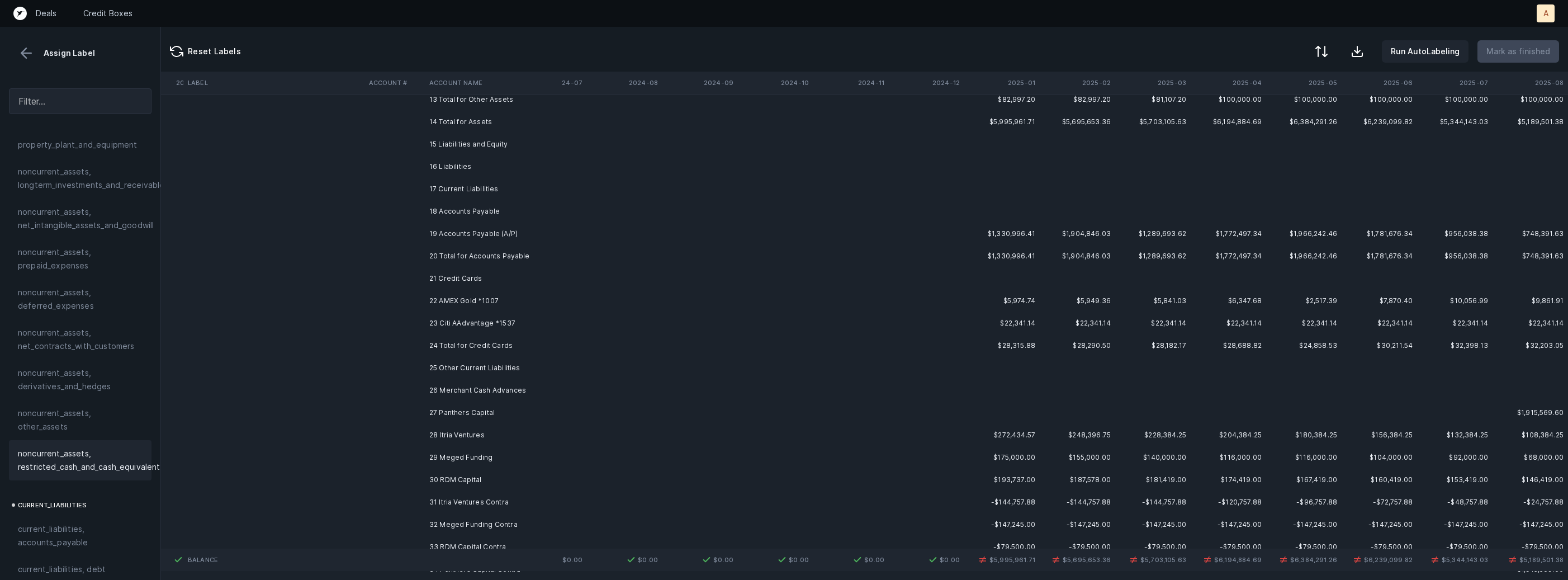
click at [443, 234] on td "19 Accounts Payable (A/P)" at bounding box center [493, 233] width 136 height 23
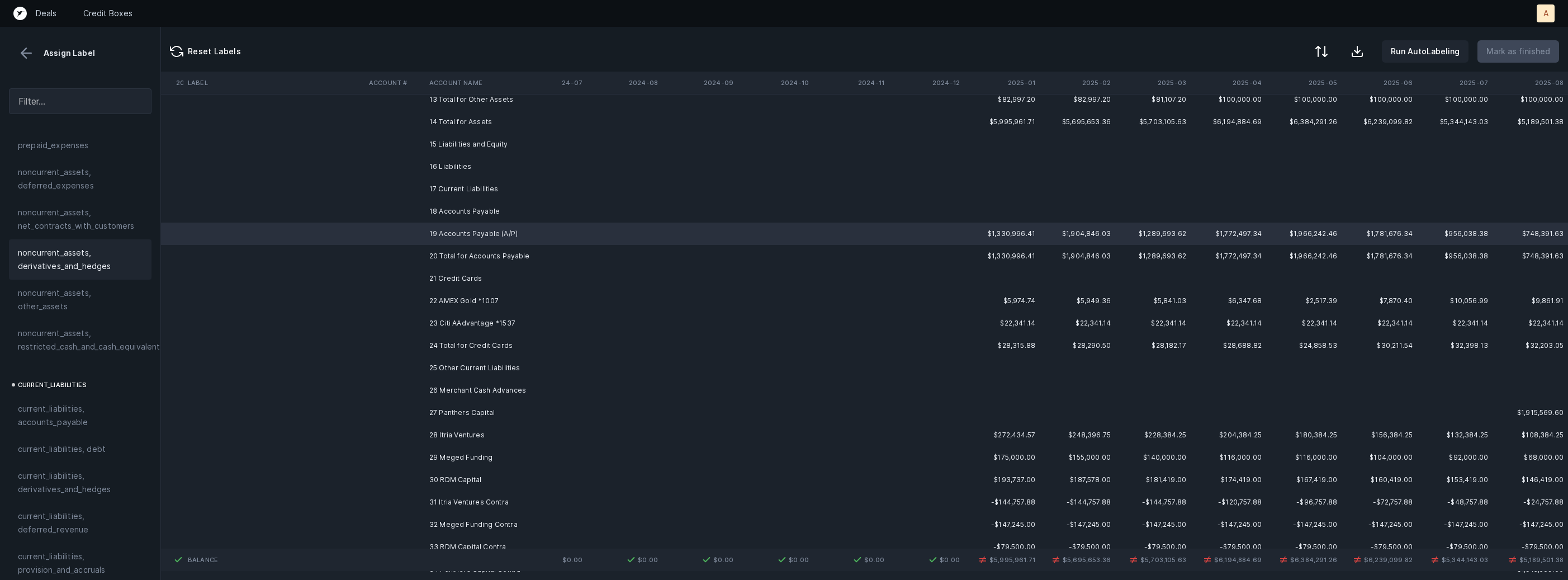
scroll to position [527, 0]
click at [66, 393] on span "current_liabilities, accounts_payable" at bounding box center [80, 406] width 124 height 27
click at [454, 286] on td "21 Credit Cards" at bounding box center [493, 278] width 136 height 23
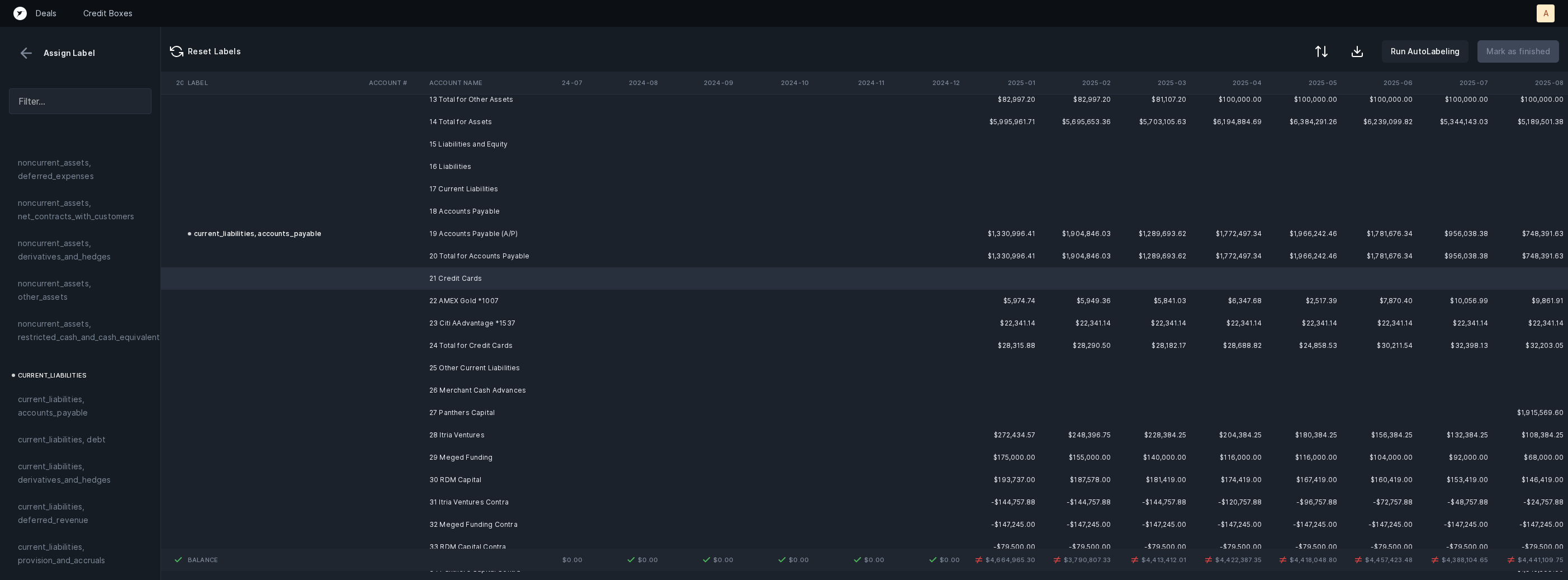
click at [467, 296] on td "22 AMEX Gold *1007" at bounding box center [493, 301] width 136 height 23
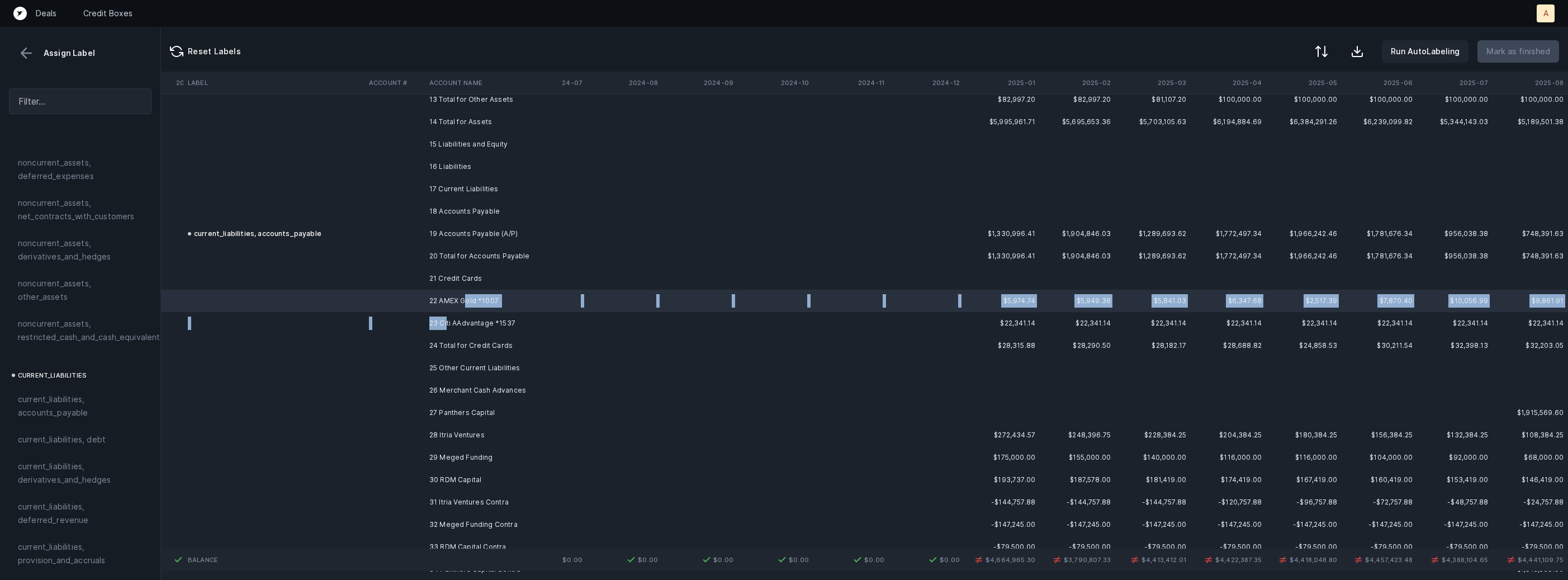
click at [446, 326] on td "23 Citi AAdvantage *1537" at bounding box center [493, 322] width 136 height 23
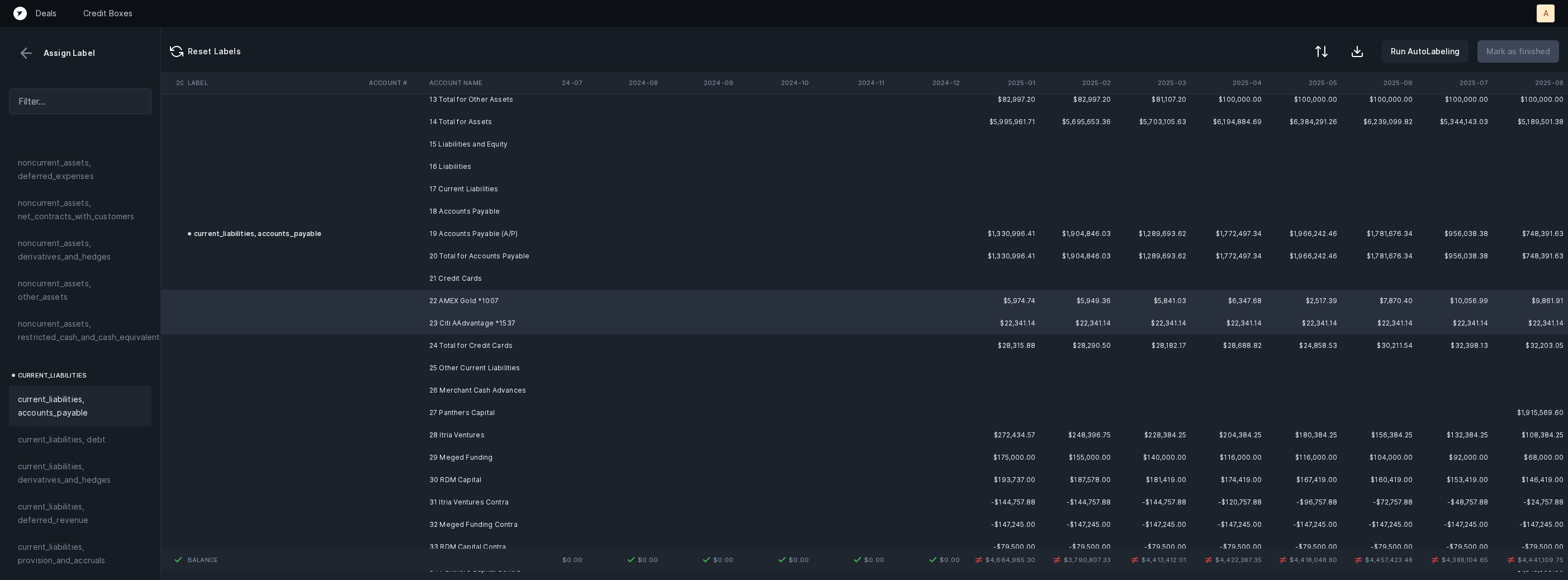
click at [97, 397] on span "current_liabilities, accounts_payable" at bounding box center [80, 406] width 124 height 27
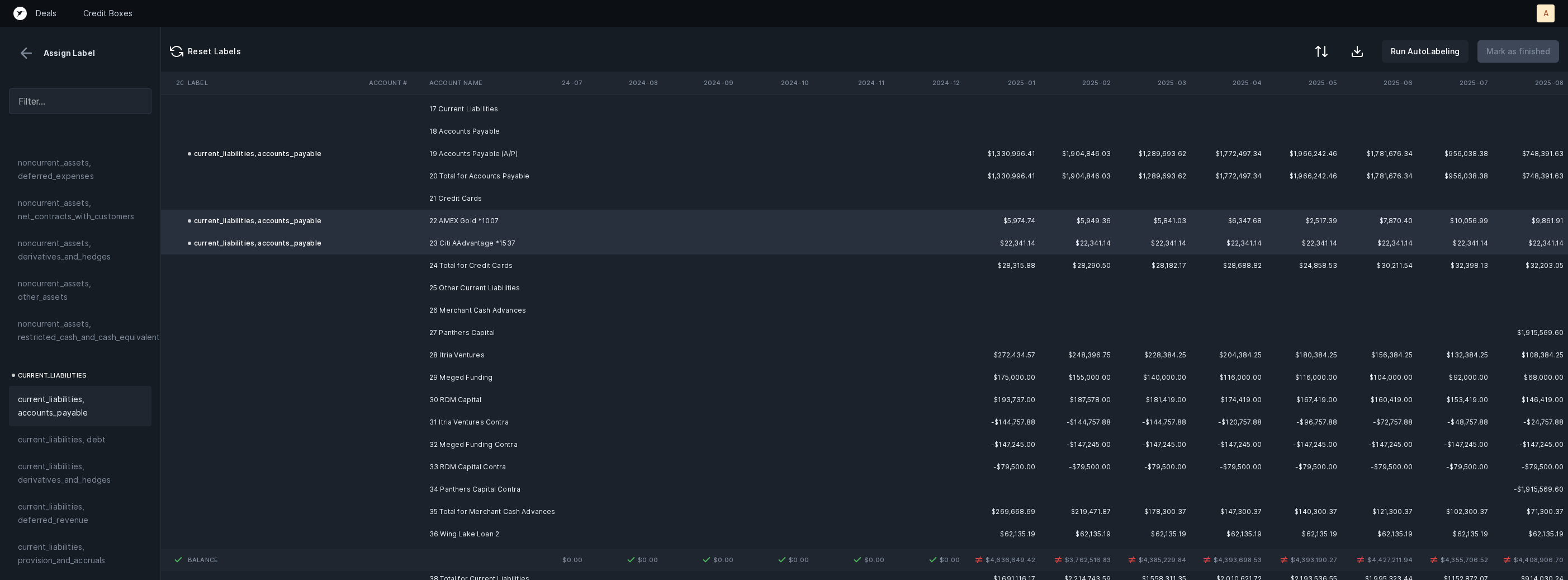
scroll to position [2698, 958]
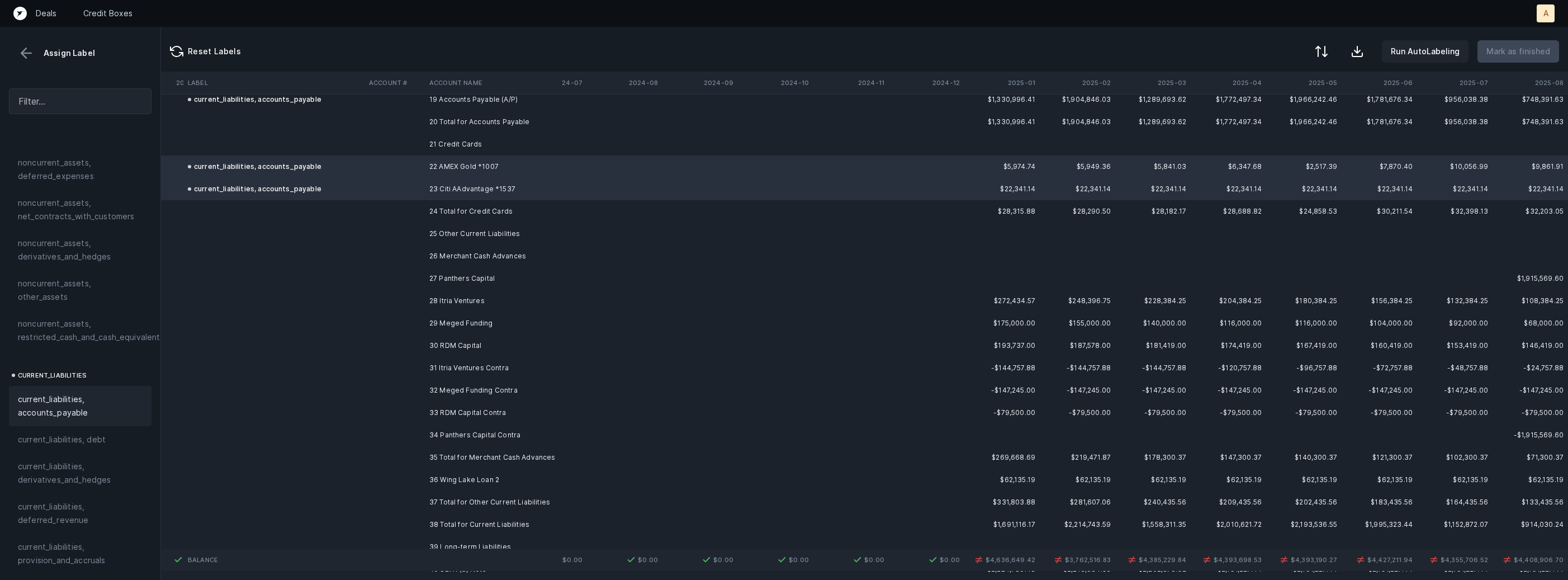
click at [522, 256] on td "26 Merchant Cash Advances" at bounding box center [493, 256] width 136 height 23
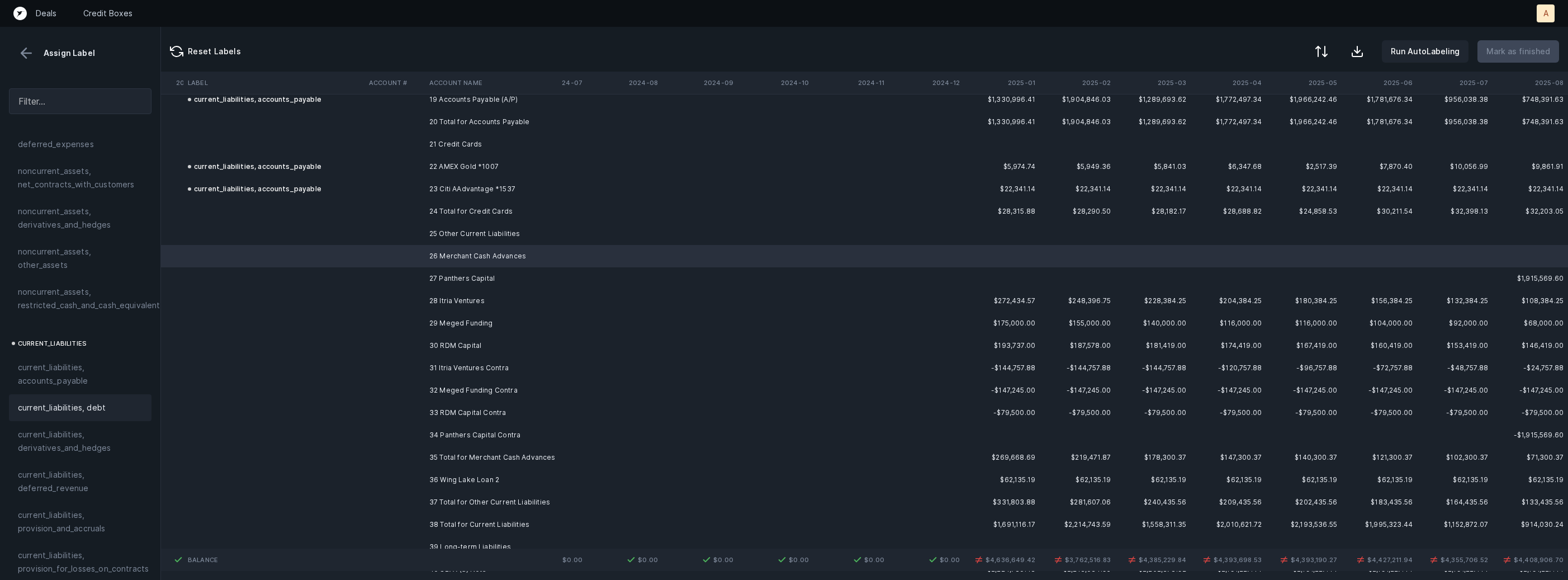
scroll to position [583, 0]
click at [72, 376] on span "current_liabilities, debt" at bounding box center [61, 383] width 87 height 14
click at [431, 269] on td "27 Panthers Capital" at bounding box center [493, 278] width 136 height 23
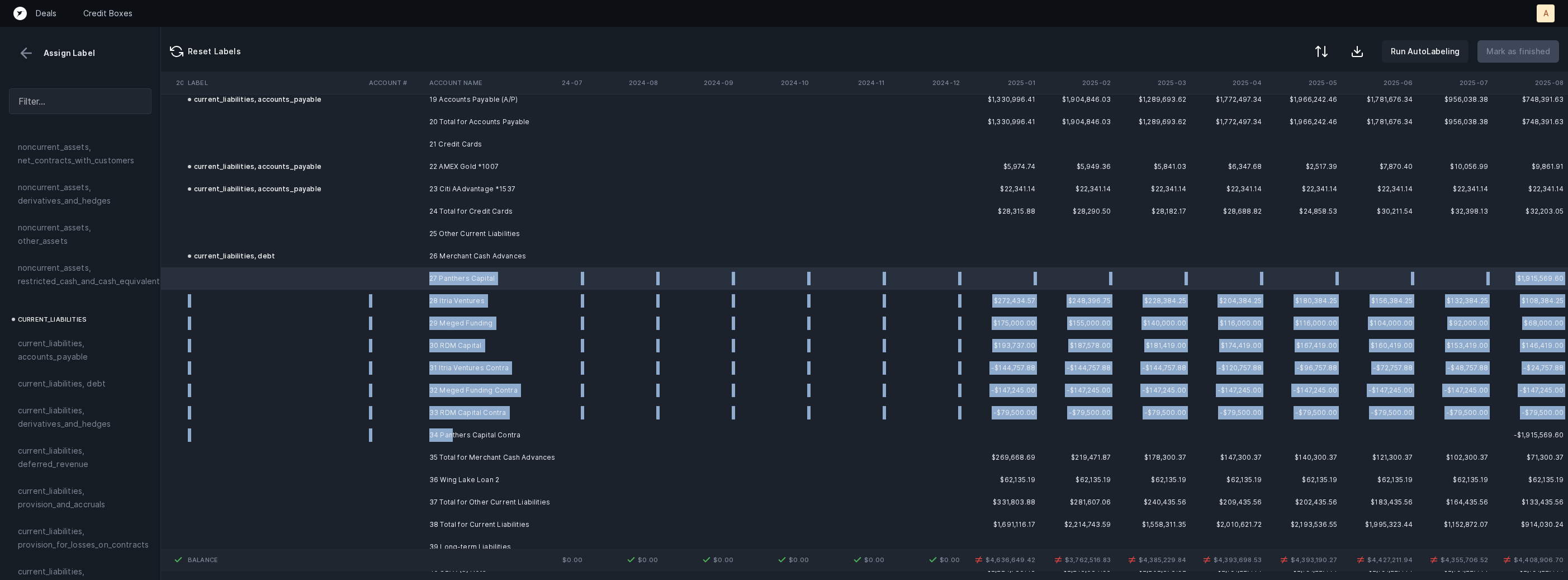
click at [450, 428] on td "34 Panthers Capital Contra" at bounding box center [493, 434] width 136 height 23
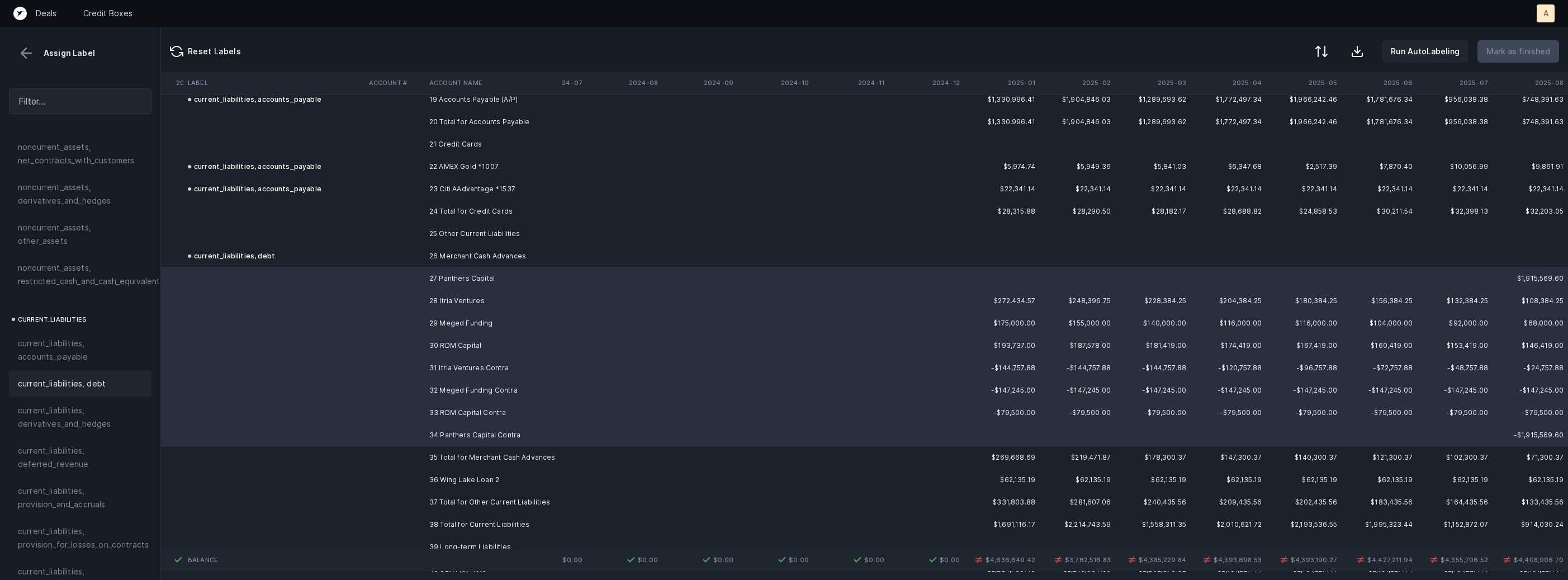
click at [77, 376] on span "current_liabilities, debt" at bounding box center [61, 383] width 87 height 14
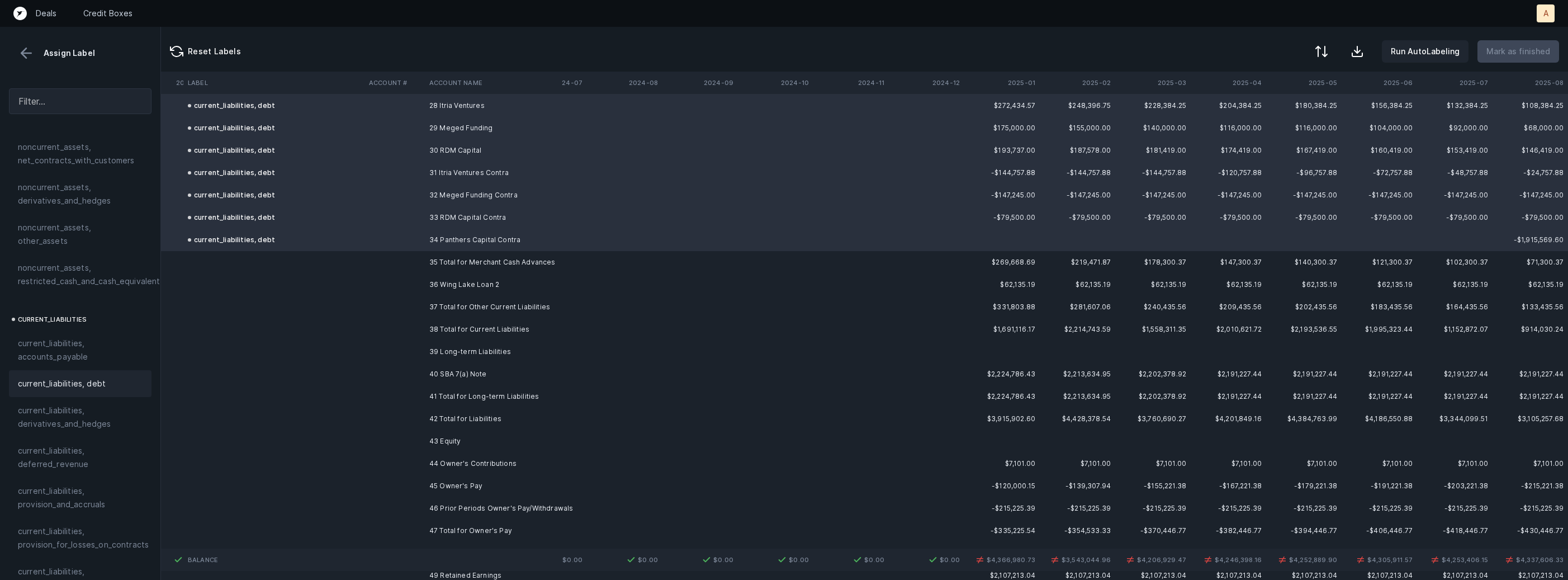
scroll to position [2906, 958]
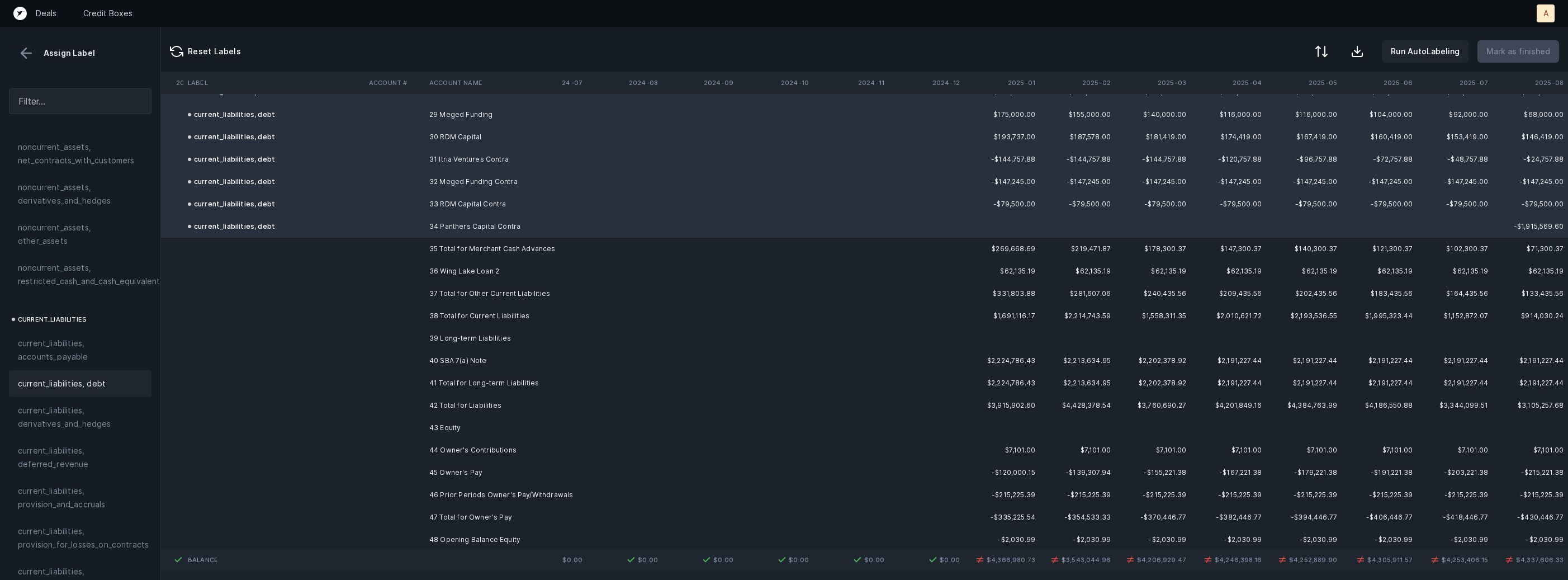
click at [443, 266] on td "36 Wing Lake Loan 2" at bounding box center [493, 271] width 136 height 23
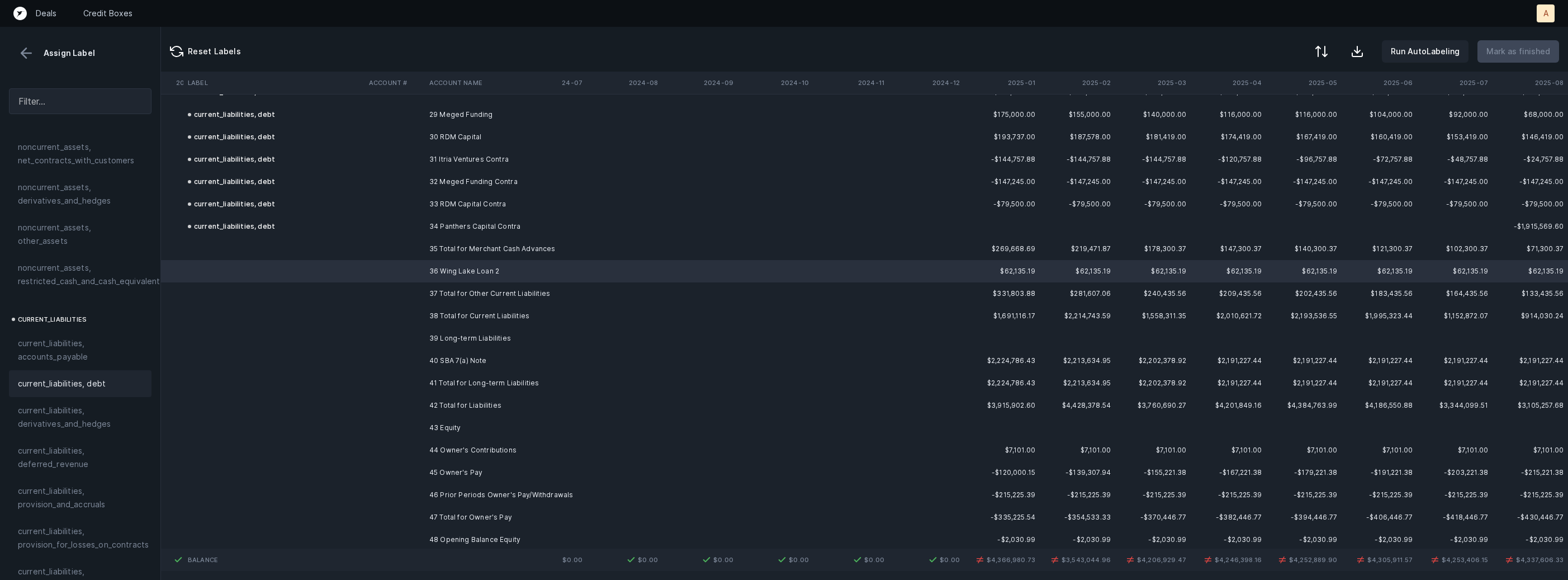
click at [54, 376] on span "current_liabilities, debt" at bounding box center [61, 383] width 87 height 14
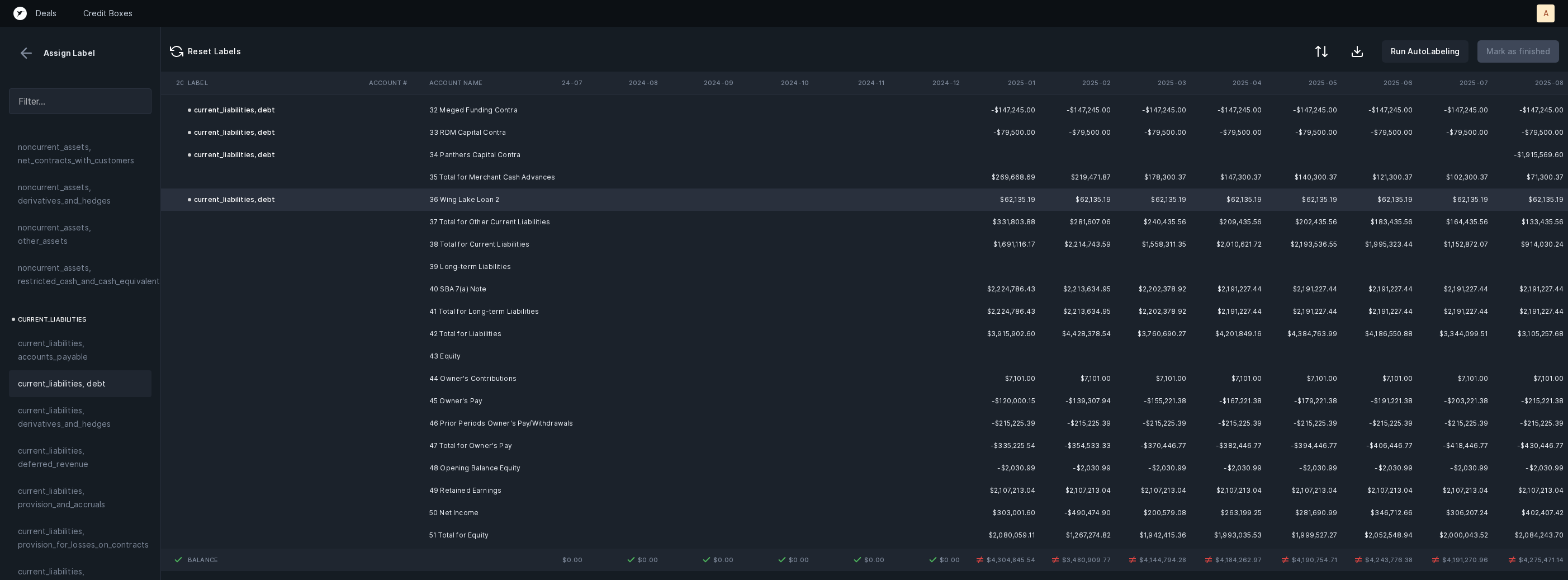
scroll to position [2992, 958]
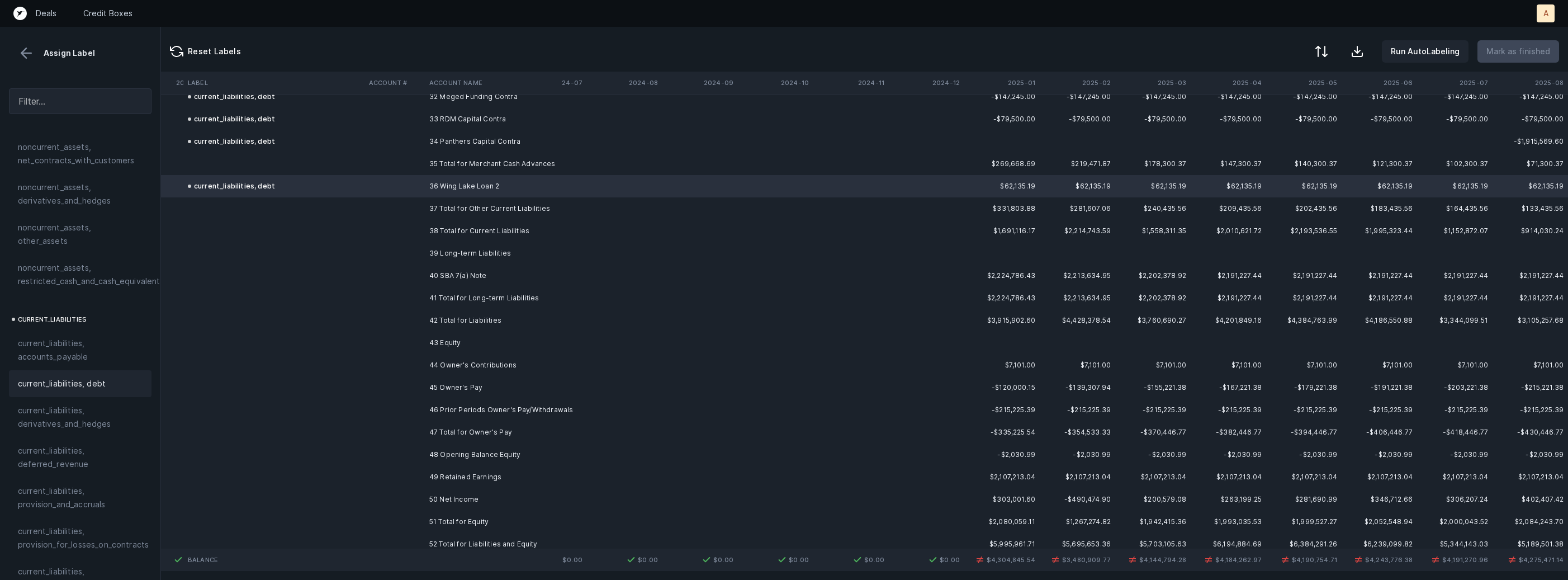
click at [445, 274] on td "40 SBA 7(a) Note" at bounding box center [493, 276] width 136 height 23
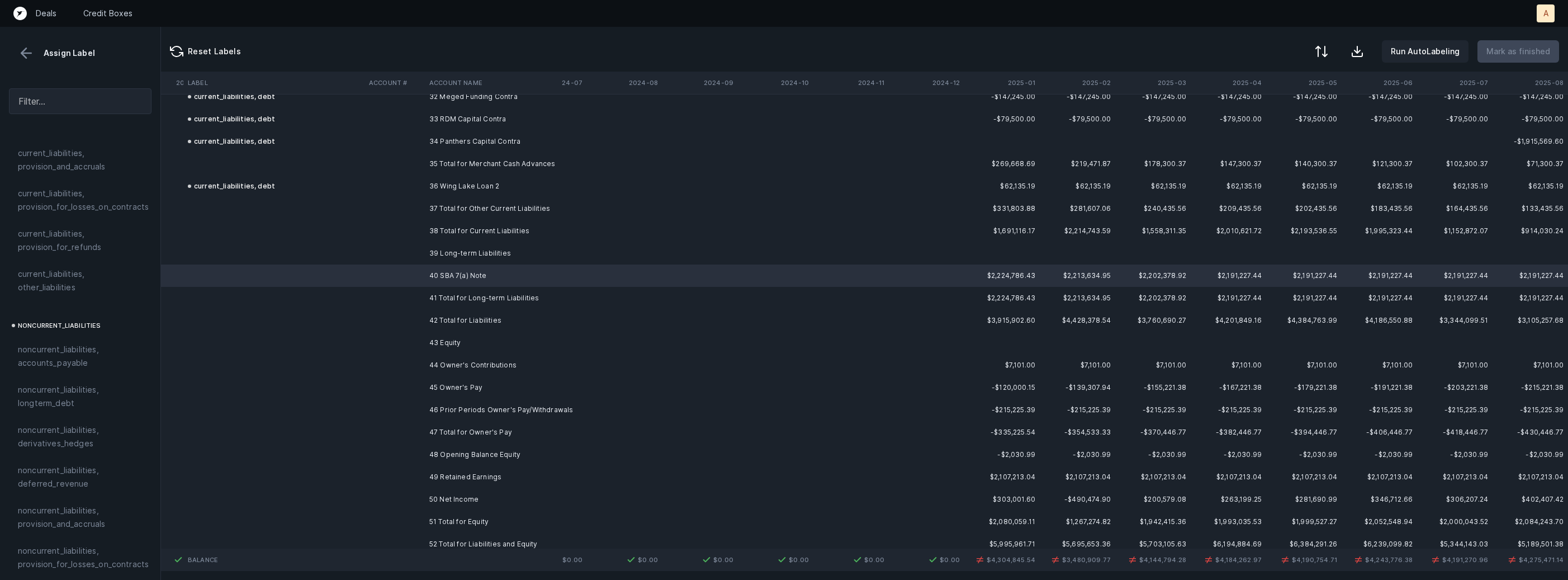
scroll to position [971, 0]
click at [94, 340] on span "noncurrent_liabilities, longterm_debt" at bounding box center [80, 346] width 124 height 27
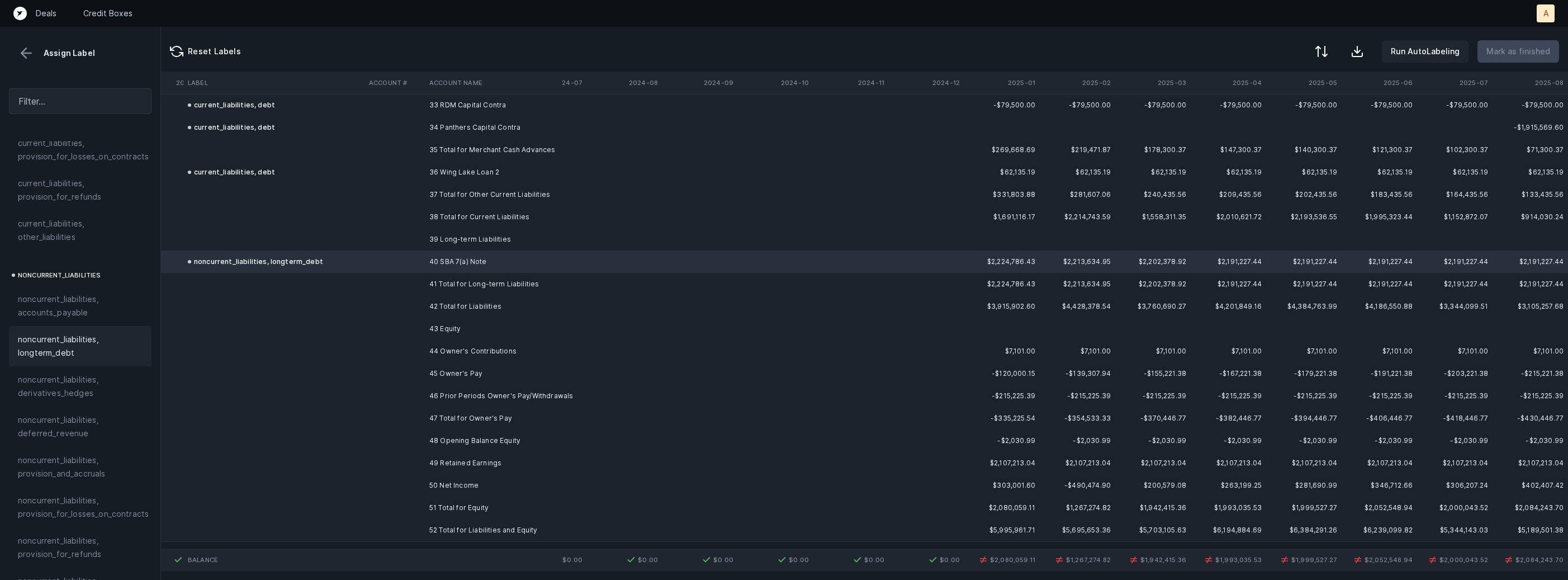
click at [478, 350] on td "44 Owner's Contributions" at bounding box center [493, 350] width 136 height 23
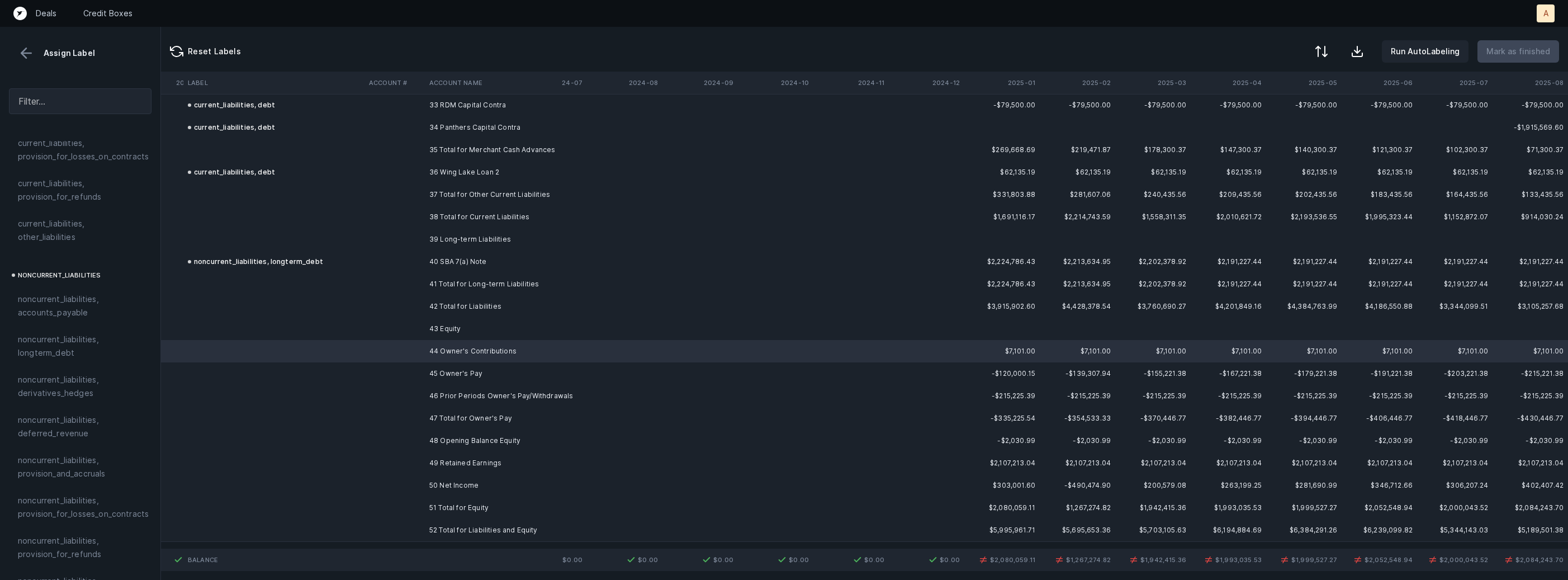
click at [468, 371] on td "45 Owner's Pay" at bounding box center [493, 373] width 136 height 23
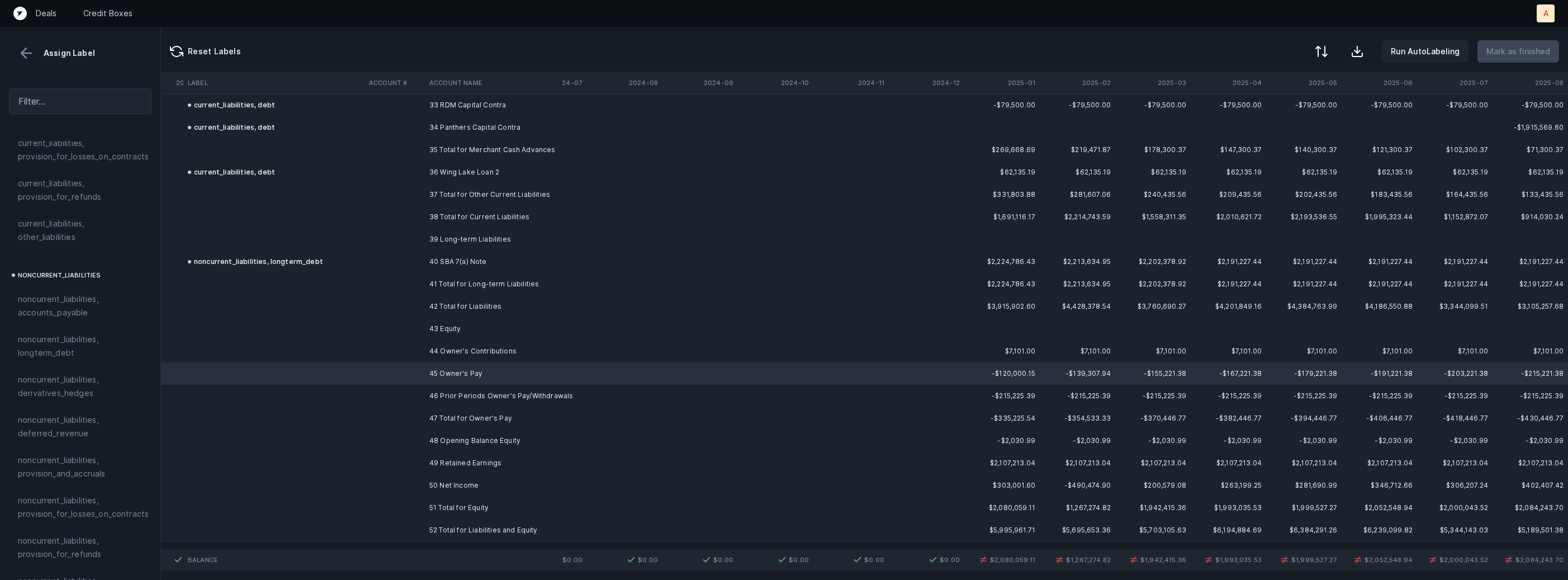
click at [476, 347] on td "44 Owner's Contributions" at bounding box center [493, 350] width 136 height 23
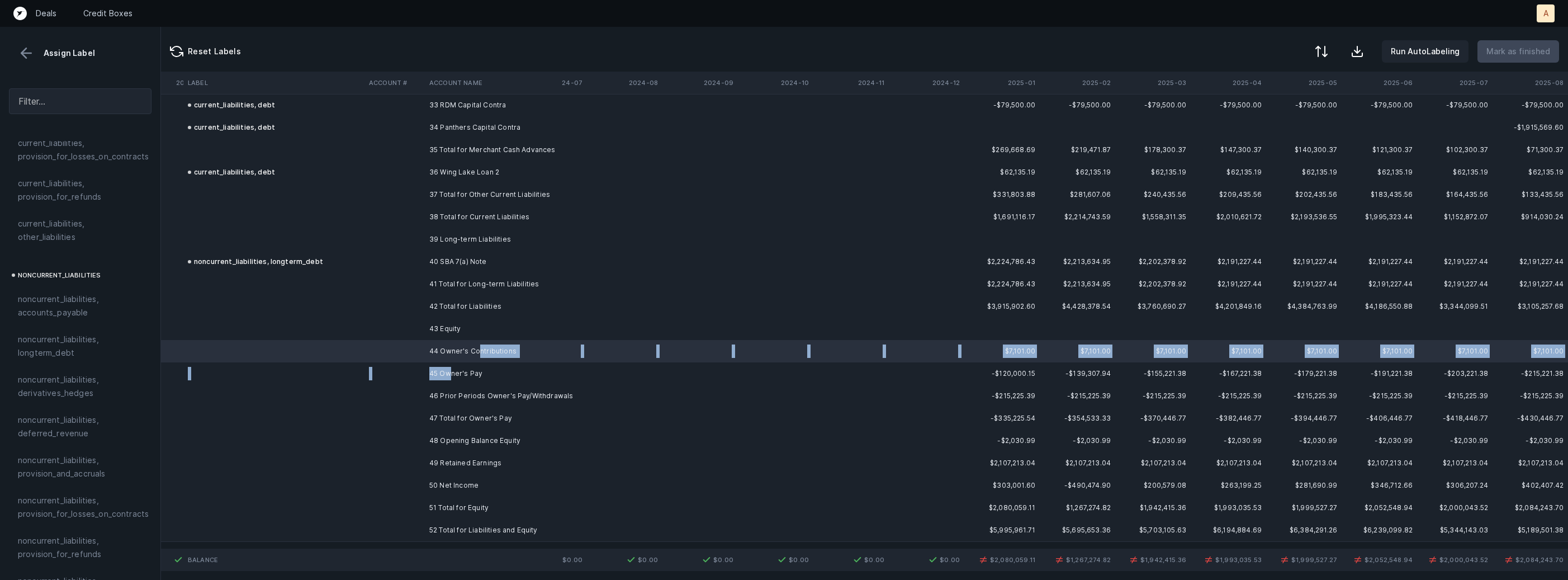
click at [449, 369] on td "45 Owner's Pay" at bounding box center [493, 373] width 136 height 23
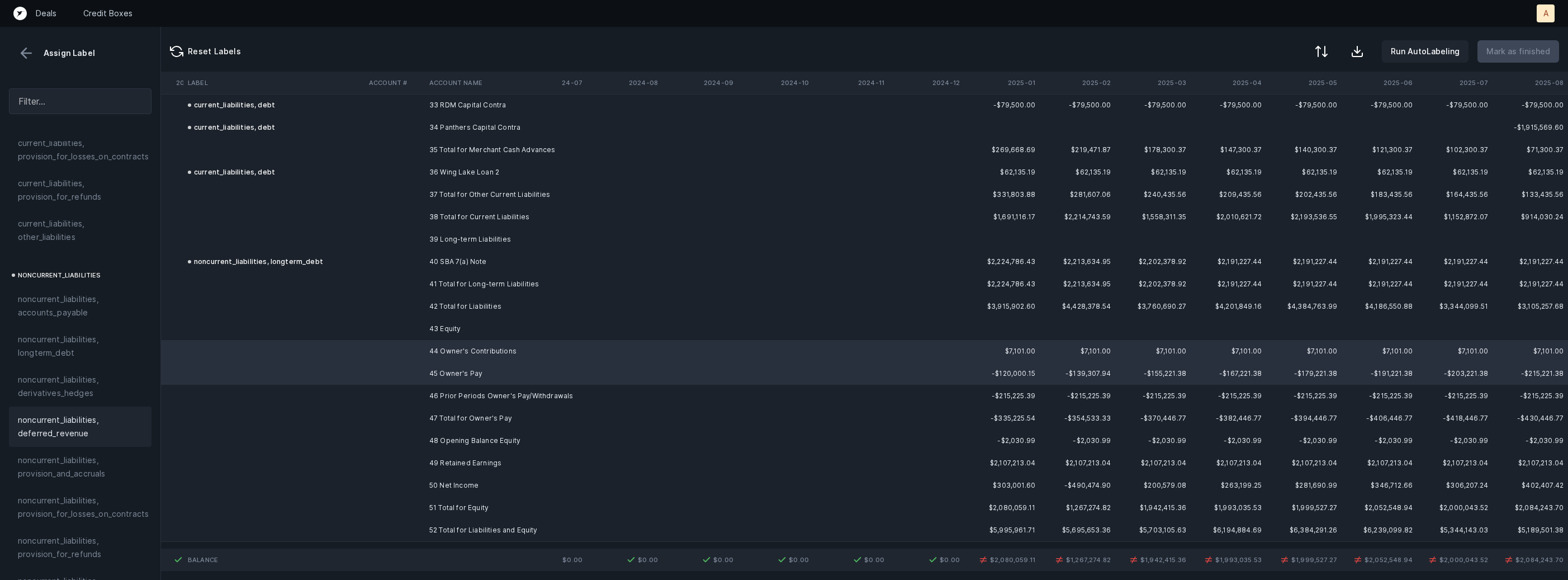
scroll to position [1228, 0]
click at [77, 393] on span "equity, paid_in_capital" at bounding box center [60, 399] width 85 height 14
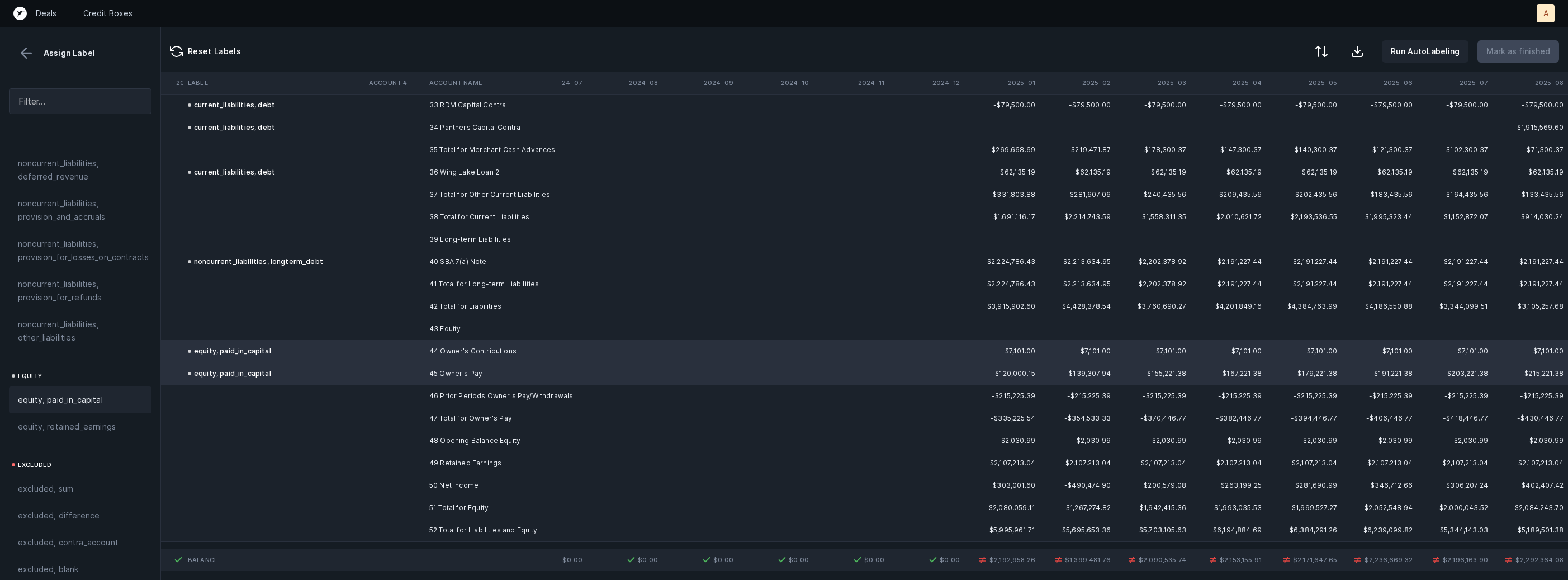
click at [504, 393] on td "46 Prior Periods Owner's Pay/Withdrawals" at bounding box center [493, 395] width 136 height 23
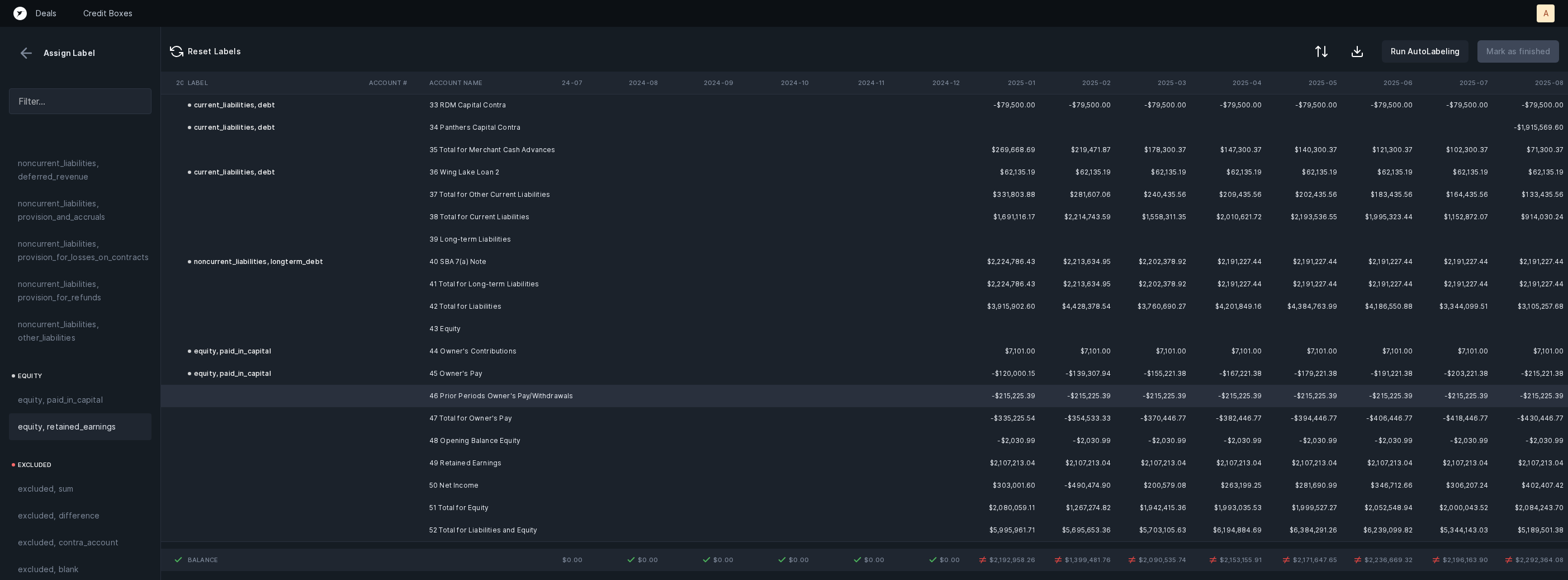
click at [119, 420] on div "equity, retained_earnings" at bounding box center [80, 426] width 124 height 14
click at [513, 441] on td "48 Opening Balance Equity" at bounding box center [493, 440] width 136 height 23
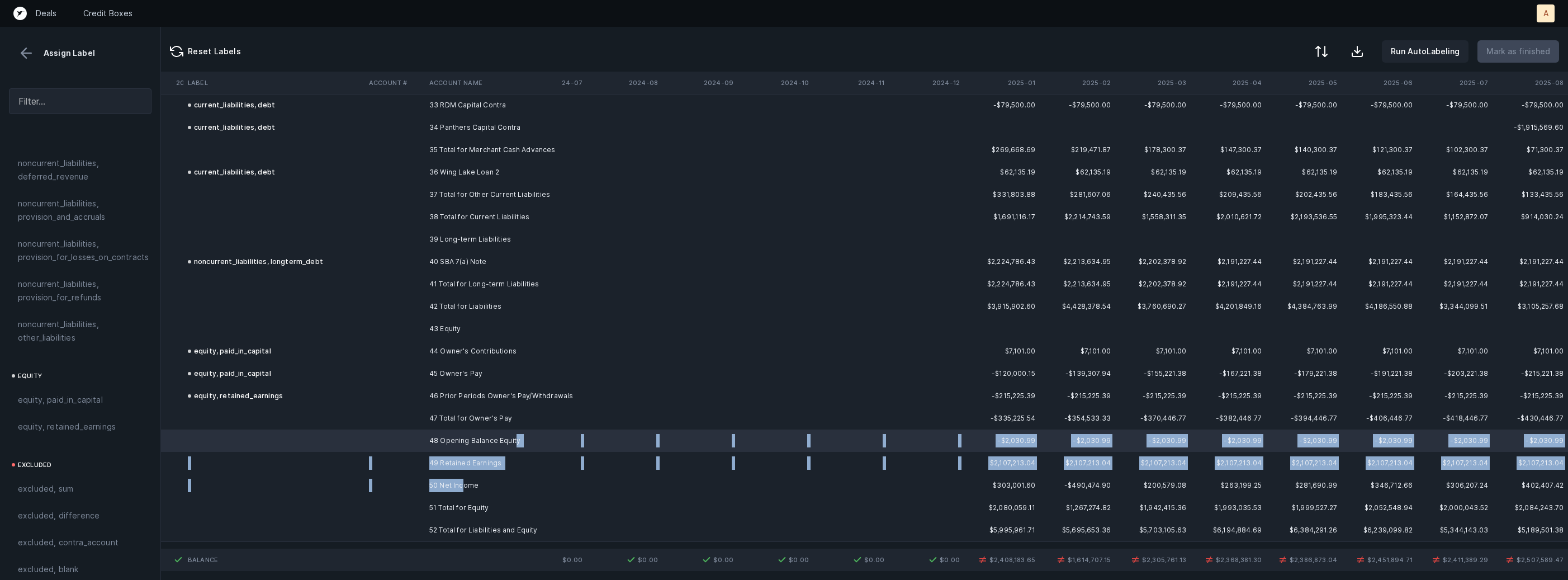
click at [461, 477] on td "50 Net Income" at bounding box center [493, 485] width 136 height 23
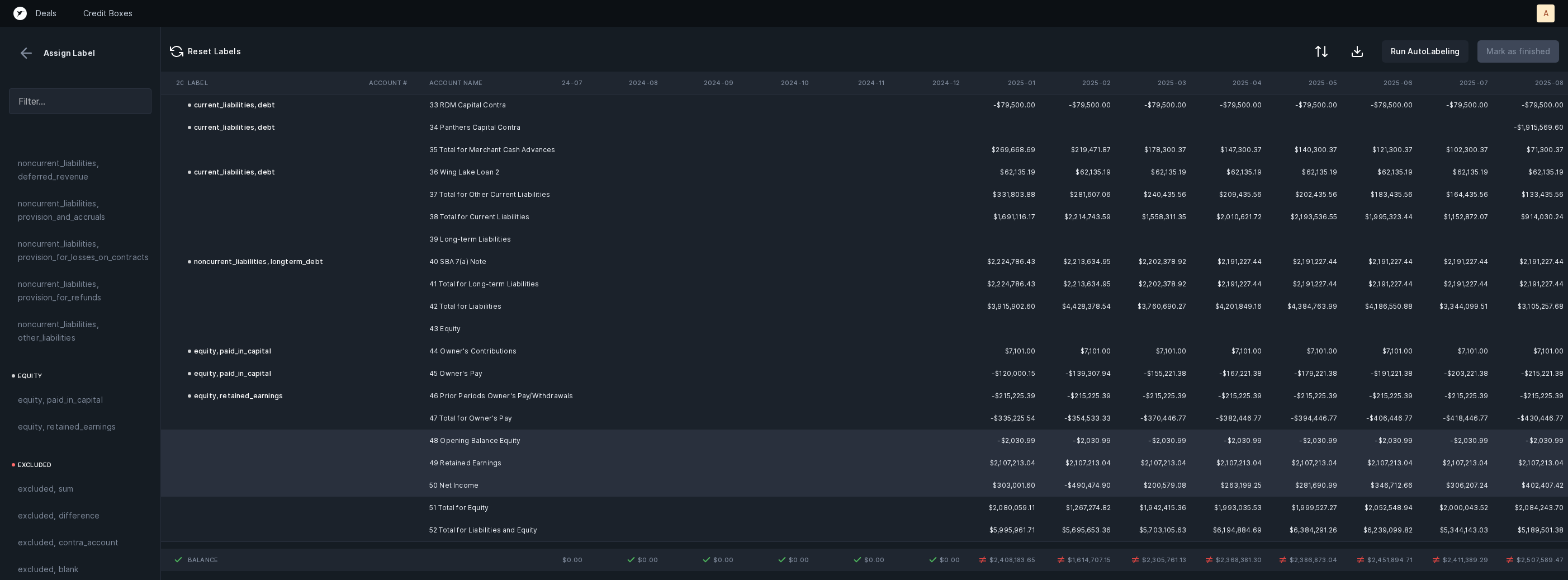
click at [244, 438] on td at bounding box center [274, 440] width 181 height 23
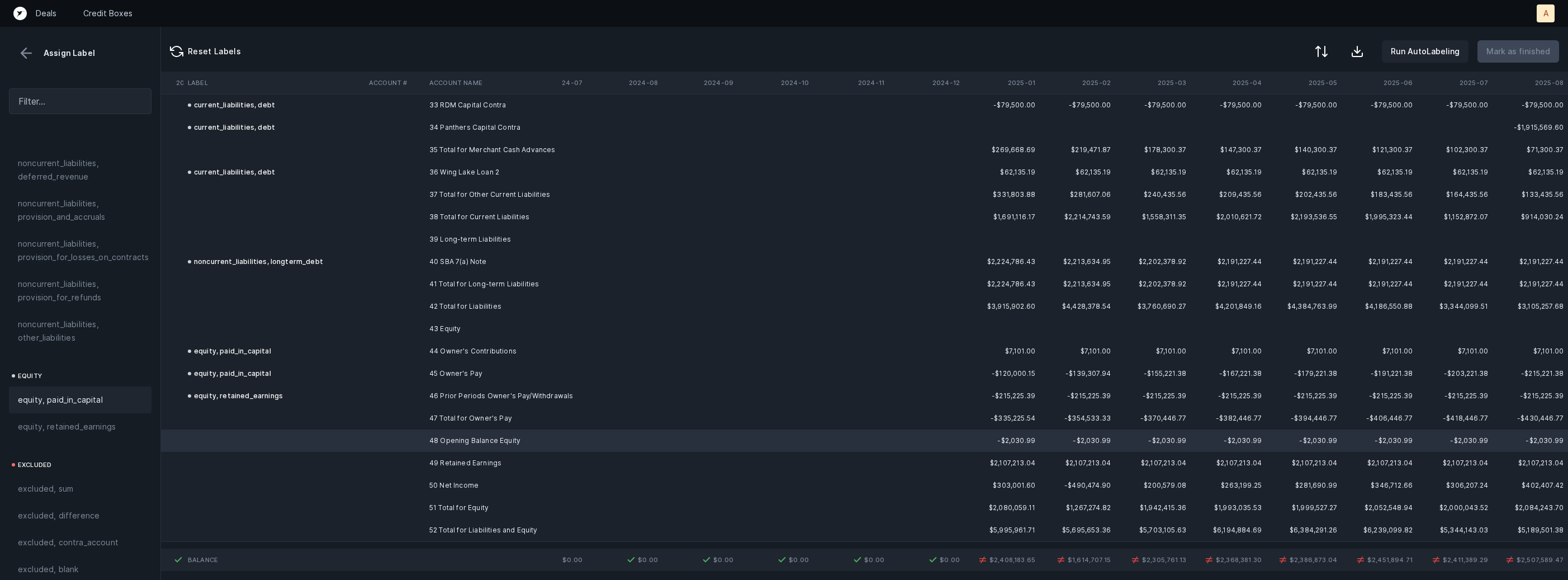
click at [59, 393] on span "equity, paid_in_capital" at bounding box center [60, 399] width 85 height 14
click at [493, 456] on td "49 Retained Earnings" at bounding box center [493, 462] width 136 height 23
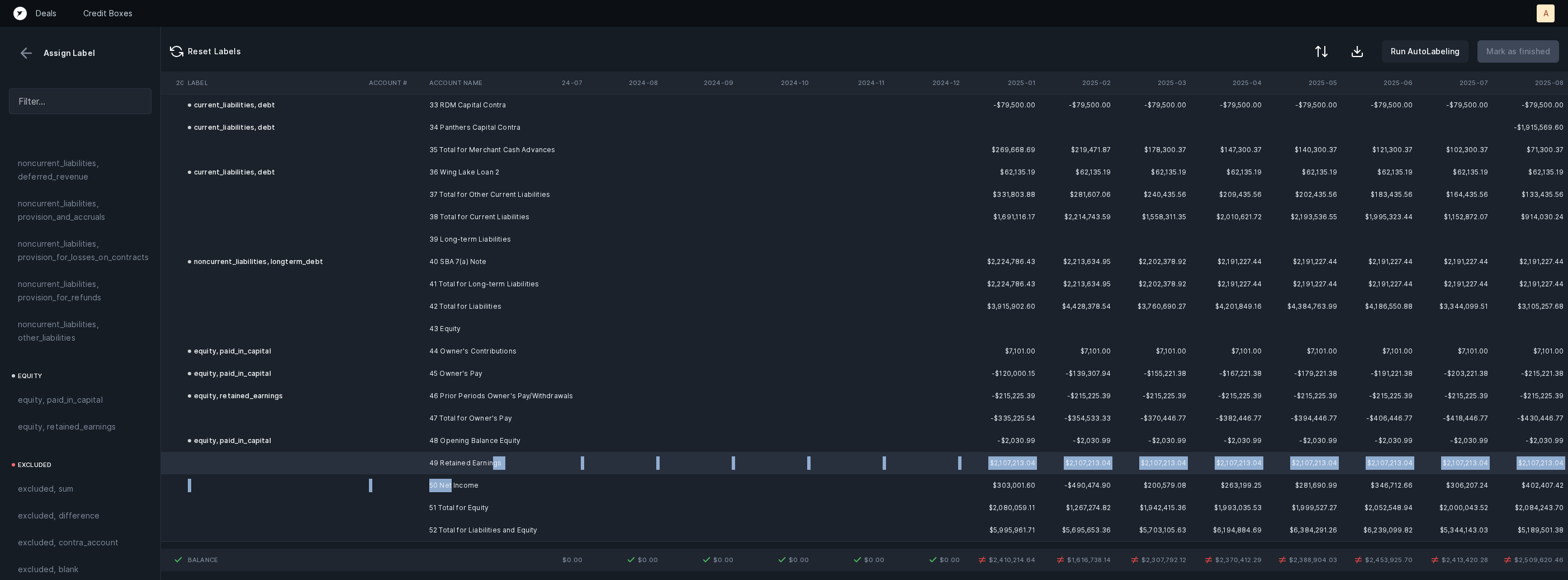
click at [451, 490] on td "50 Net Income" at bounding box center [493, 485] width 136 height 23
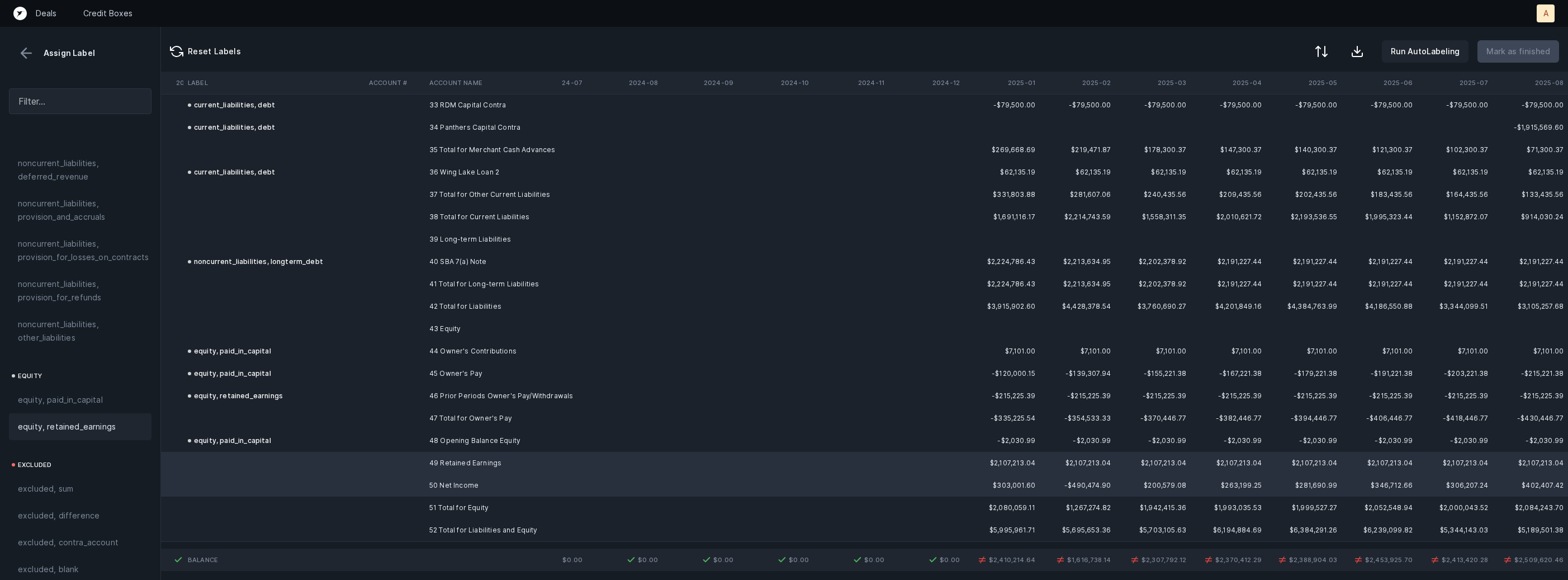
click at [77, 420] on span "equity, retained_earnings" at bounding box center [67, 426] width 98 height 14
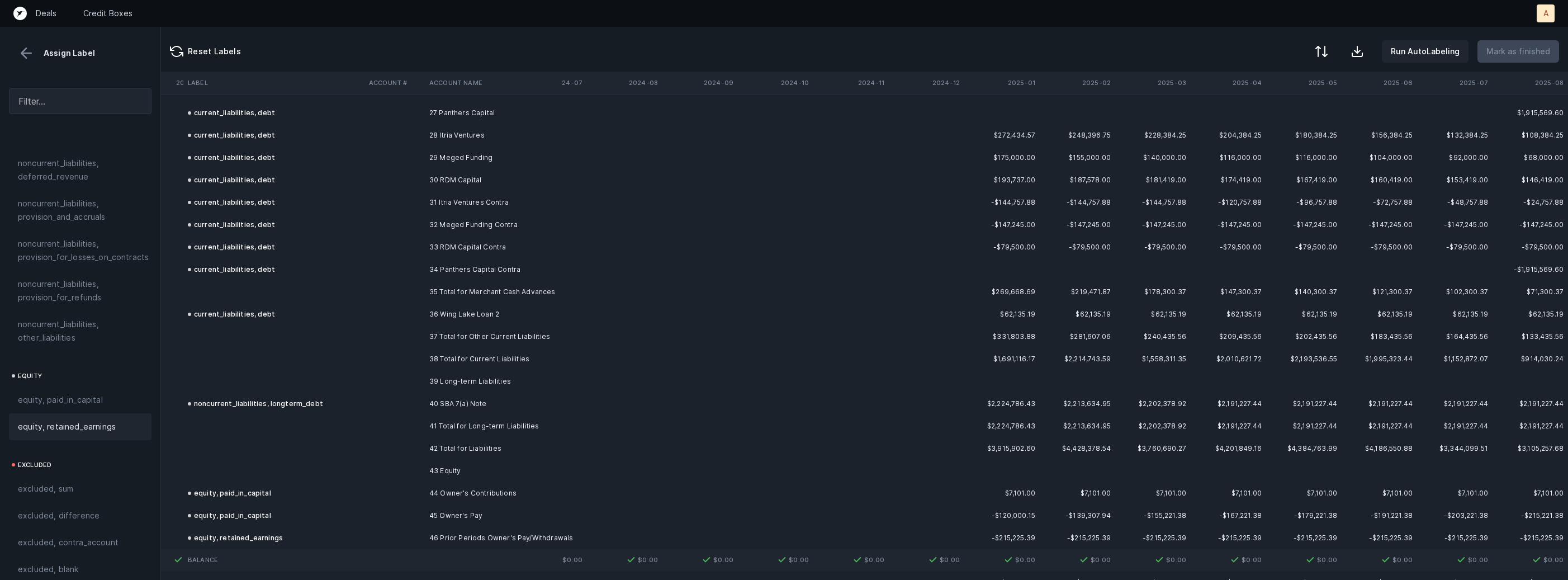
scroll to position [2768, 958]
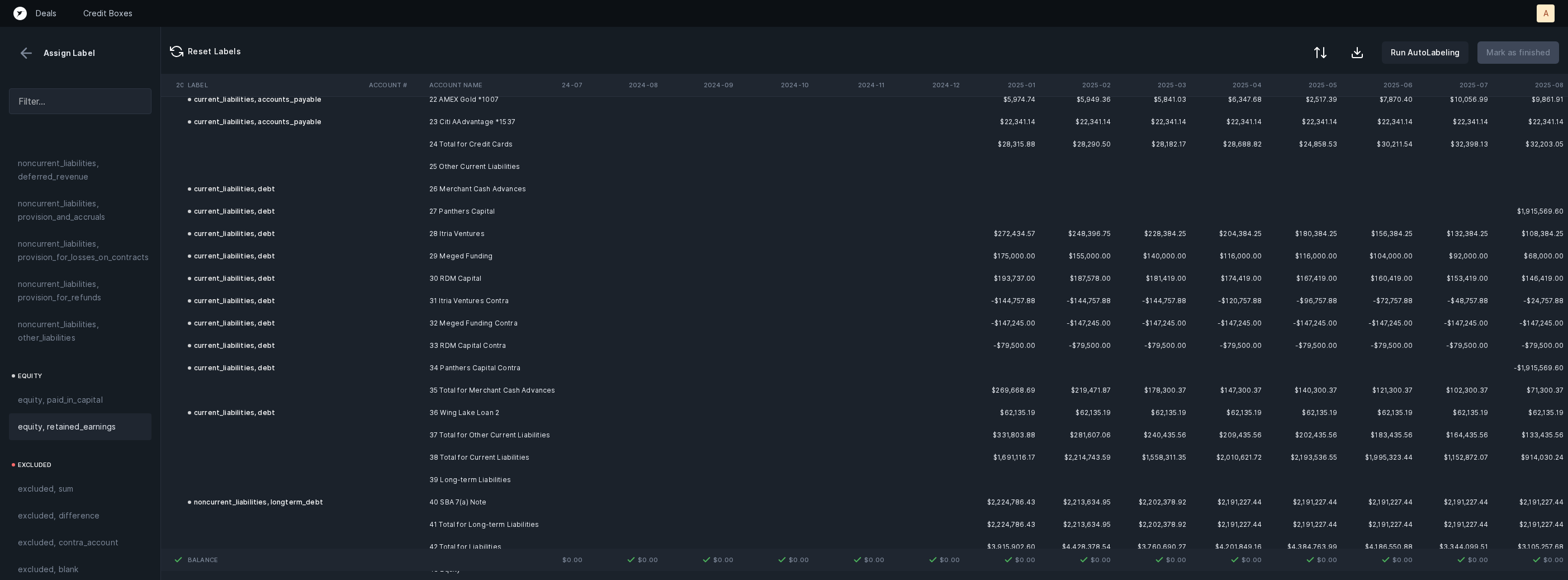
click at [1330, 59] on button at bounding box center [1319, 52] width 24 height 24
click at [1254, 120] on div "By Hum label" at bounding box center [1249, 118] width 50 height 14
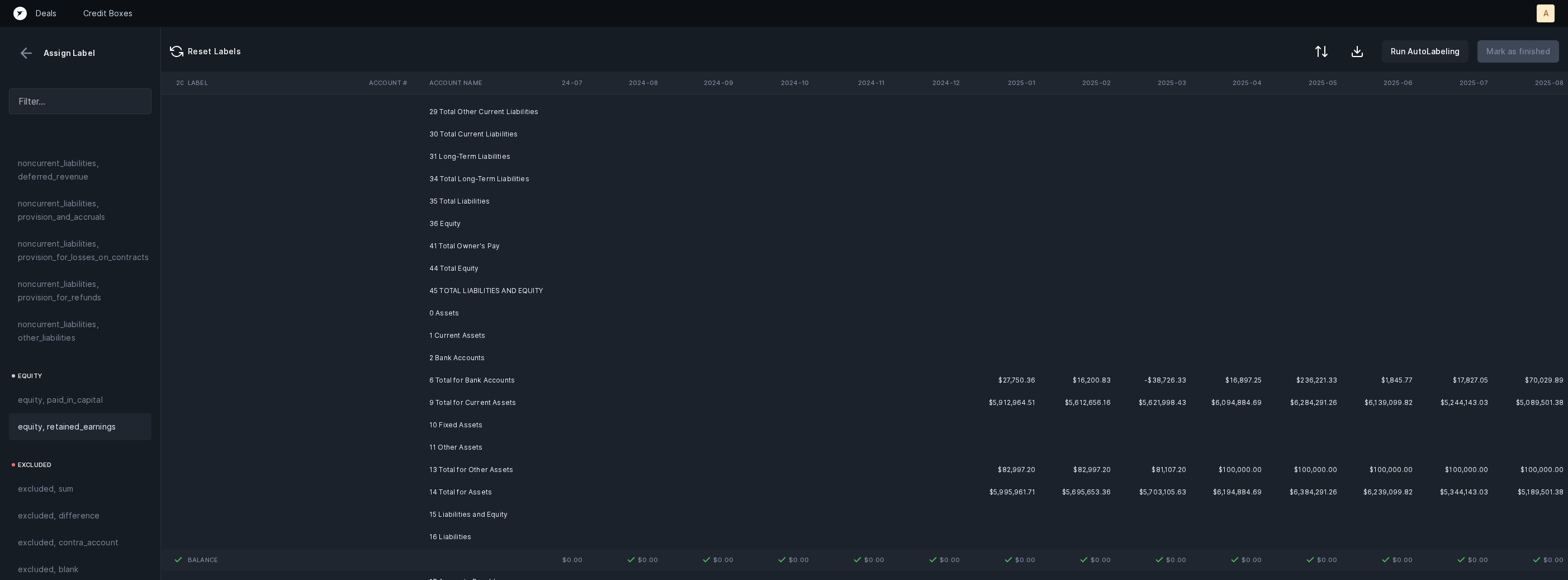
scroll to position [0, 958]
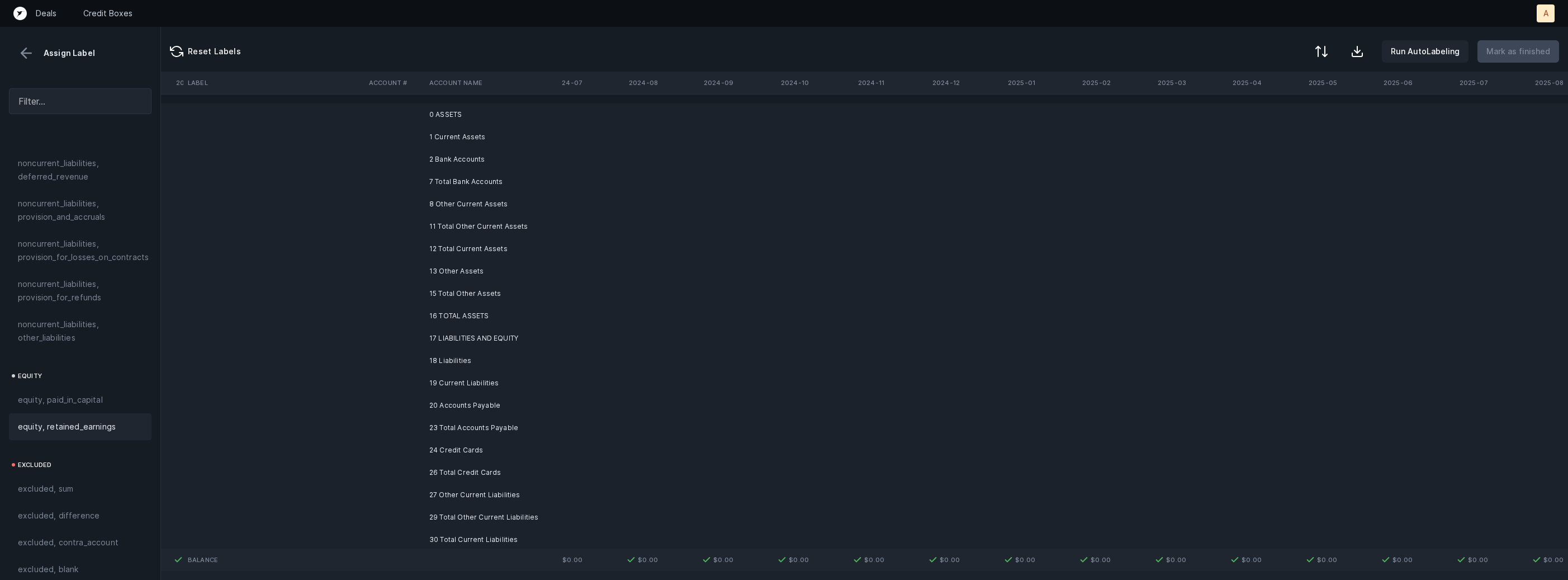
click at [499, 113] on td "0 ASSETS" at bounding box center [493, 114] width 136 height 23
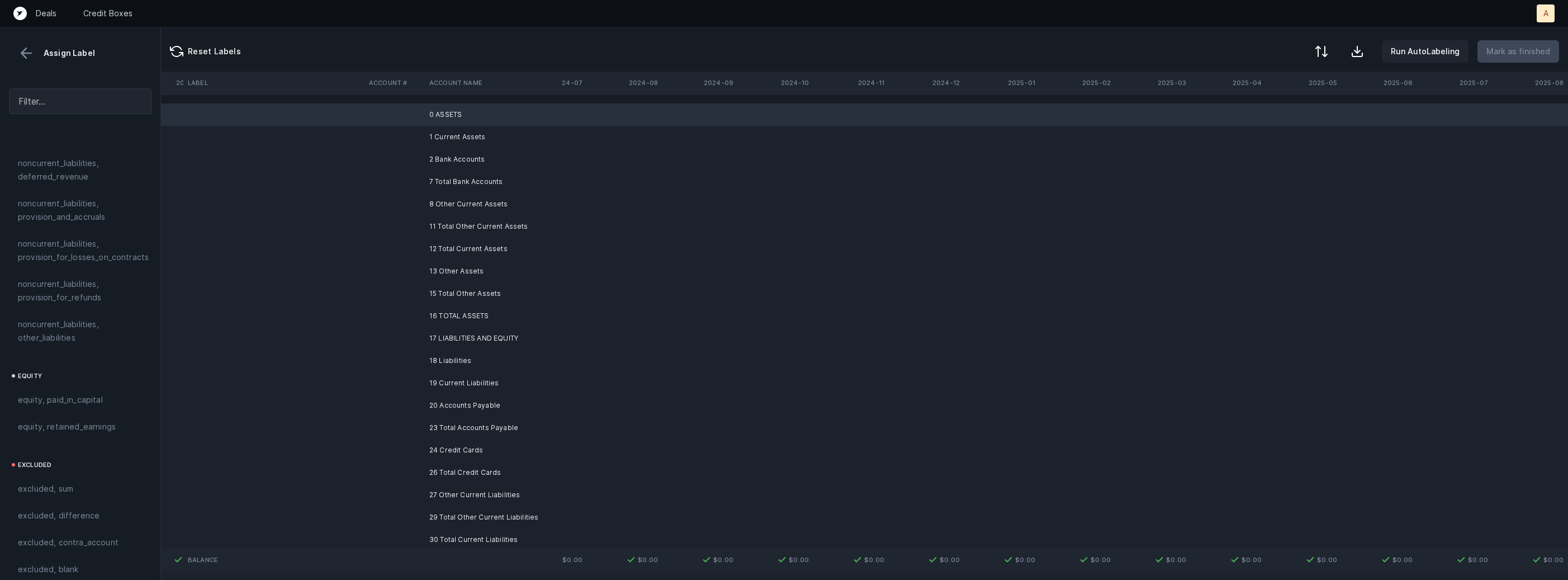
click at [461, 140] on td "1 Current Assets" at bounding box center [493, 137] width 136 height 23
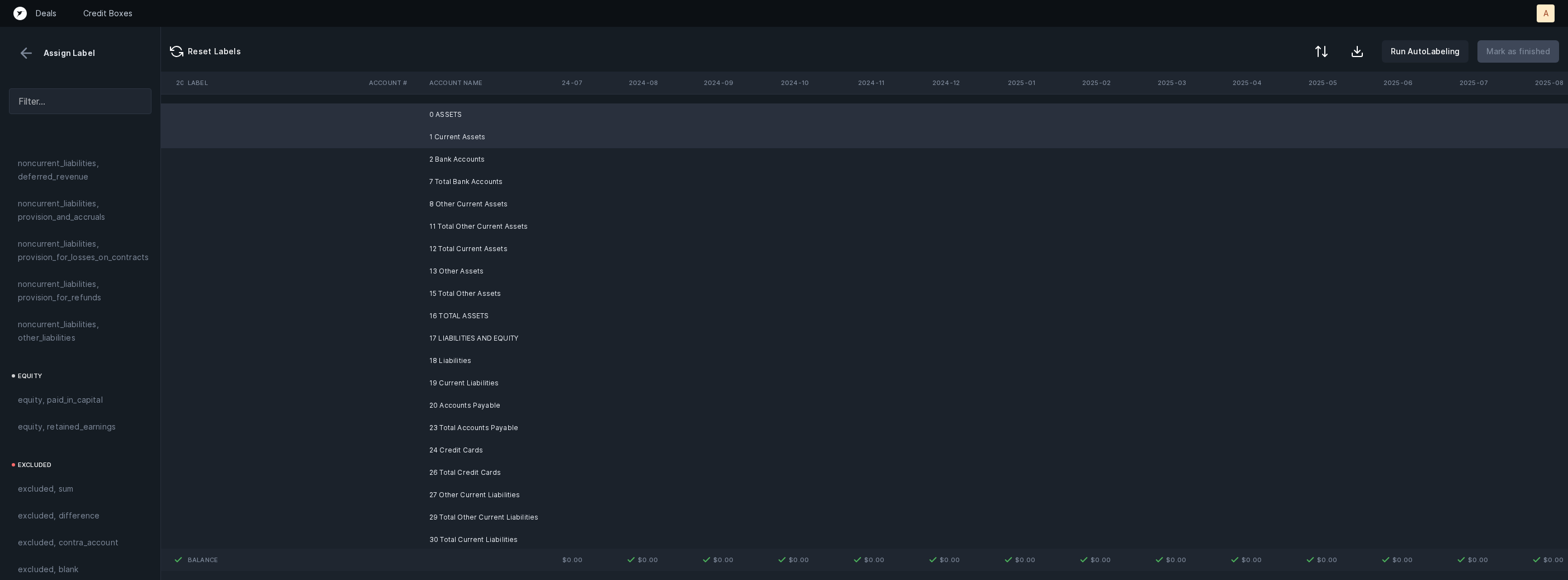
click at [435, 157] on td "2 Bank Accounts" at bounding box center [493, 159] width 136 height 23
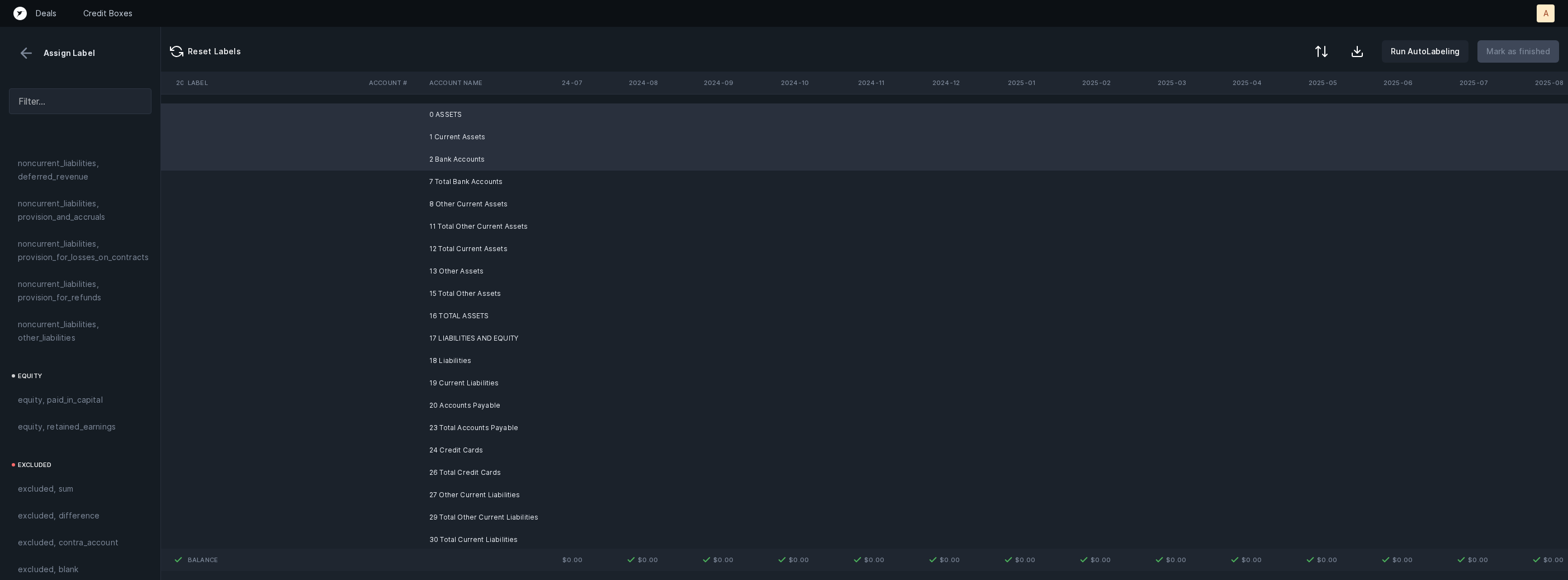
click at [433, 198] on td "8 Other Current Assets" at bounding box center [493, 204] width 136 height 23
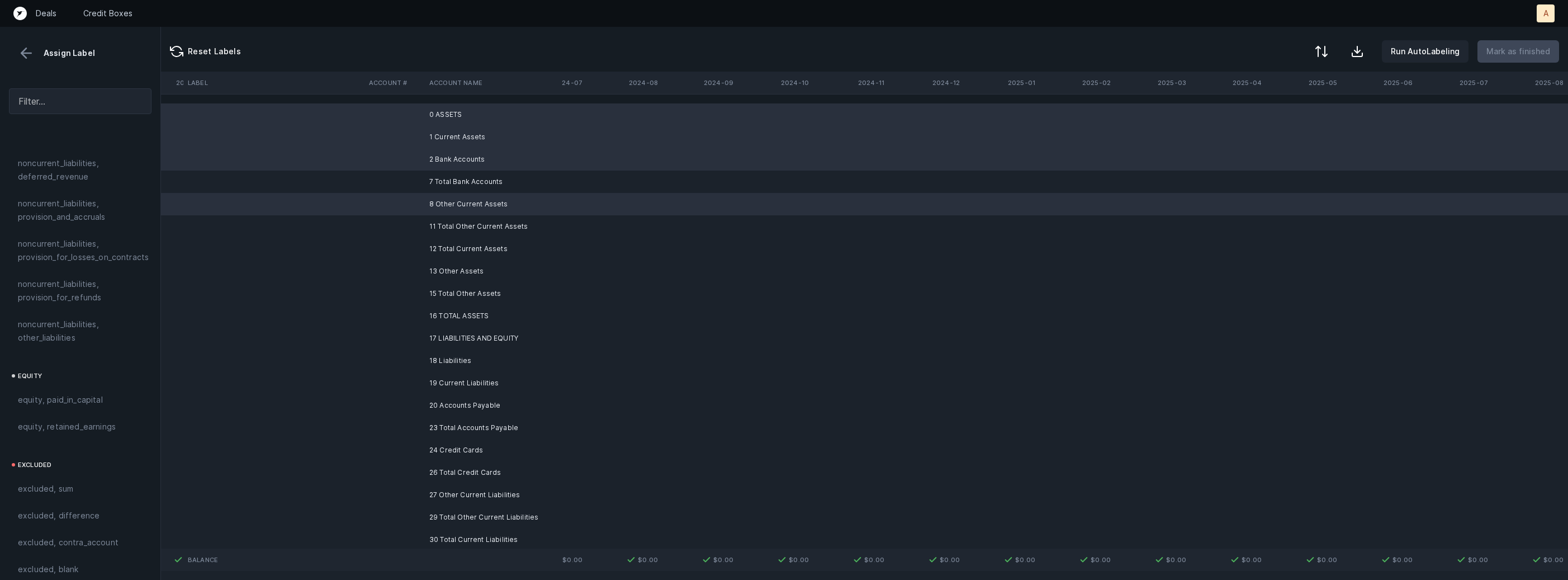
click at [440, 265] on td "13 Other Assets" at bounding box center [493, 271] width 136 height 23
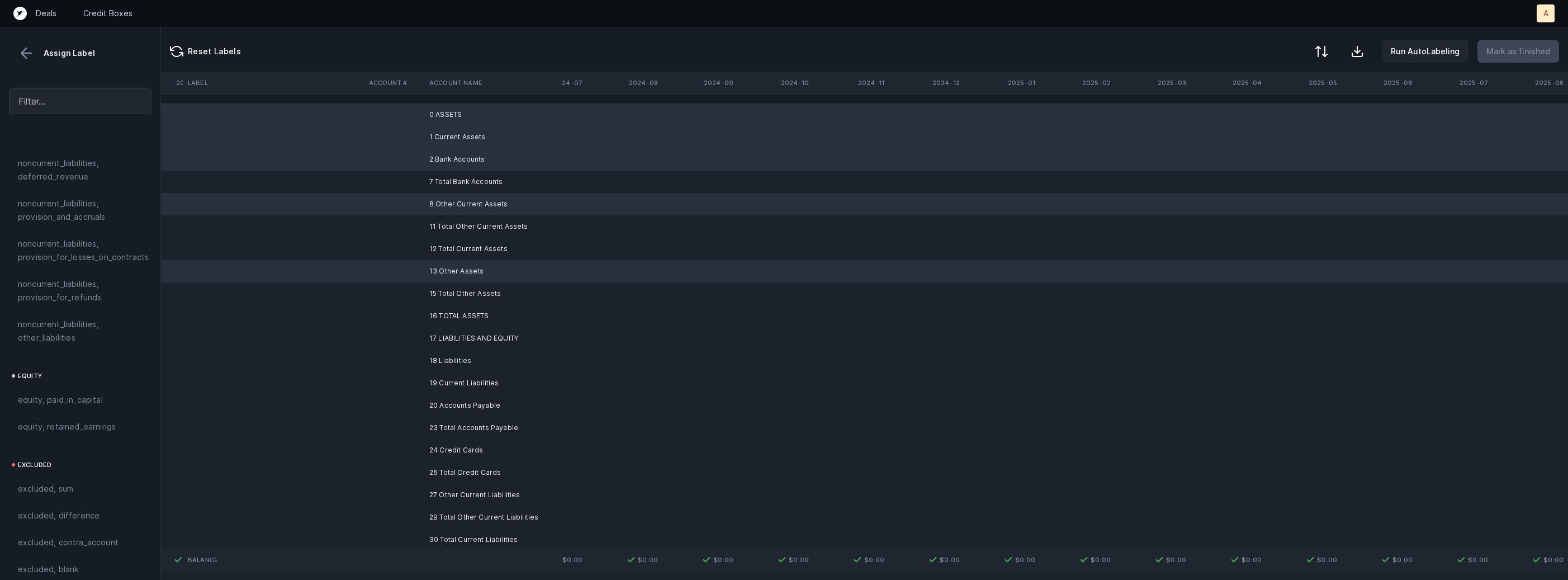
click at [431, 332] on td "17 LIABILITIES AND EQUITY" at bounding box center [493, 338] width 136 height 23
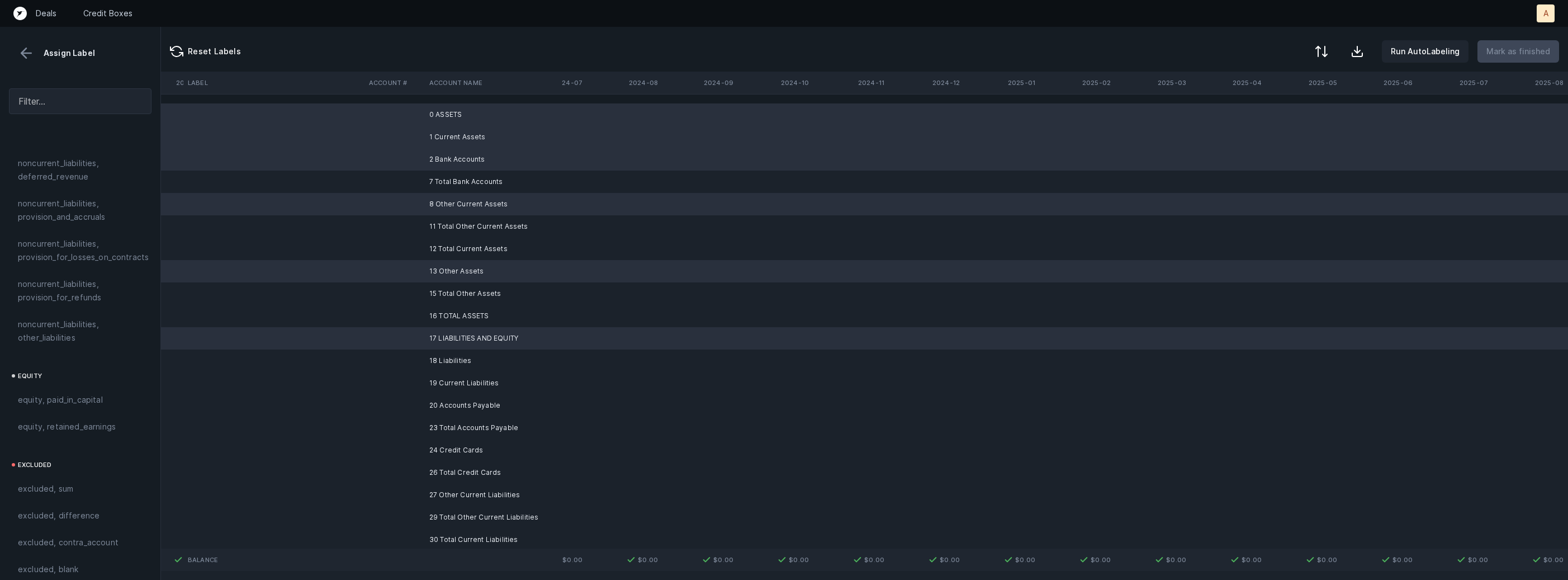
click at [422, 360] on td at bounding box center [394, 360] width 60 height 23
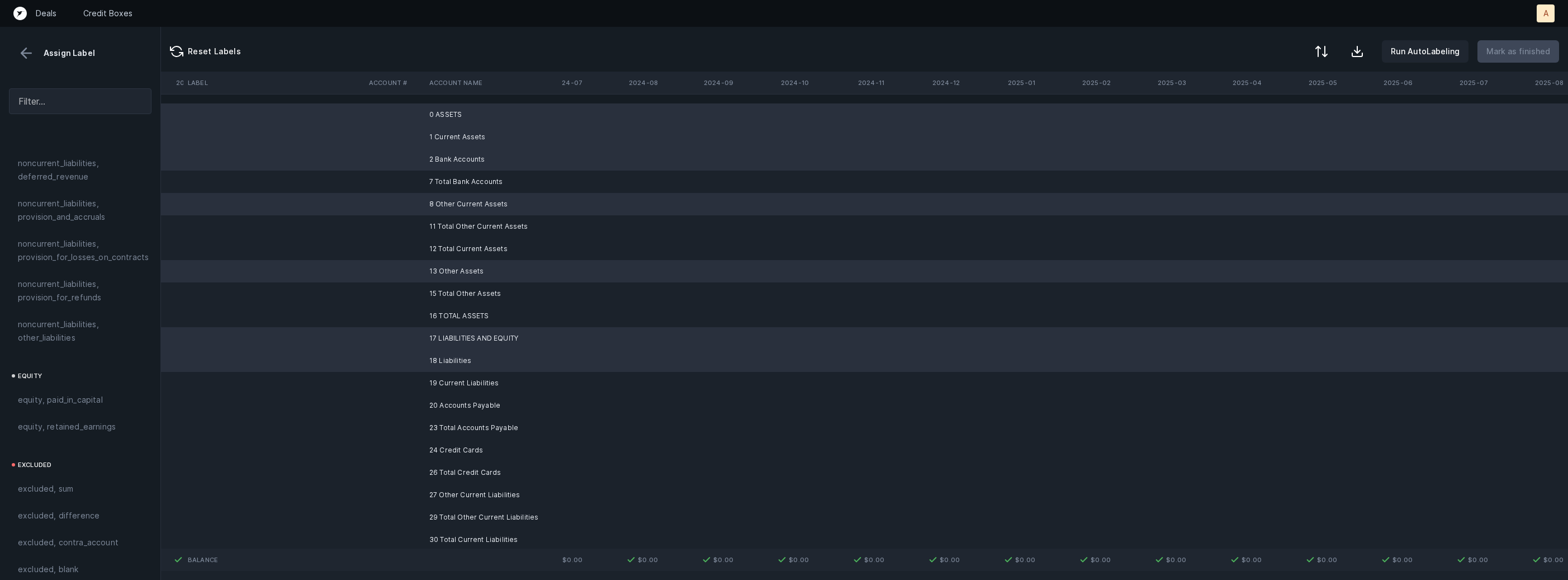
click at [415, 384] on td at bounding box center [394, 383] width 60 height 23
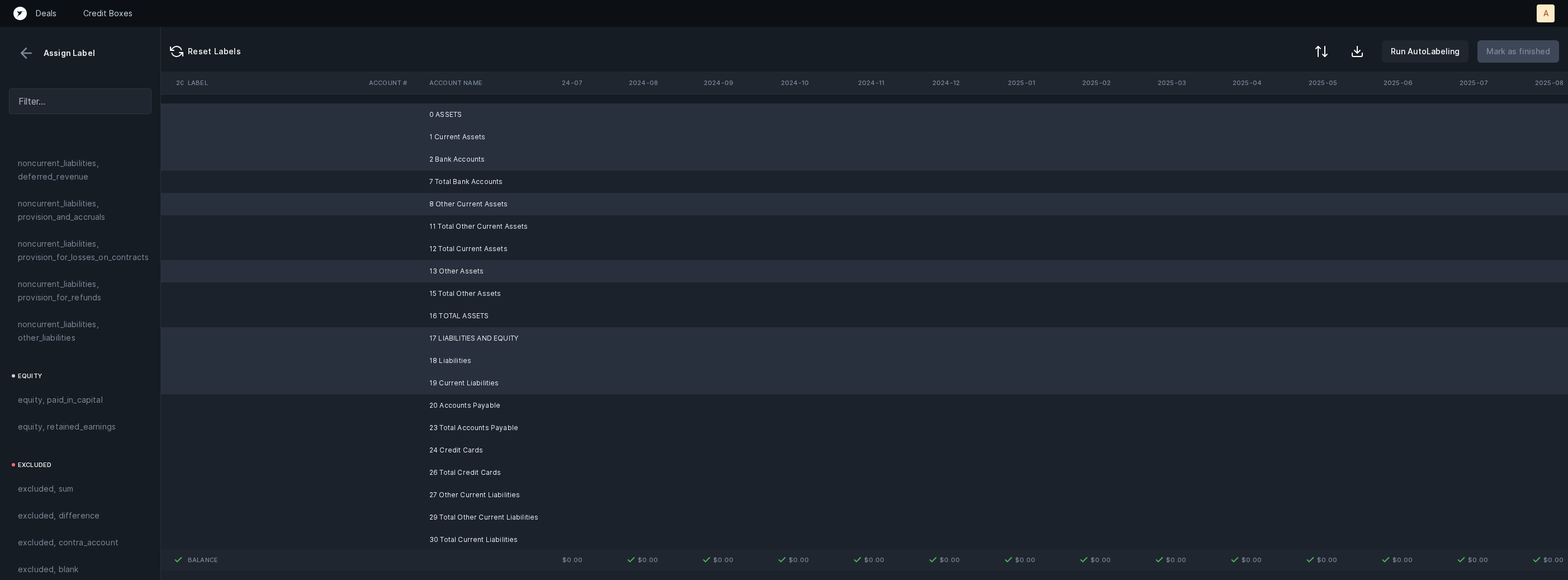
click at [406, 400] on td at bounding box center [394, 405] width 60 height 23
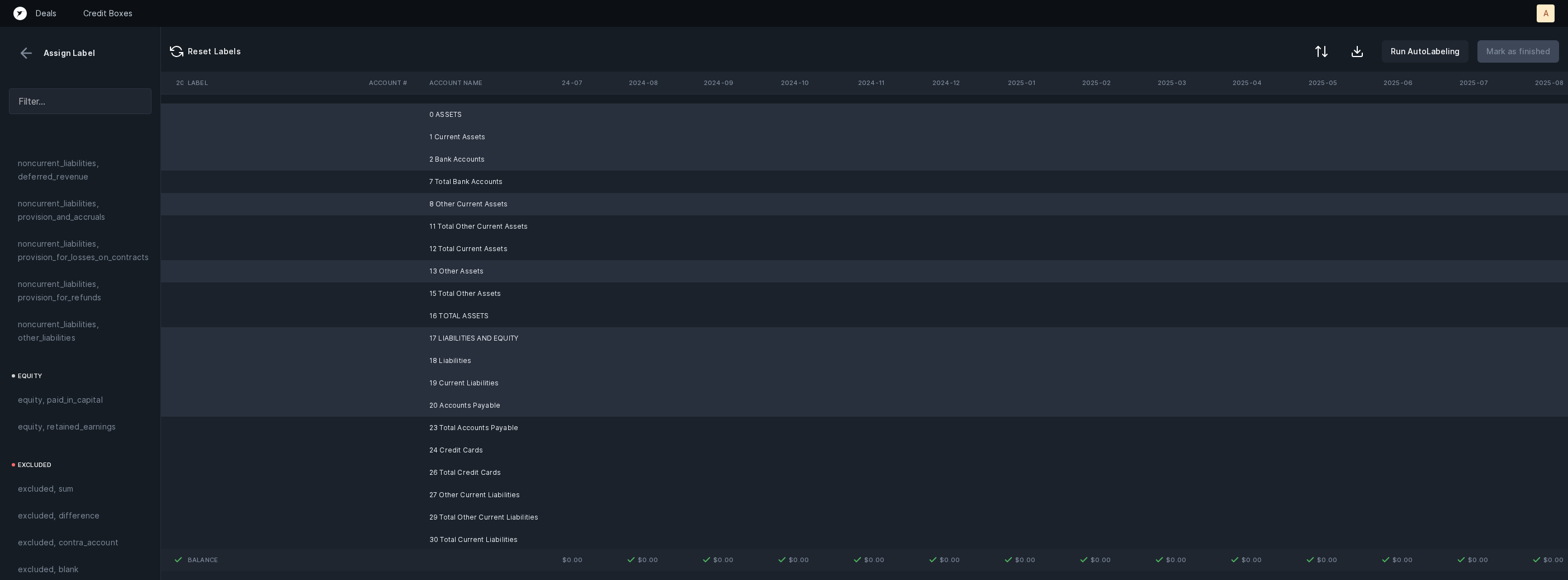
click at [400, 449] on td at bounding box center [394, 449] width 60 height 23
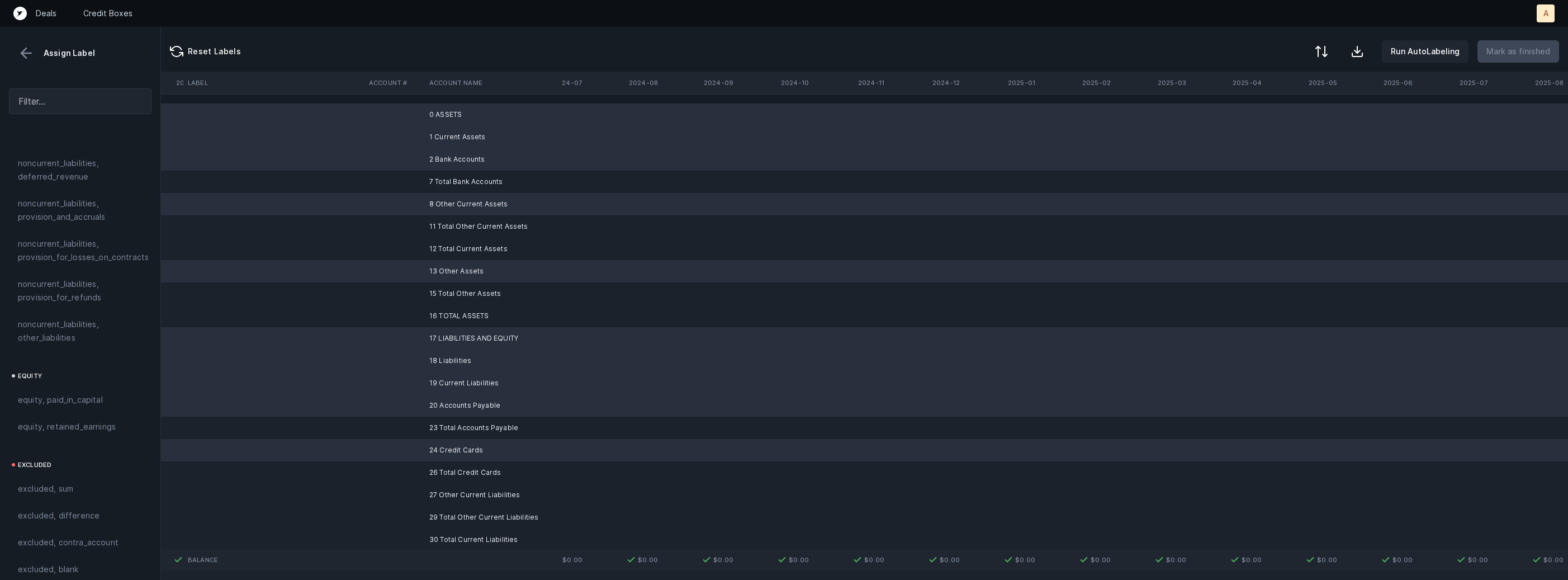
click at [397, 492] on td at bounding box center [394, 494] width 60 height 23
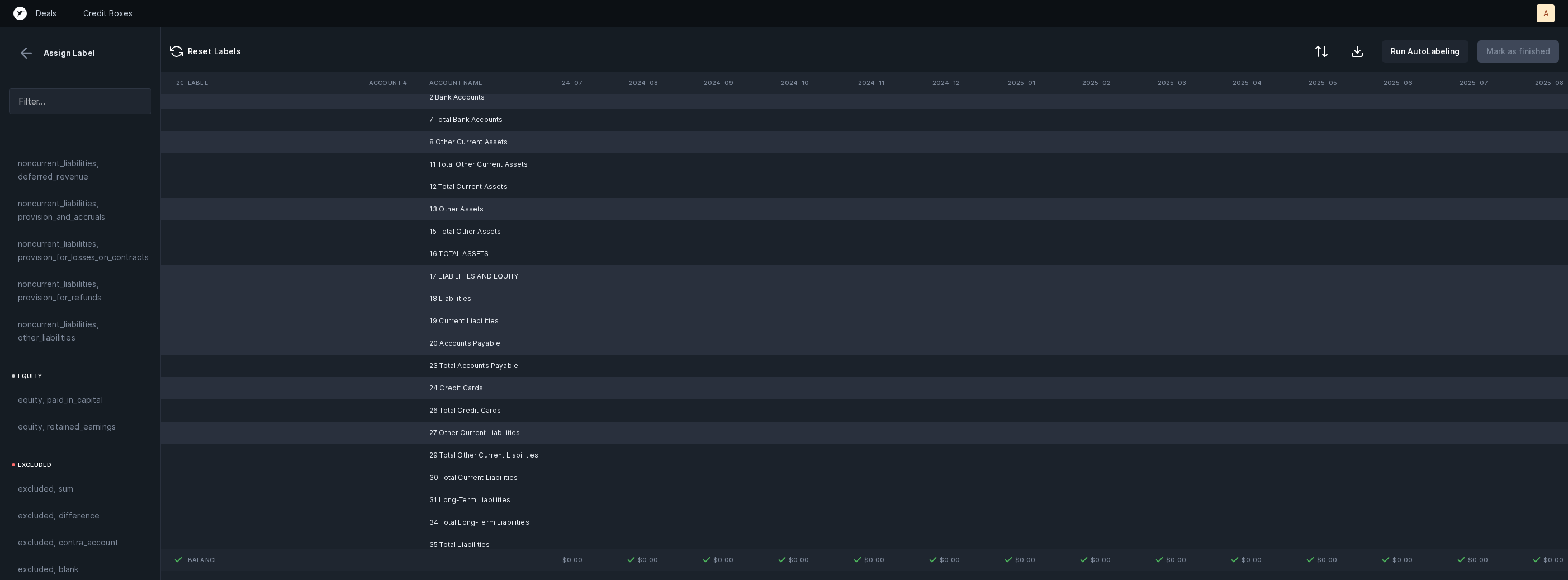
scroll to position [108, 958]
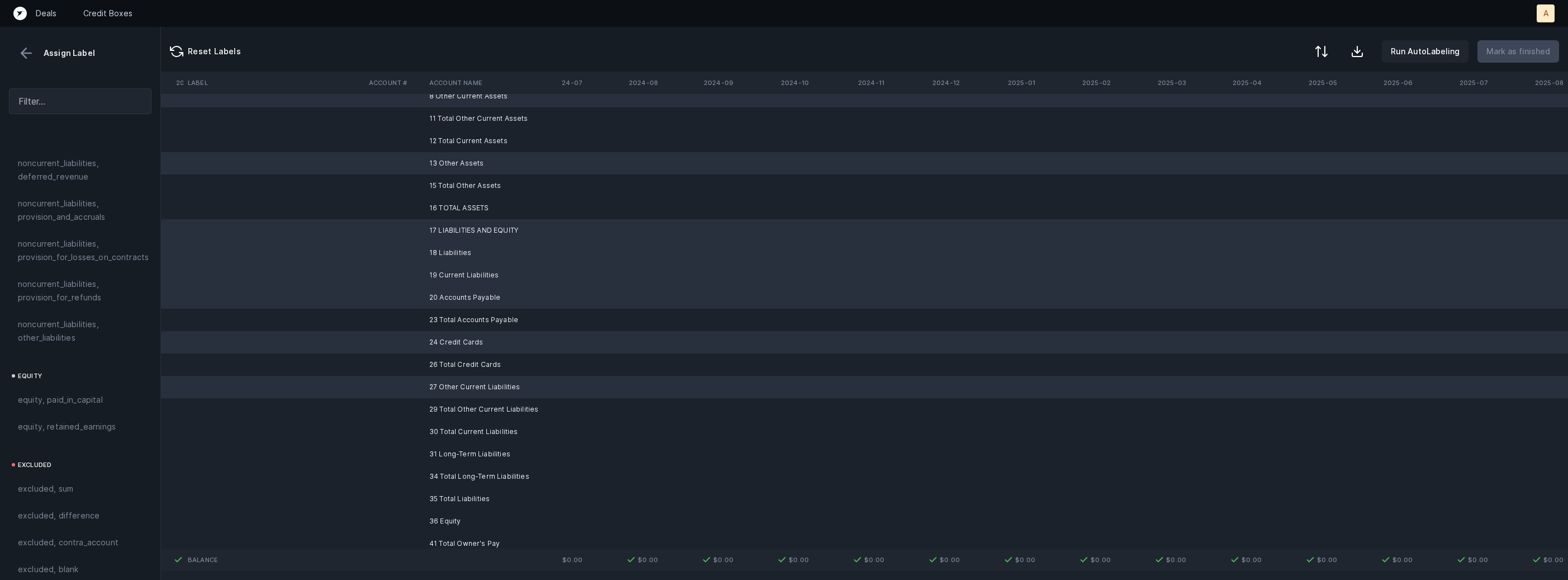
click at [427, 449] on td "31 Long-Term Liabilities" at bounding box center [493, 454] width 136 height 23
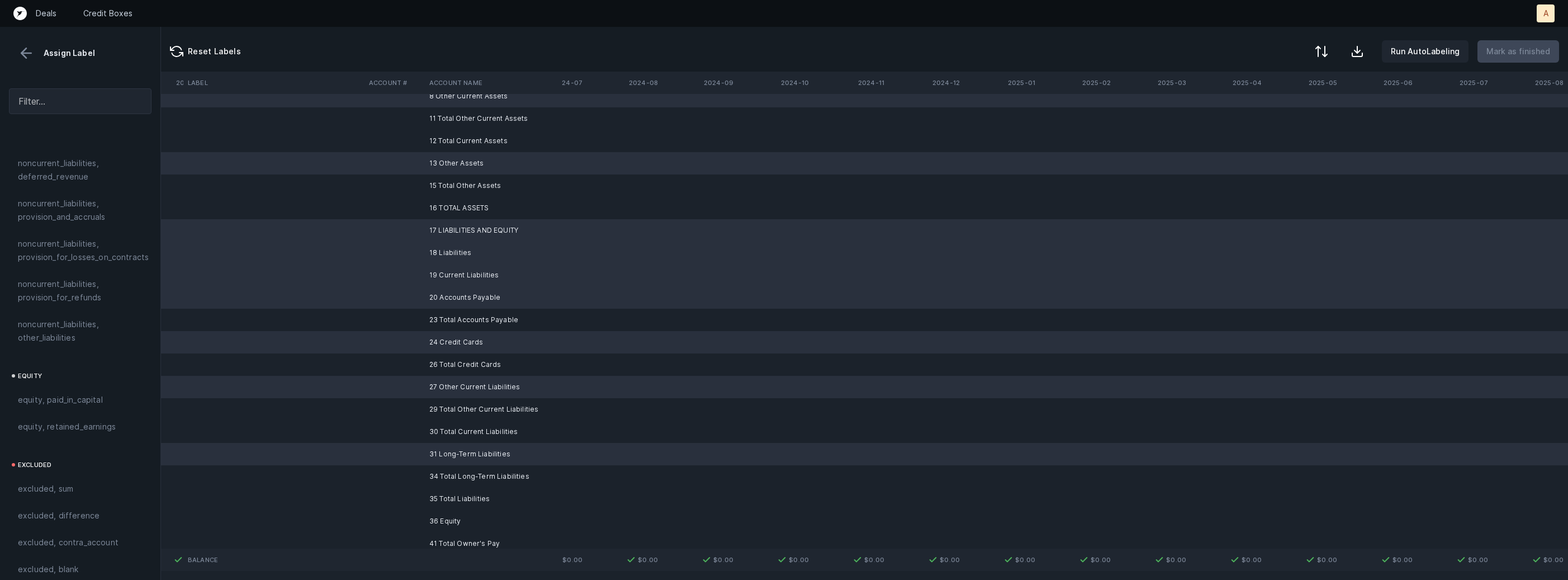
click at [412, 519] on td at bounding box center [394, 521] width 60 height 23
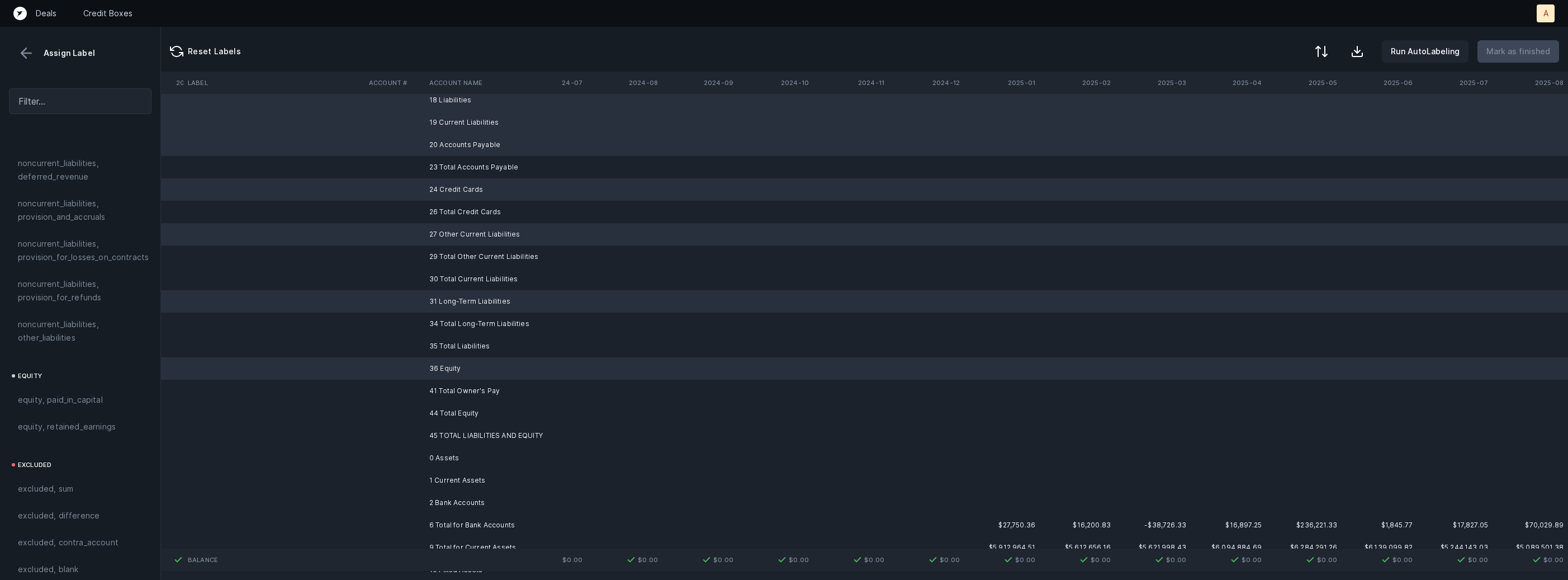
scroll to position [276, 958]
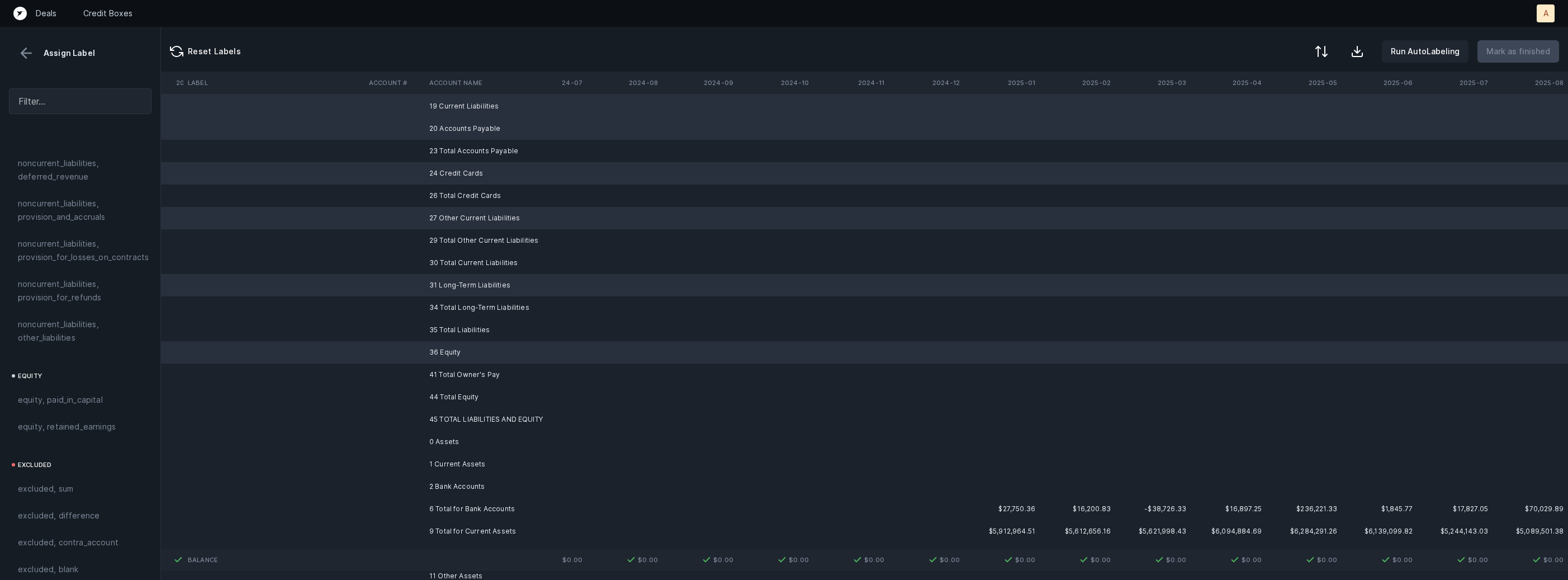
click at [441, 440] on td "0 Assets" at bounding box center [493, 441] width 136 height 23
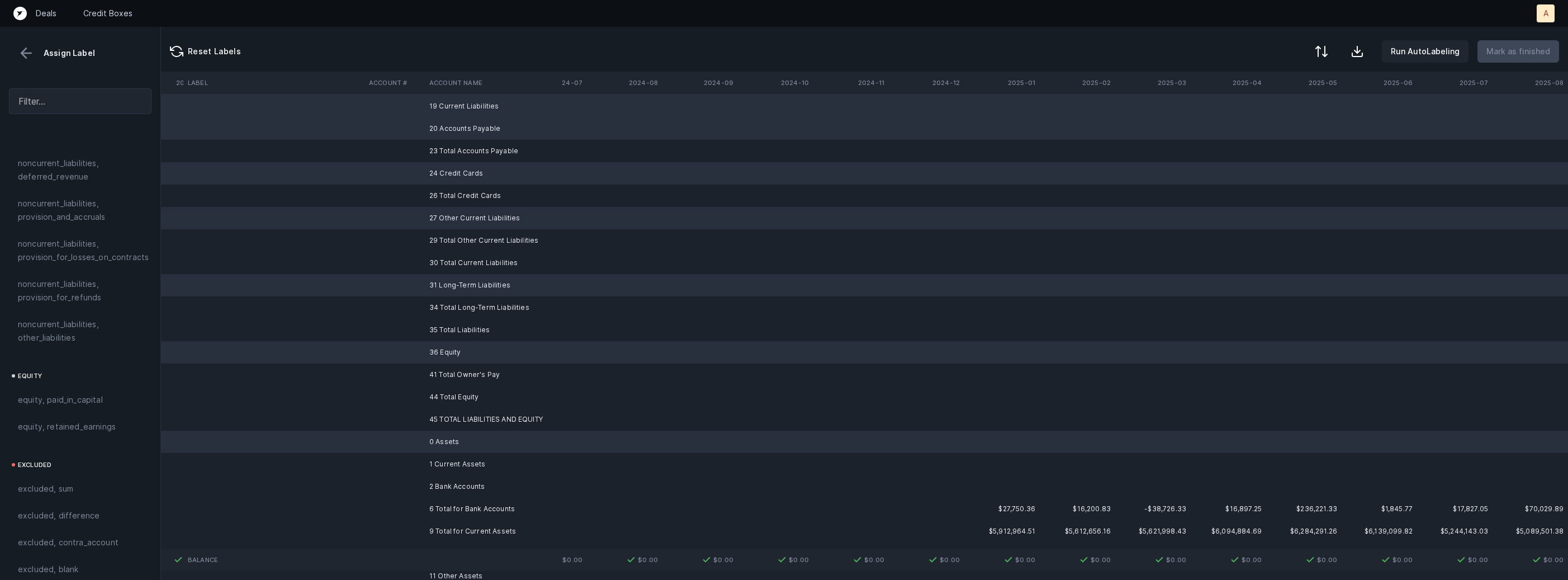
click at [434, 459] on td "1 Current Assets" at bounding box center [493, 464] width 136 height 23
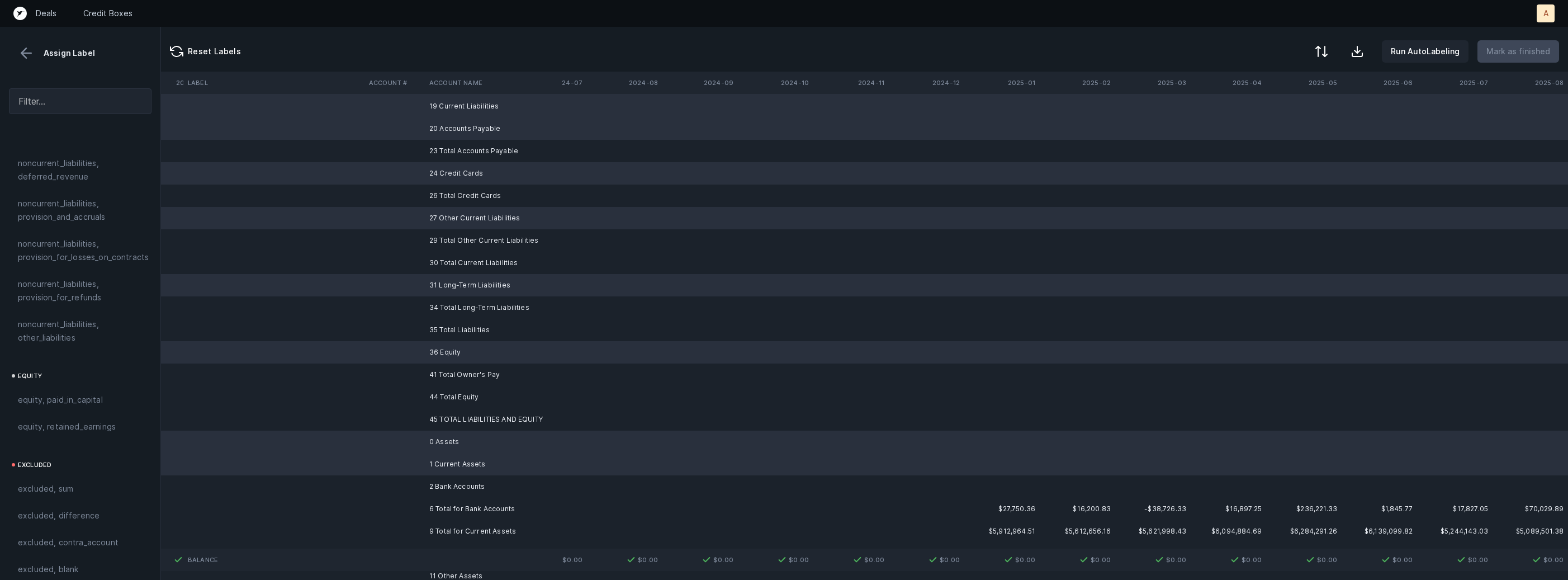
click at [430, 477] on td "2 Bank Accounts" at bounding box center [493, 486] width 136 height 23
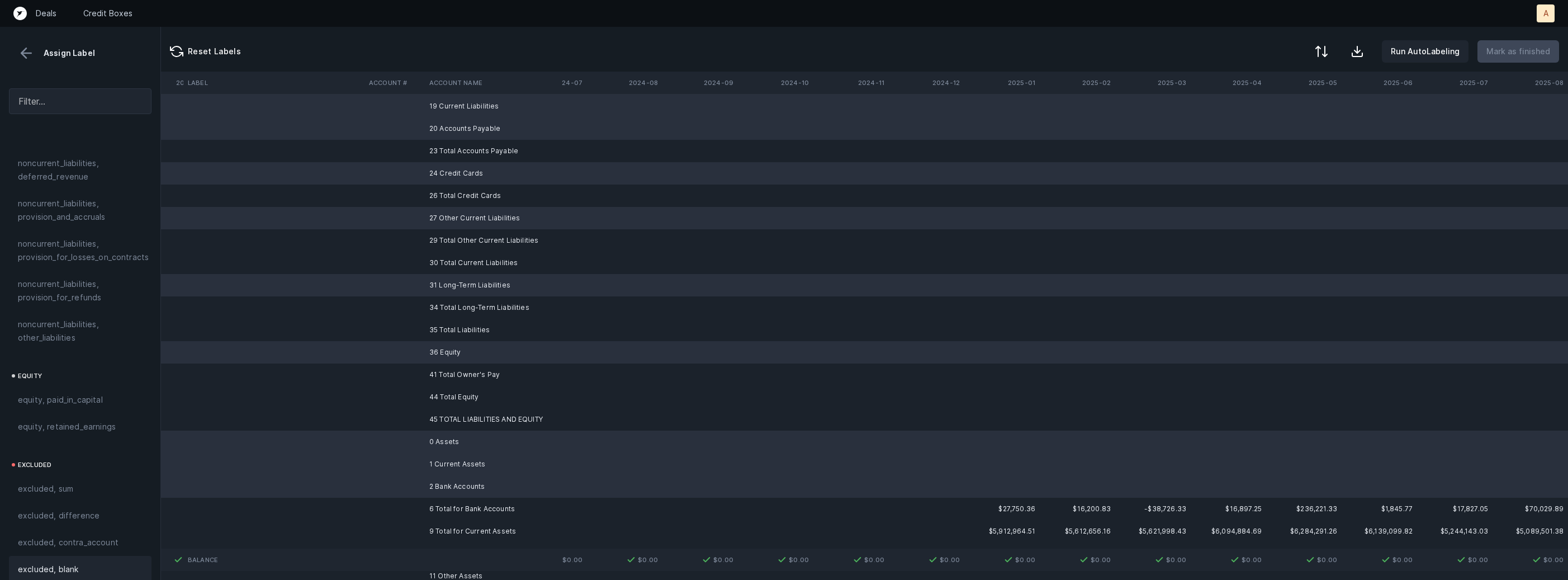
click at [71, 562] on span "excluded, blank" at bounding box center [48, 568] width 60 height 14
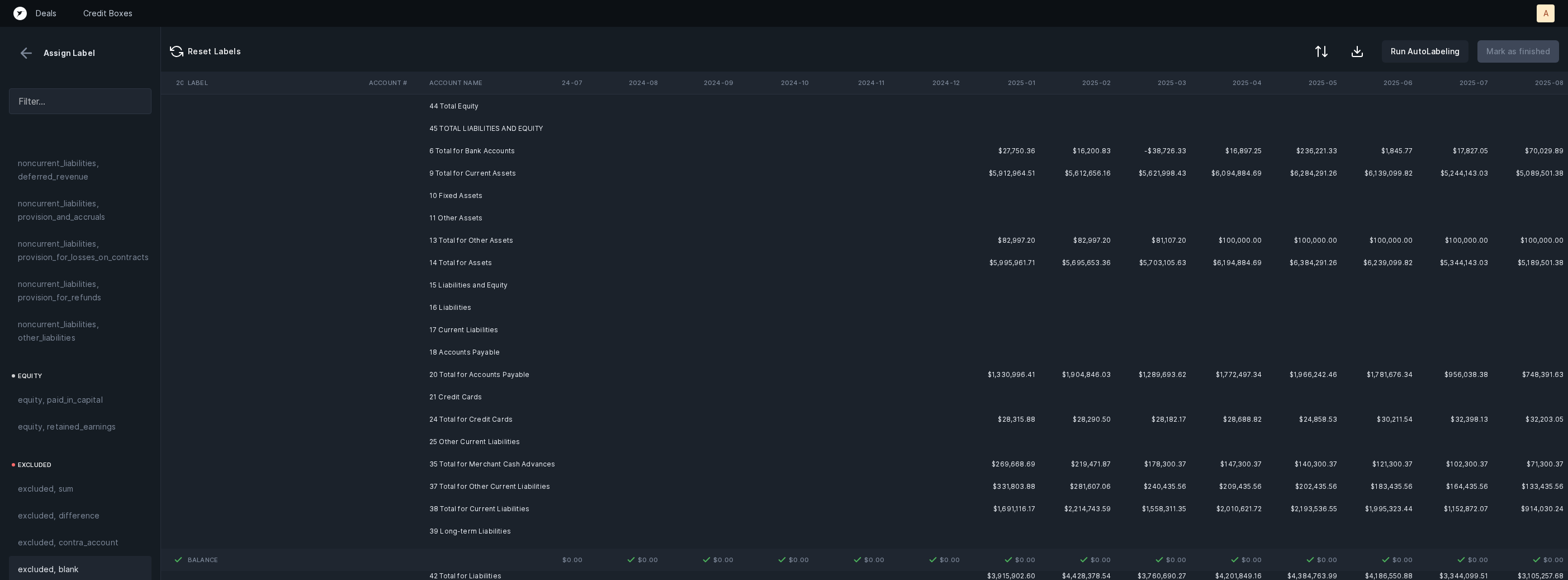
click at [463, 304] on td "16 Liabilities" at bounding box center [493, 307] width 136 height 23
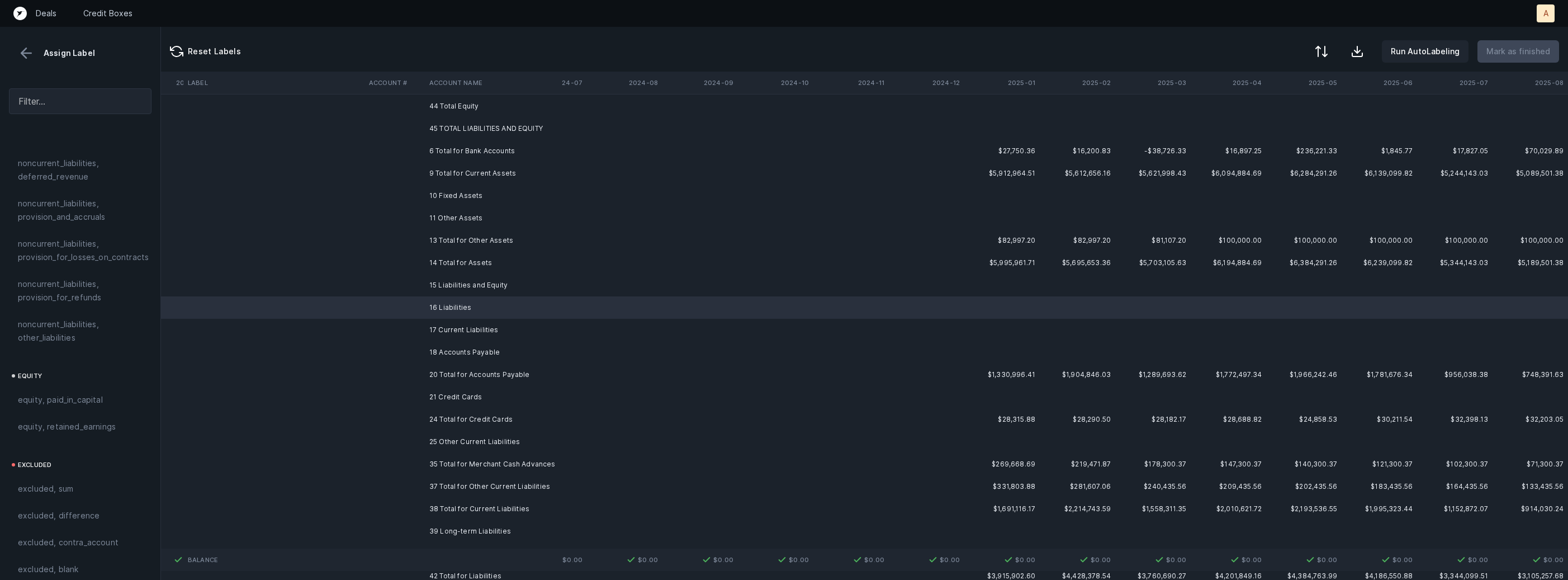
click at [453, 325] on td "17 Current Liabilities" at bounding box center [493, 330] width 136 height 23
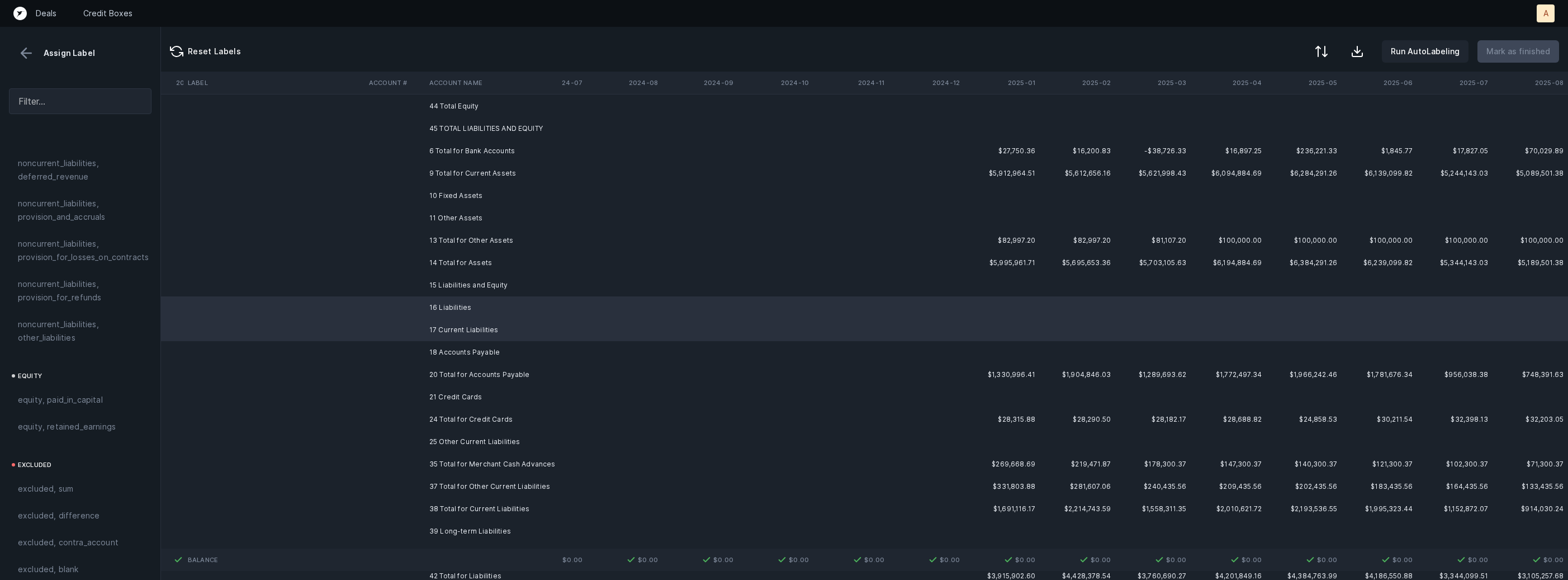
click at [442, 346] on td "18 Accounts Payable" at bounding box center [493, 352] width 136 height 23
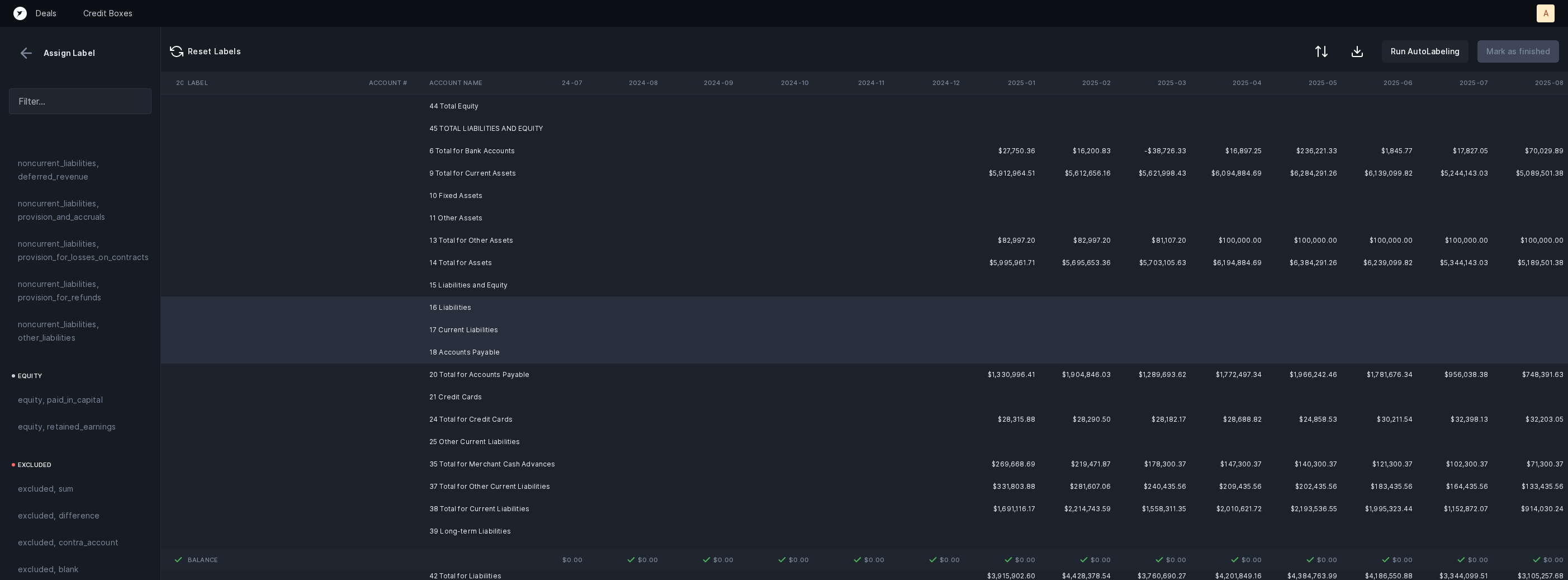
click at [440, 391] on td "21 Credit Cards" at bounding box center [493, 396] width 136 height 23
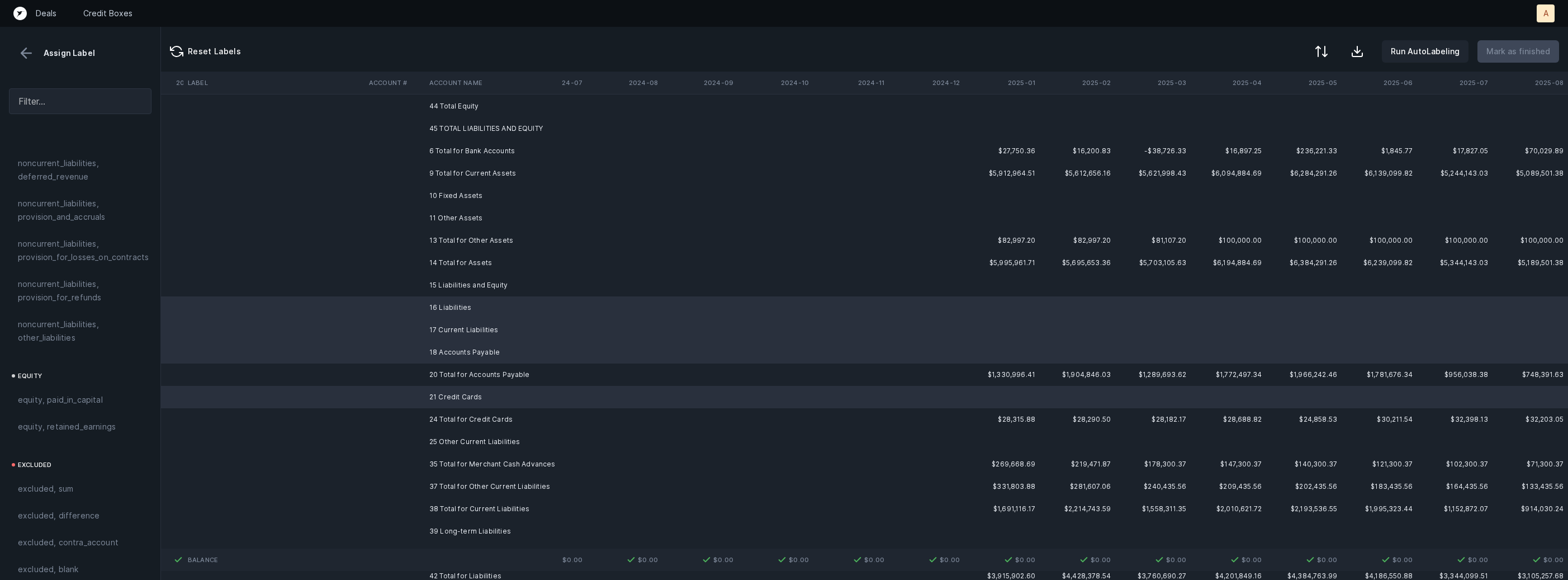
click at [437, 441] on td "25 Other Current Liabilities" at bounding box center [493, 441] width 136 height 23
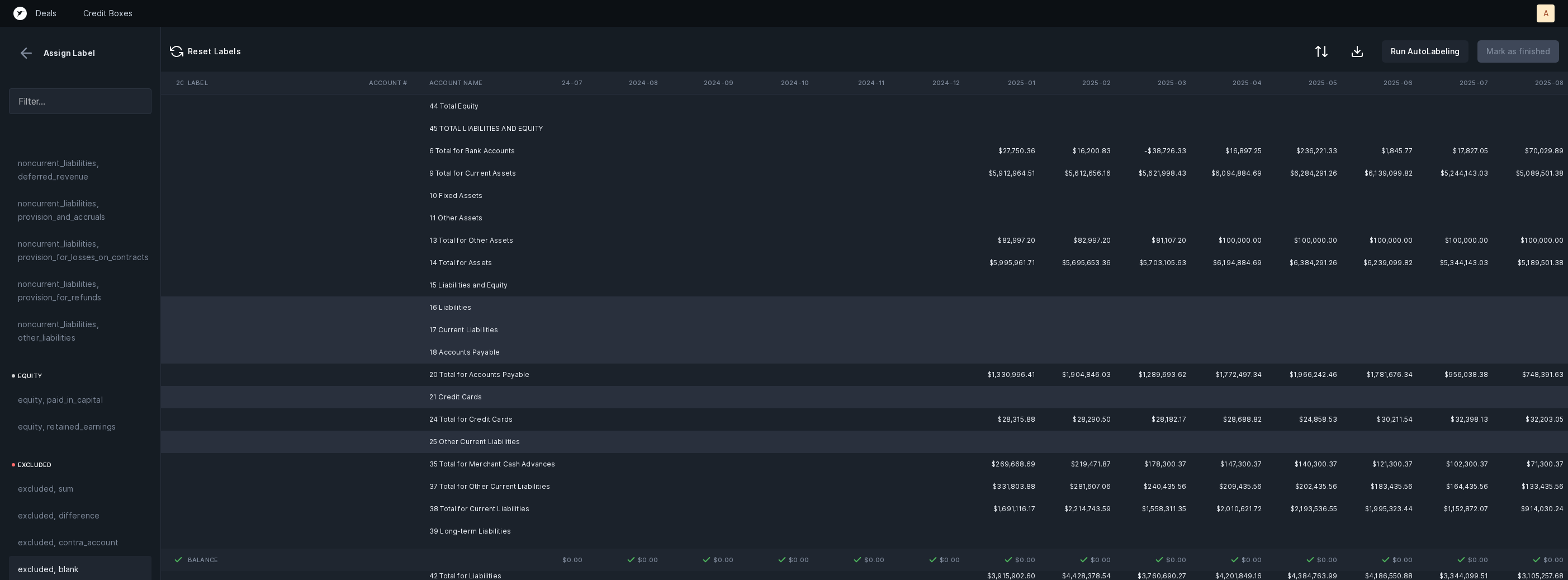
click at [77, 562] on div "excluded, blank" at bounding box center [80, 568] width 124 height 14
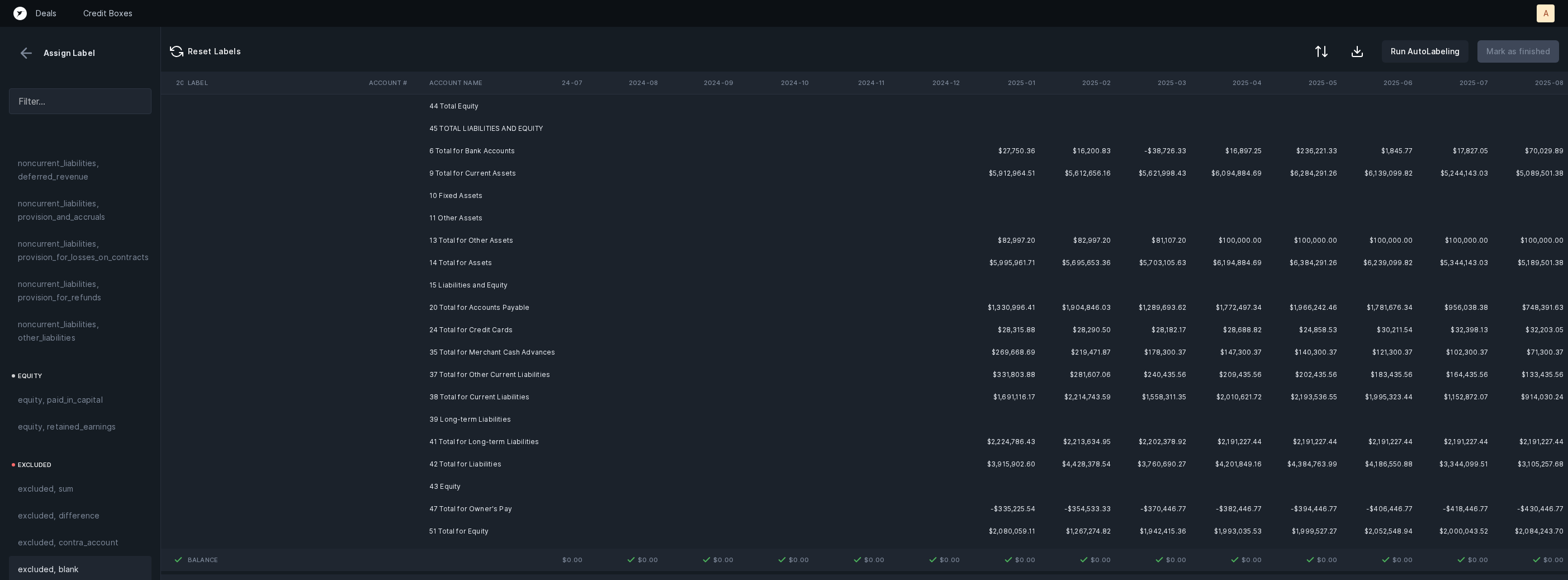
click at [422, 413] on td at bounding box center [394, 419] width 60 height 23
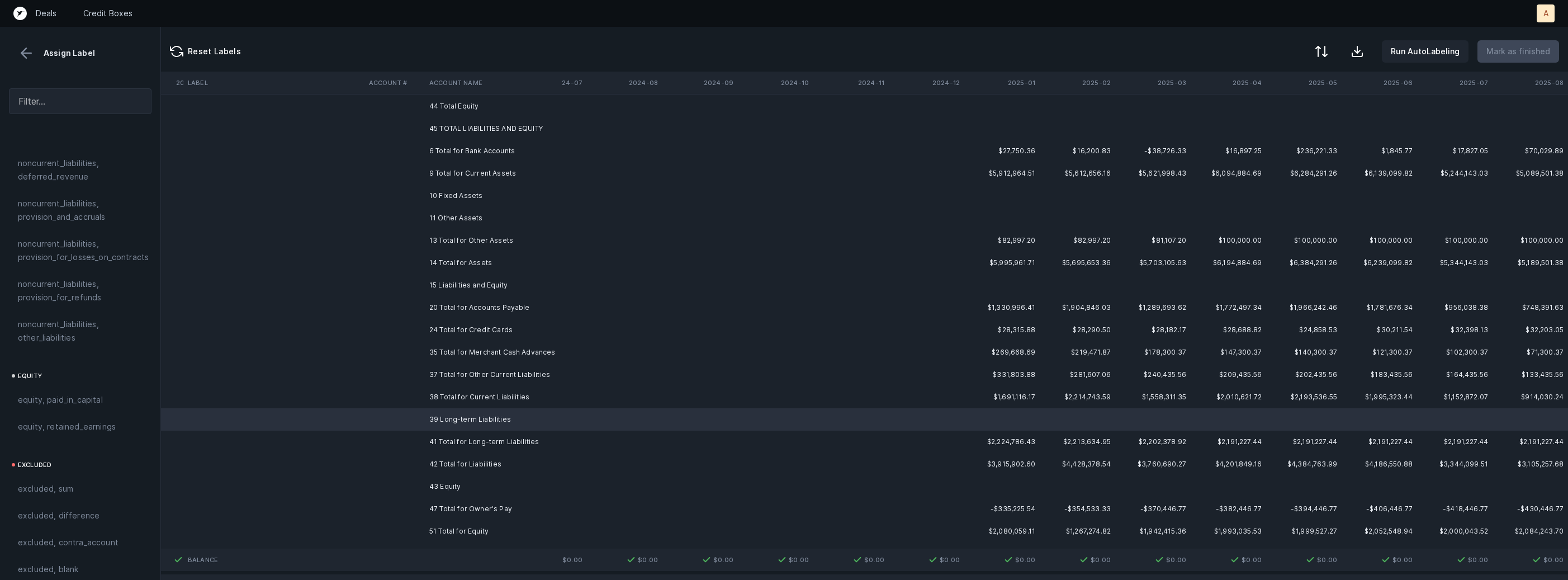
click at [426, 481] on td "43 Equity" at bounding box center [493, 486] width 136 height 23
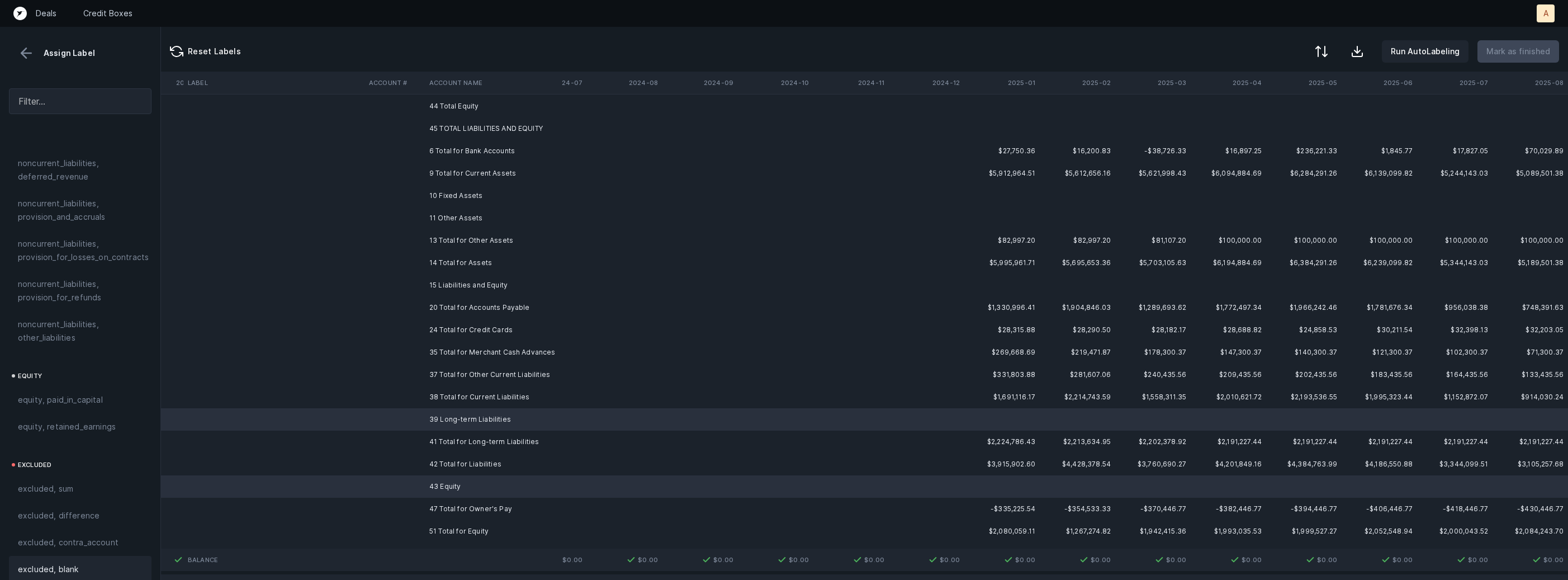
click at [104, 556] on div "excluded, blank" at bounding box center [80, 569] width 142 height 27
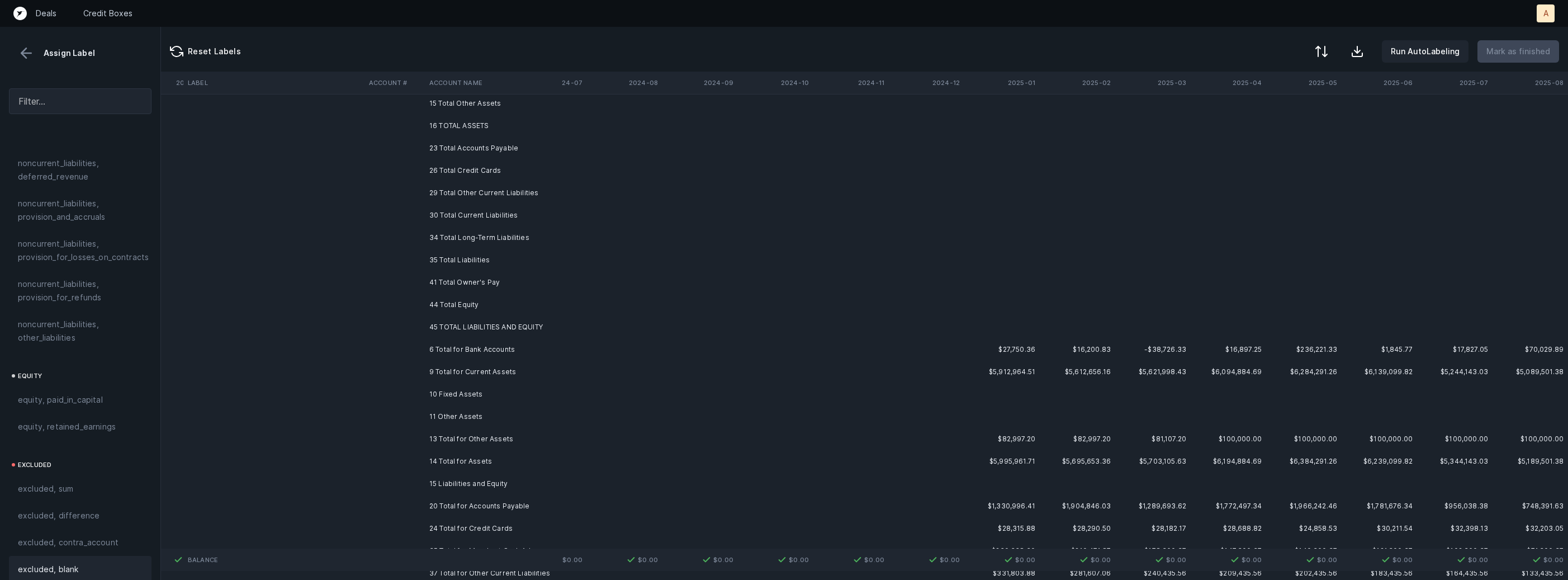
scroll to position [0, 958]
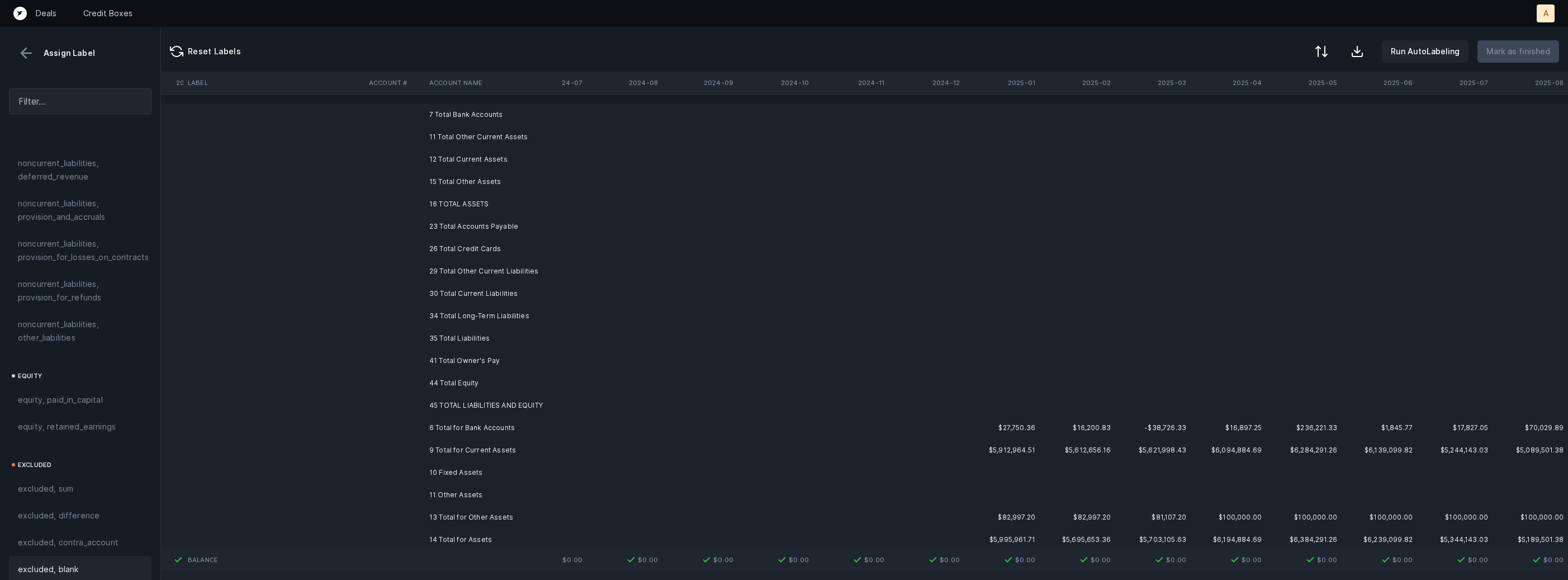
click at [483, 105] on td "7 Total Bank Accounts" at bounding box center [493, 114] width 136 height 23
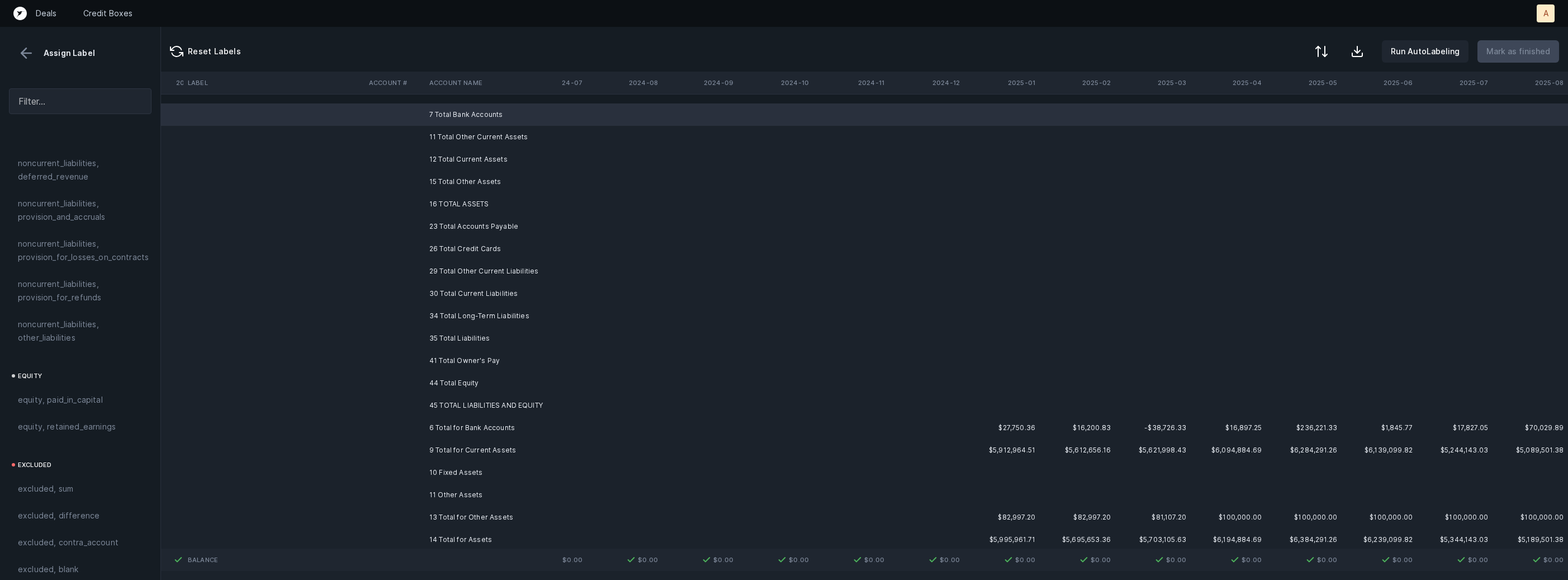
click at [455, 472] on td "10 Fixed Assets" at bounding box center [493, 472] width 136 height 23
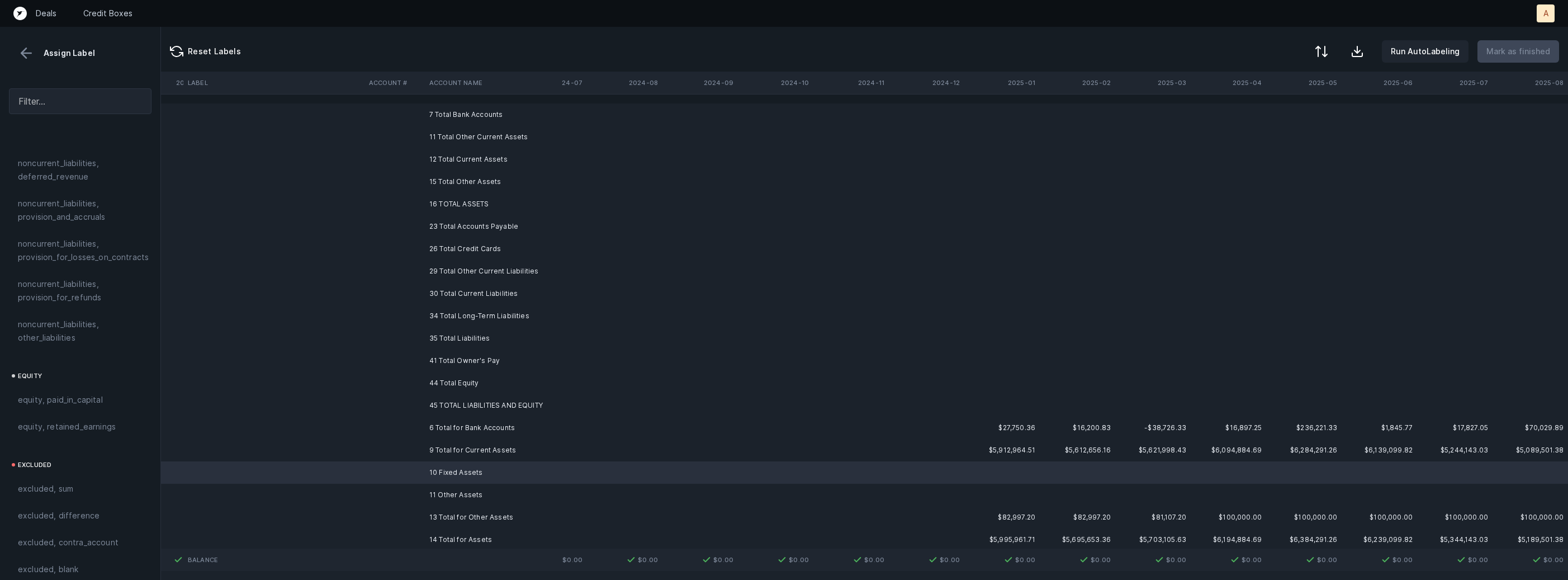
click at [439, 494] on td "11 Other Assets" at bounding box center [493, 494] width 136 height 23
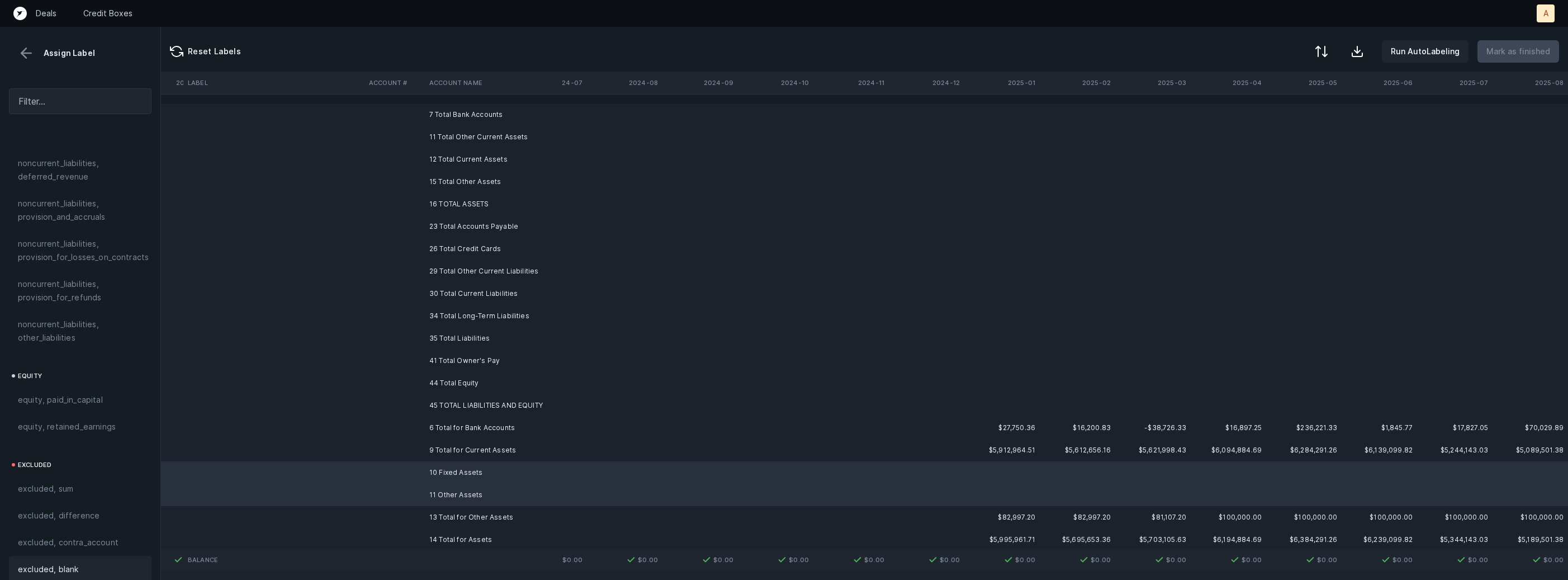
click at [96, 556] on div "excluded, blank" at bounding box center [80, 569] width 142 height 27
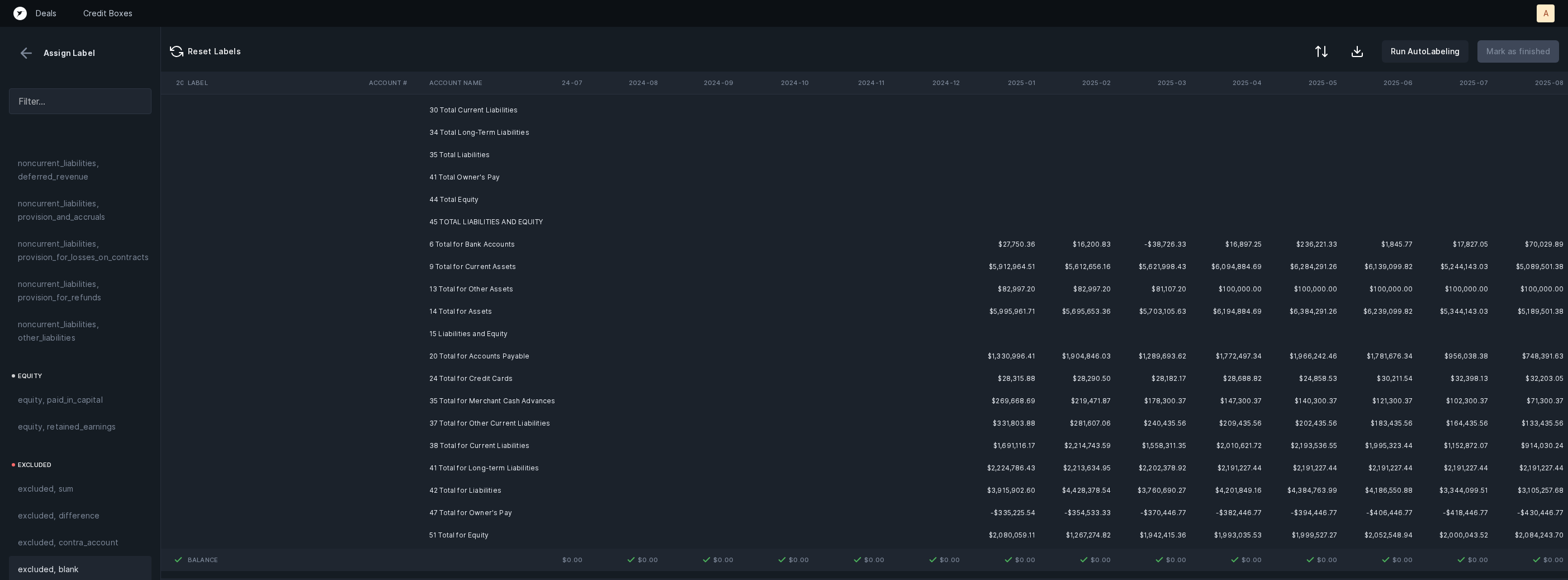
scroll to position [207, 958]
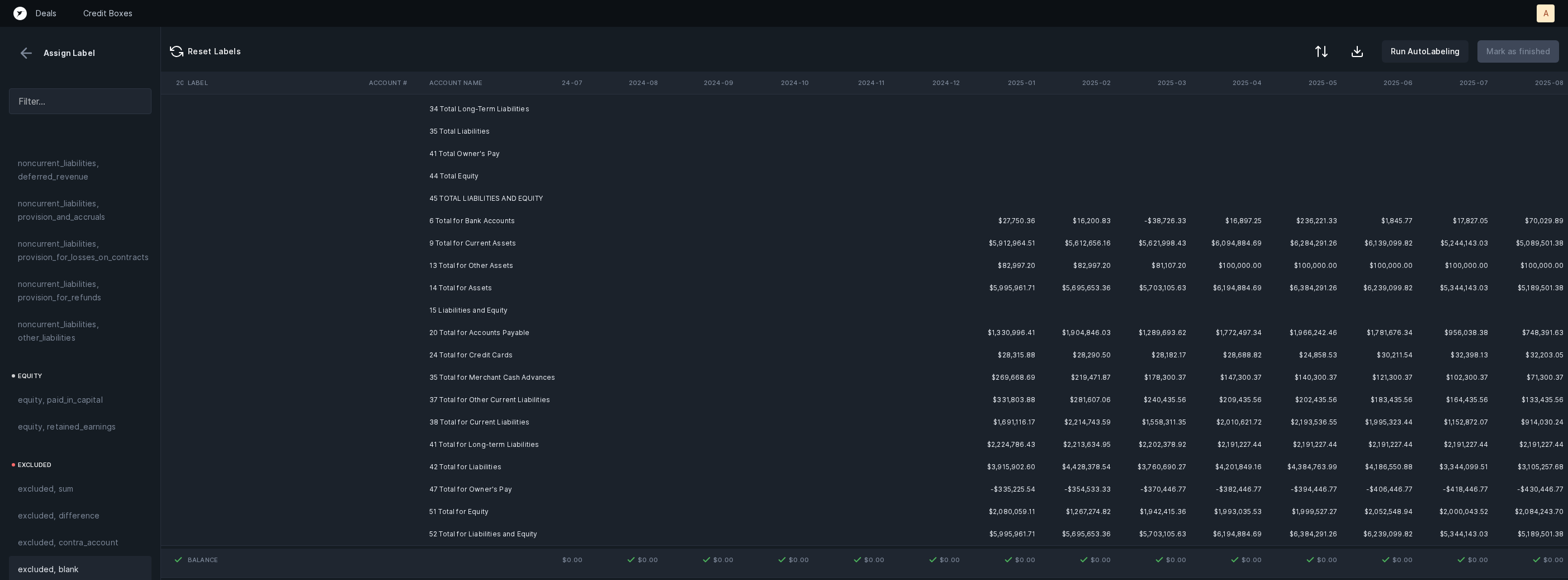
click at [485, 303] on td "15 Liabilities and Equity" at bounding box center [493, 310] width 136 height 23
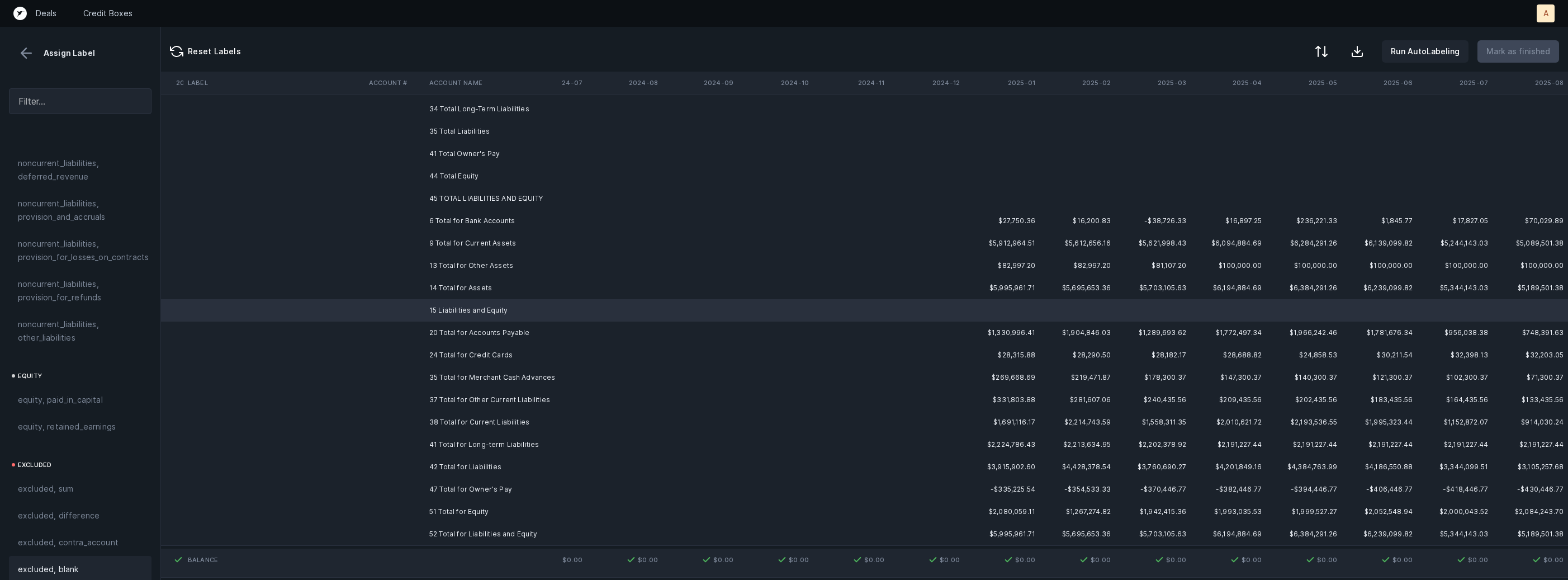
click at [70, 566] on div "excluded, blank" at bounding box center [80, 569] width 142 height 27
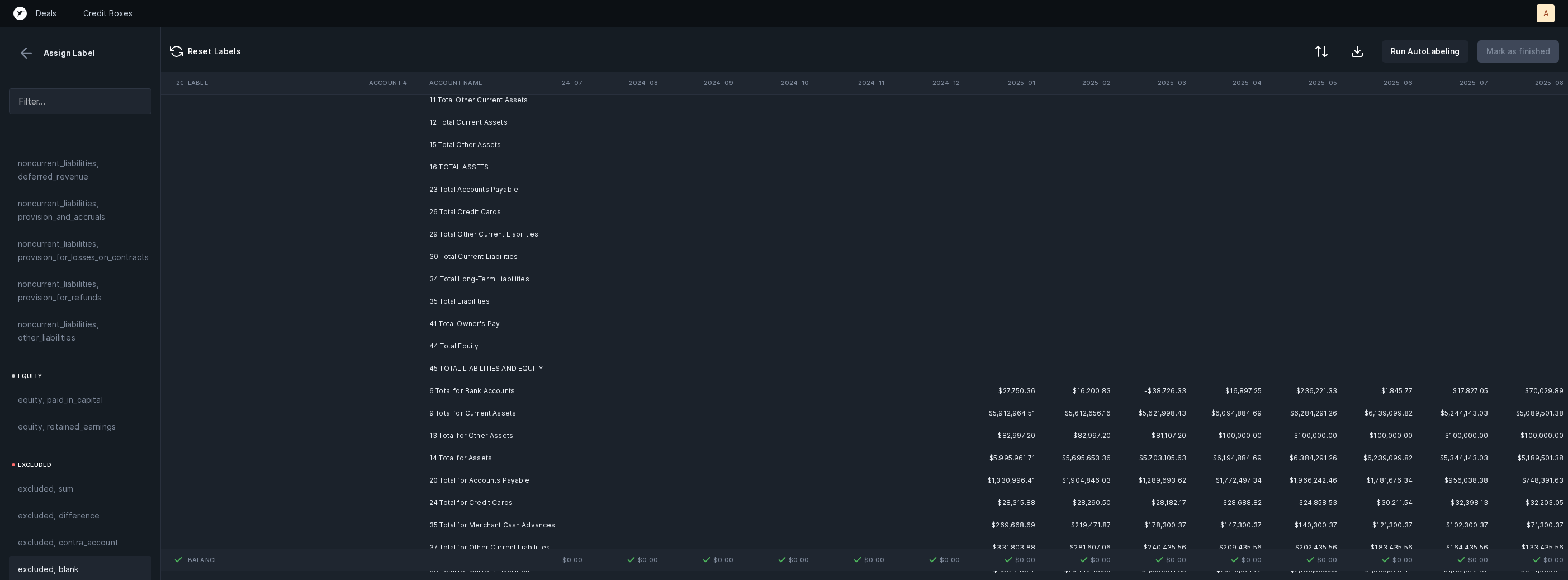
scroll to position [0, 958]
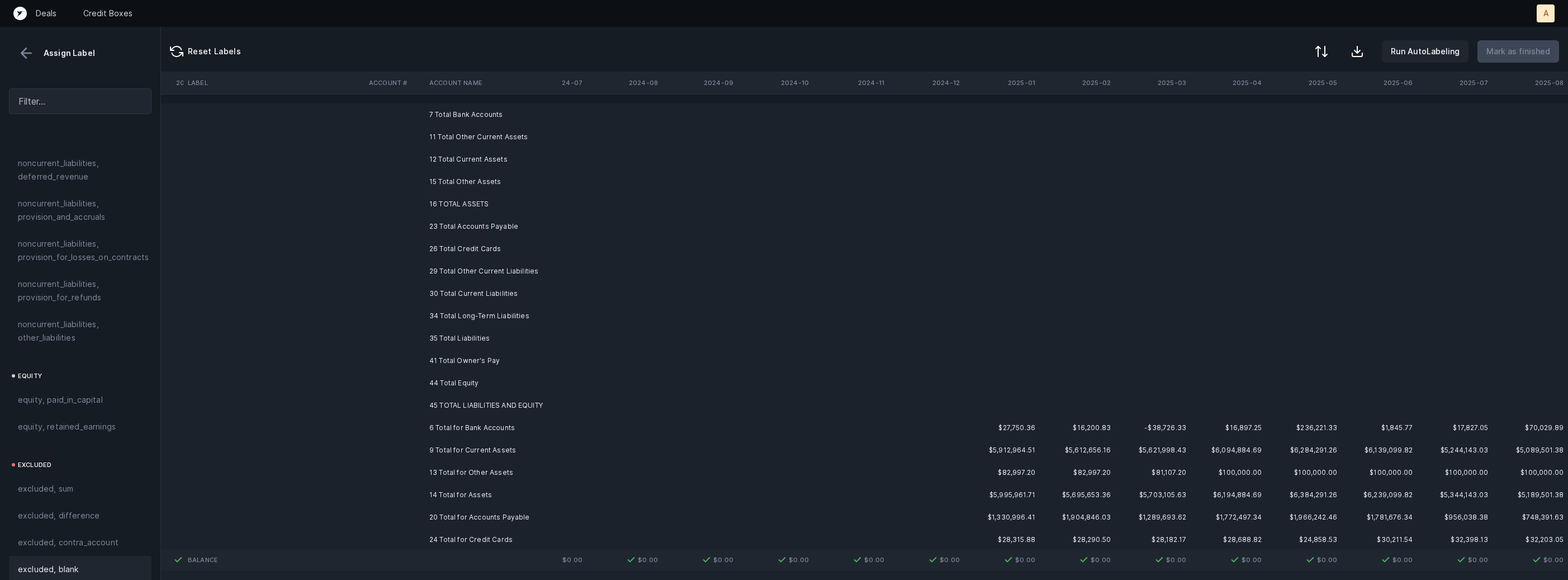
click at [500, 107] on td "7 Total Bank Accounts" at bounding box center [493, 114] width 136 height 23
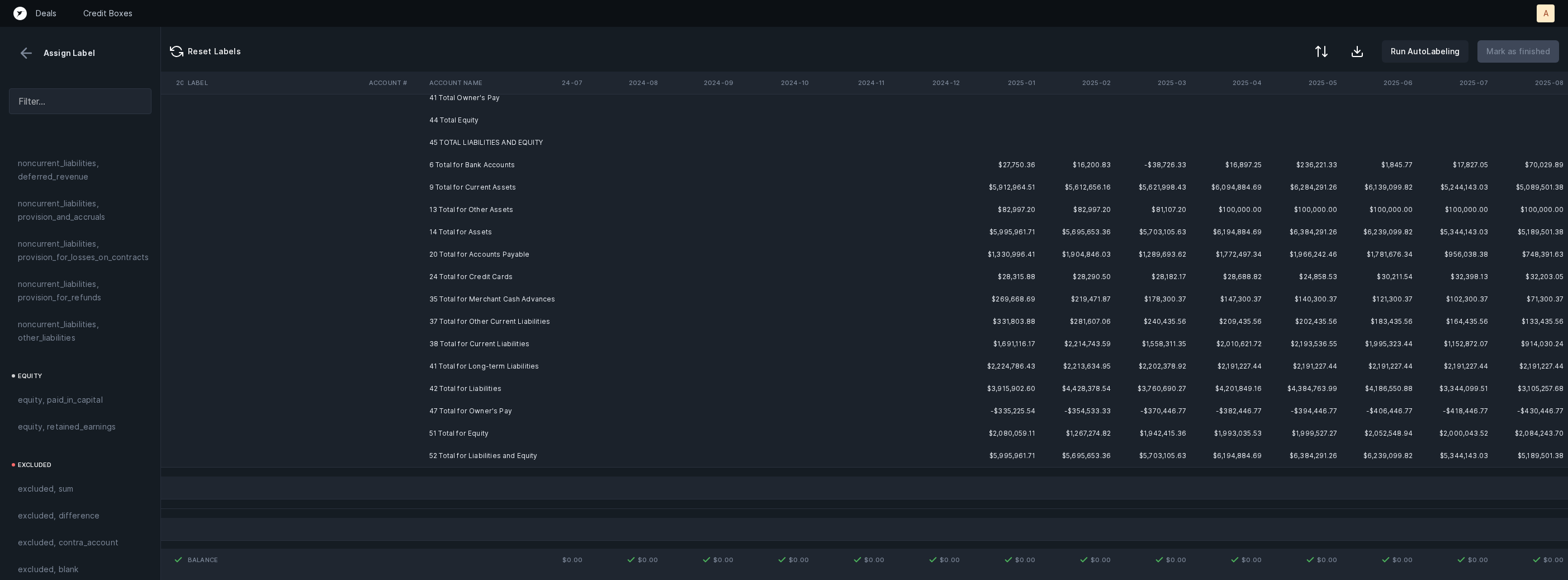
scroll to position [275, 958]
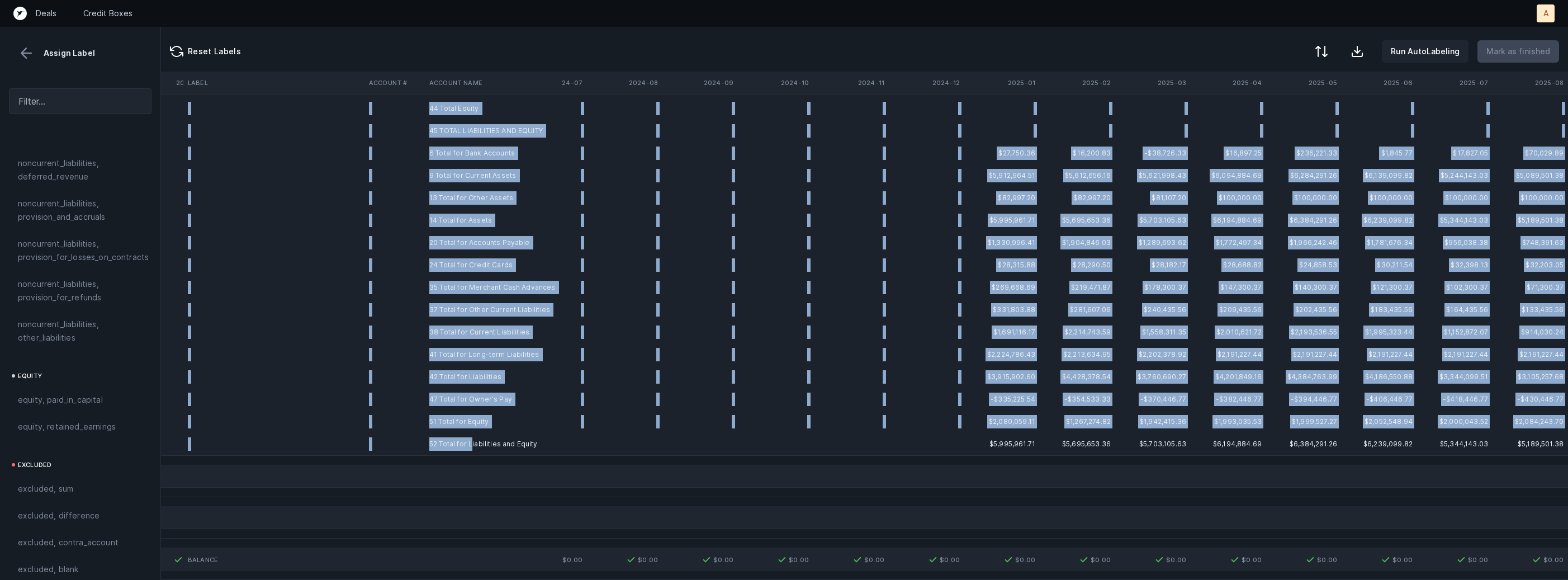
click at [471, 448] on td "52 Total for Liabilities and Equity" at bounding box center [493, 443] width 136 height 23
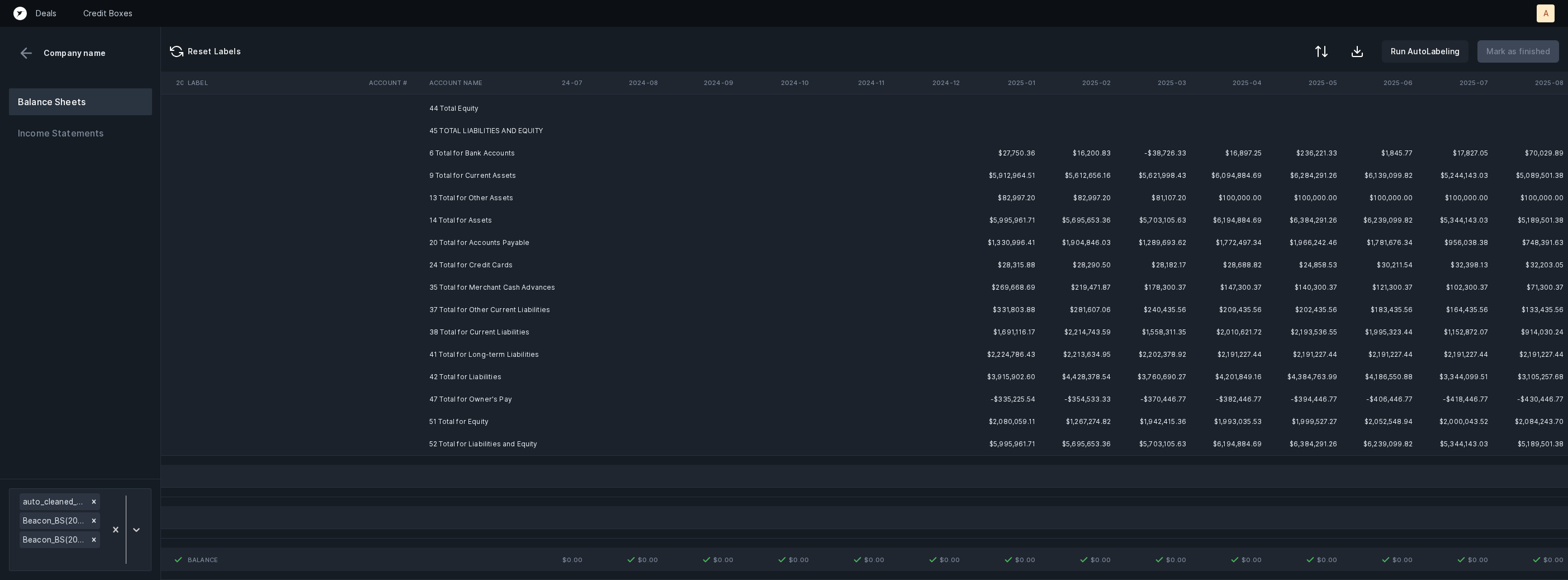
click at [548, 440] on td "52 Total for Liabilities and Equity" at bounding box center [493, 443] width 136 height 23
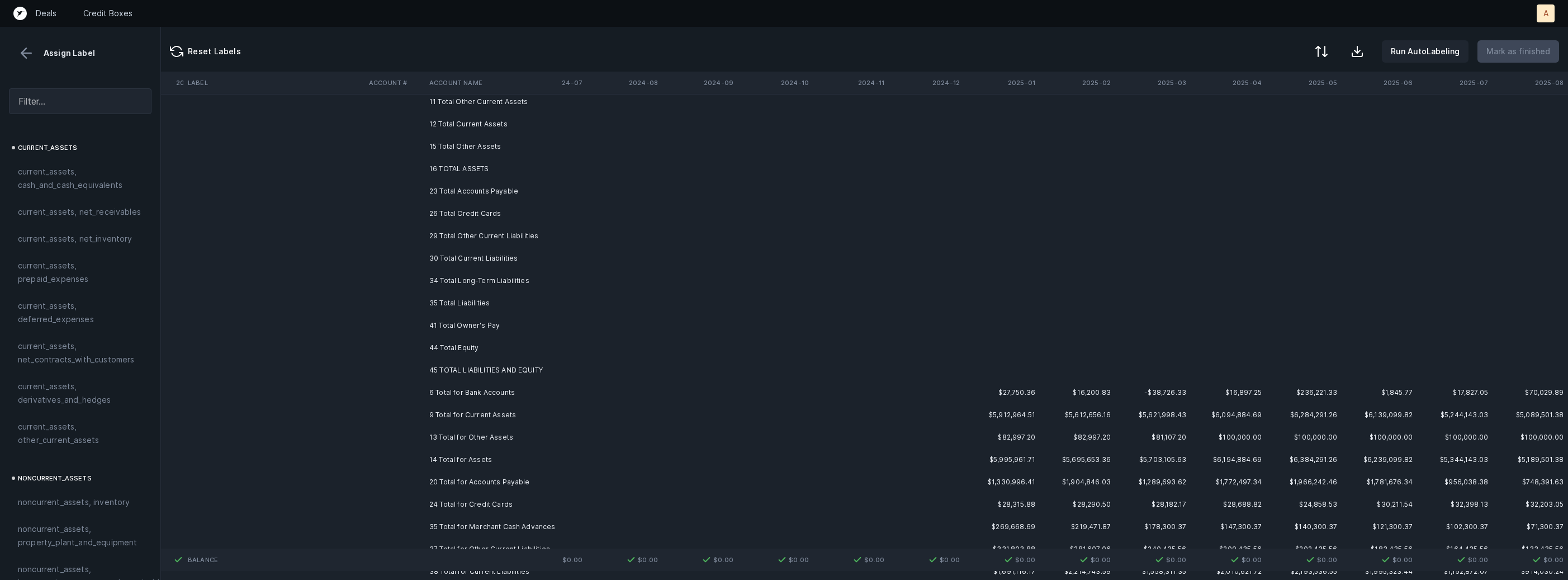
scroll to position [0, 958]
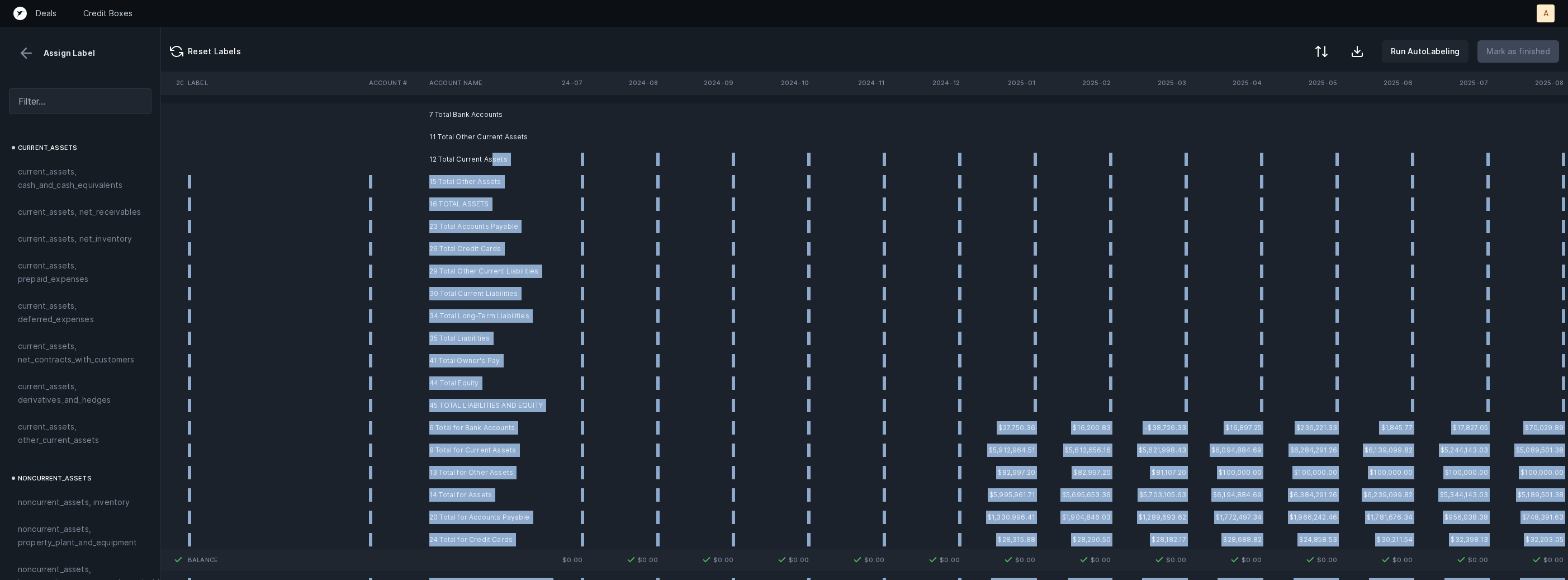
click at [490, 159] on td "12 Total Current Assets" at bounding box center [493, 159] width 136 height 23
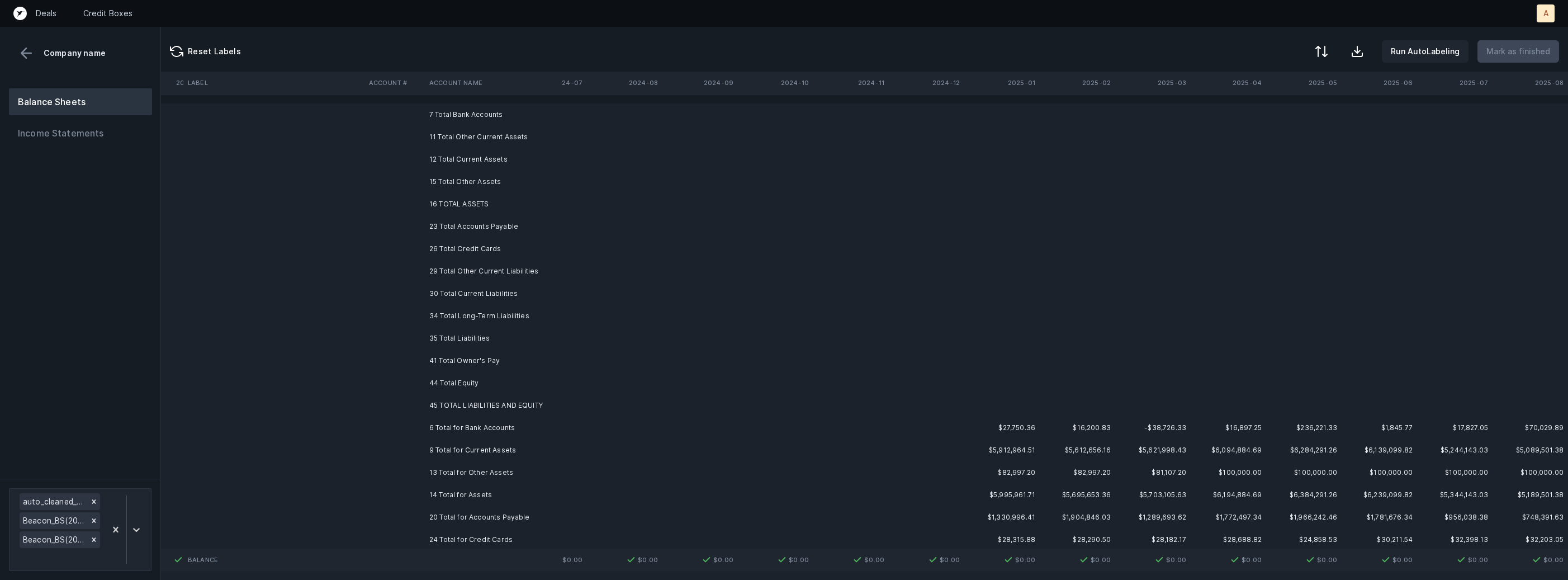
click at [501, 123] on td "7 Total Bank Accounts" at bounding box center [493, 114] width 136 height 23
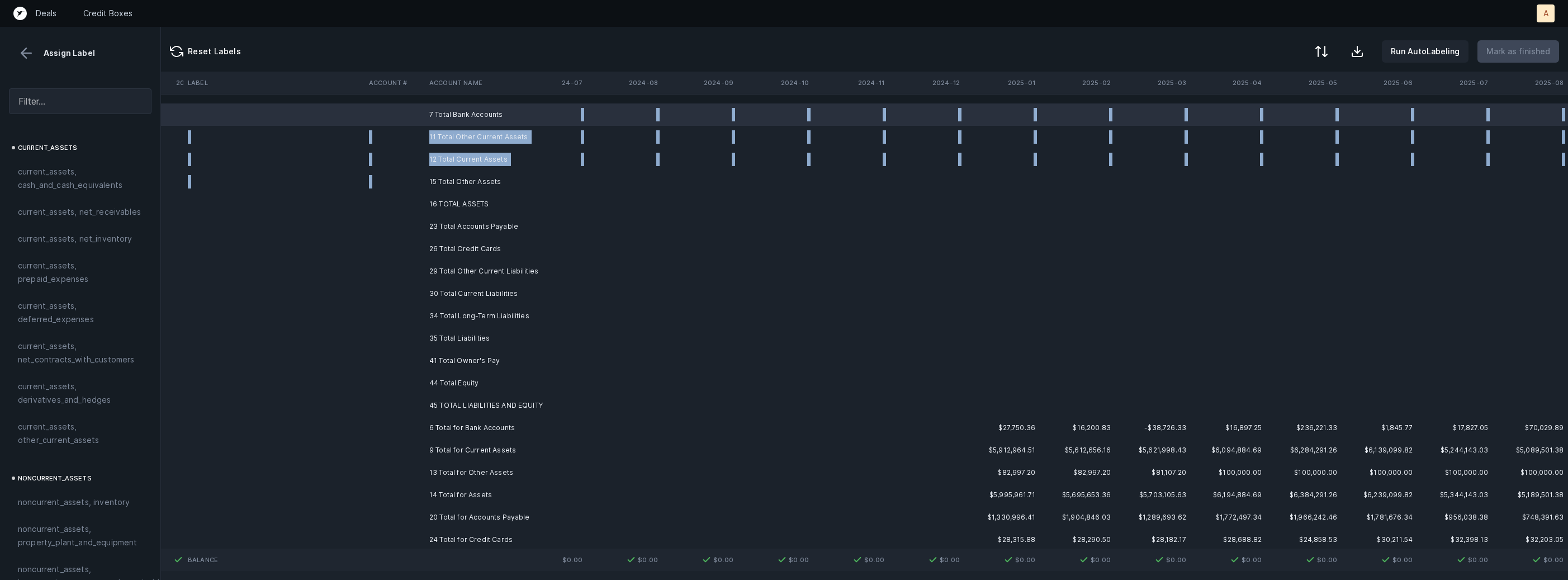
click at [476, 173] on td "15 Total Other Assets" at bounding box center [493, 181] width 136 height 23
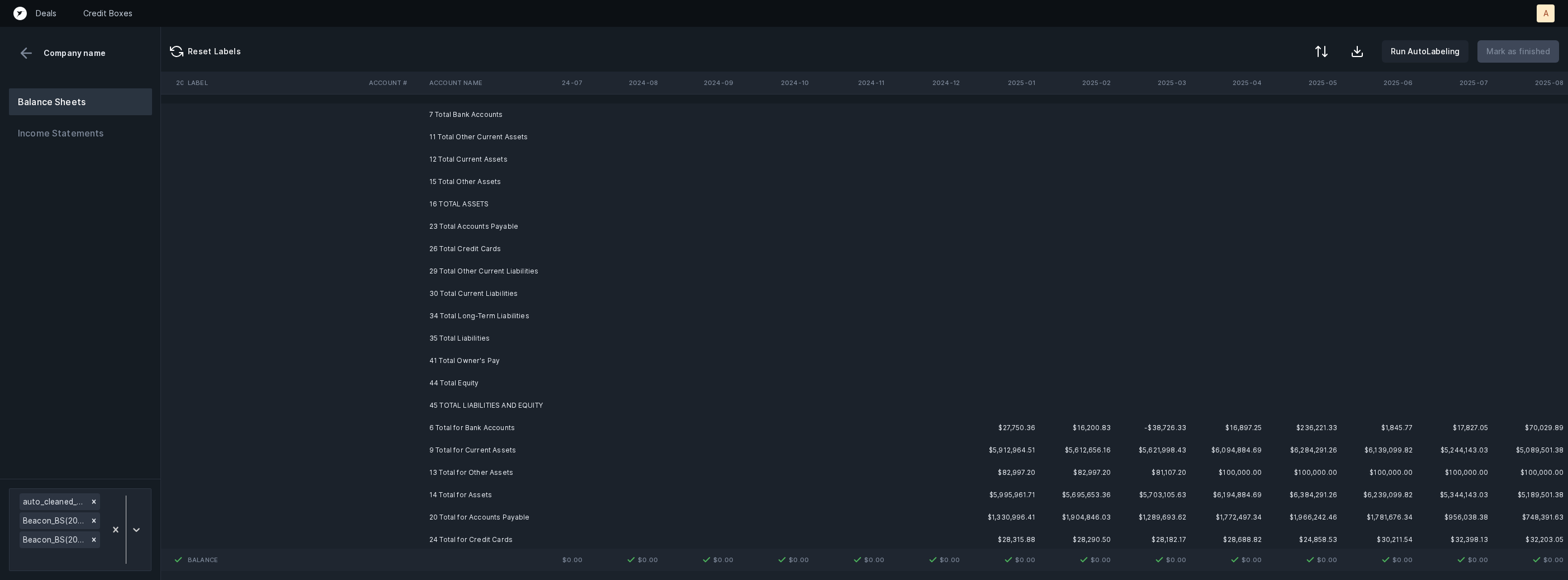
click at [476, 173] on td "15 Total Other Assets" at bounding box center [493, 181] width 136 height 23
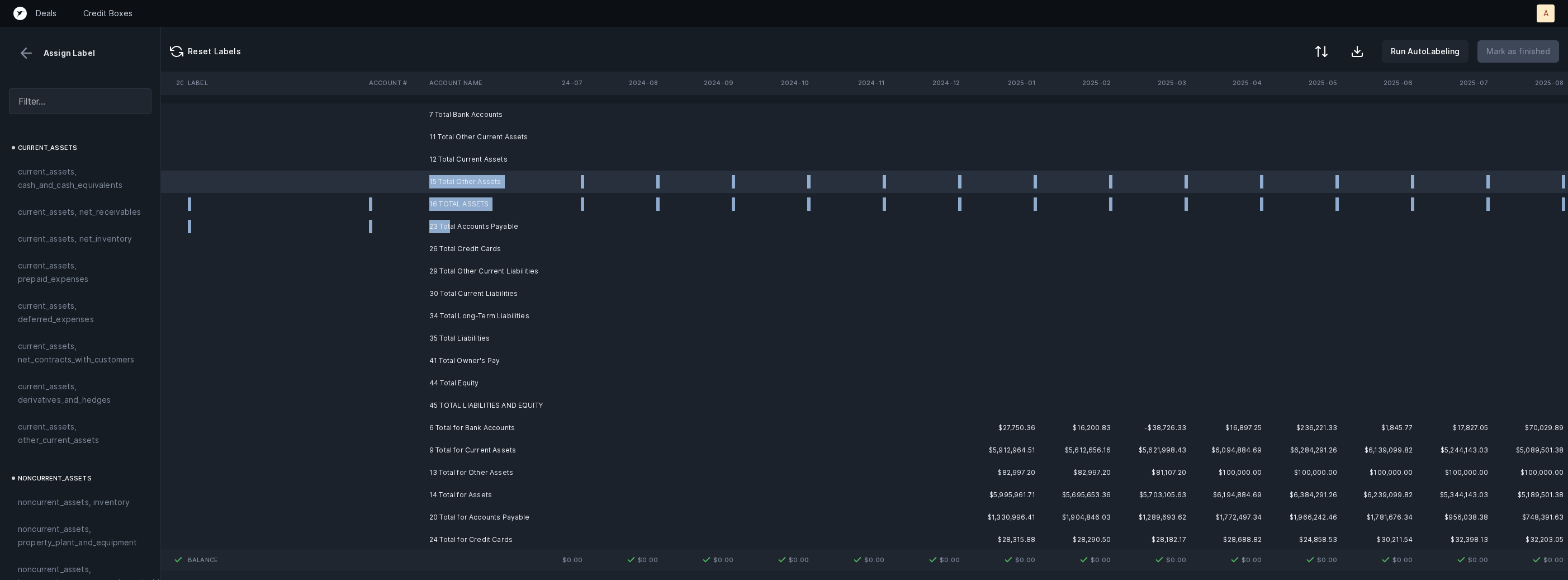
click at [450, 221] on td "23 Total Accounts Payable" at bounding box center [493, 226] width 136 height 23
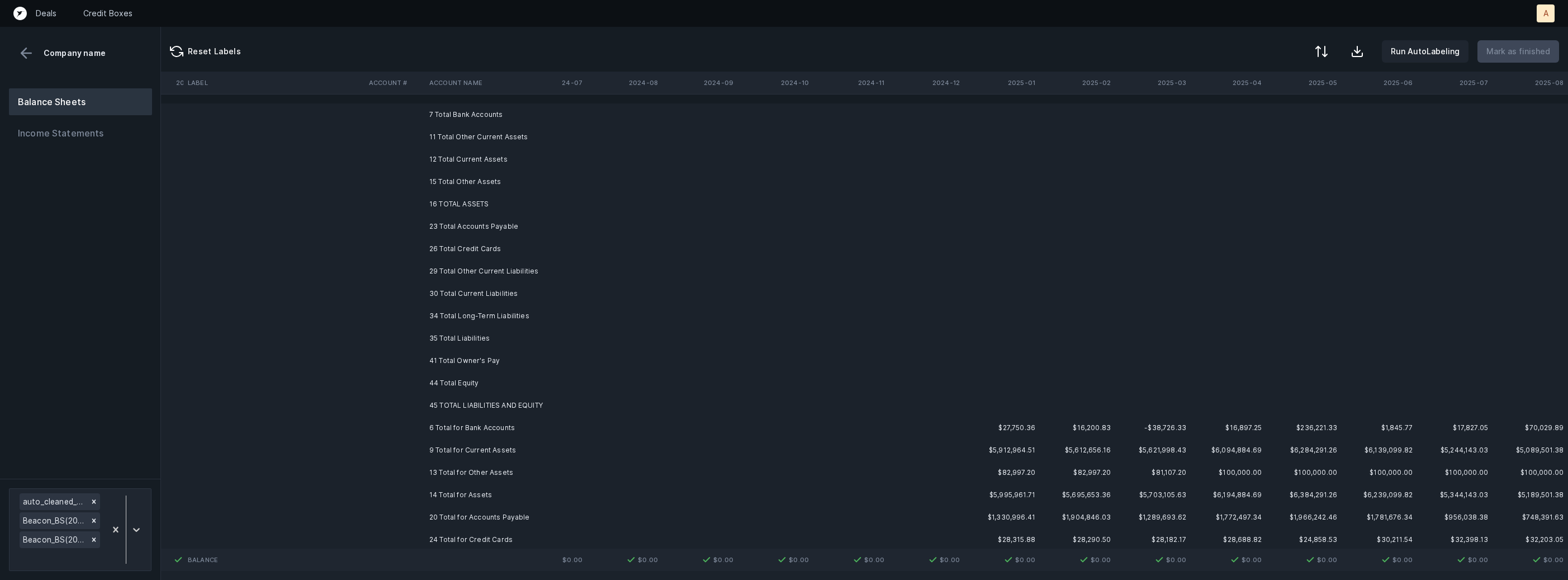
click at [489, 113] on td "7 Total Bank Accounts" at bounding box center [493, 114] width 136 height 23
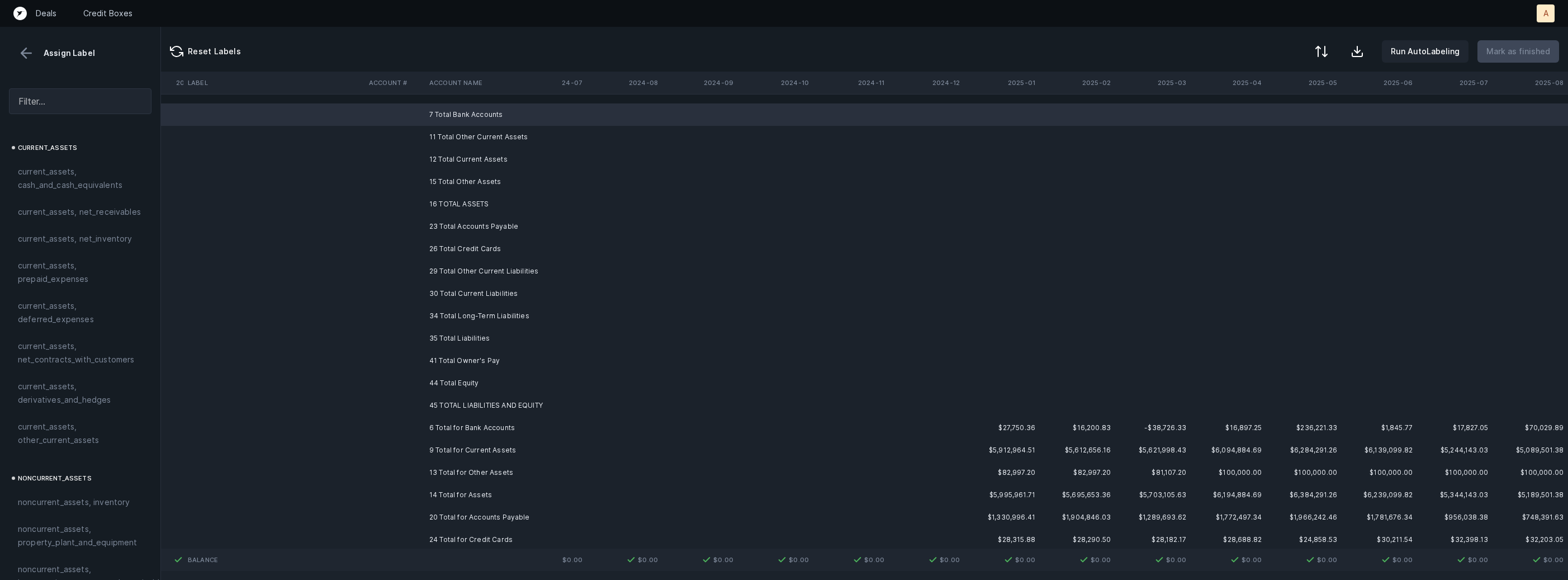
click at [458, 139] on td "11 Total Other Current Assets" at bounding box center [493, 137] width 136 height 23
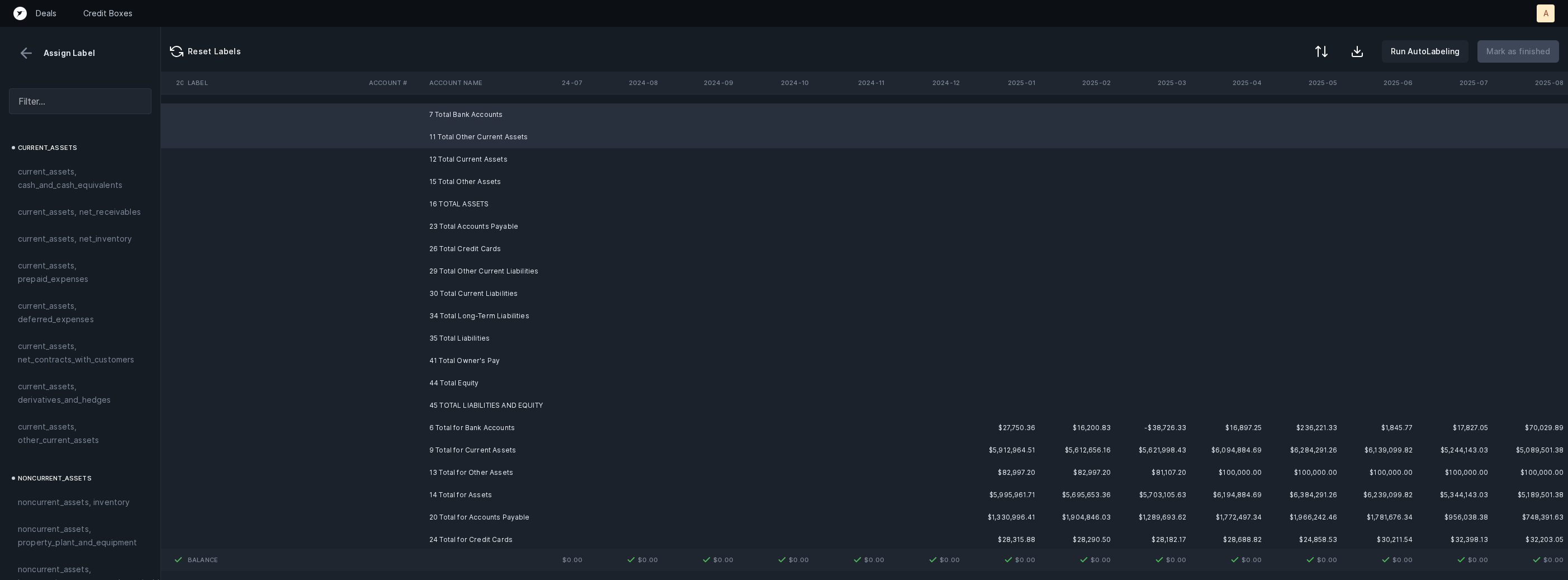
click at [453, 152] on td "12 Total Current Assets" at bounding box center [493, 159] width 136 height 23
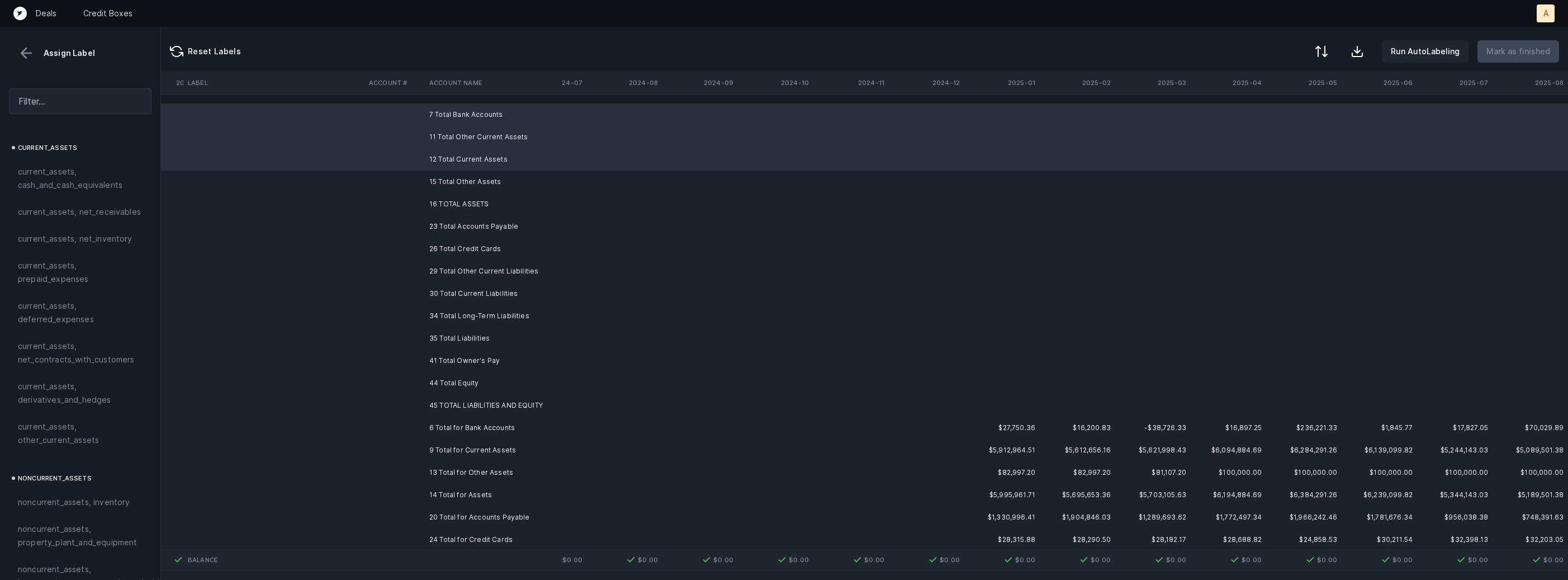
click at [448, 179] on td "15 Total Other Assets" at bounding box center [493, 181] width 136 height 23
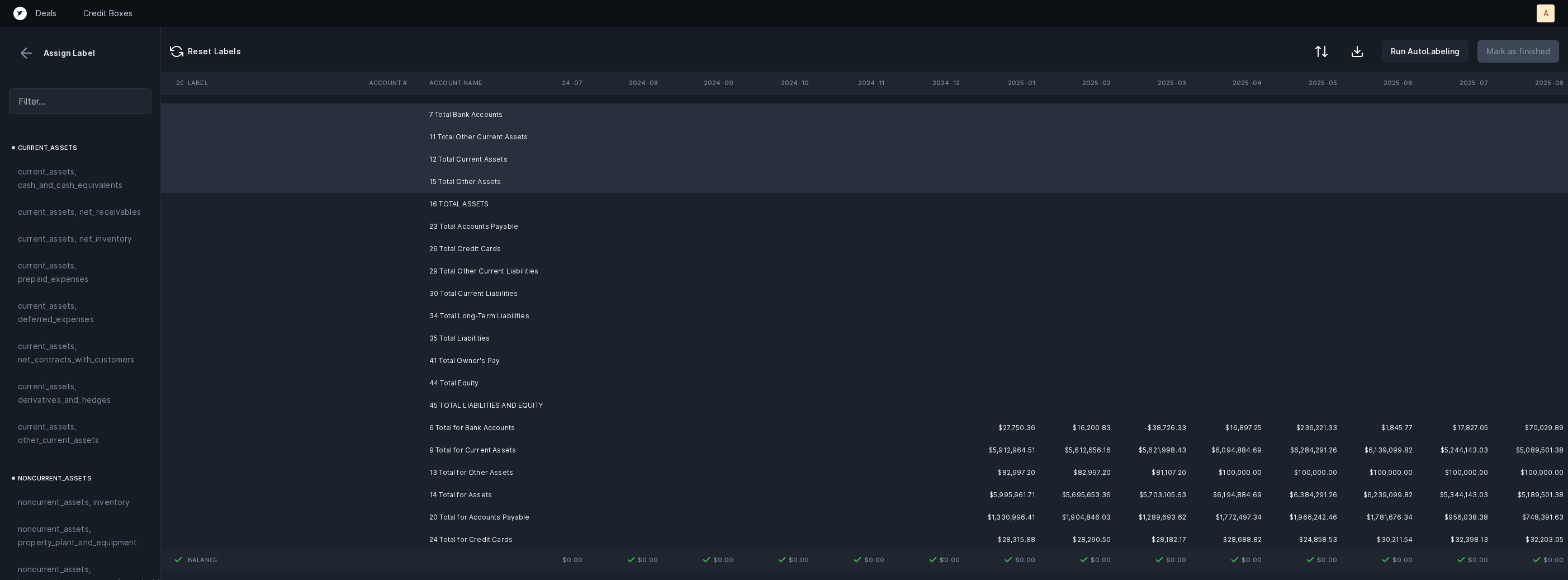
click at [444, 210] on td "16 TOTAL ASSETS" at bounding box center [493, 204] width 136 height 23
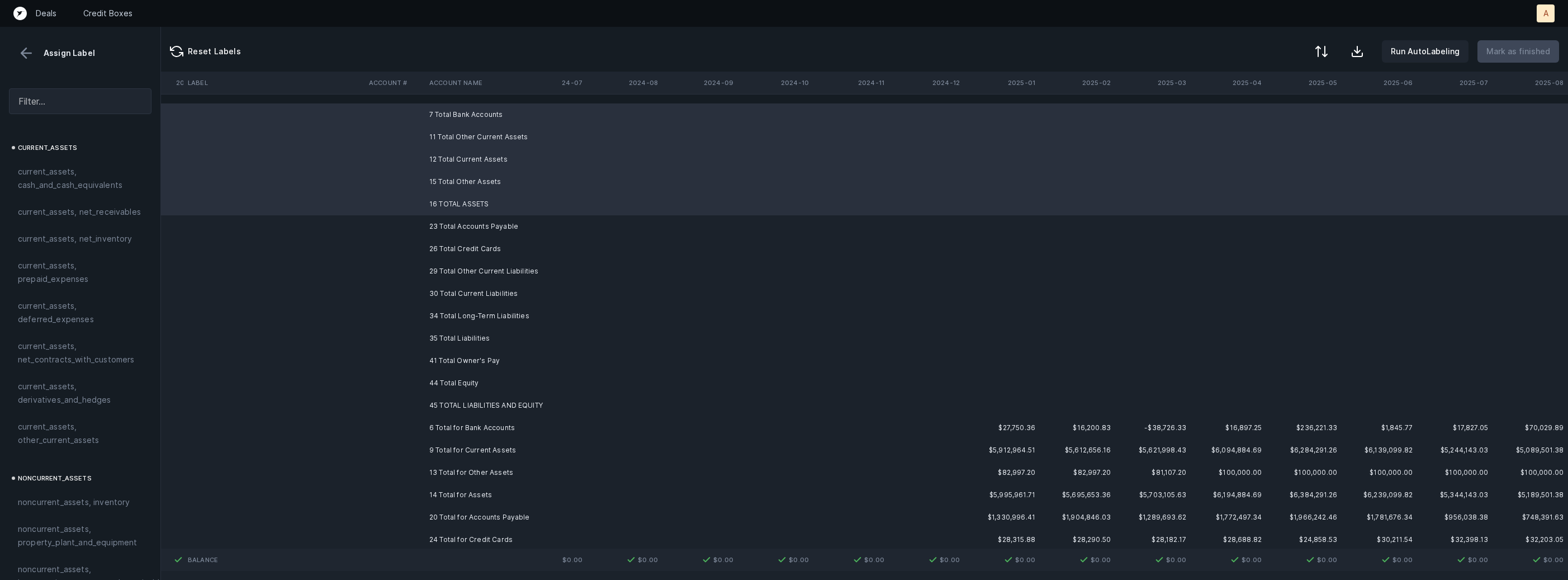
click at [443, 225] on td "23 Total Accounts Payable" at bounding box center [493, 226] width 136 height 23
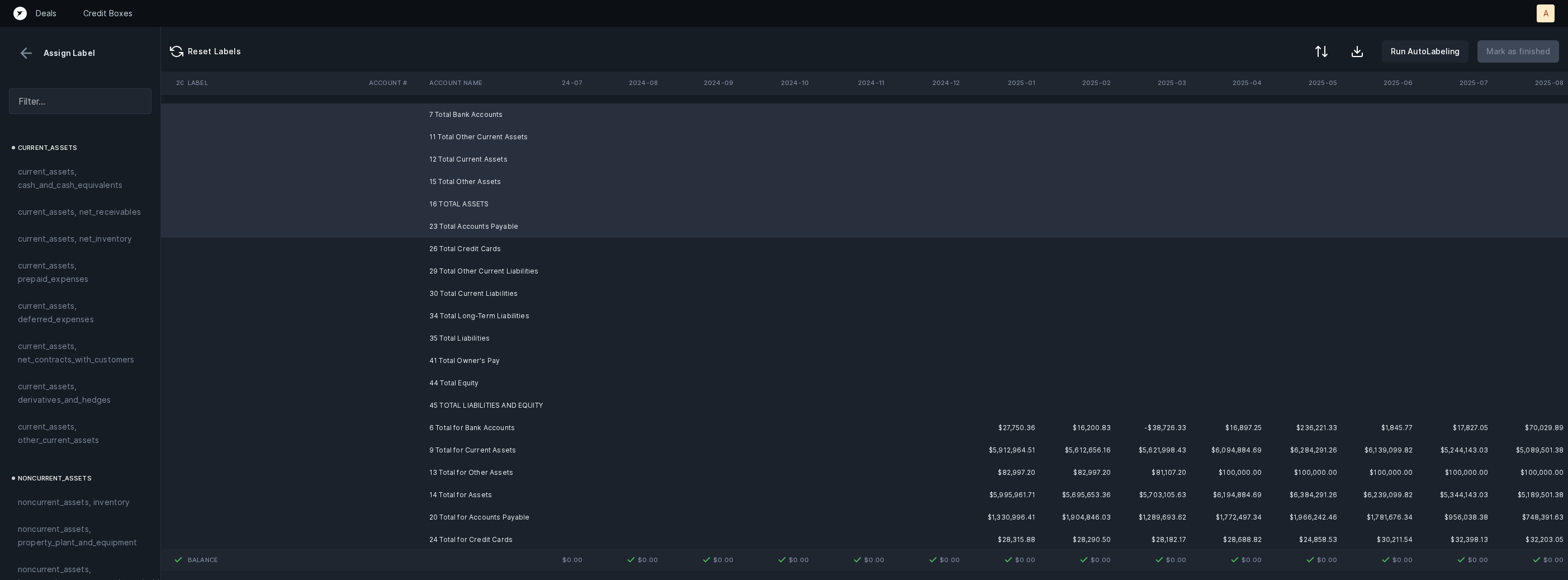
click at [443, 242] on td "26 Total Credit Cards" at bounding box center [493, 249] width 136 height 23
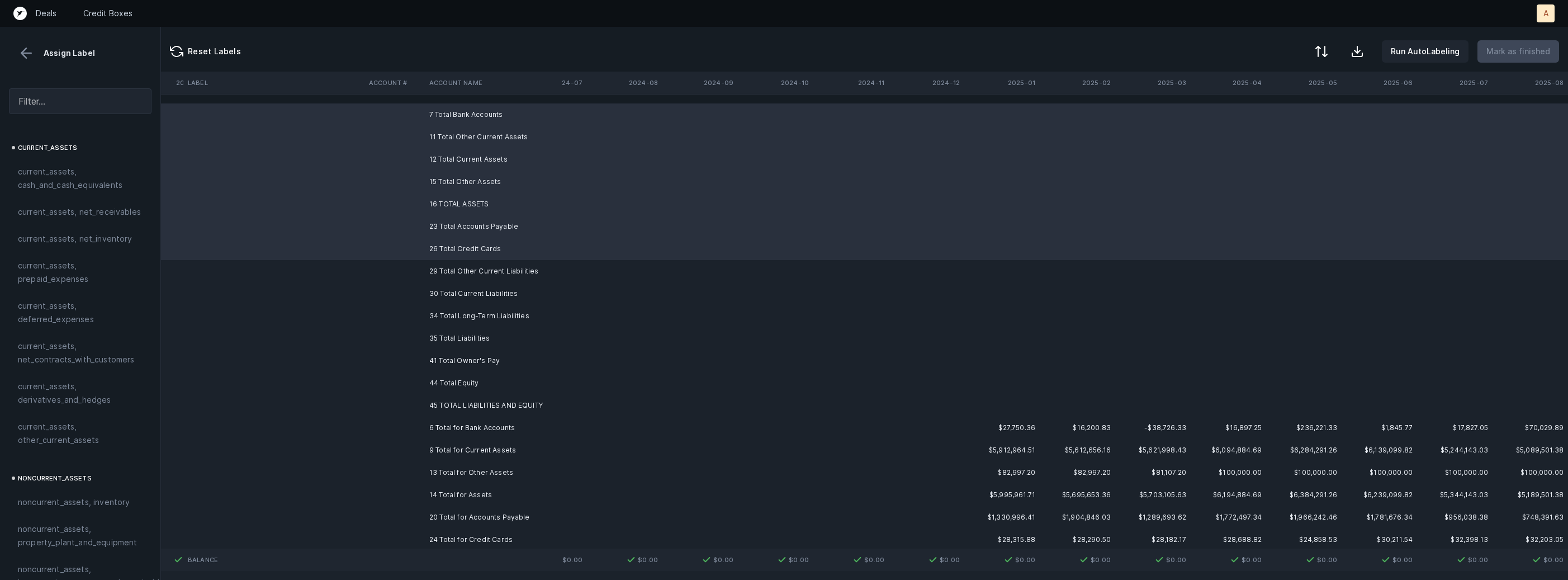
click at [441, 271] on td "29 Total Other Current Liabilities" at bounding box center [493, 271] width 136 height 23
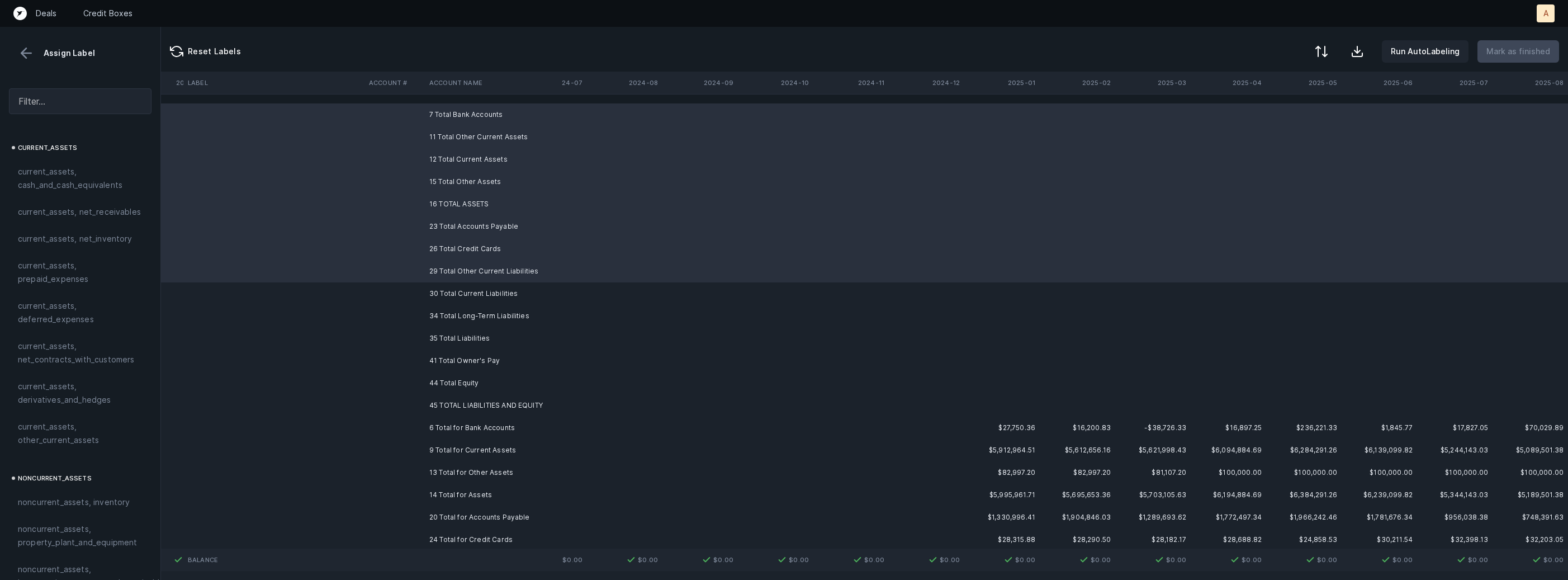
click at [441, 293] on td "30 Total Current Liabilities" at bounding box center [493, 293] width 136 height 23
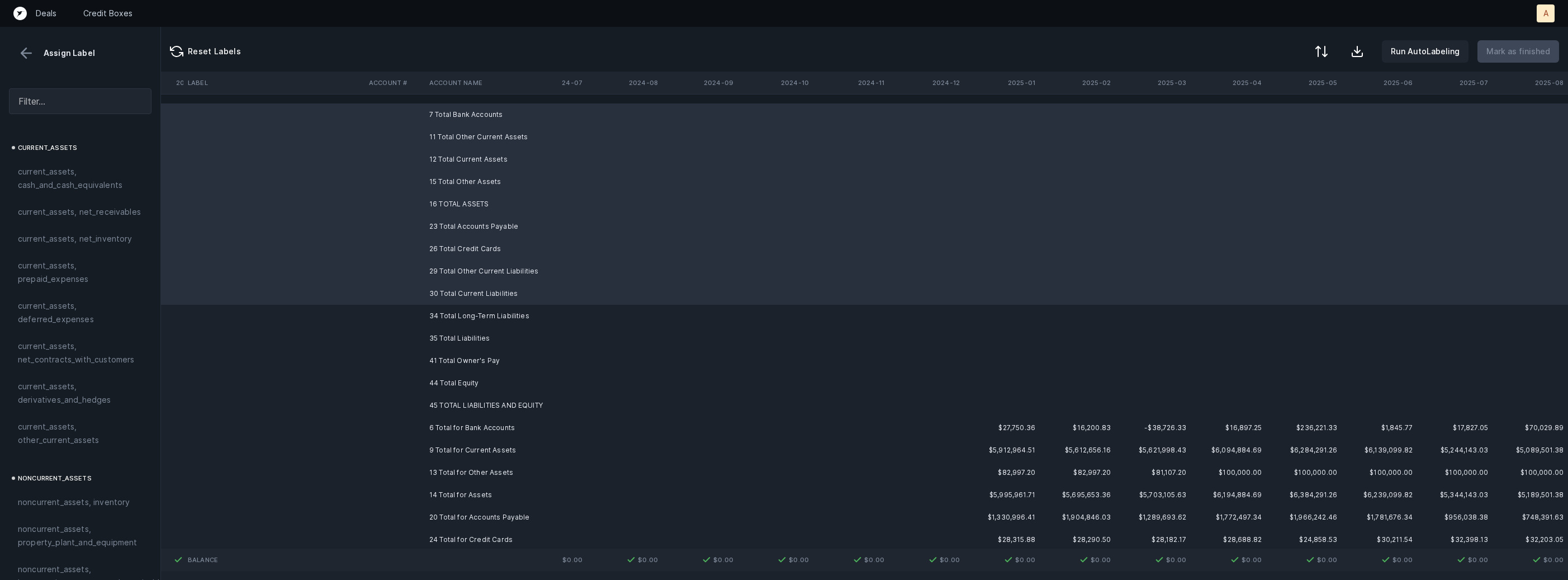
click at [441, 319] on td "34 Total Long-Term Liabilities" at bounding box center [493, 315] width 136 height 23
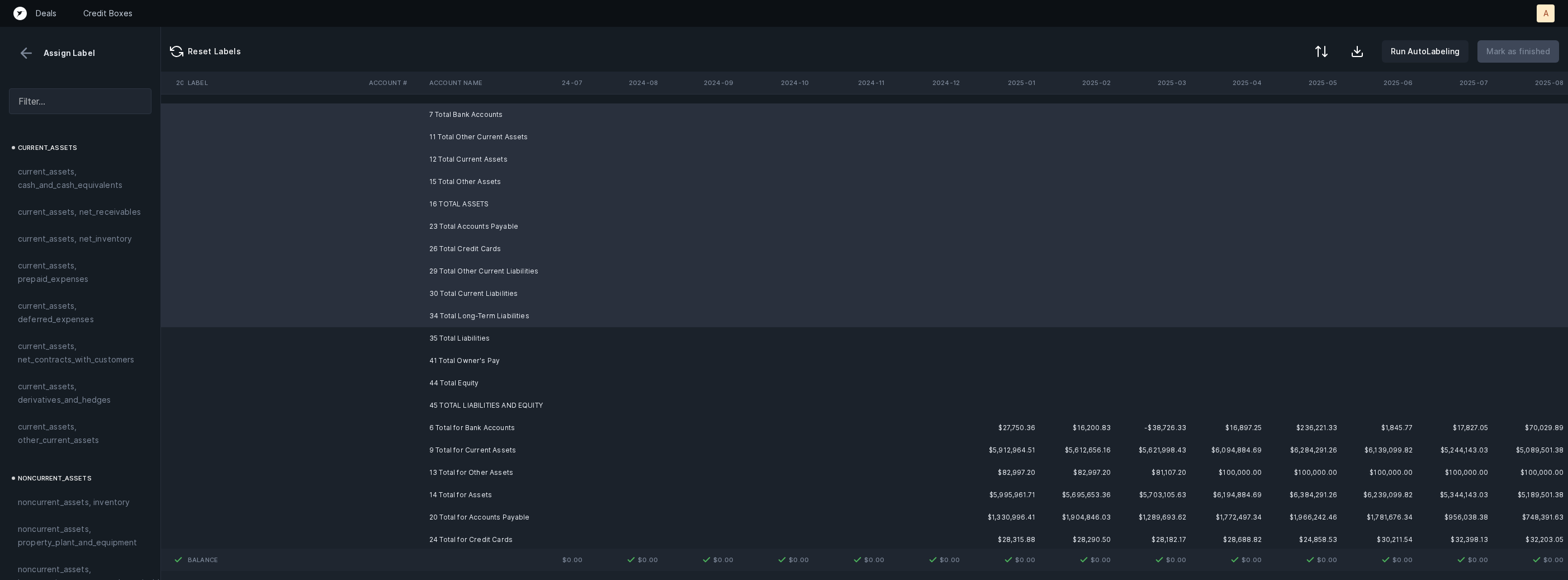
click at [440, 337] on td "35 Total Liabilities" at bounding box center [493, 338] width 136 height 23
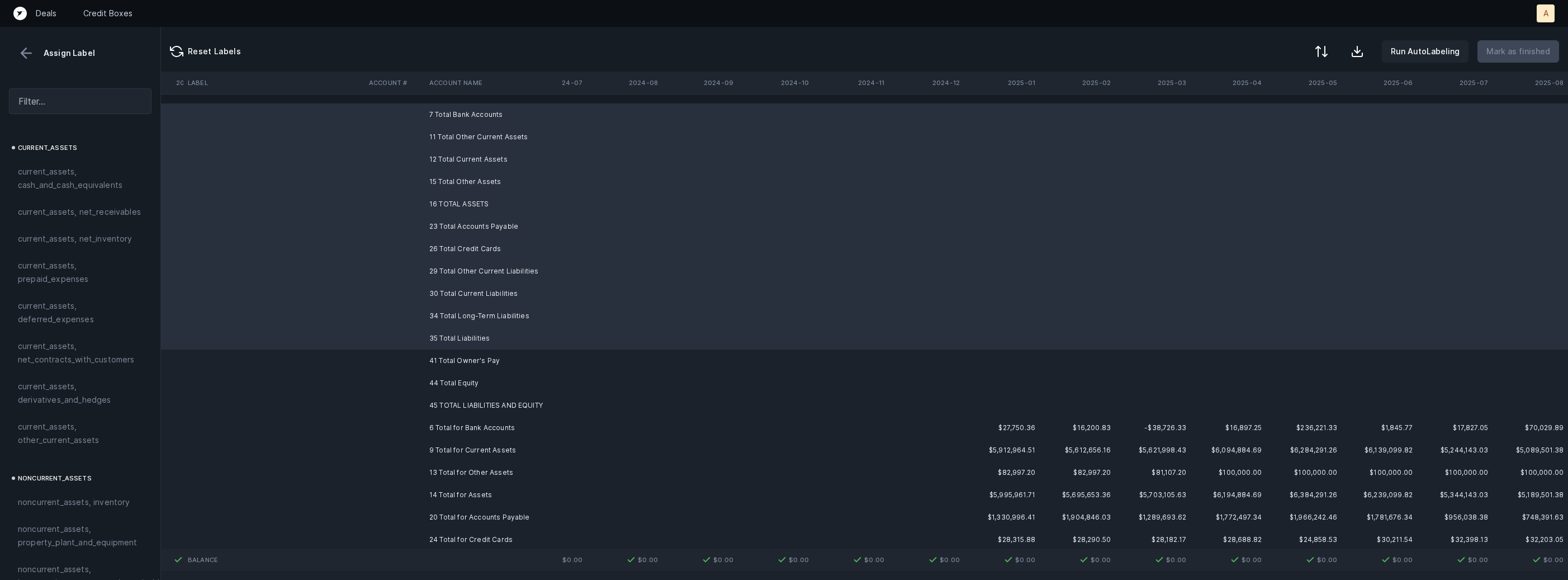
click at [440, 357] on td "41 Total Owner's Pay" at bounding box center [493, 360] width 136 height 23
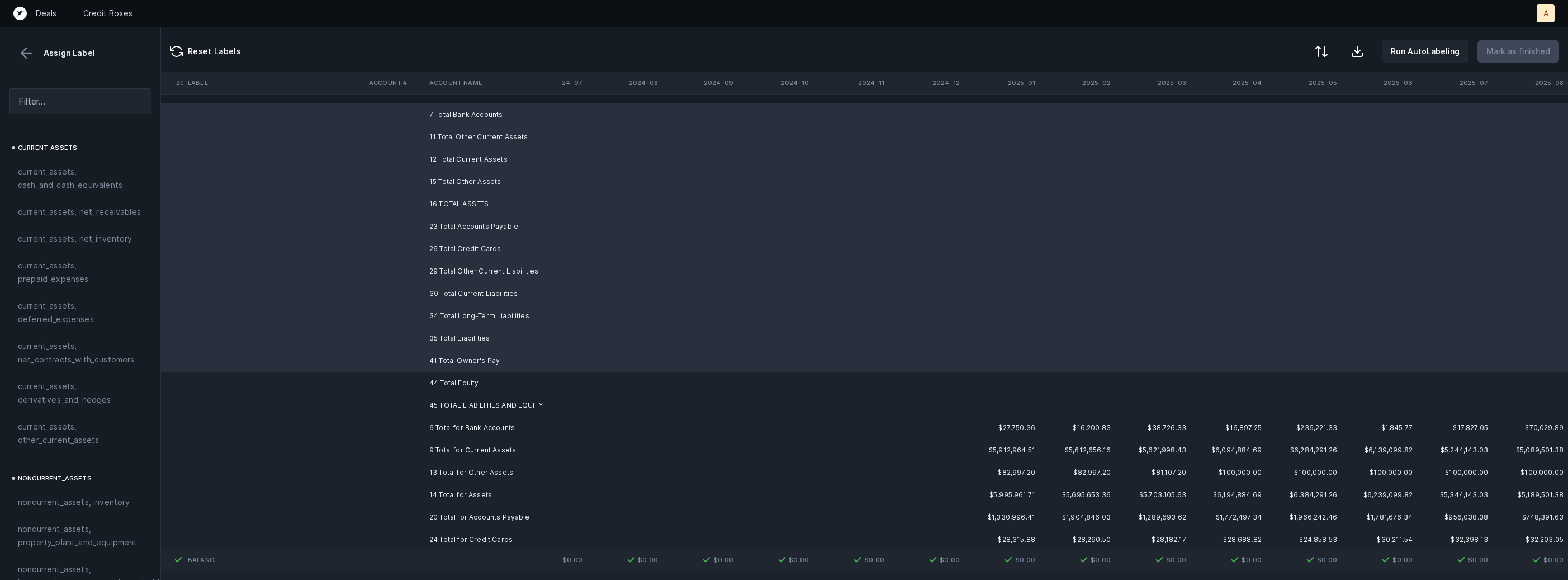
click at [440, 379] on td "44 Total Equity" at bounding box center [493, 383] width 136 height 23
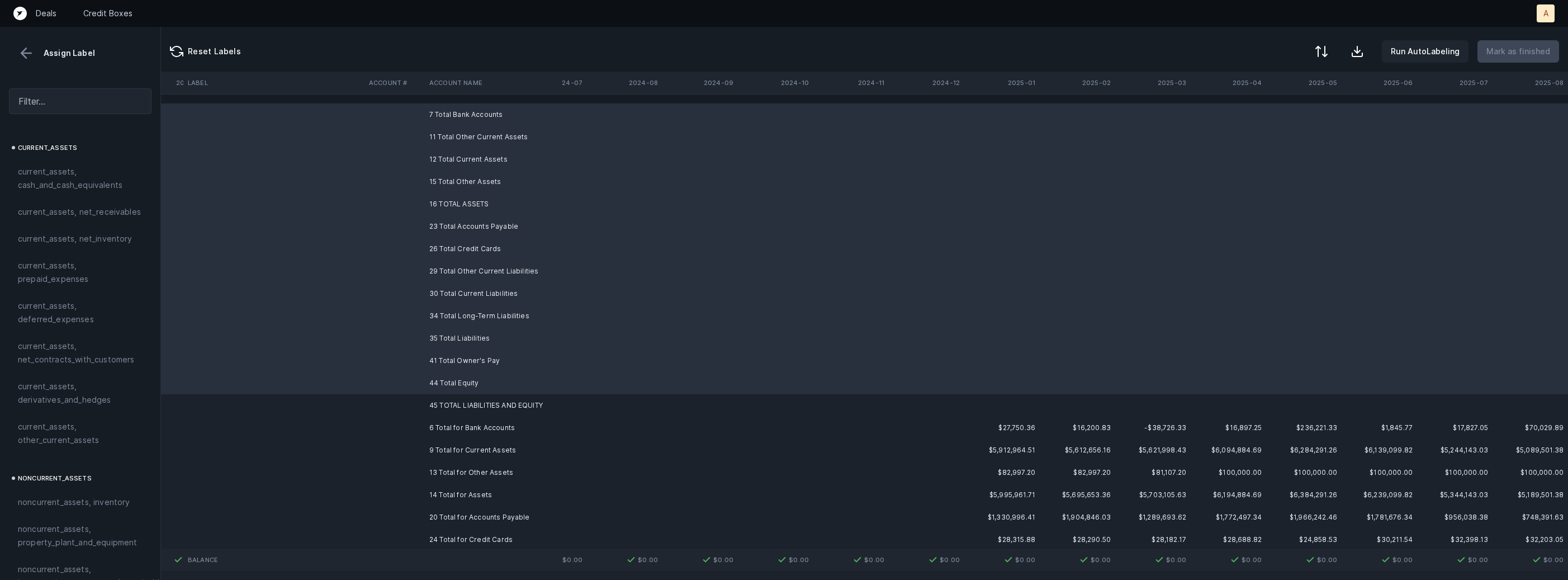
click at [439, 411] on td "45 TOTAL LIABILITIES AND EQUITY" at bounding box center [493, 405] width 136 height 23
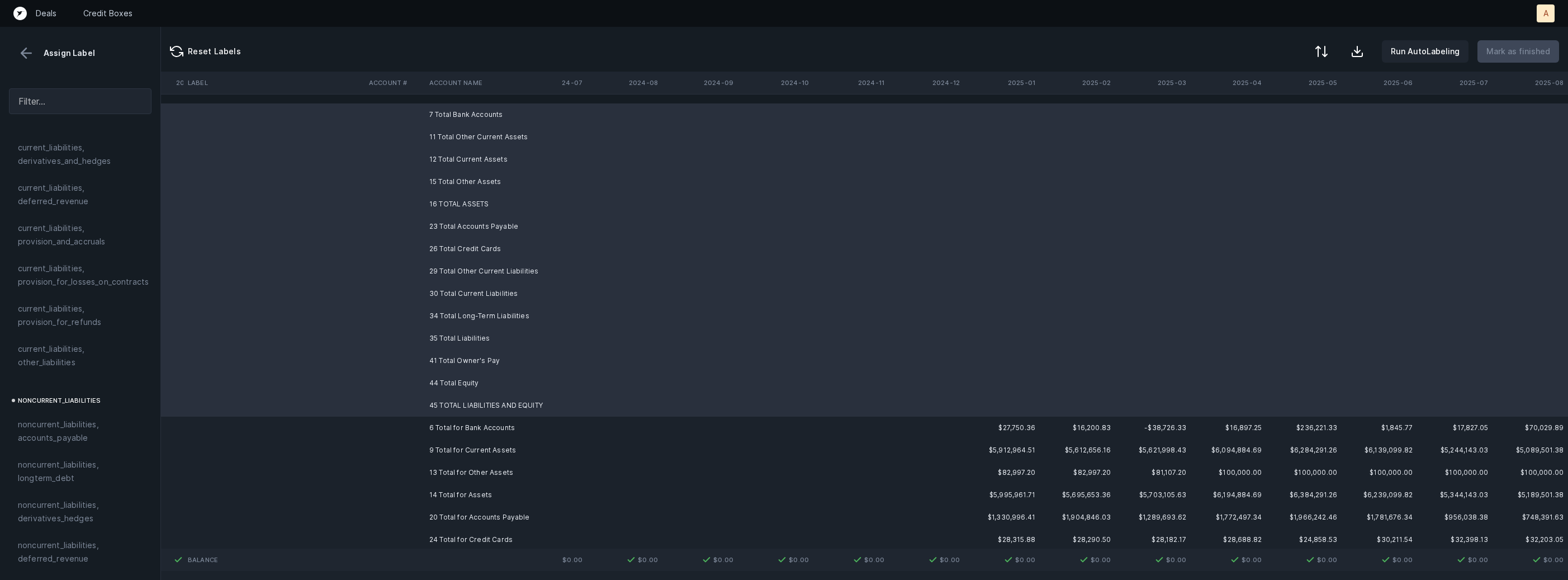
scroll to position [1228, 0]
click at [86, 484] on div "excluded, sum" at bounding box center [80, 489] width 142 height 27
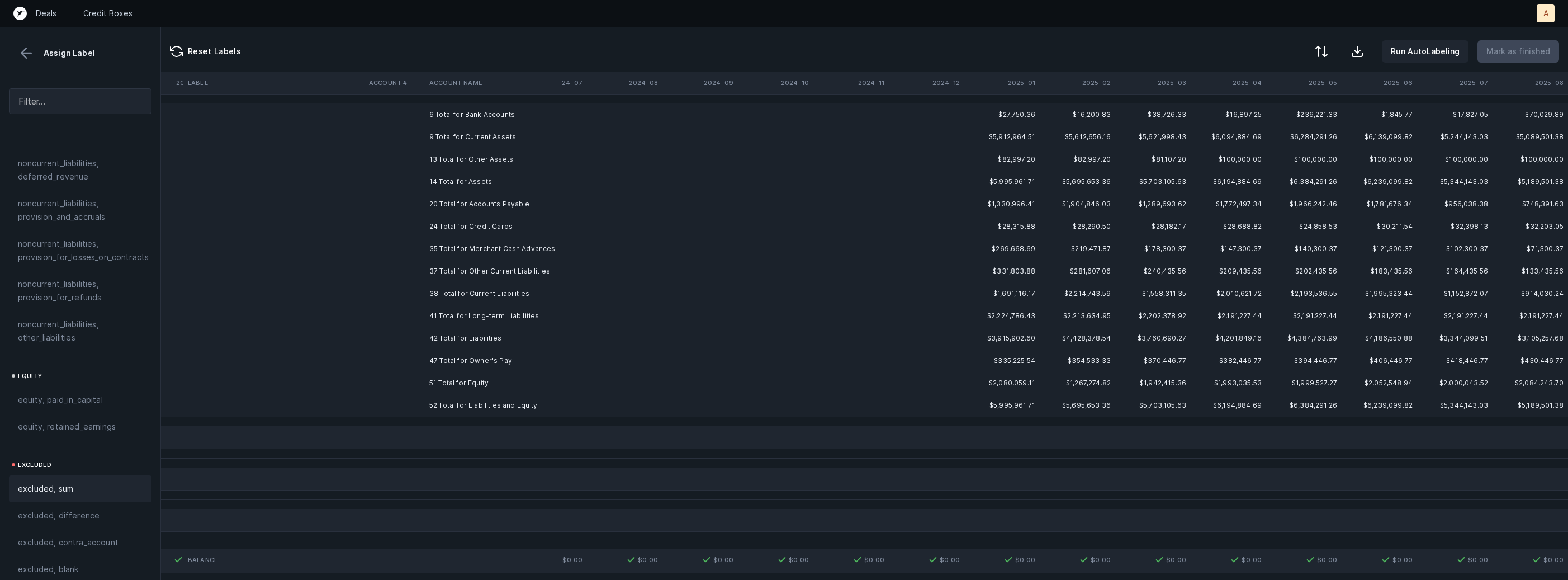
click at [471, 110] on td "6 Total for Bank Accounts" at bounding box center [493, 114] width 136 height 23
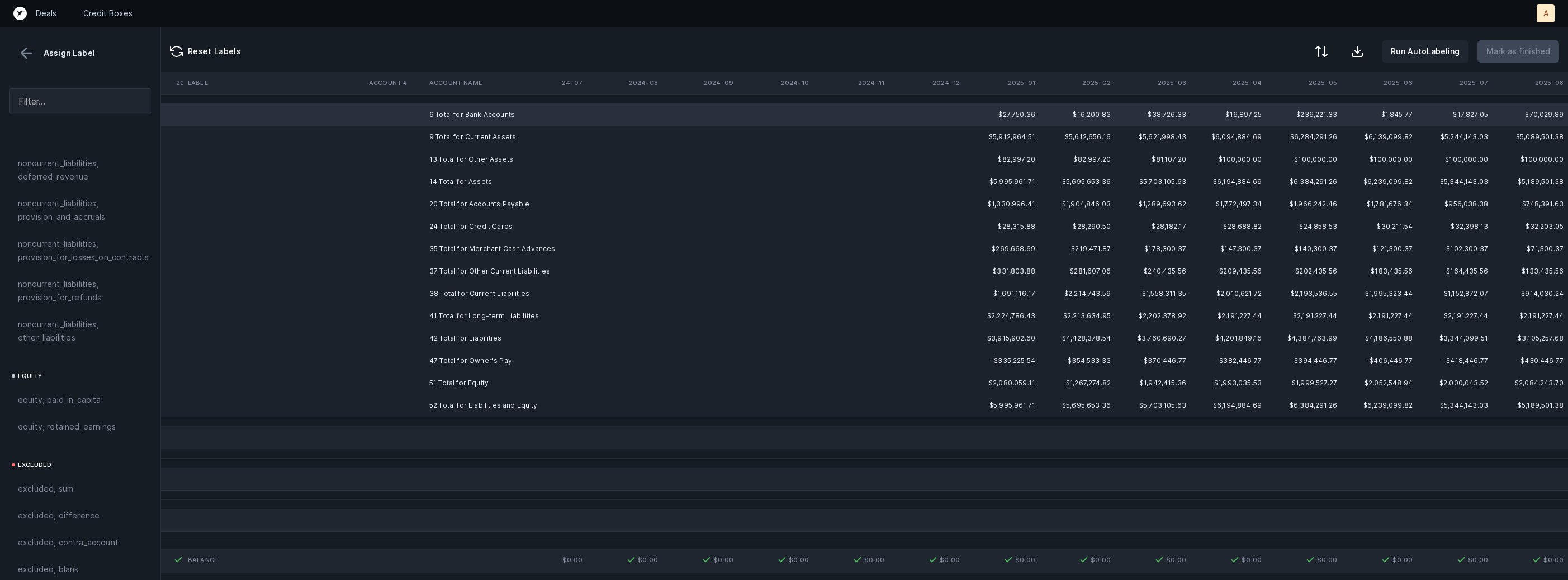
click at [476, 403] on td "52 Total for Liabilities and Equity" at bounding box center [493, 405] width 136 height 23
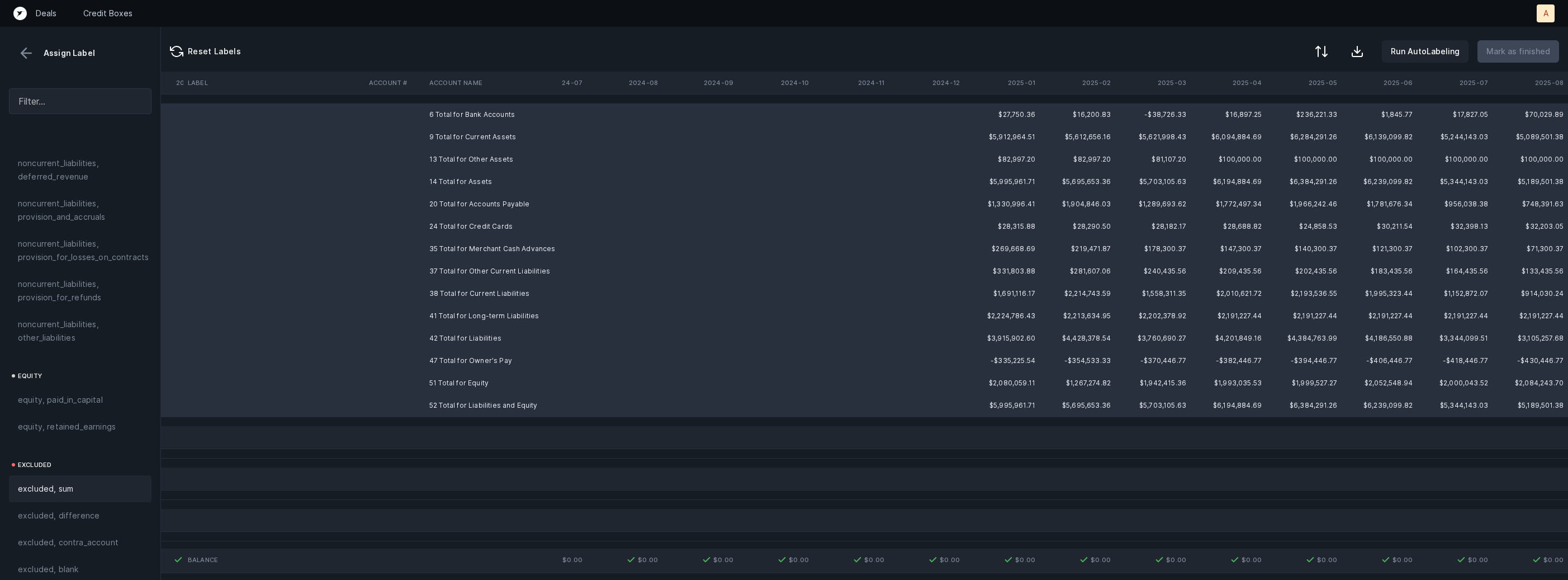
click at [59, 487] on div "excluded, sum" at bounding box center [80, 489] width 142 height 27
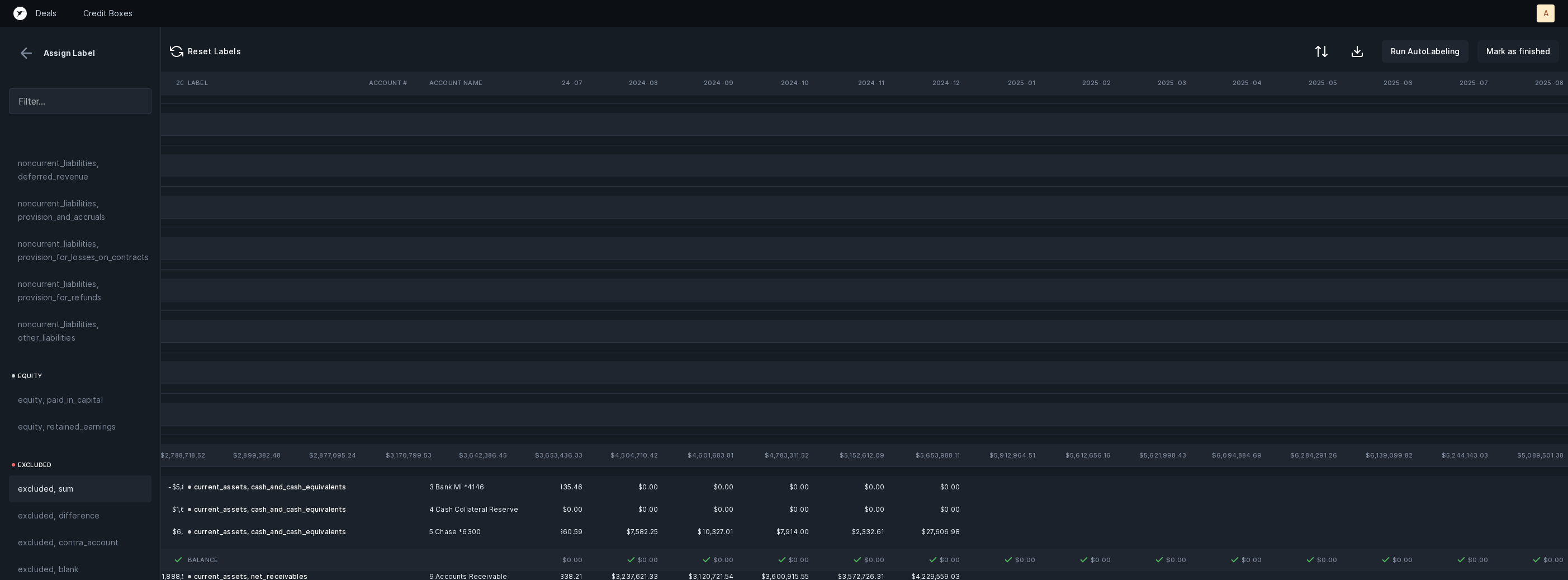
click at [1508, 52] on p "Mark as finished" at bounding box center [1518, 51] width 64 height 14
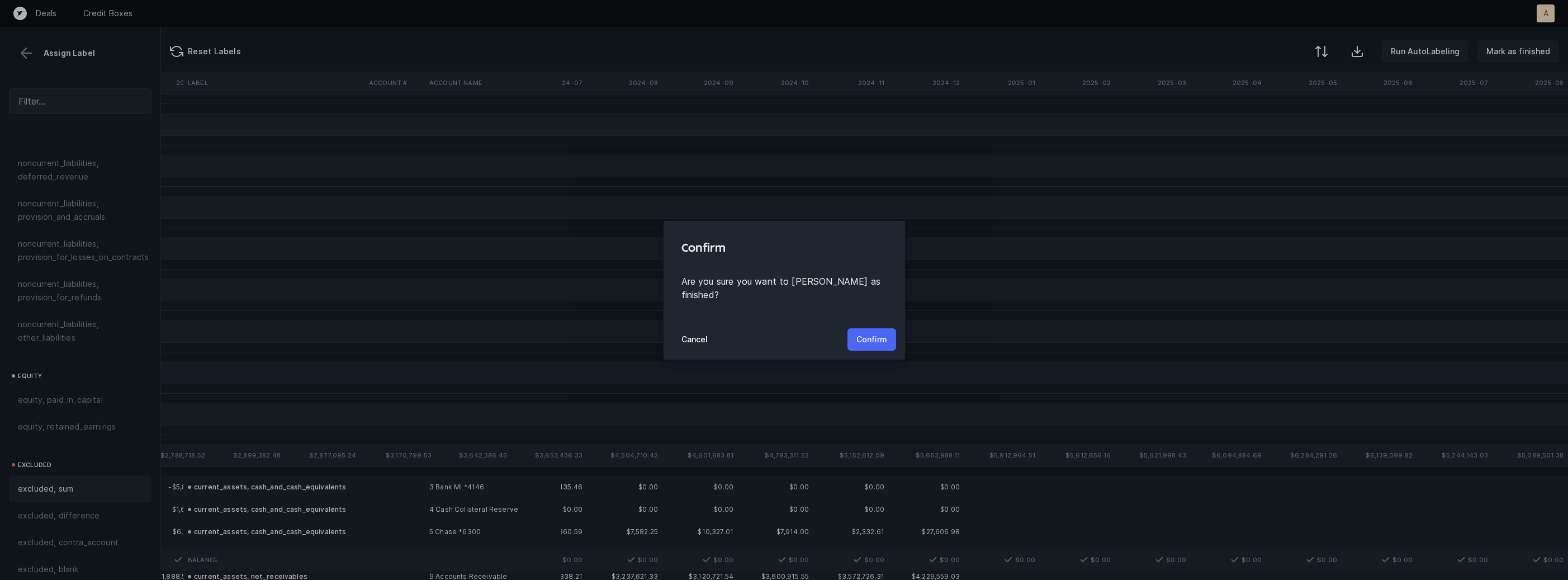
click at [886, 331] on button "Confirm" at bounding box center [872, 339] width 49 height 23
